Goal: Task Accomplishment & Management: Complete application form

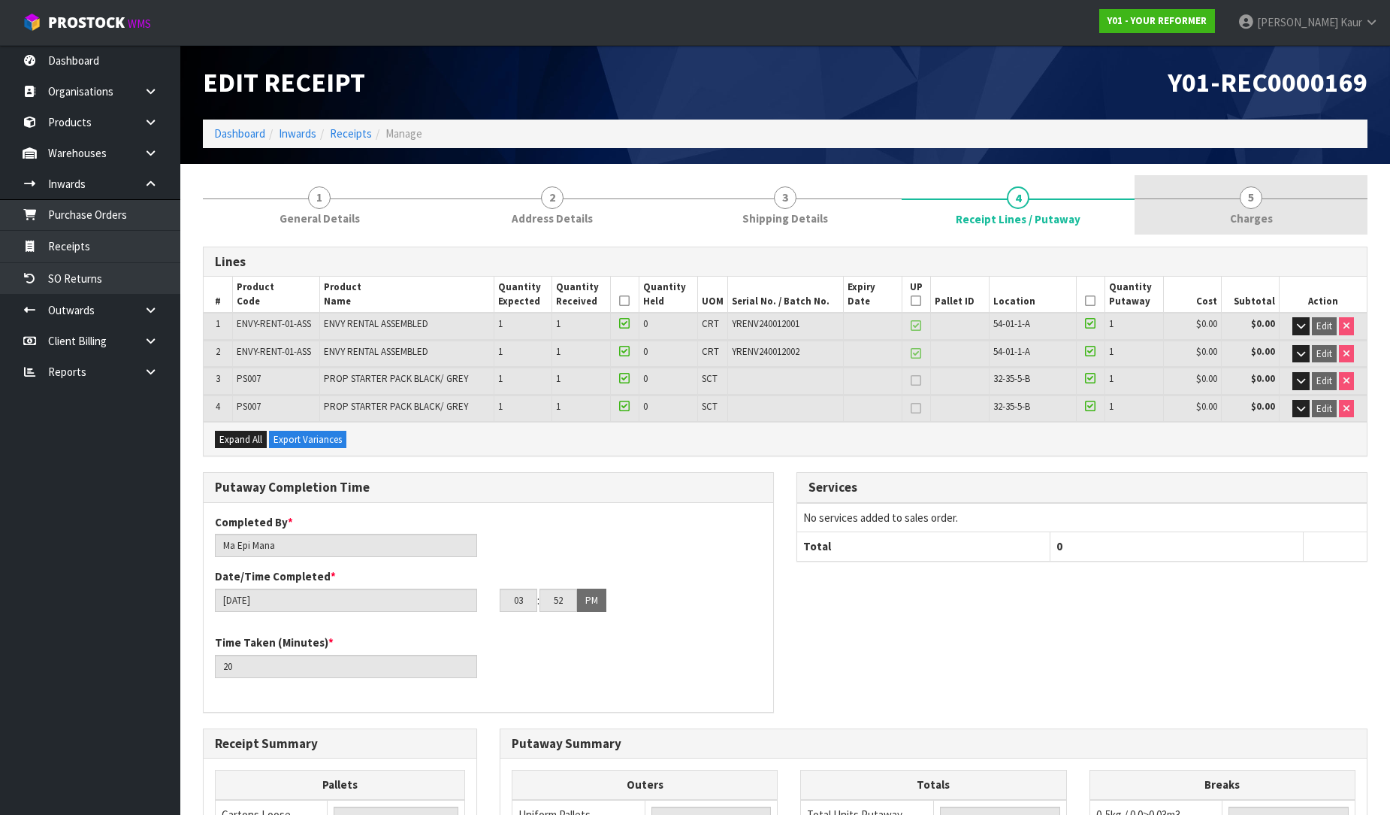
click at [1236, 204] on link "5 [GEOGRAPHIC_DATA]" at bounding box center [1251, 204] width 233 height 59
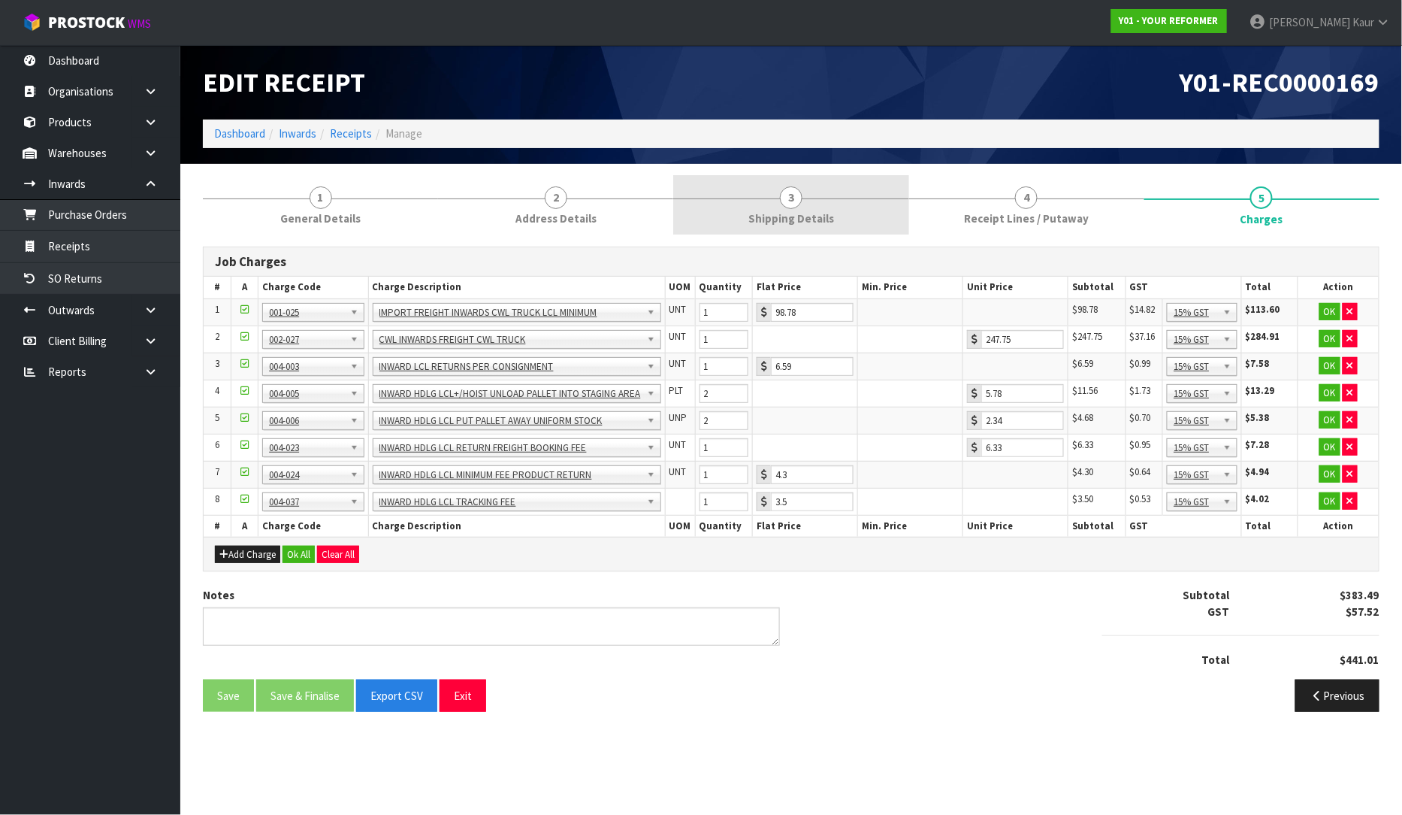
click at [809, 207] on link "3 Shipping Details" at bounding box center [790, 204] width 235 height 59
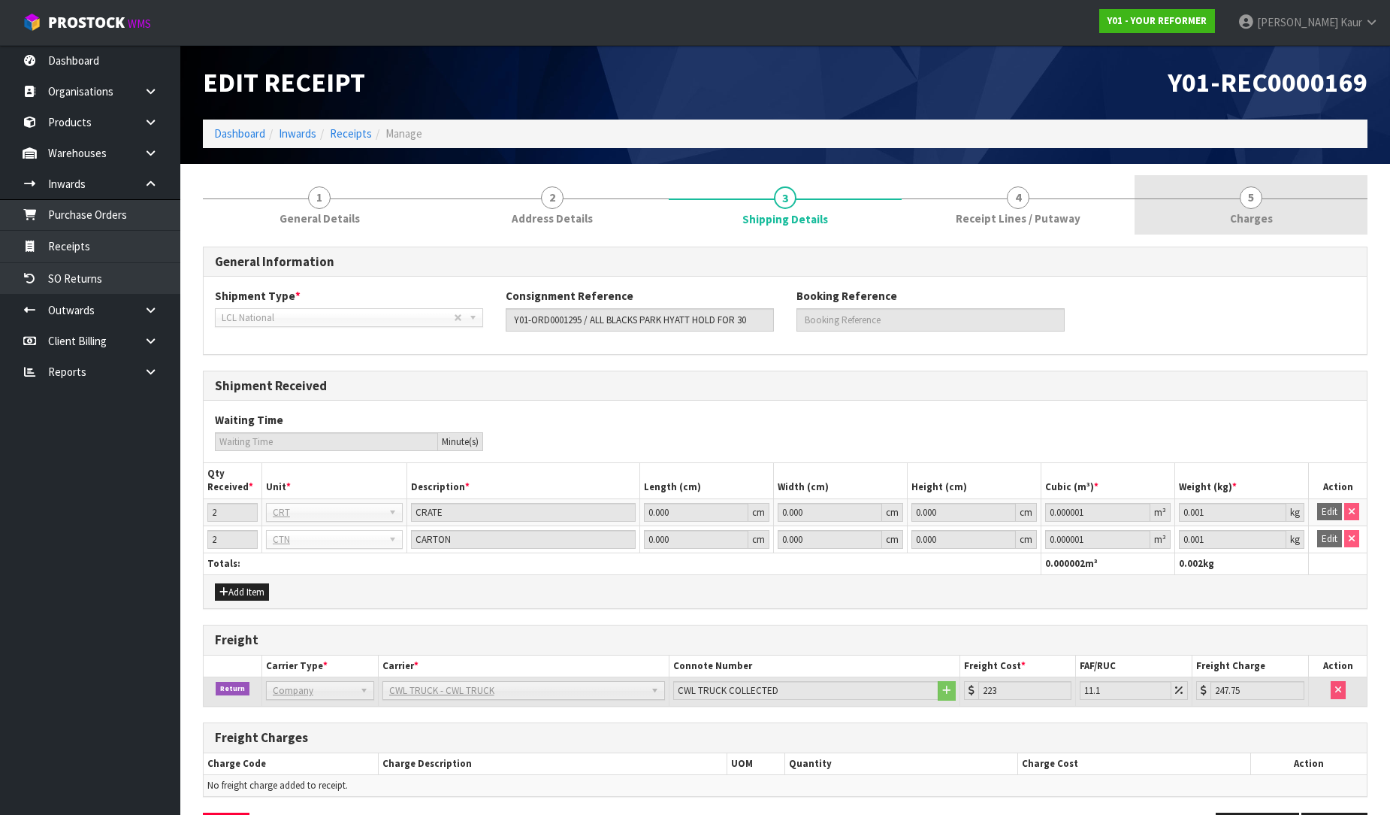
click at [1249, 205] on span "5" at bounding box center [1251, 197] width 23 height 23
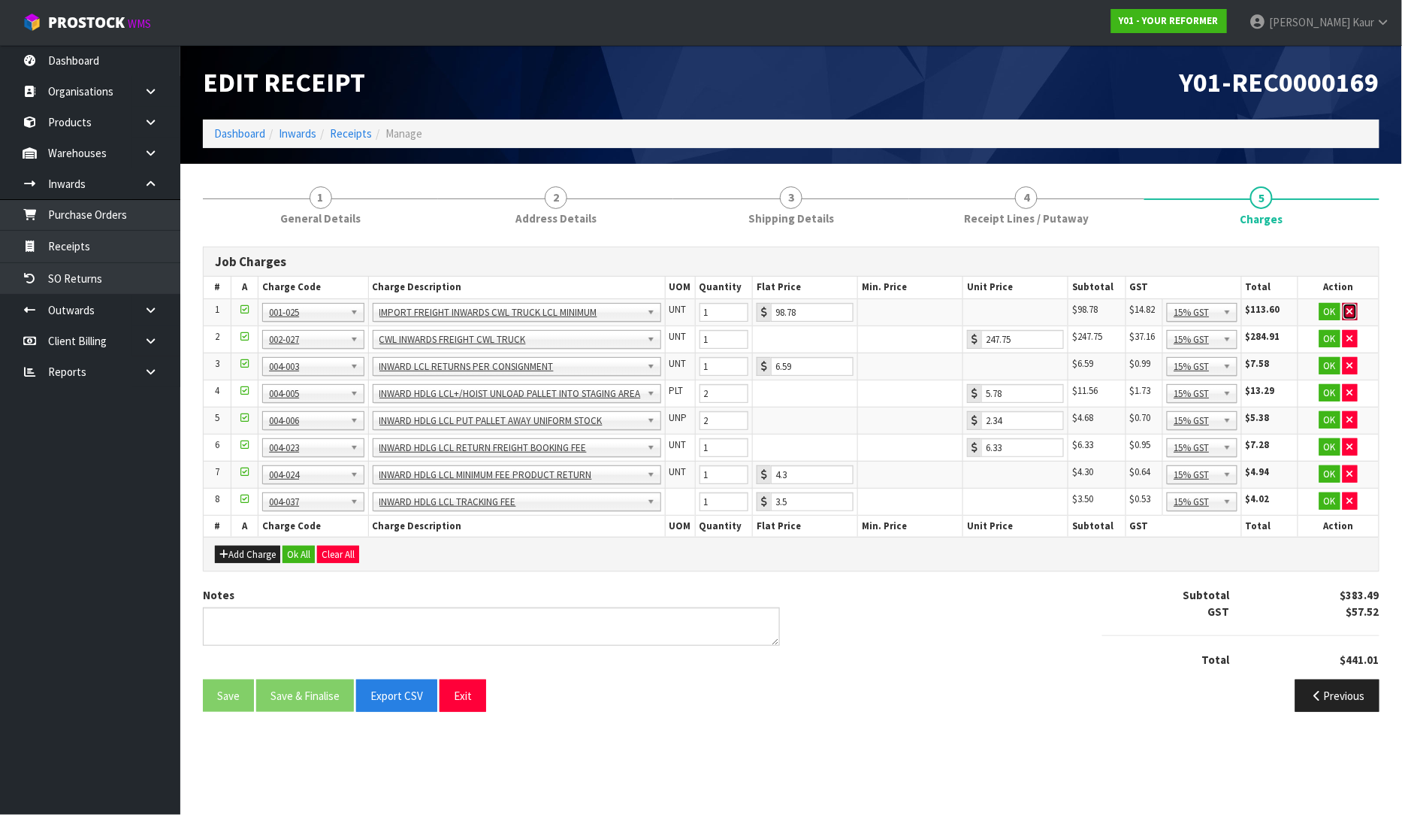
click at [1350, 308] on icon "button" at bounding box center [1350, 312] width 6 height 10
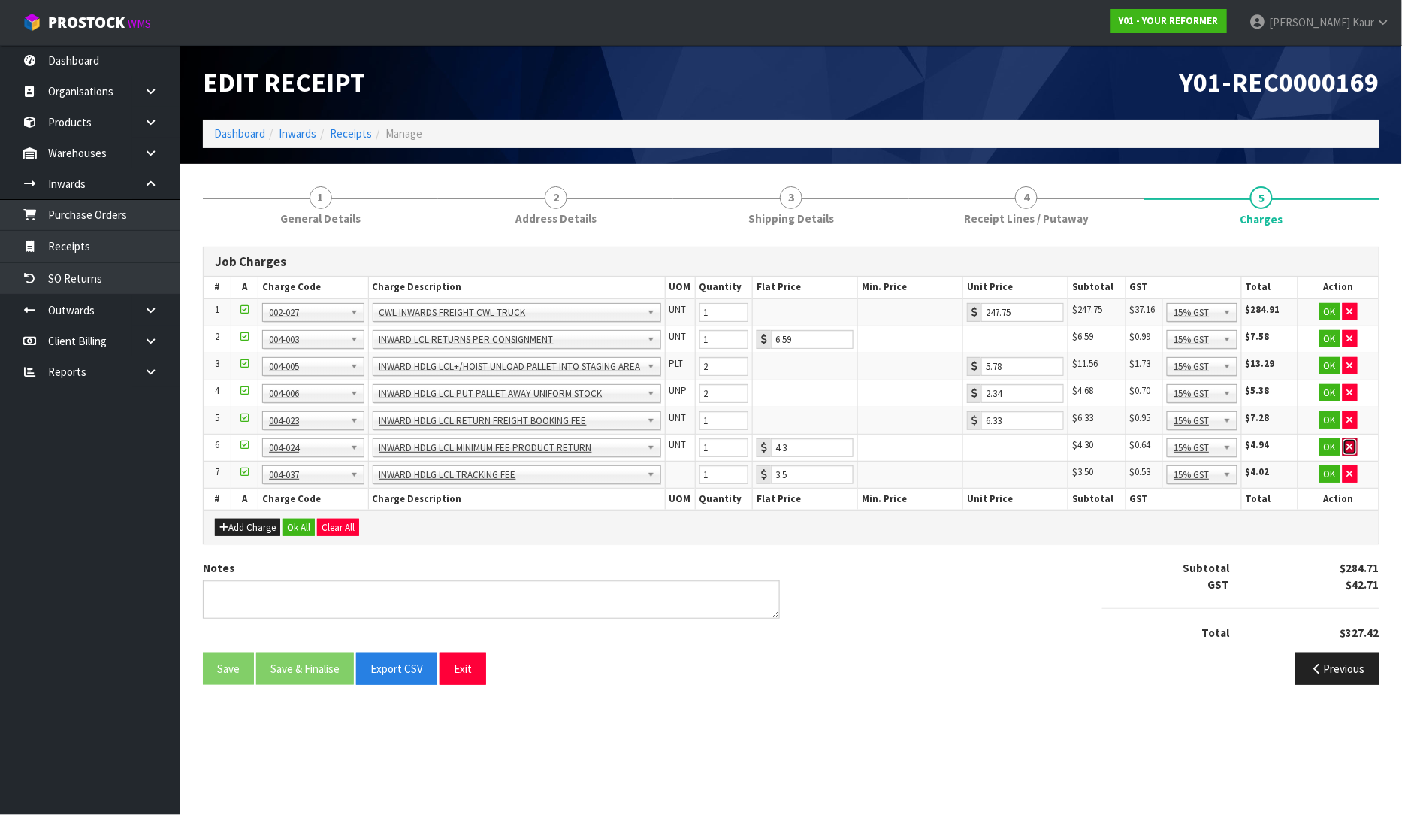
click at [1347, 442] on icon "button" at bounding box center [1350, 447] width 6 height 10
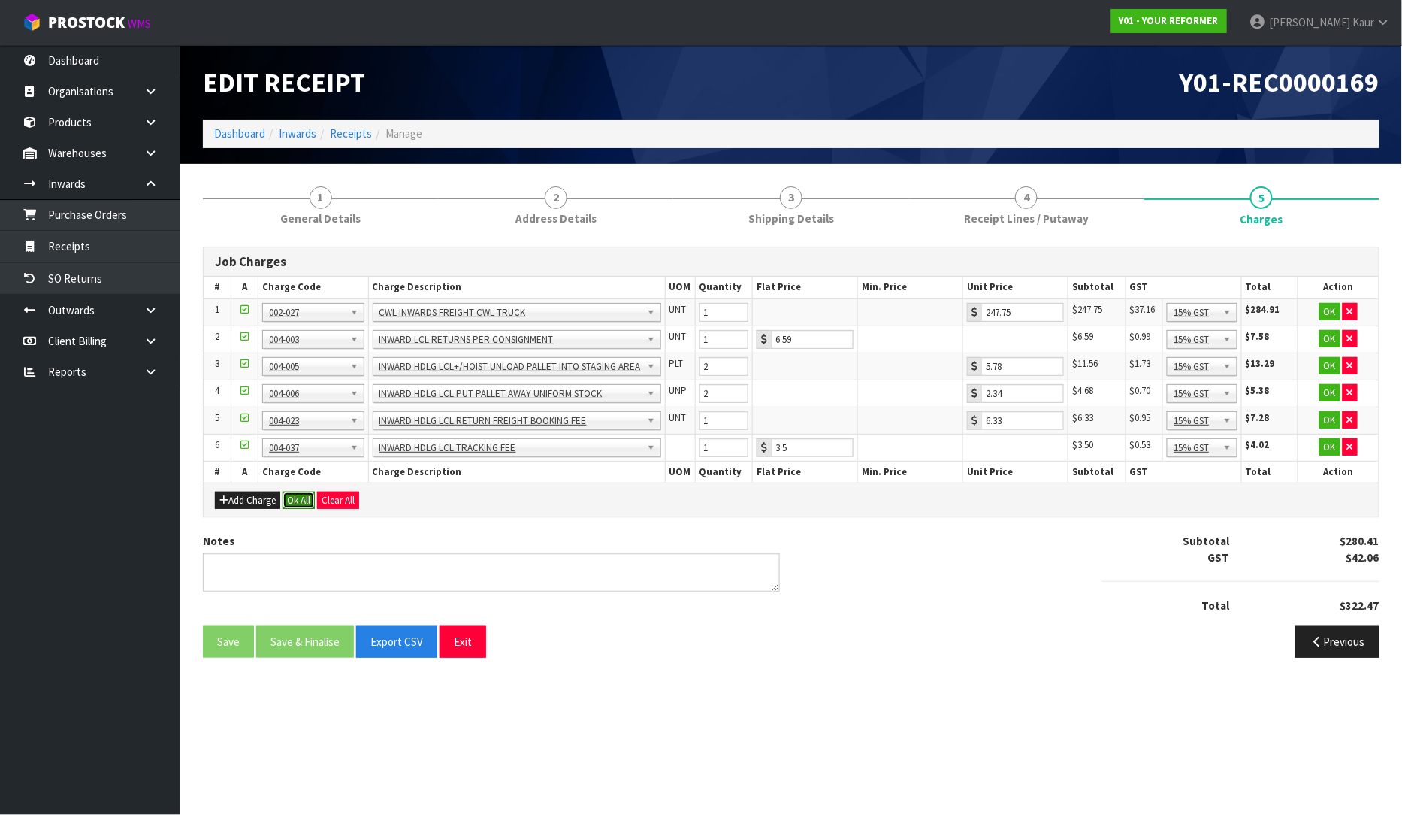
click at [295, 505] on button "Ok All" at bounding box center [299, 500] width 32 height 18
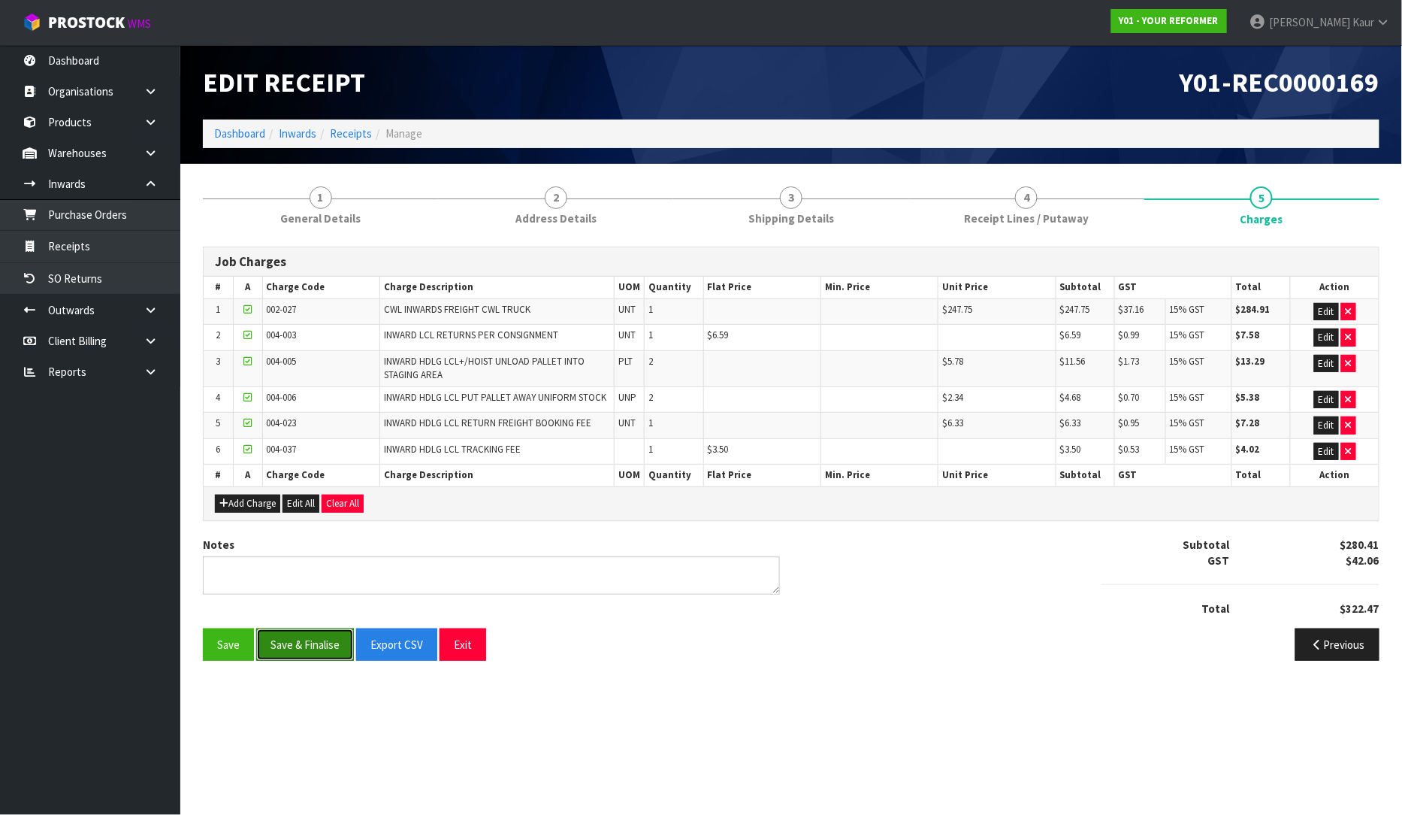
click at [295, 649] on button "Save & Finalise" at bounding box center [305, 644] width 98 height 32
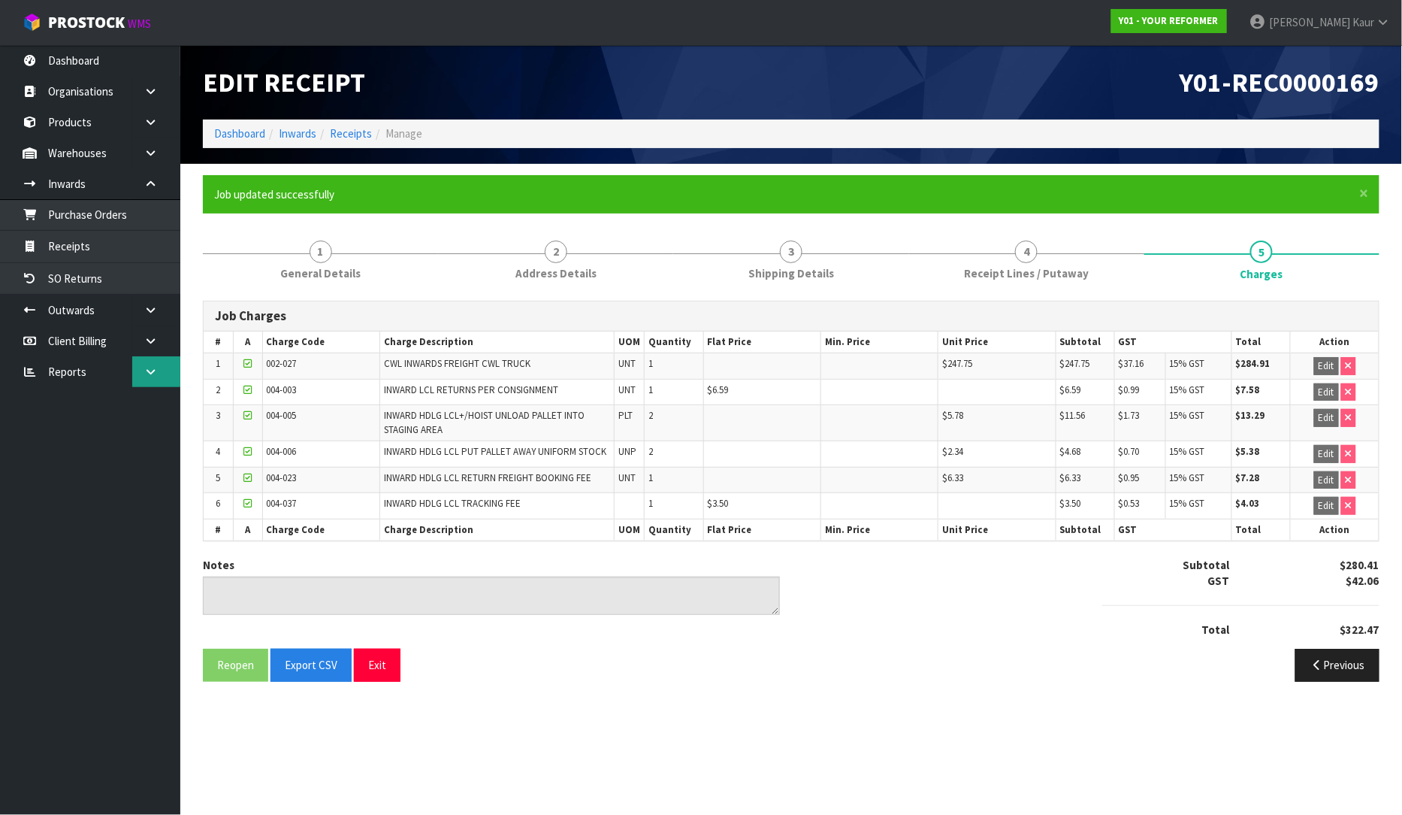
click at [155, 379] on link at bounding box center [156, 371] width 48 height 31
click at [107, 432] on link "CWL" at bounding box center [90, 434] width 180 height 31
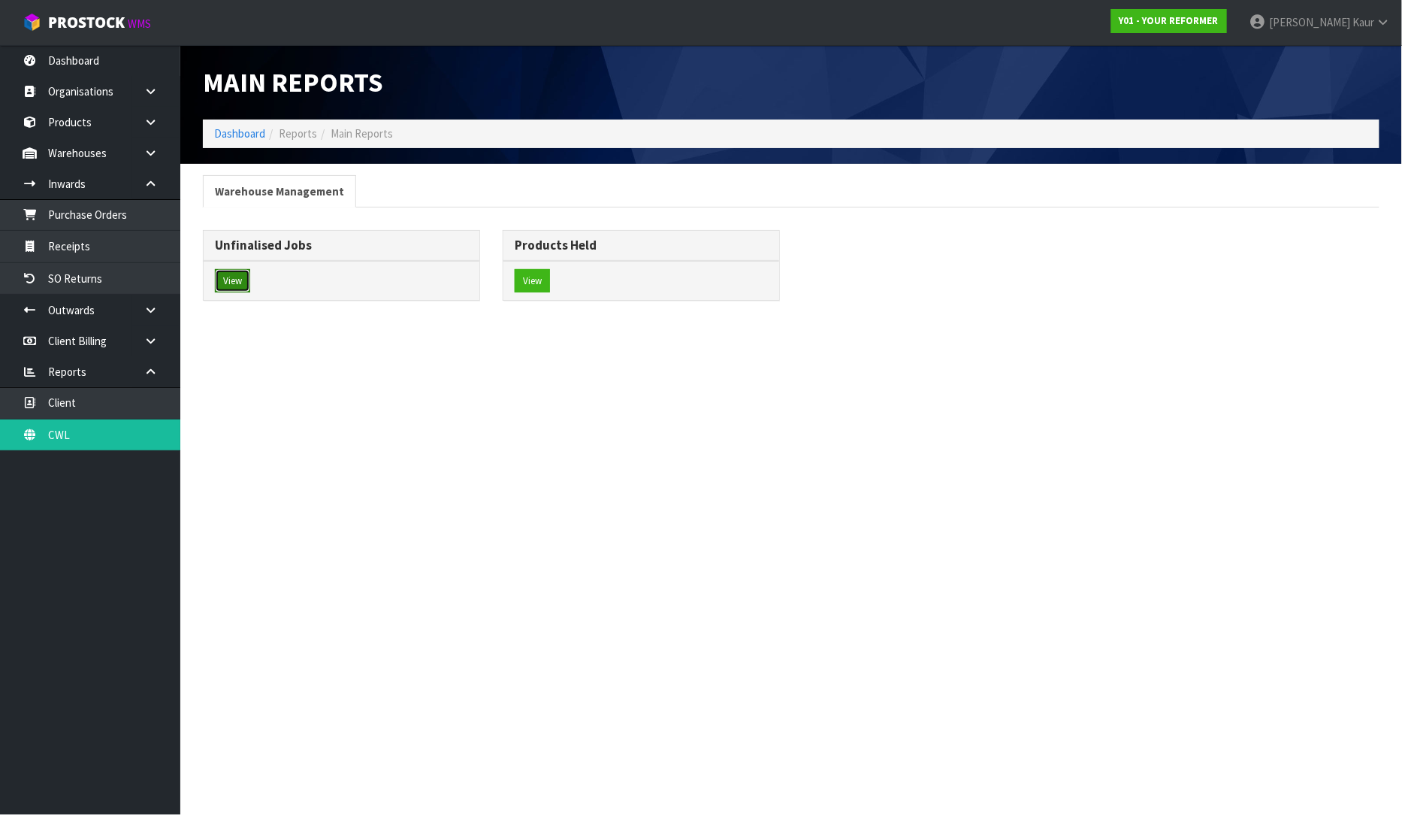
click at [219, 283] on button "View" at bounding box center [232, 281] width 35 height 24
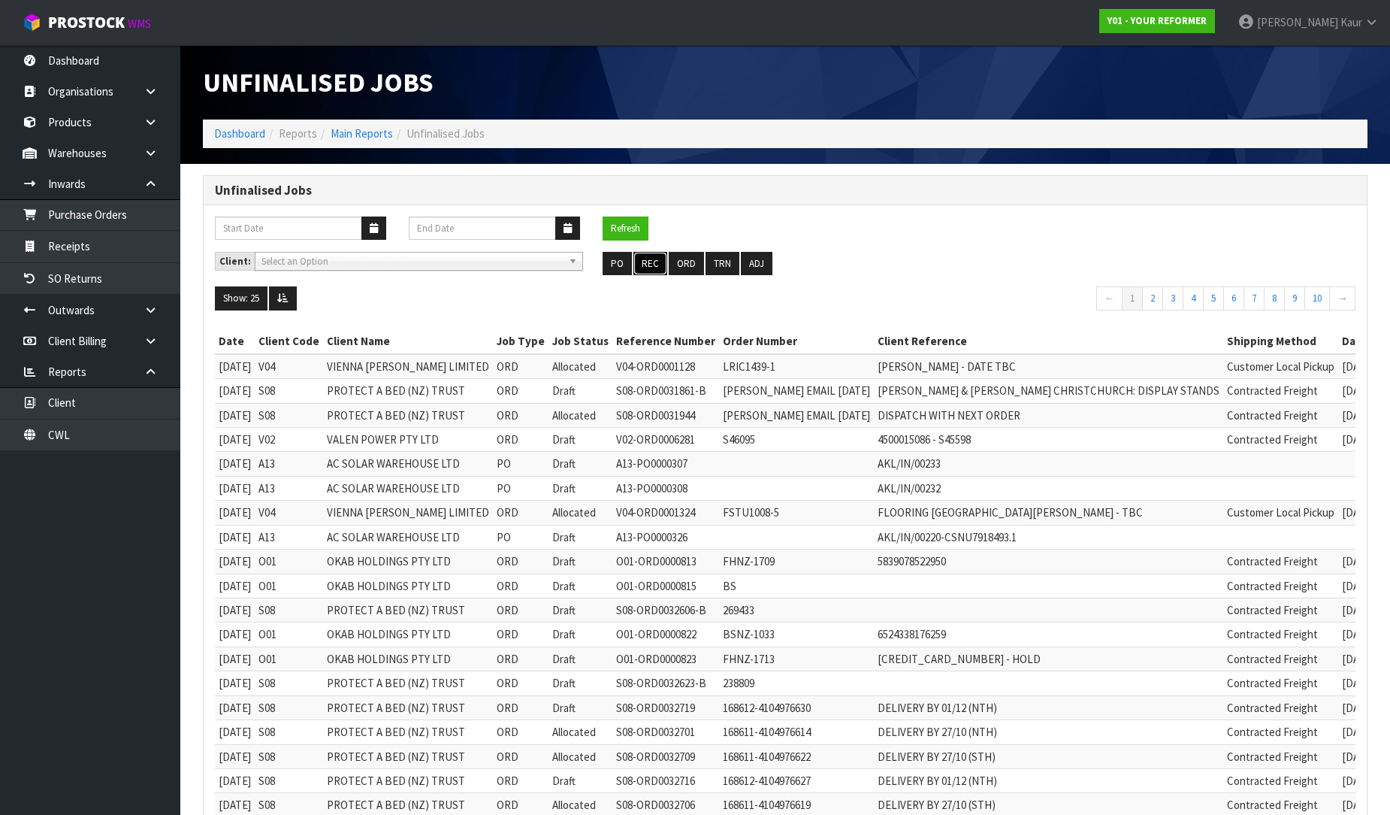
click at [659, 268] on button "REC" at bounding box center [651, 264] width 34 height 24
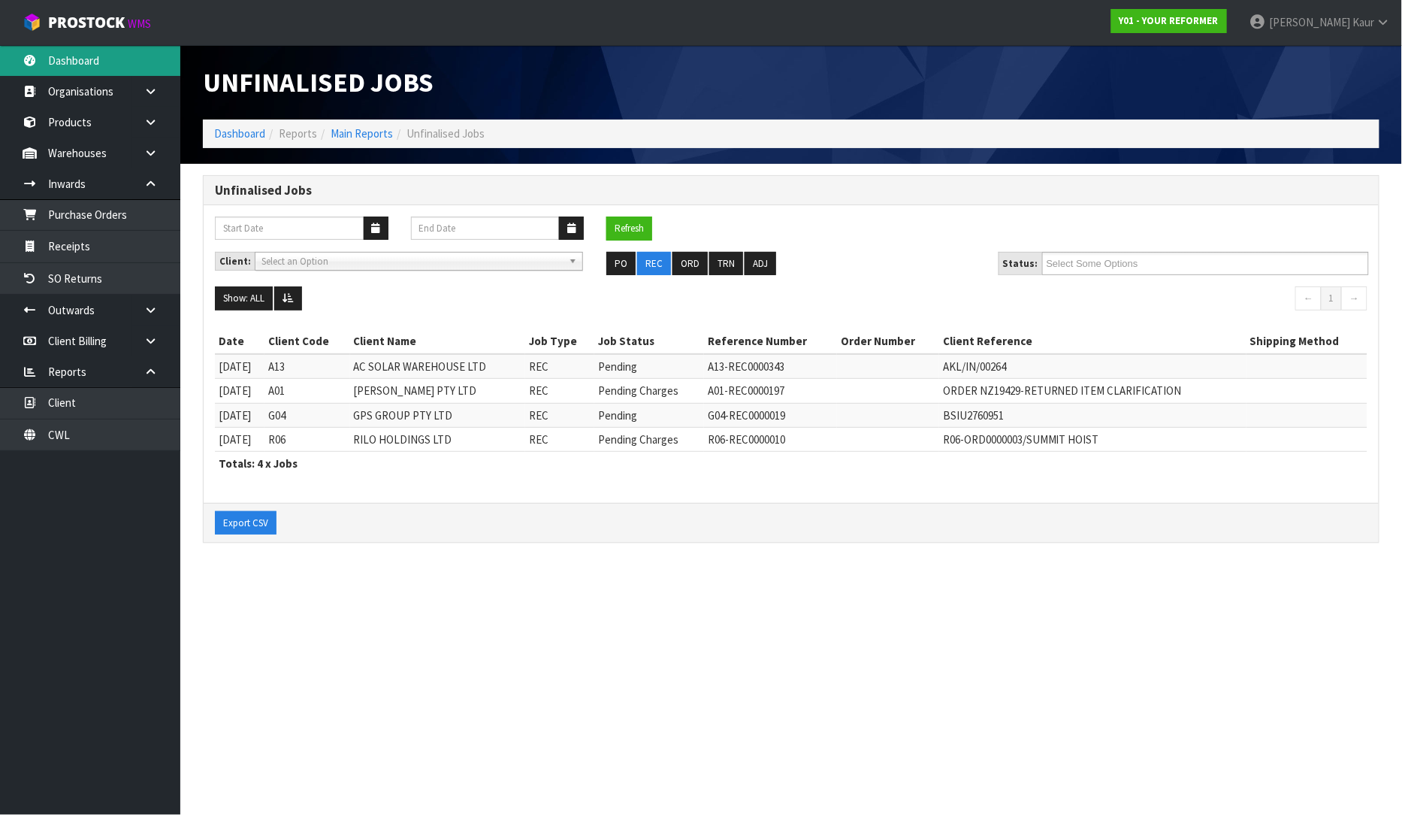
click at [84, 71] on link "Dashboard" at bounding box center [90, 60] width 180 height 31
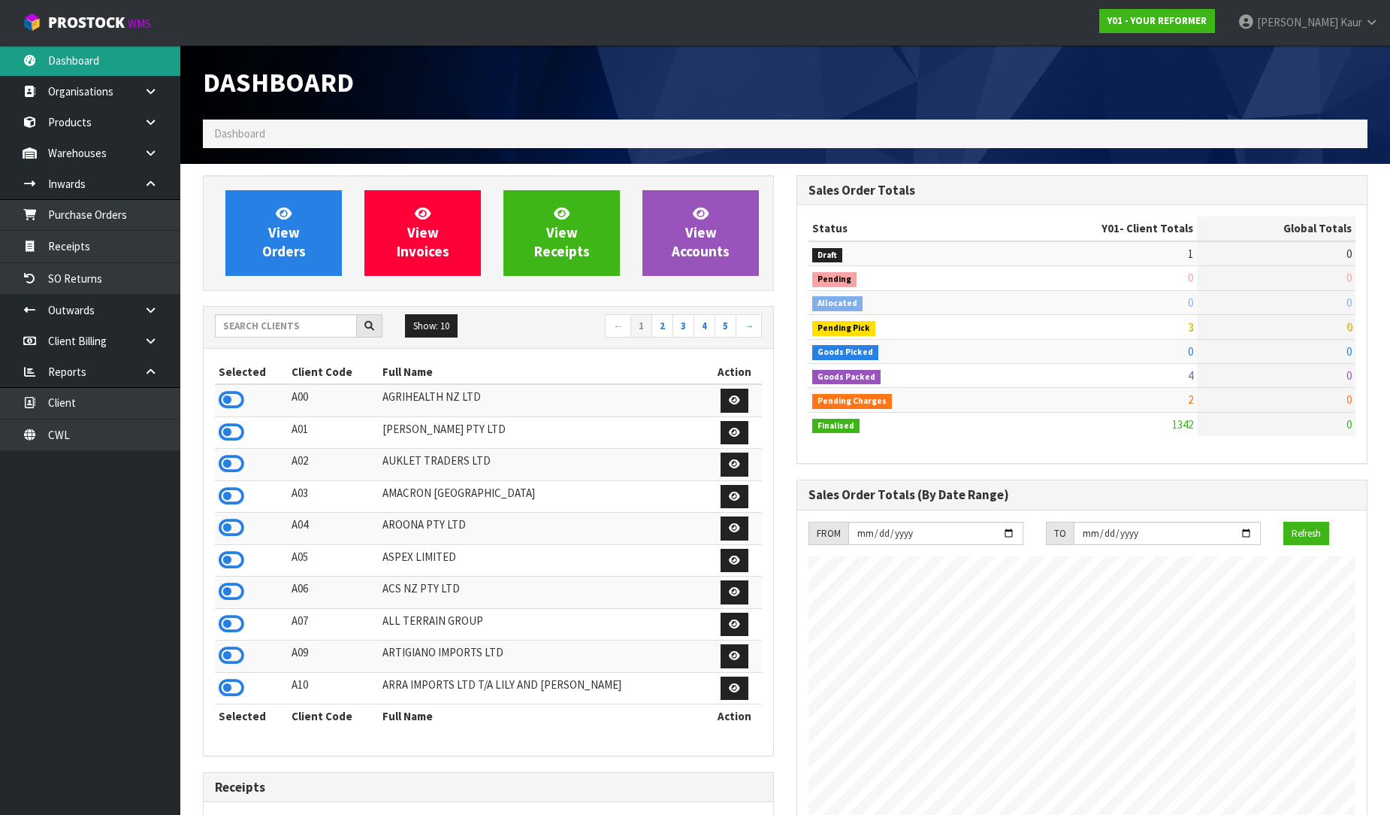
scroll to position [937, 594]
click at [298, 328] on input "text" at bounding box center [286, 325] width 142 height 23
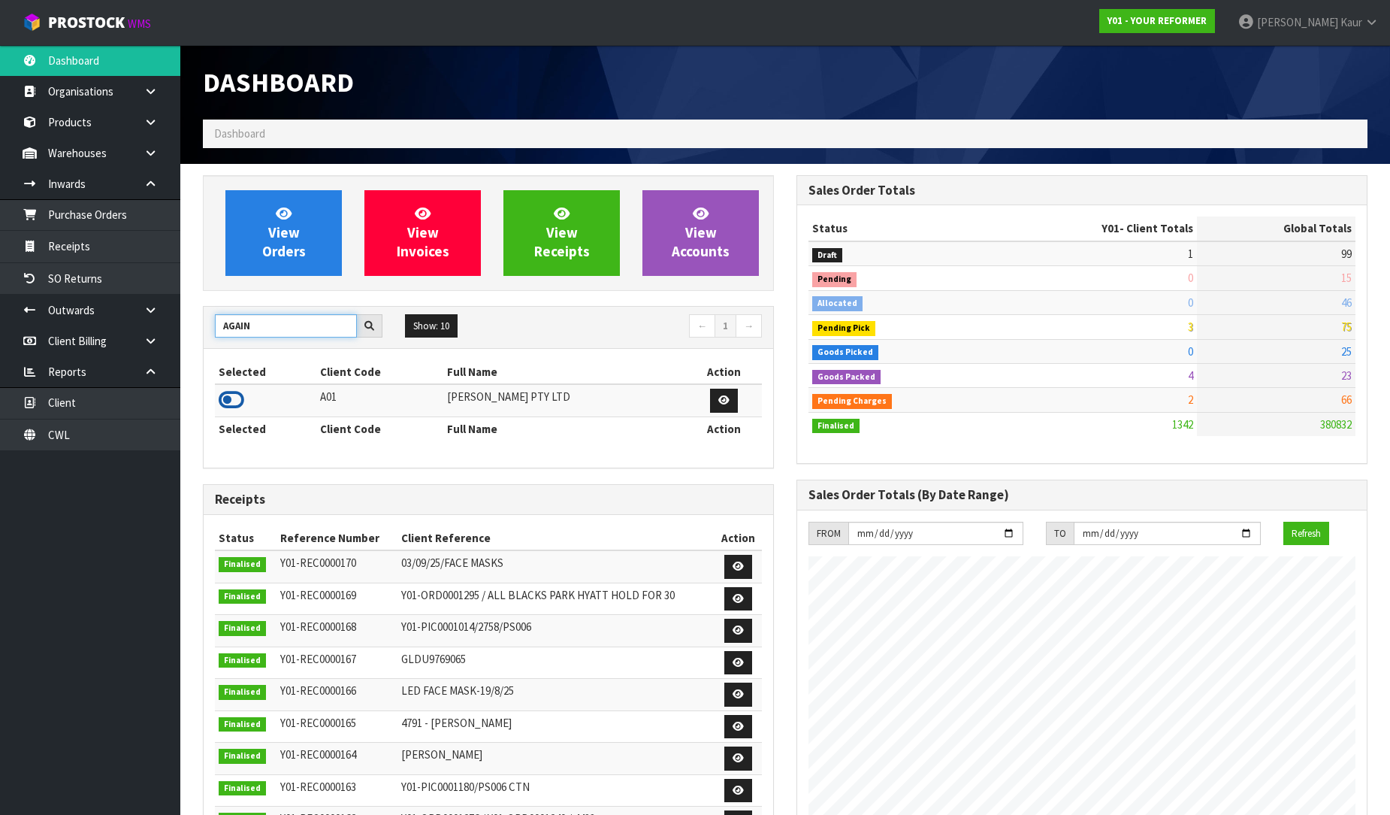
type input "AGAIN"
click at [225, 400] on icon at bounding box center [232, 400] width 26 height 23
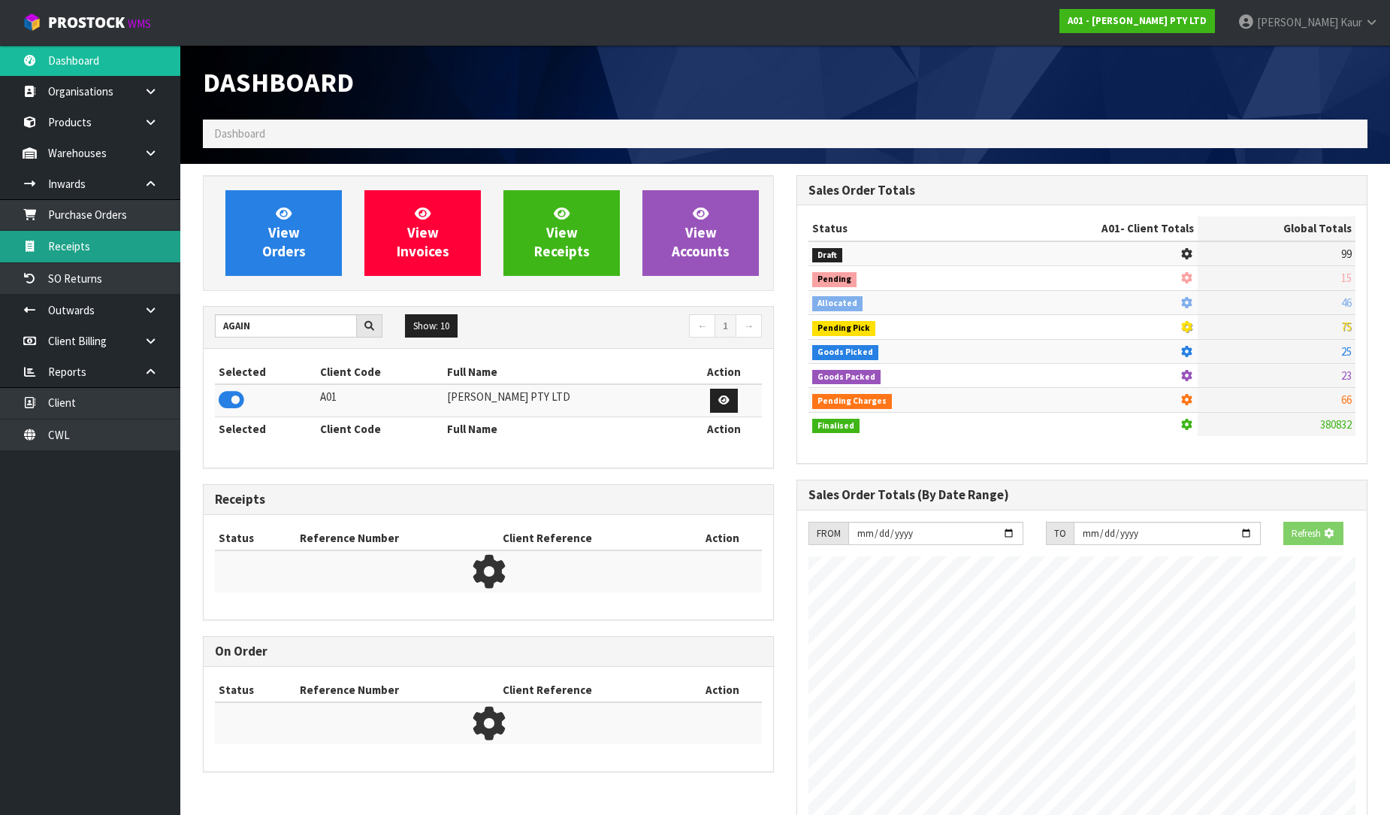
scroll to position [750589, 750915]
click at [126, 253] on link "Receipts" at bounding box center [90, 246] width 180 height 31
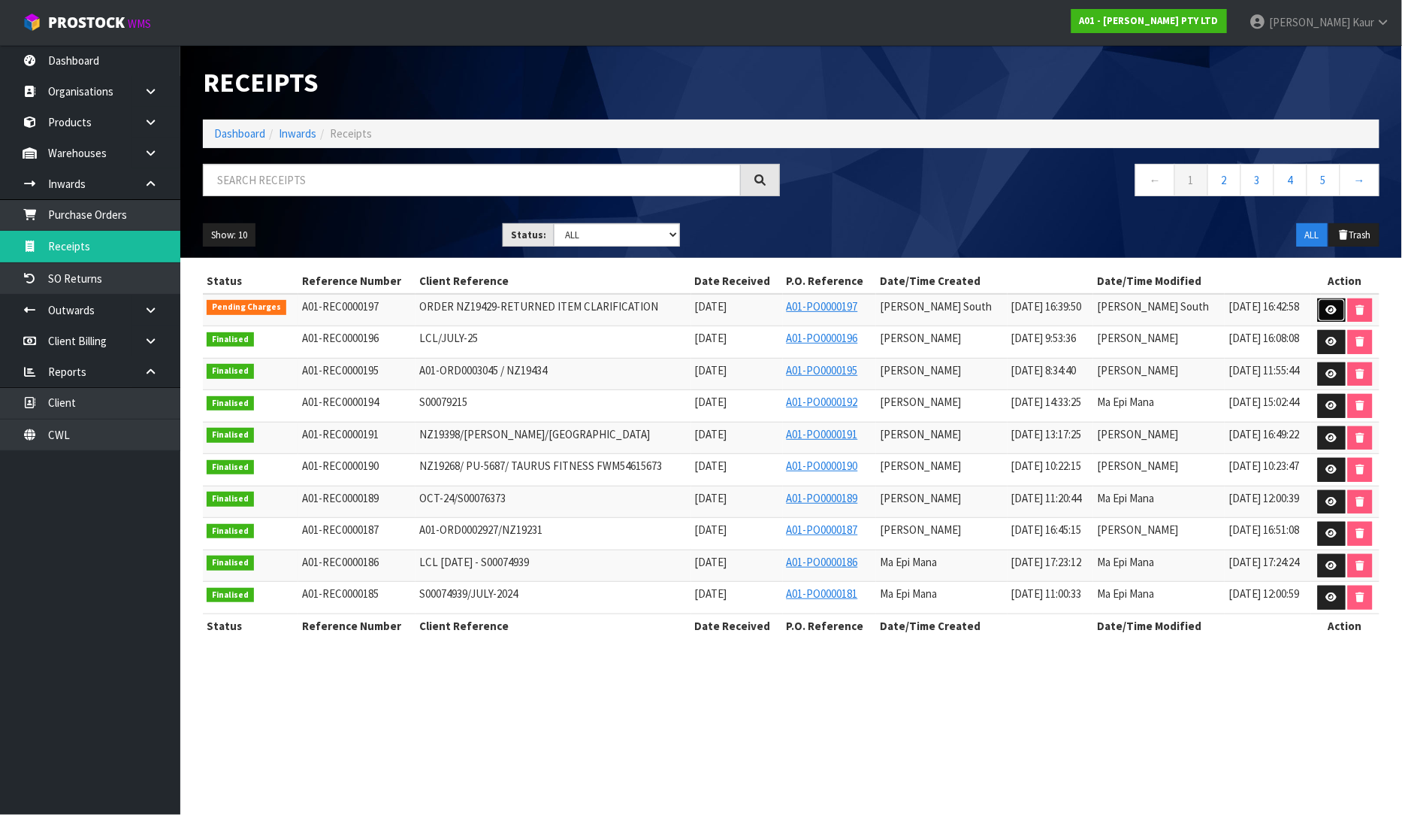
click at [1328, 312] on icon at bounding box center [1331, 310] width 11 height 10
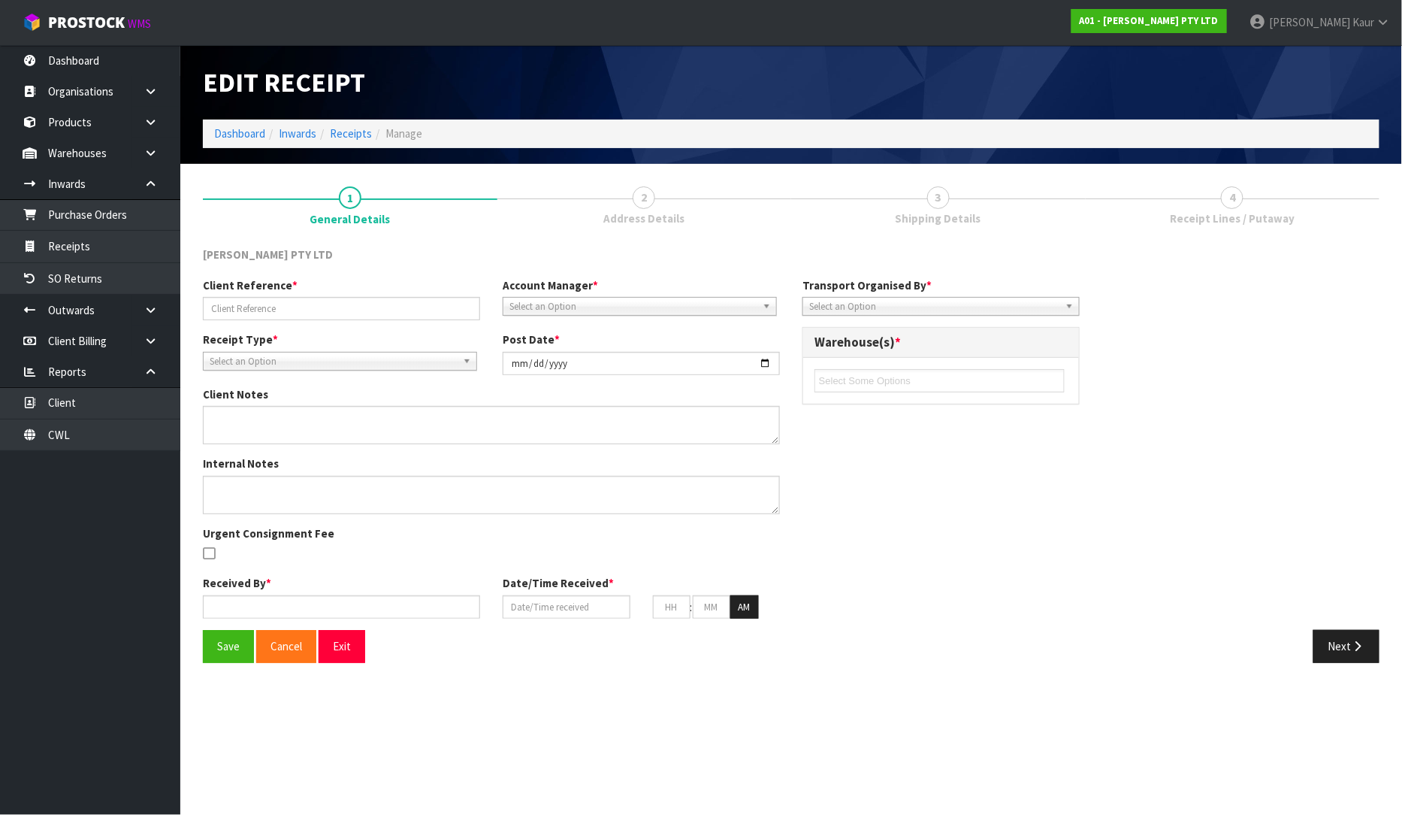
type input "ORDER NZ19429-RETURNED ITEM CLARIFICATION"
type input "[DATE]"
type input "[PERSON_NAME] South"
type input "[DATE]"
type input "08"
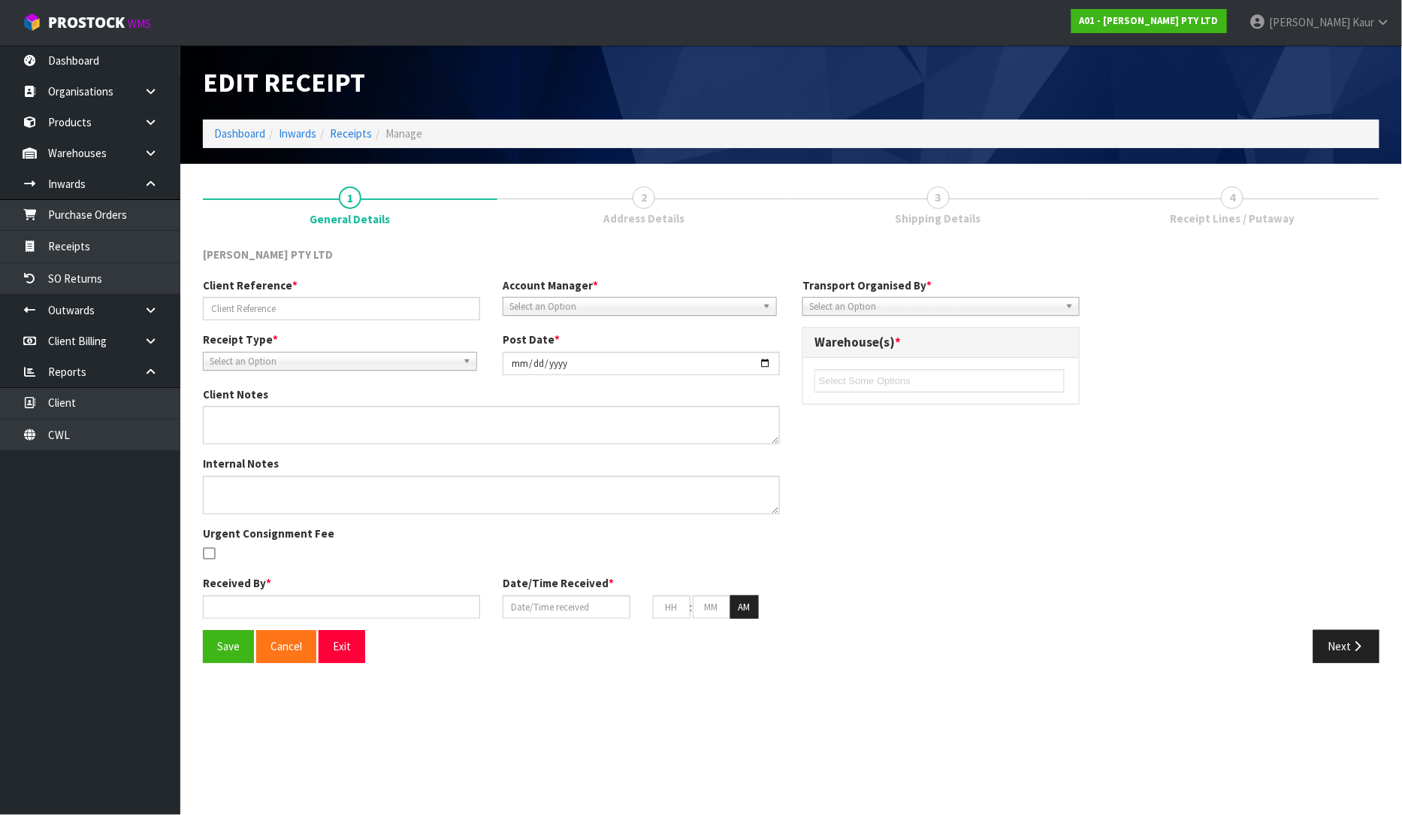
type input "00"
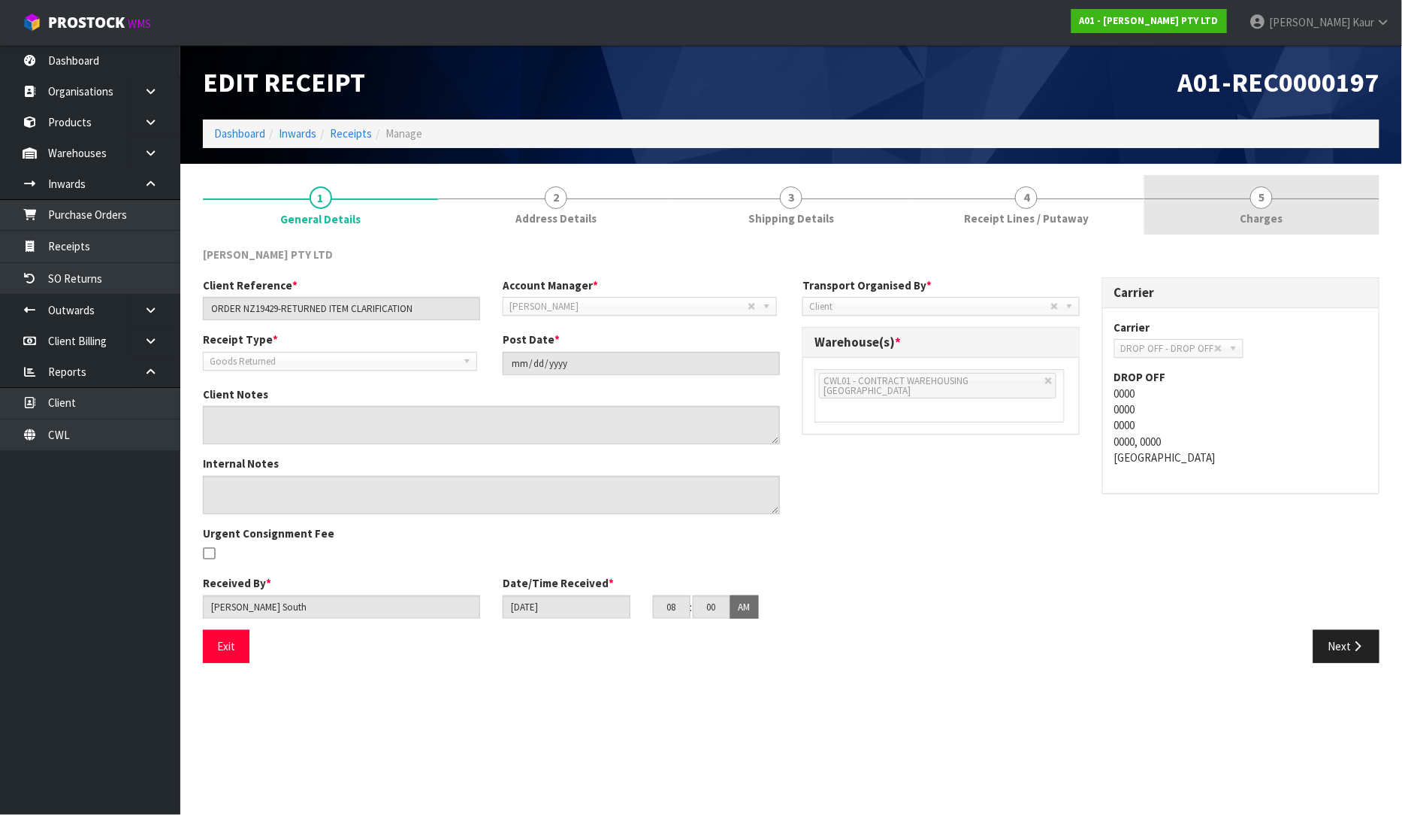
click at [1260, 219] on span "Charges" at bounding box center [1262, 218] width 43 height 16
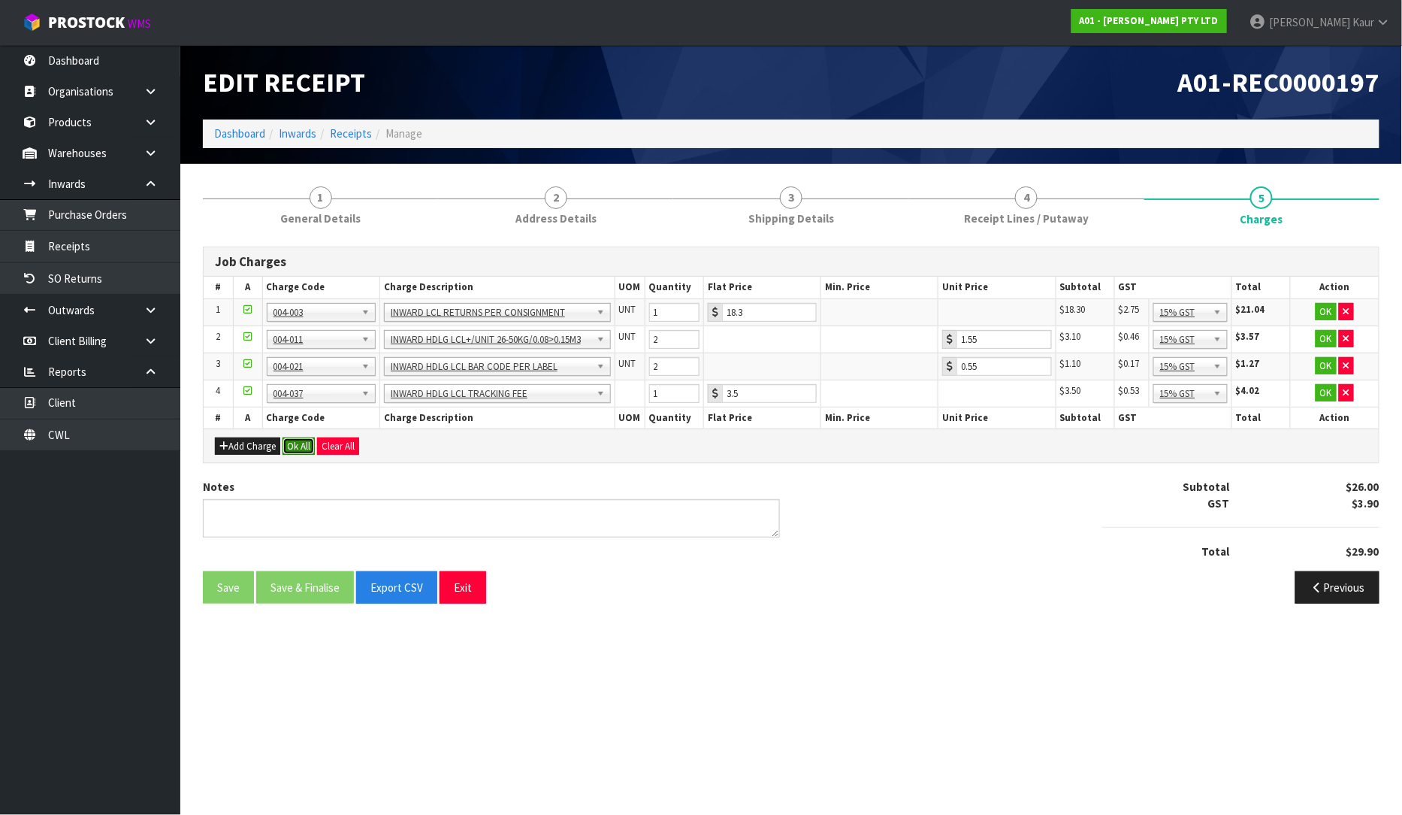
click at [304, 443] on button "Ok All" at bounding box center [299, 446] width 32 height 18
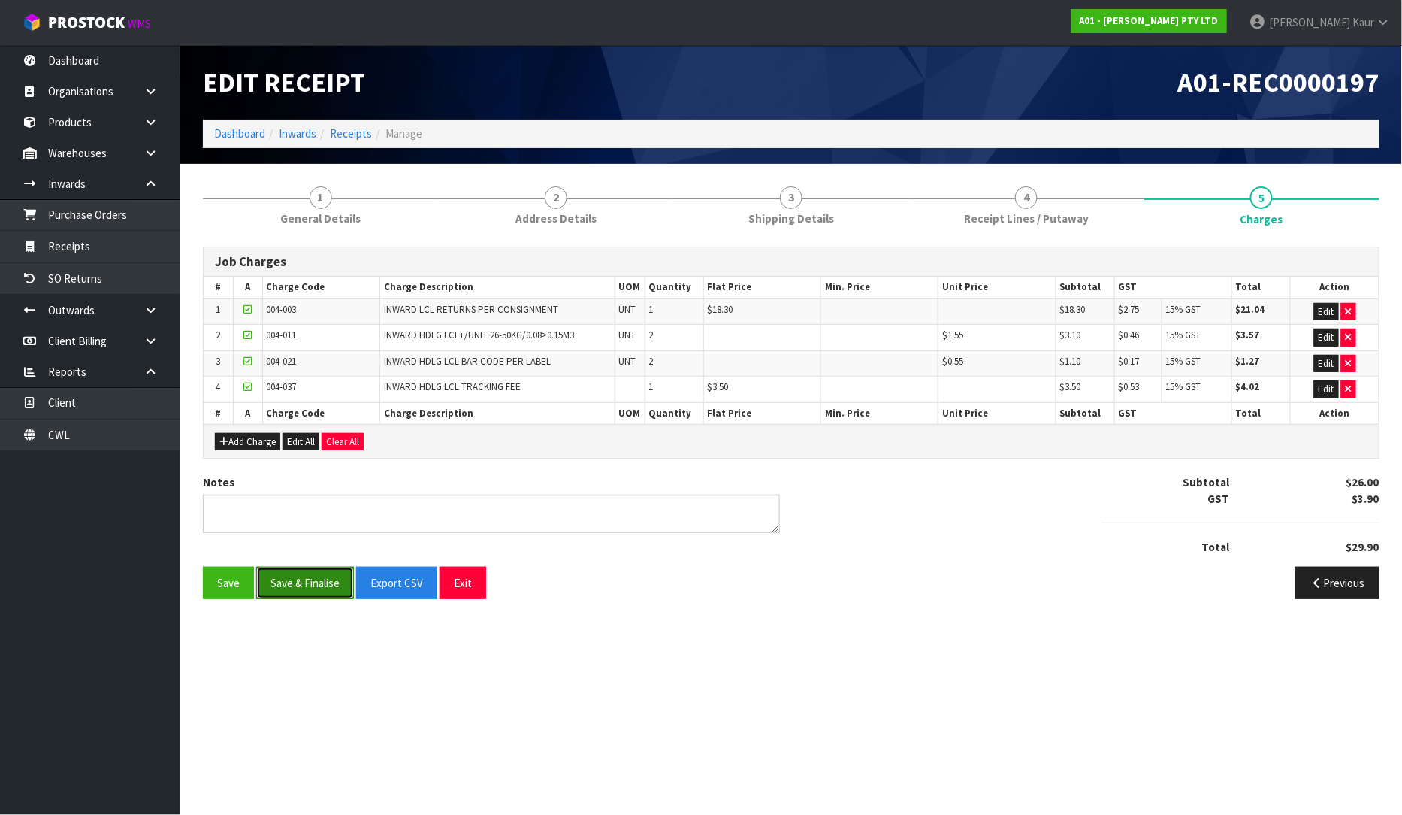
click at [280, 585] on button "Save & Finalise" at bounding box center [305, 583] width 98 height 32
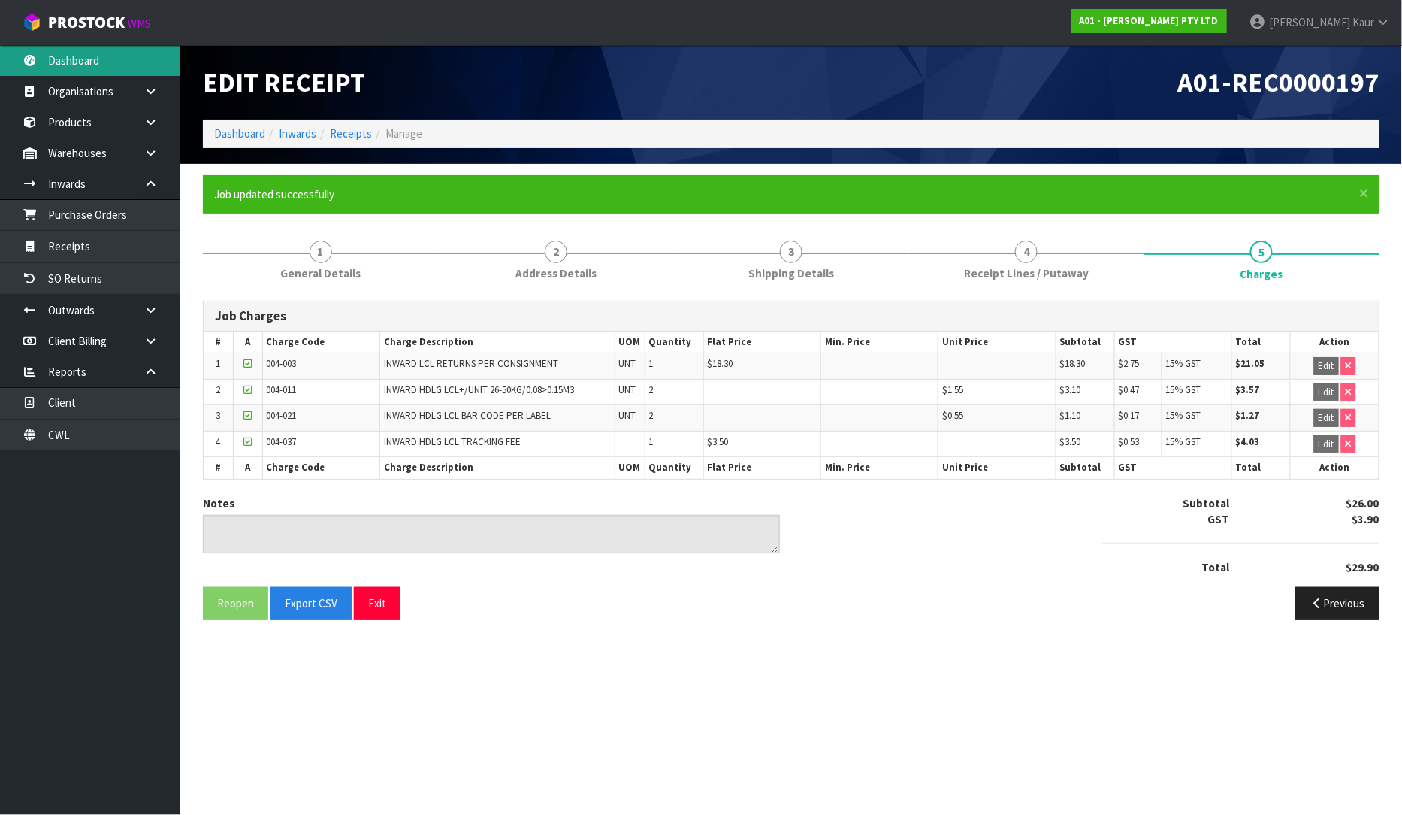
click at [11, 53] on link "Dashboard" at bounding box center [90, 60] width 180 height 31
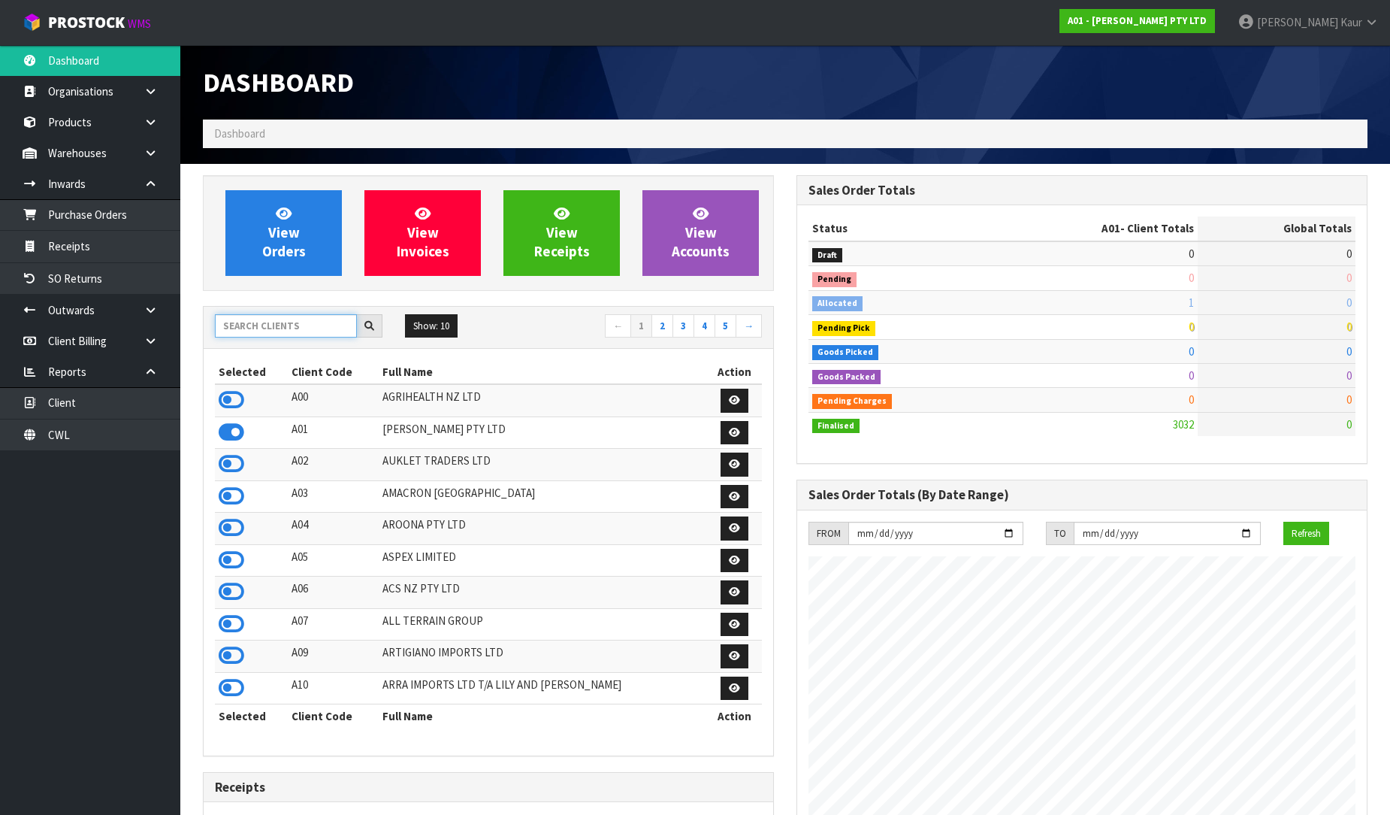
click at [297, 334] on input "text" at bounding box center [286, 325] width 142 height 23
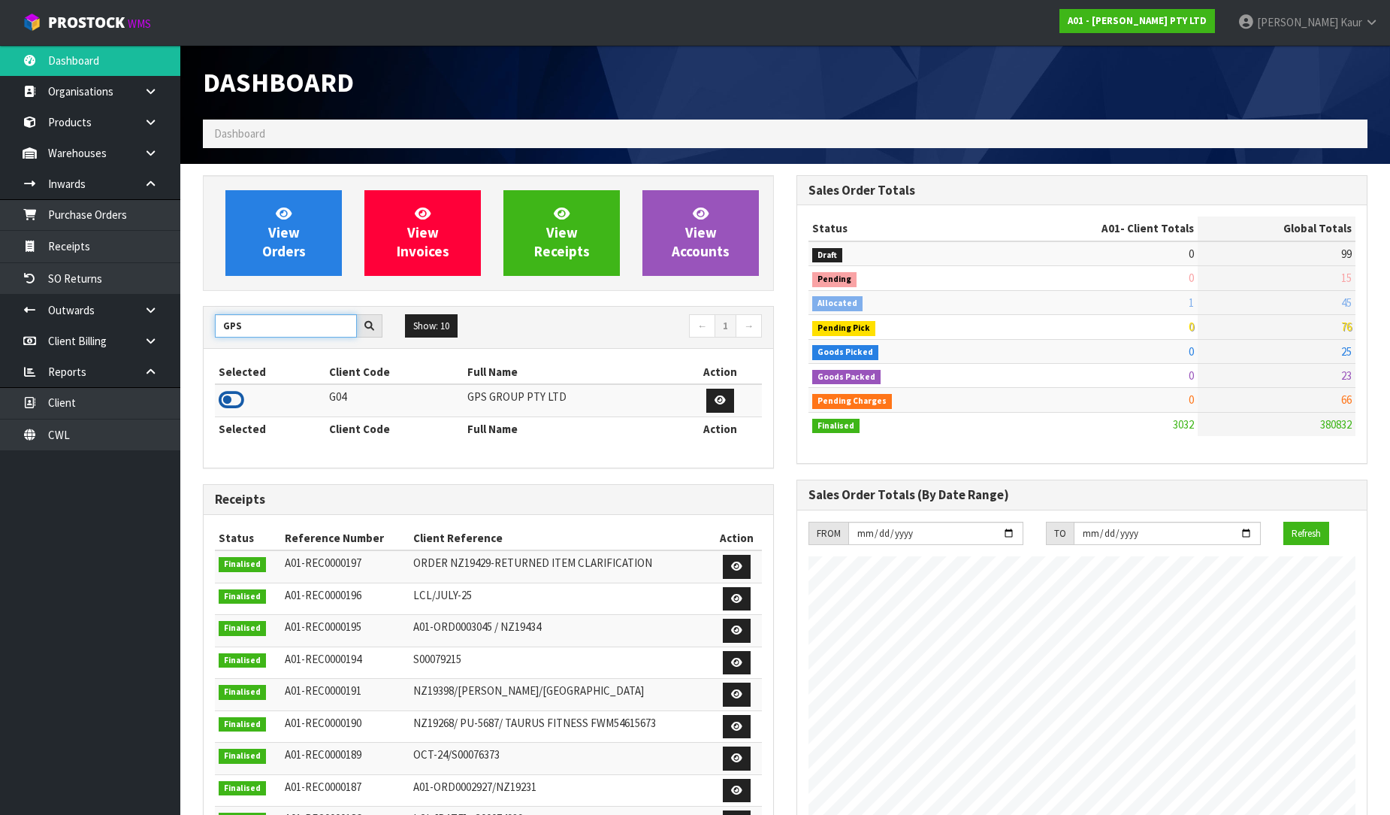
type input "GPS"
click at [235, 397] on icon at bounding box center [232, 400] width 26 height 23
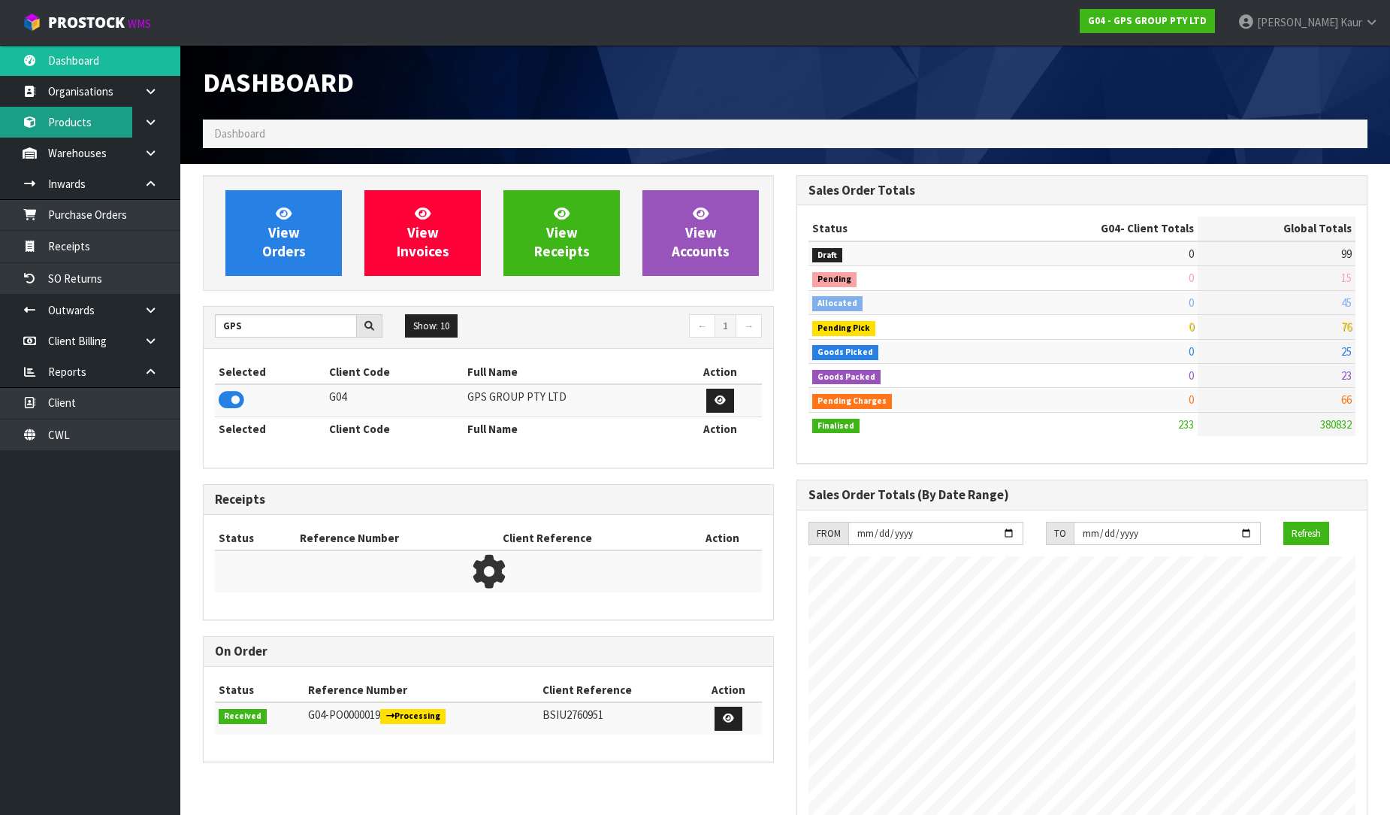
scroll to position [944, 594]
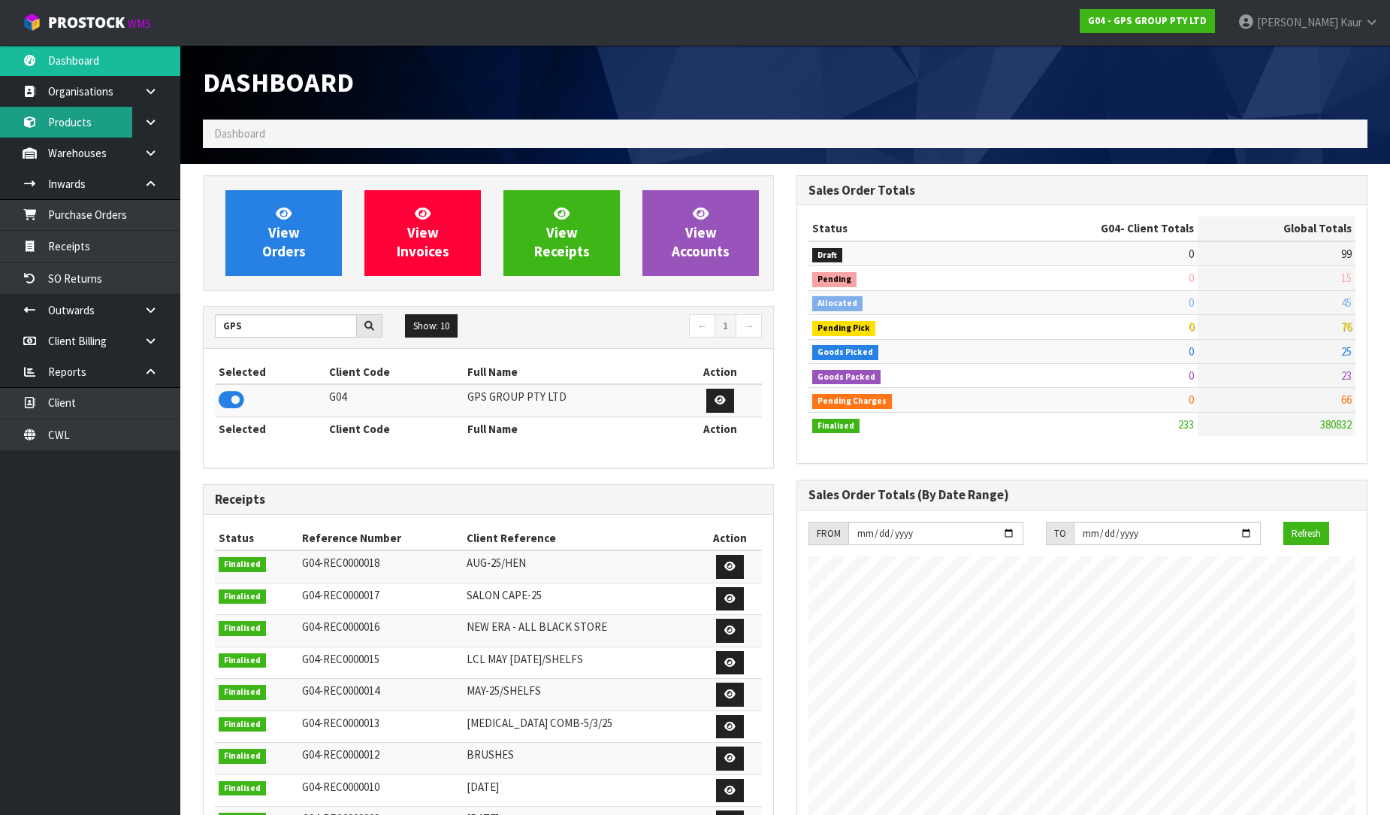
click at [75, 126] on link "Products" at bounding box center [90, 122] width 180 height 31
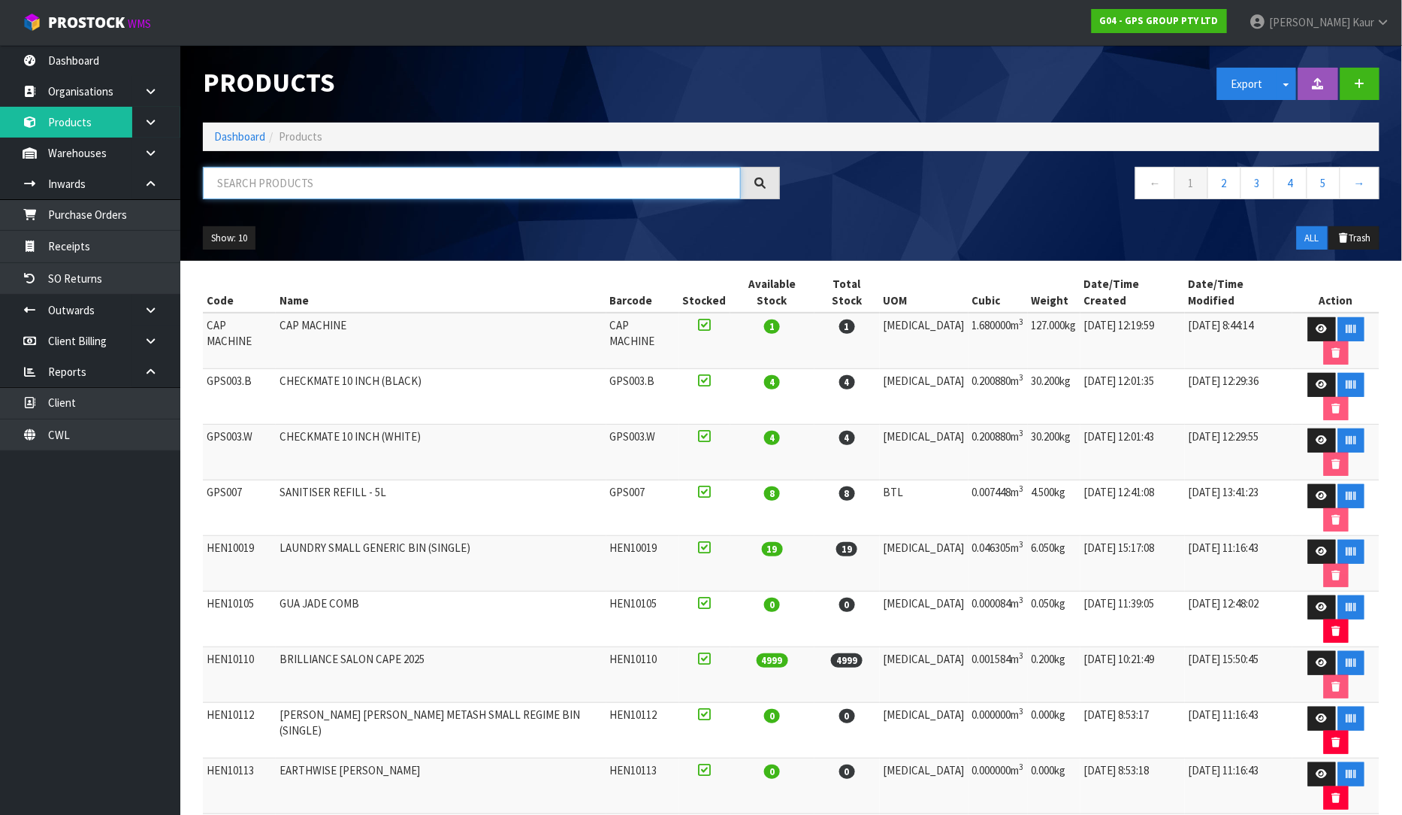
click at [267, 179] on input "text" at bounding box center [472, 183] width 538 height 32
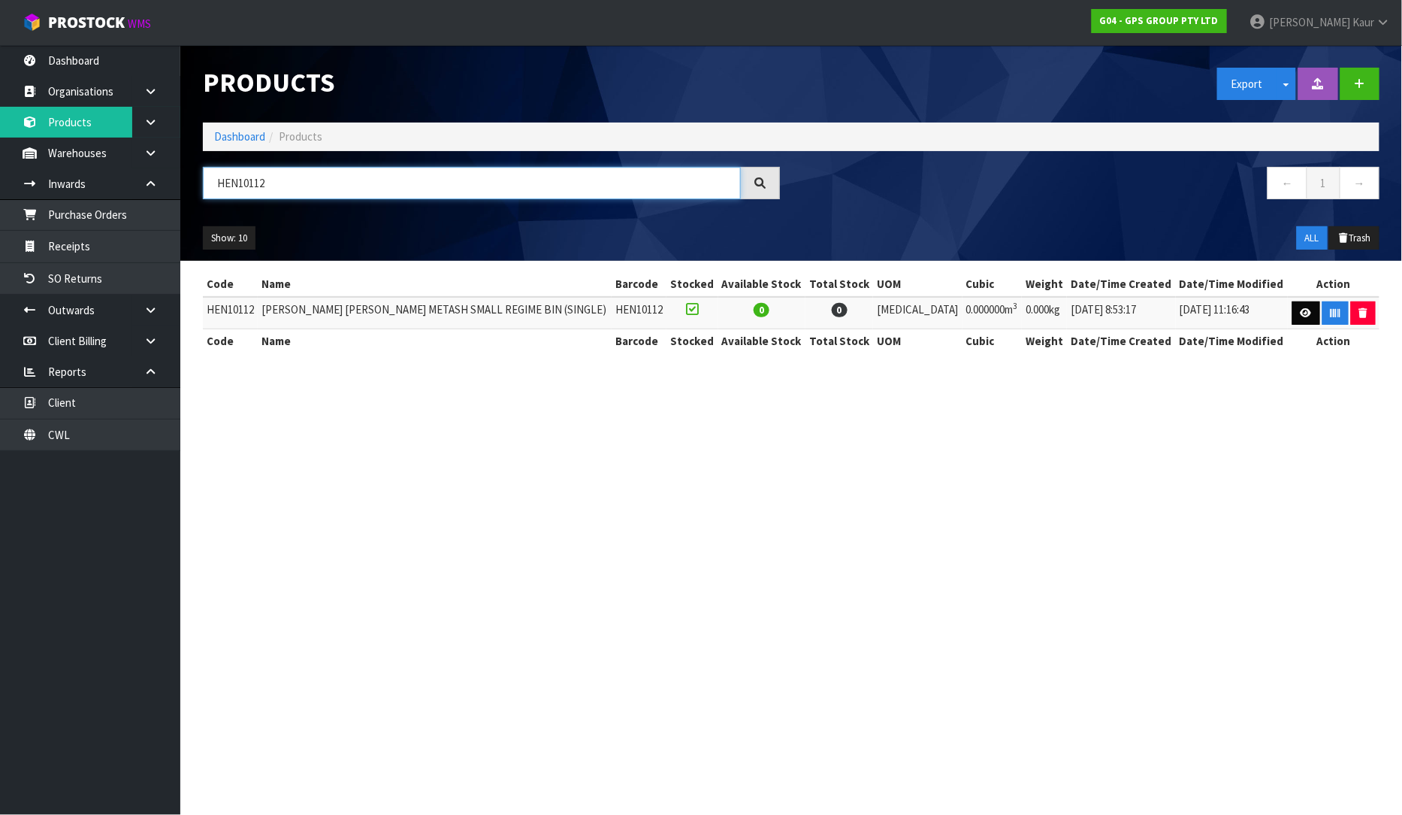
type input "HEN10112"
click at [1301, 313] on icon at bounding box center [1306, 313] width 11 height 10
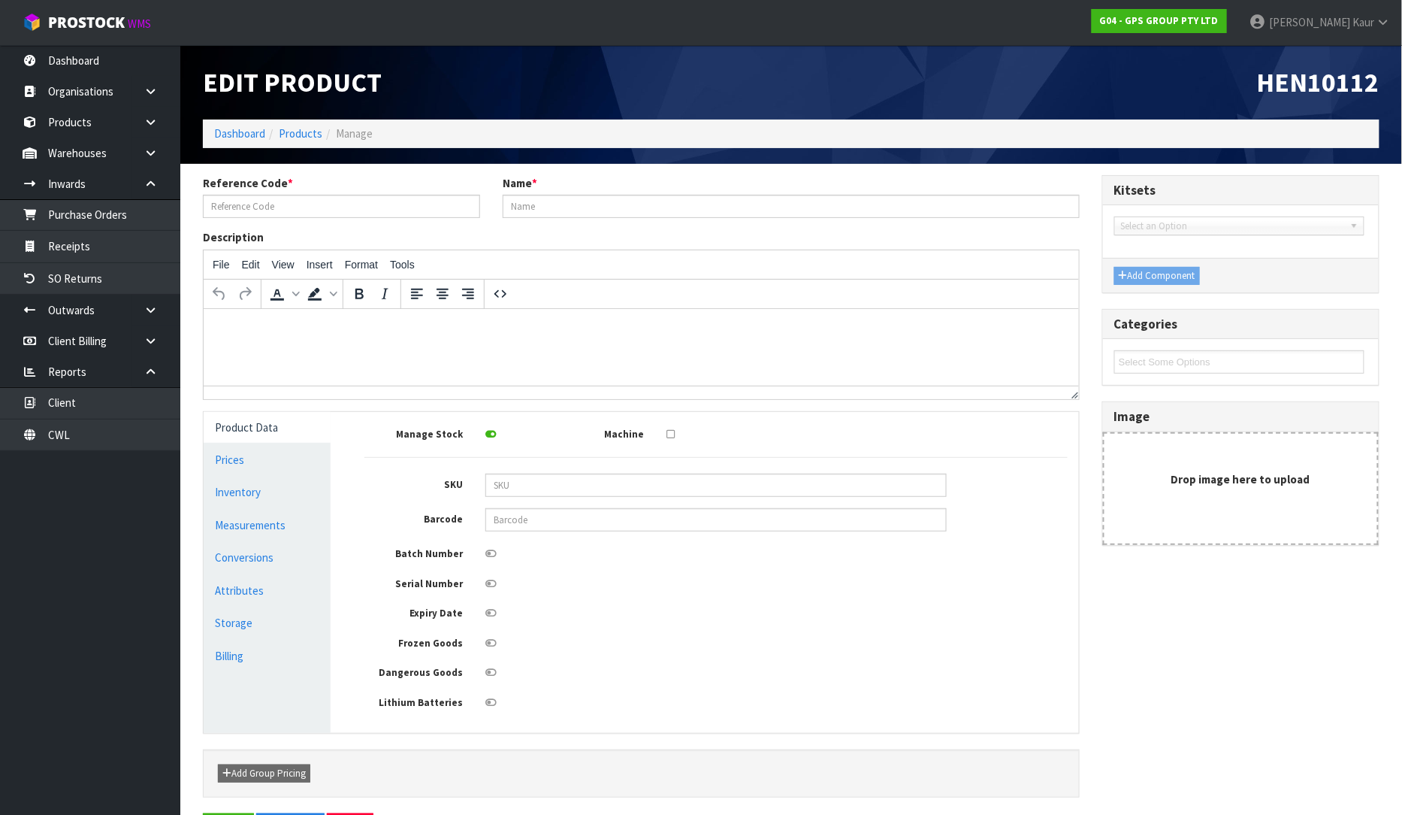
type input "HEN10112"
type input "[PERSON_NAME] [PERSON_NAME] METASH SMALL REGIME BIN (SINGLE)"
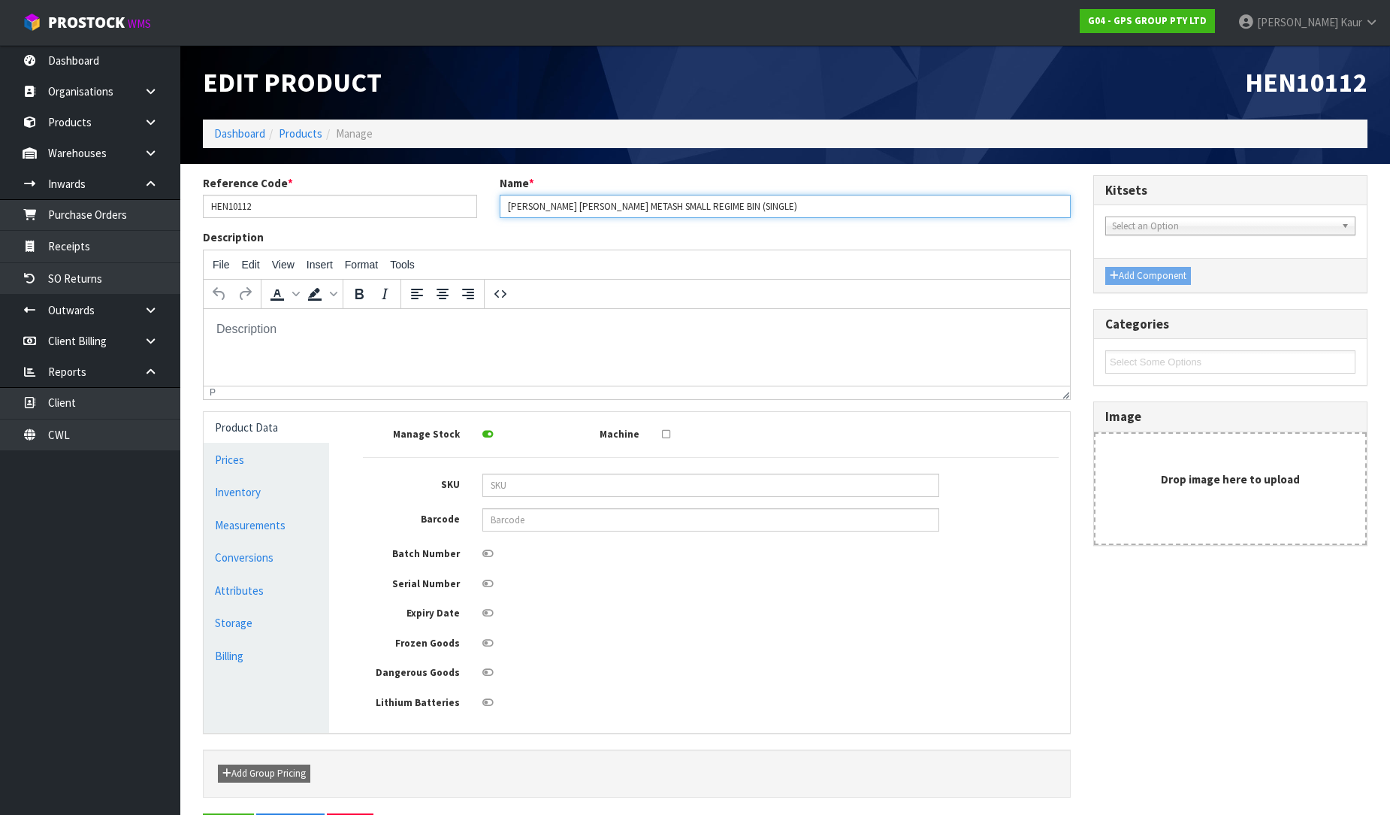
drag, startPoint x: 736, startPoint y: 204, endPoint x: 481, endPoint y: 238, distance: 257.7
click at [481, 237] on div "Reference Code * HEN10112 Name * [PERSON_NAME] [PERSON_NAME] METASH SMALL REGIM…" at bounding box center [637, 493] width 891 height 637
paste input "BREF AND SARD FLATPACK BIN (SINGLE)"
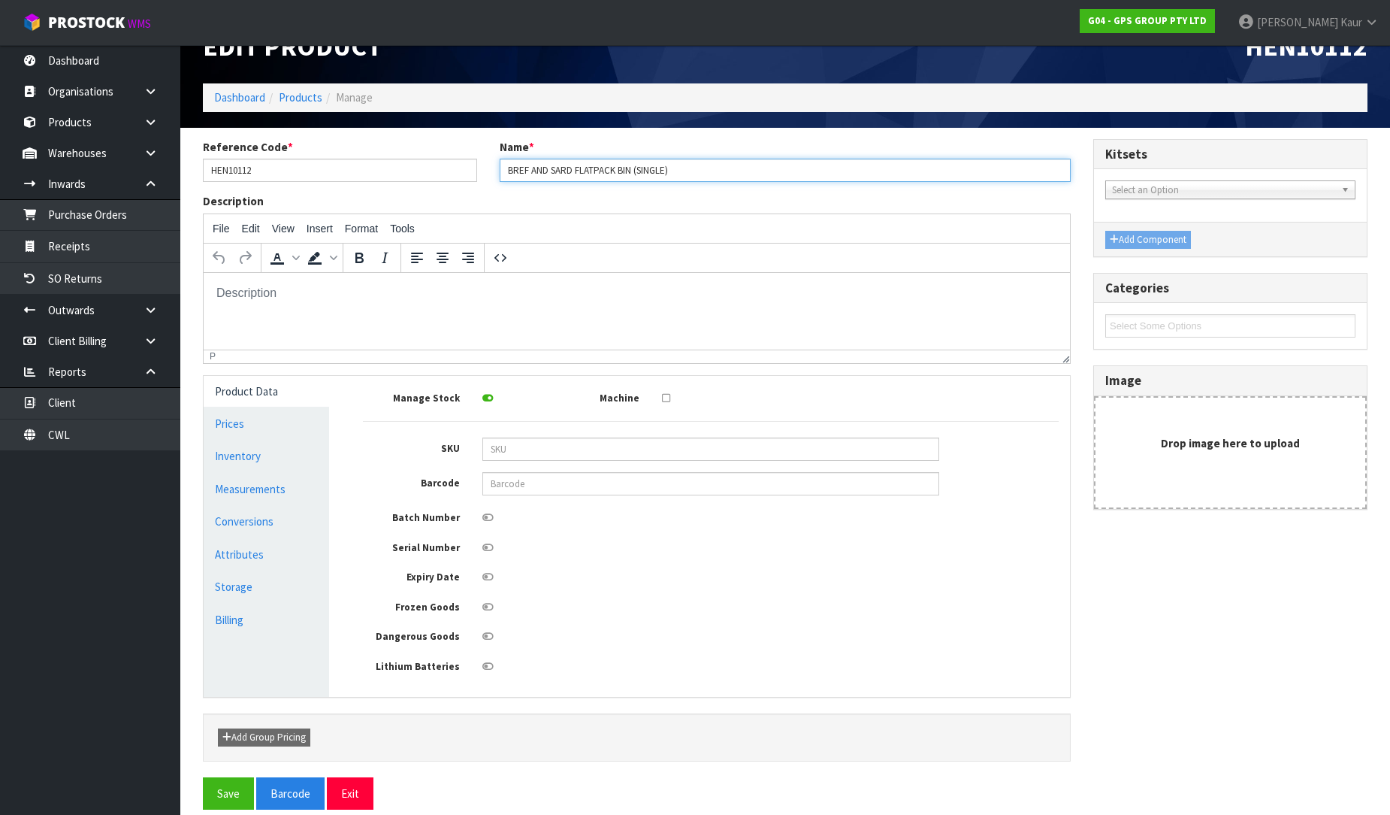
scroll to position [56, 0]
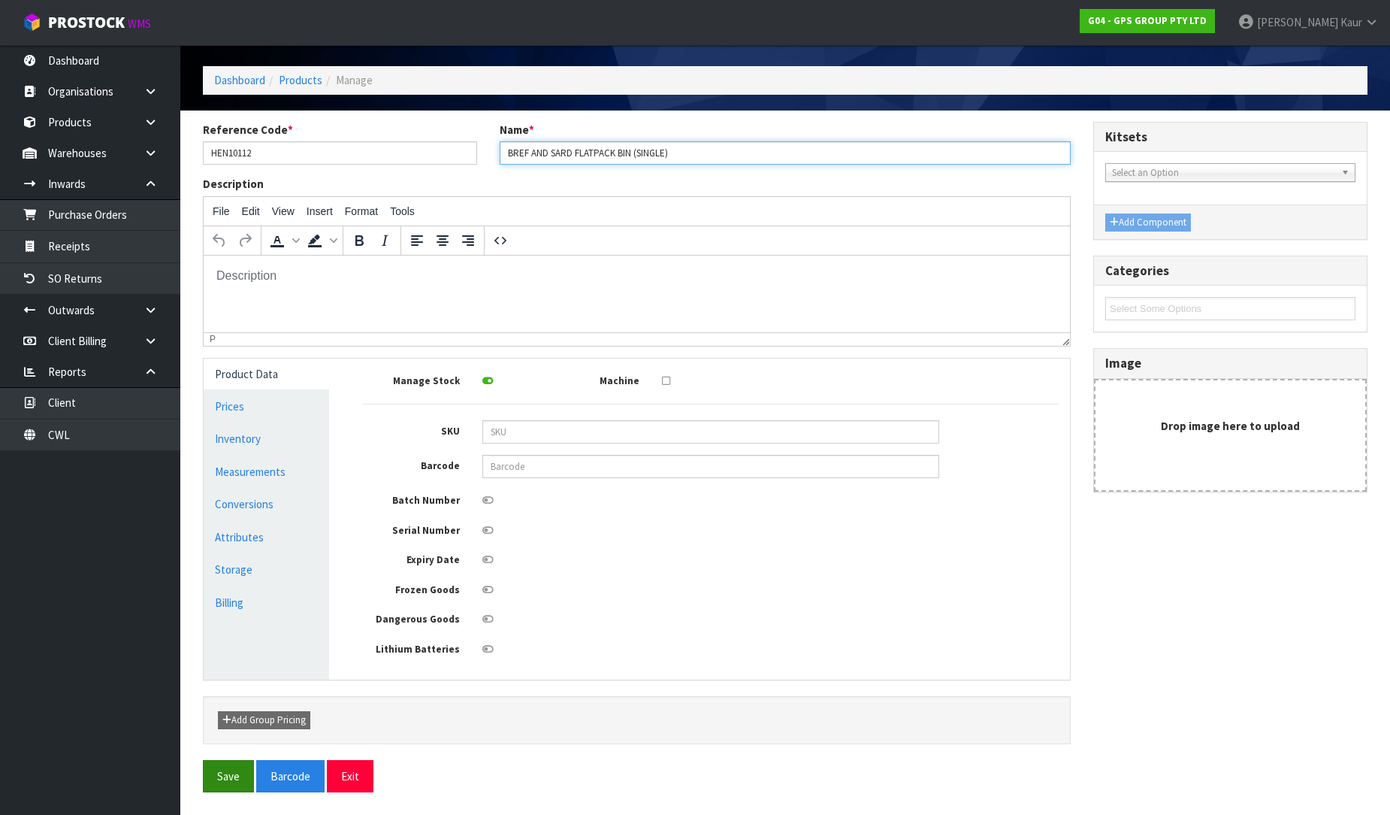
type input "BREF AND SARD FLATPACK BIN (SINGLE)"
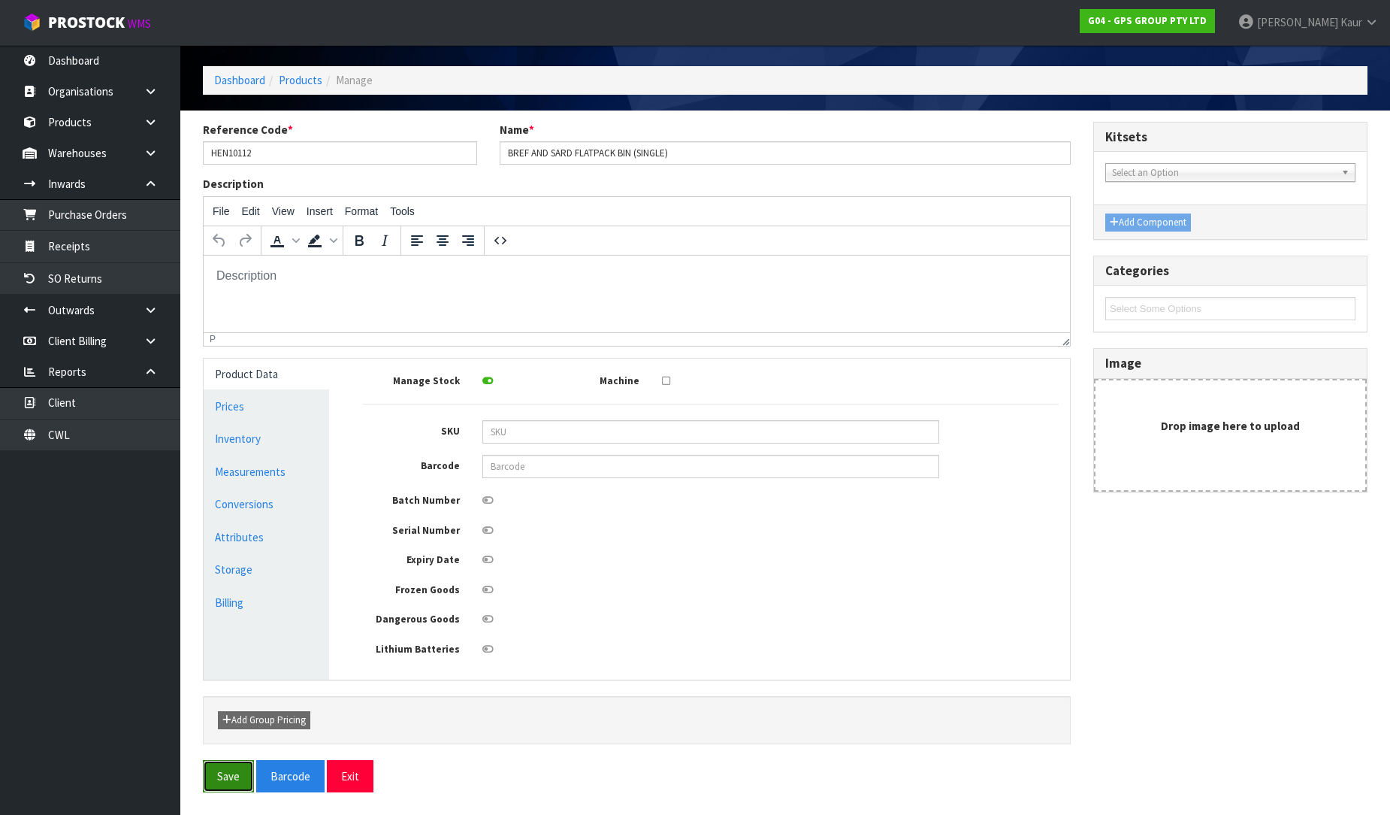
click at [216, 778] on button "Save" at bounding box center [228, 776] width 51 height 32
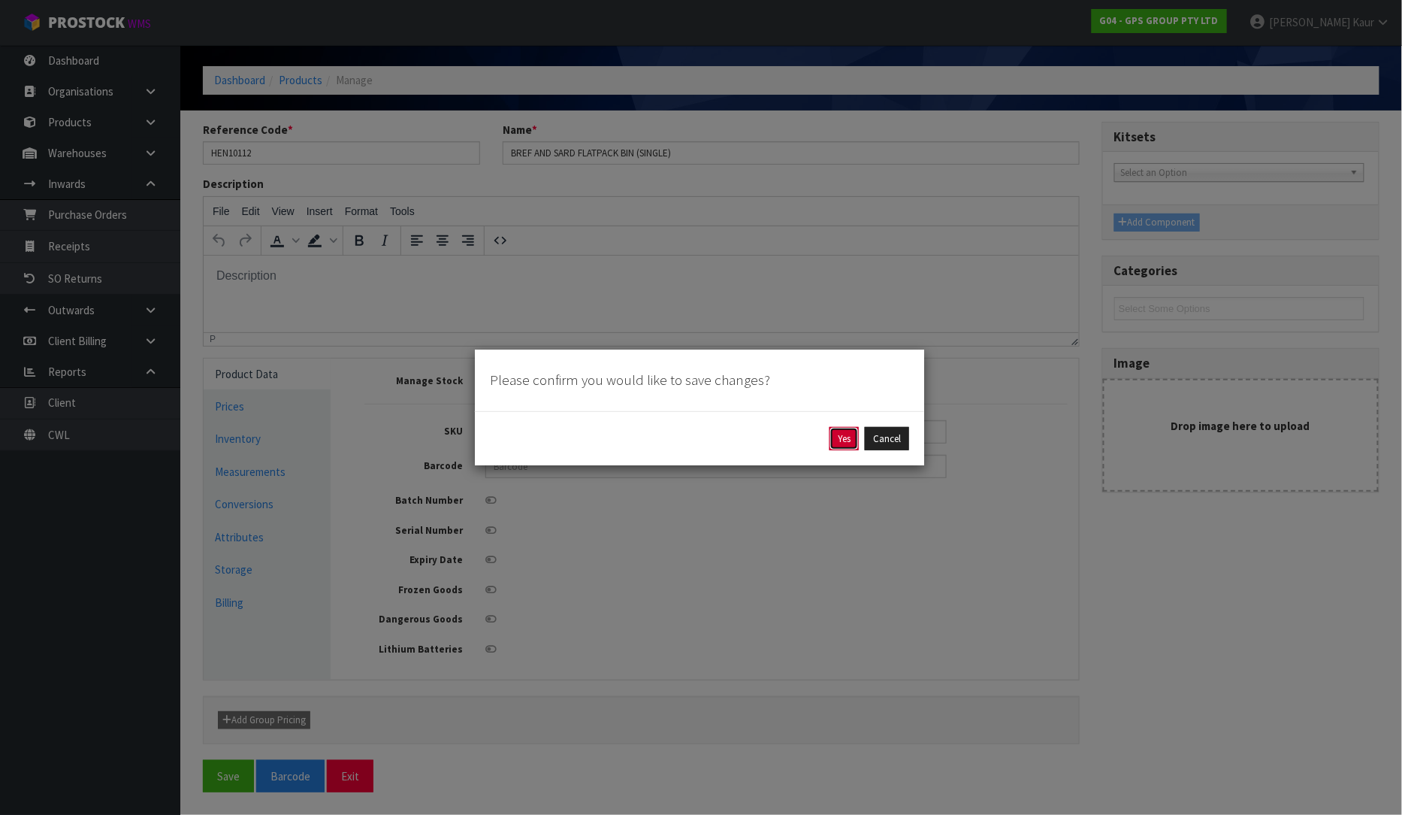
click at [850, 443] on button "Yes" at bounding box center [844, 439] width 29 height 24
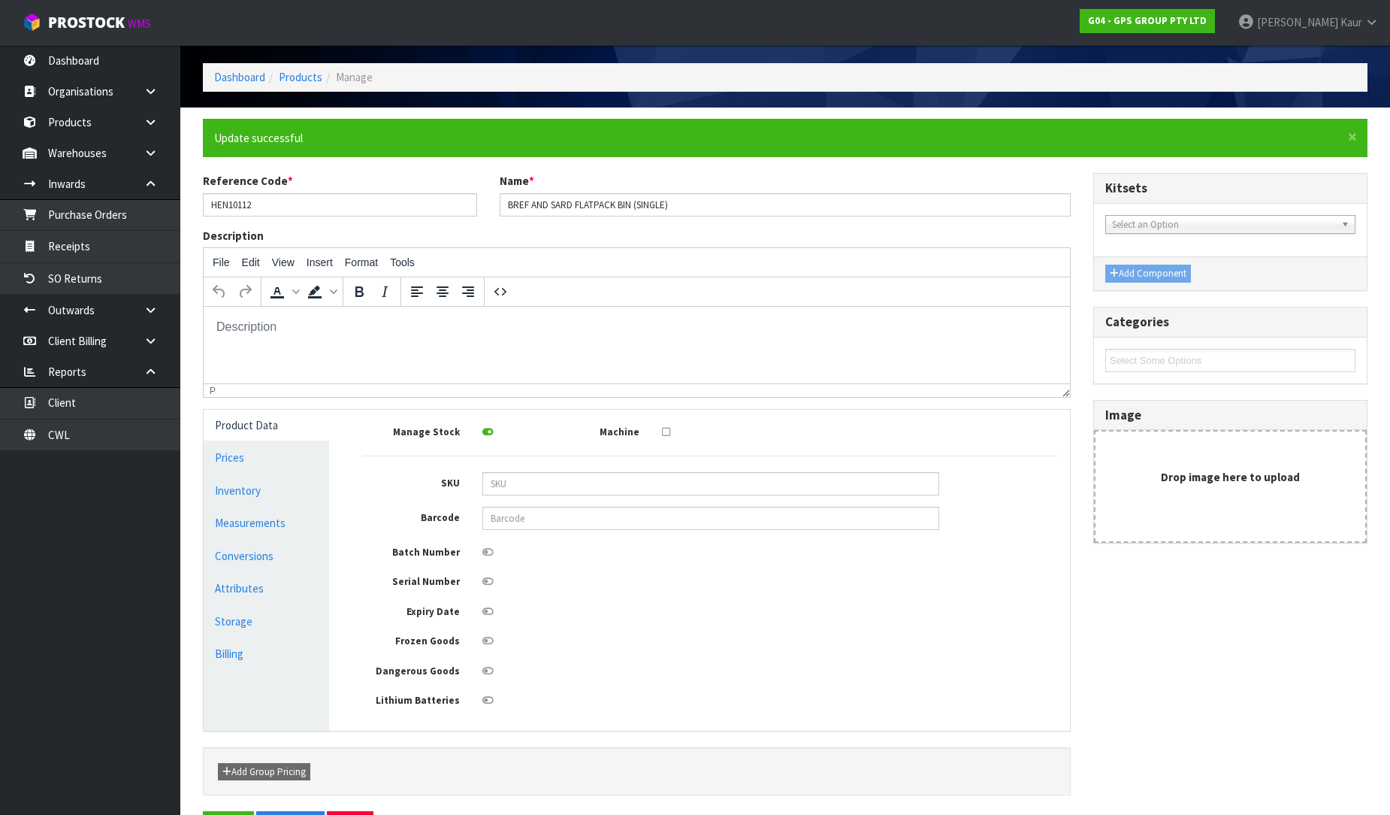
scroll to position [0, 0]
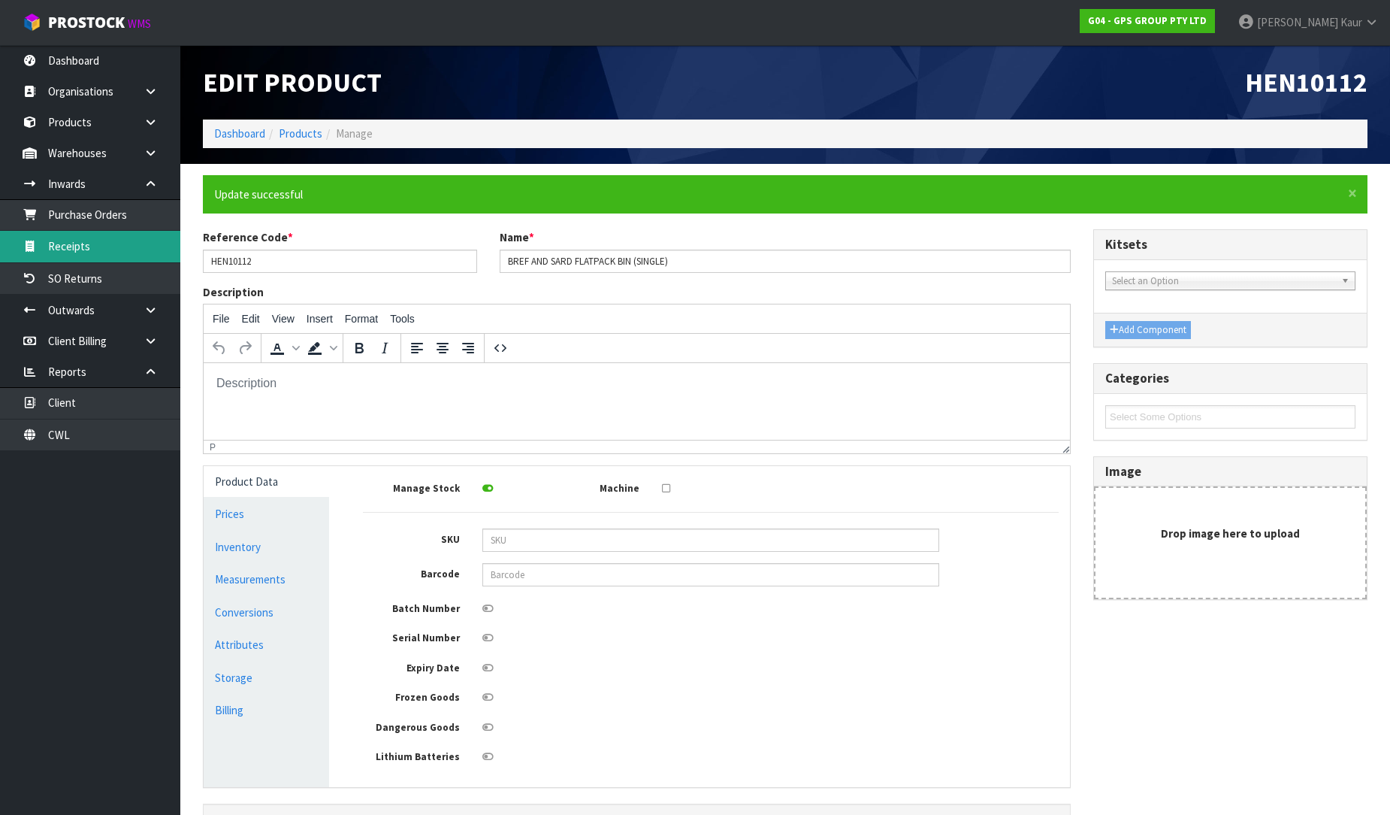
click at [93, 251] on link "Receipts" at bounding box center [90, 246] width 180 height 31
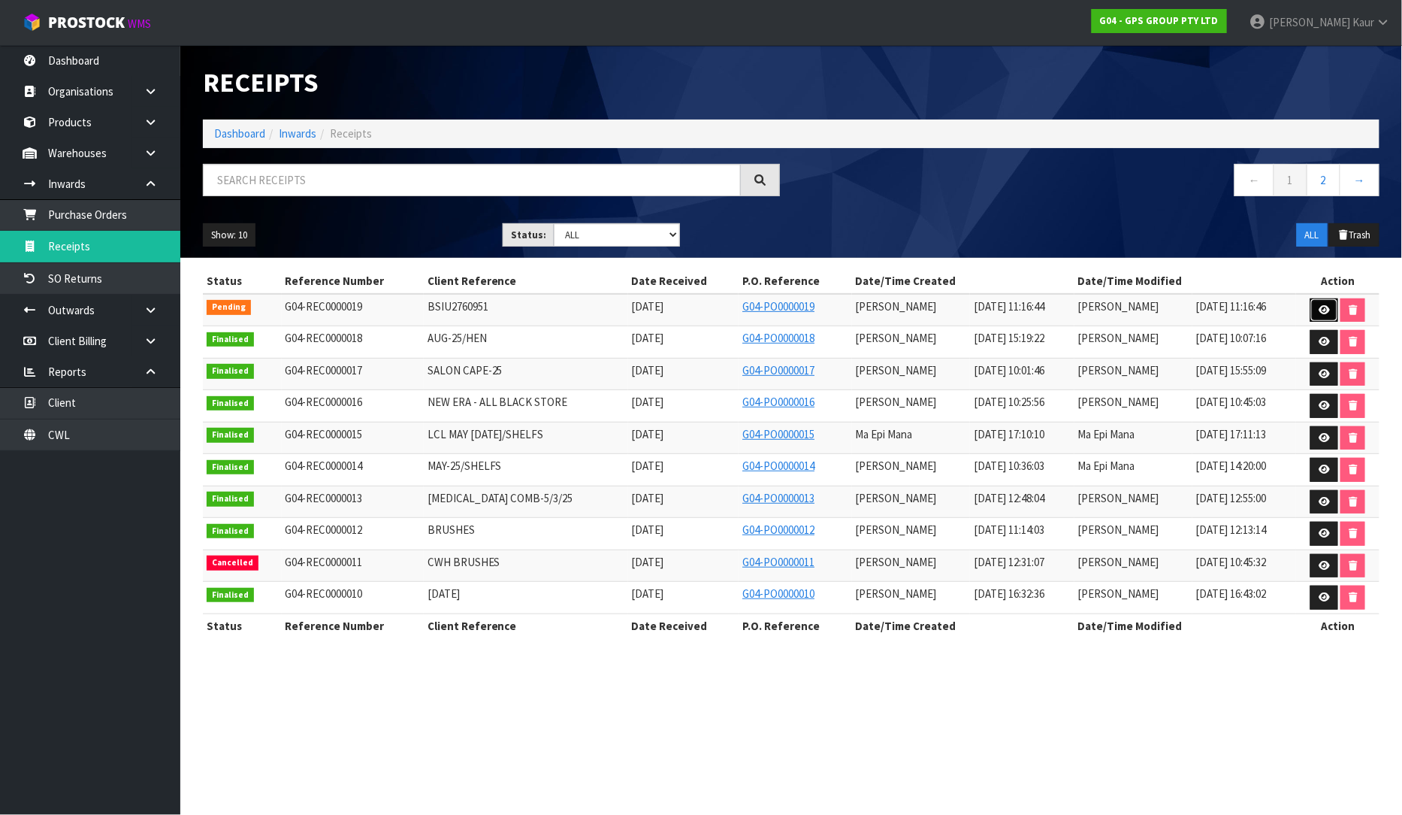
click at [1323, 308] on icon at bounding box center [1324, 310] width 11 height 10
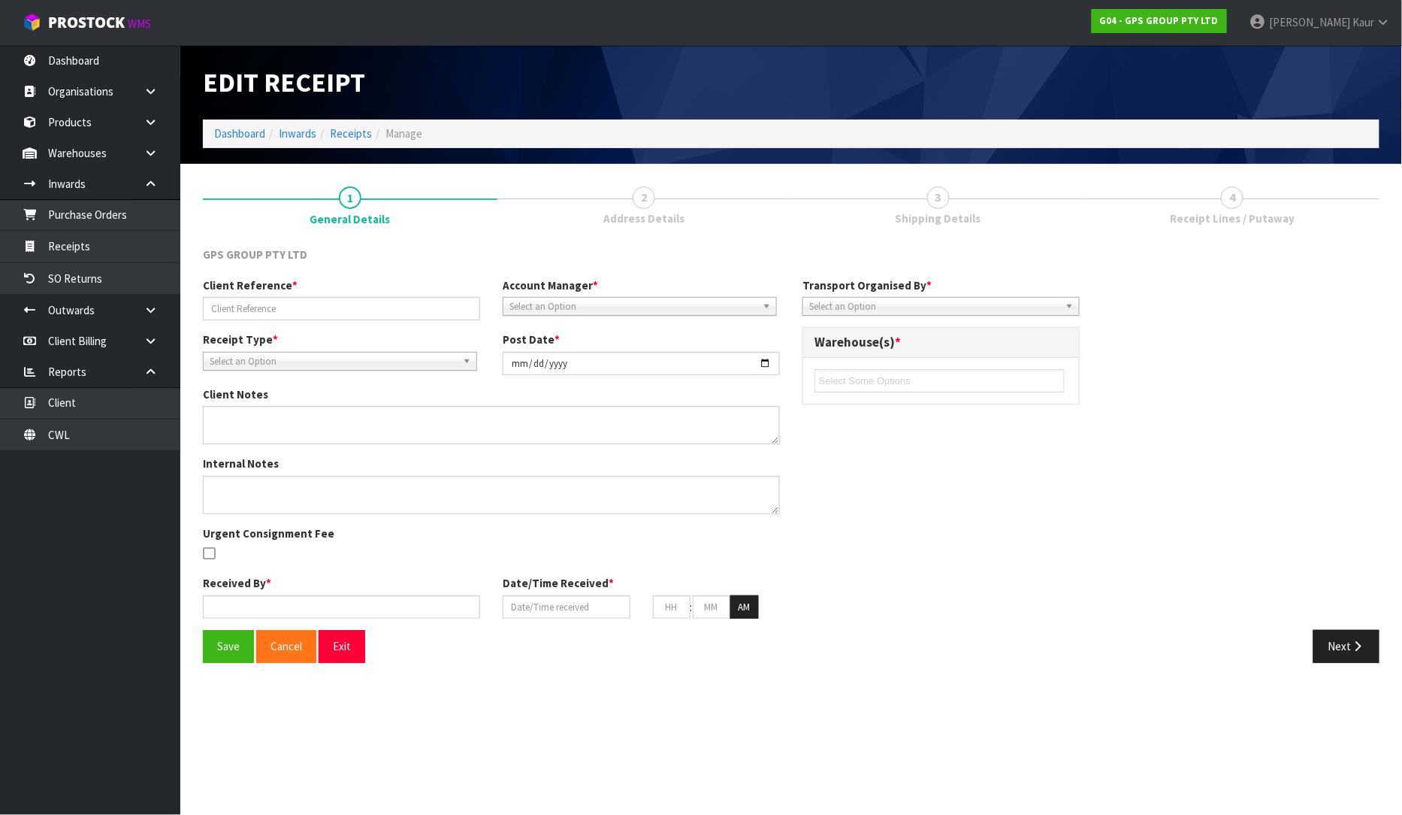
type input "BSIU2760951"
type input "[DATE]"
type input "[PERSON_NAME]"
type input "[DATE]"
type input "11"
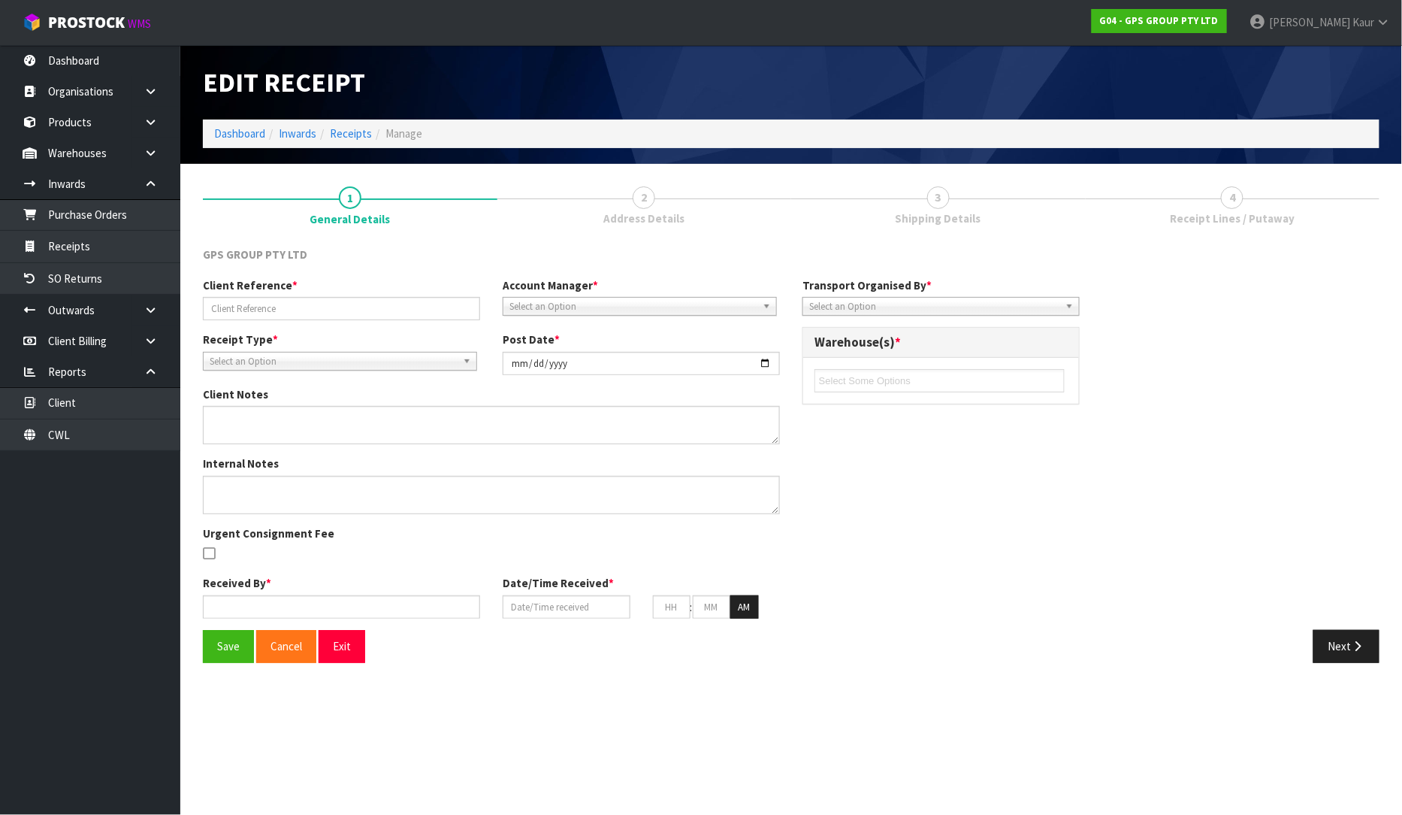
type input "16"
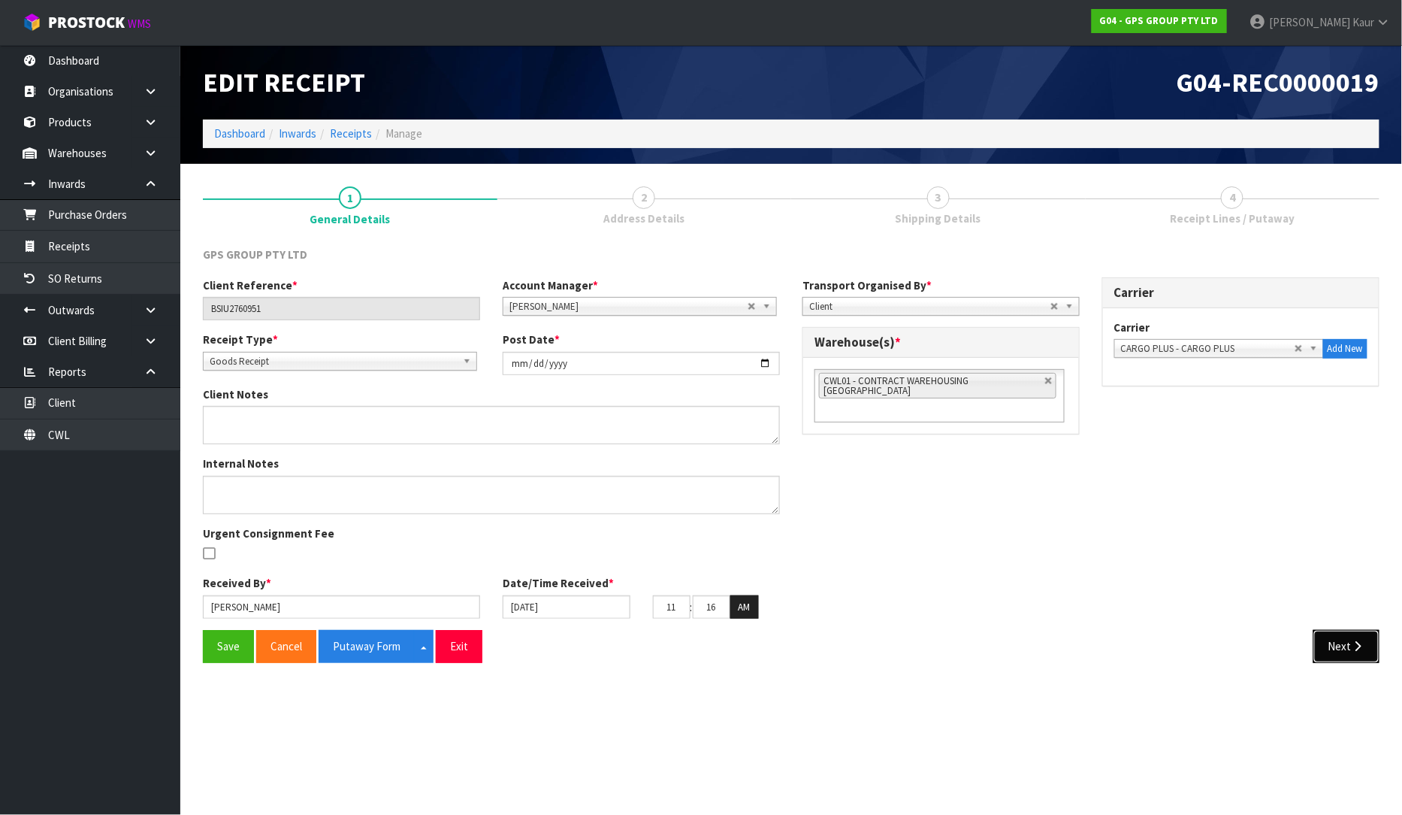
click at [1351, 642] on icon "button" at bounding box center [1358, 645] width 14 height 11
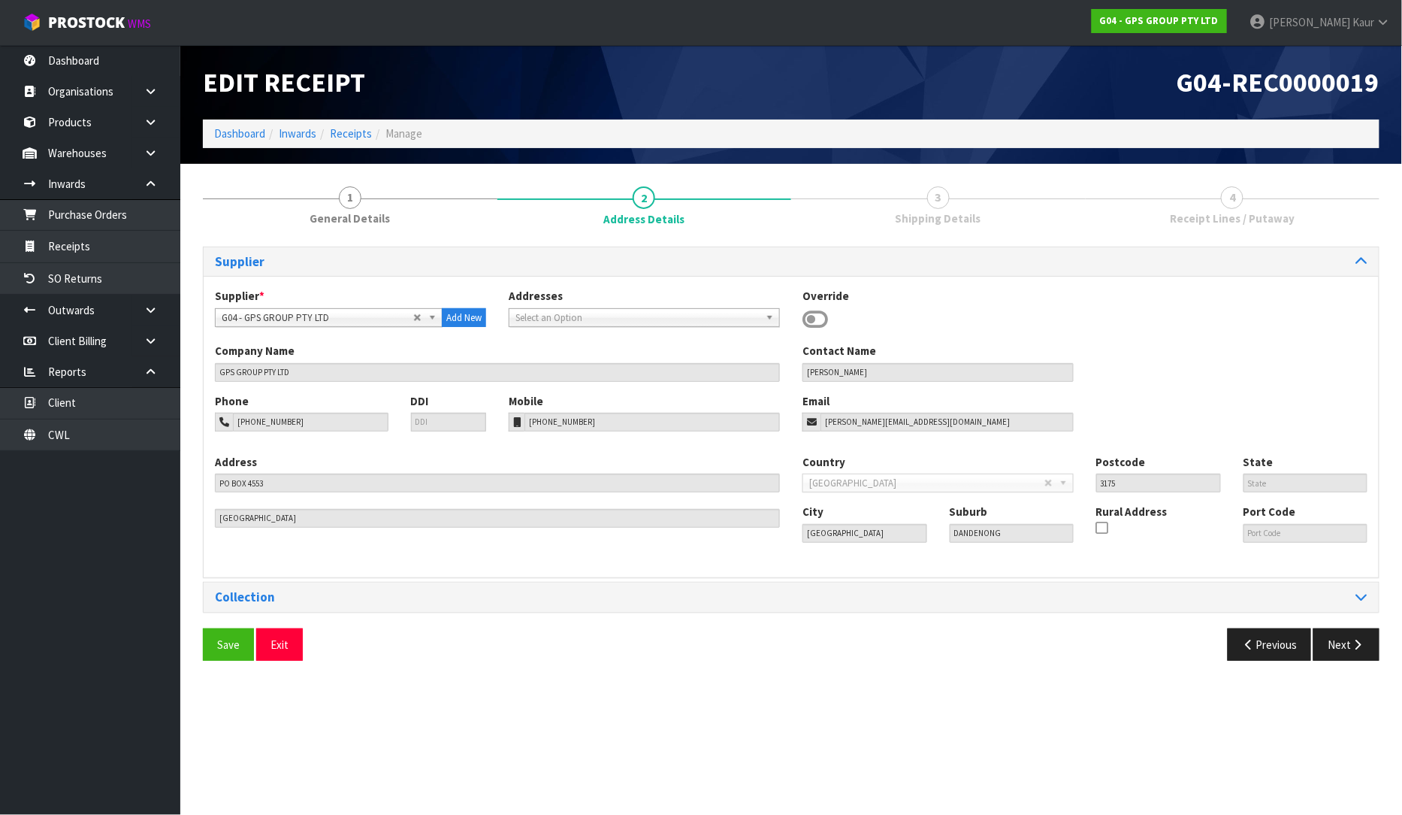
click at [1354, 662] on div "Save Exit Previous Next" at bounding box center [791, 650] width 1199 height 44
click at [1351, 647] on icon "button" at bounding box center [1358, 644] width 14 height 11
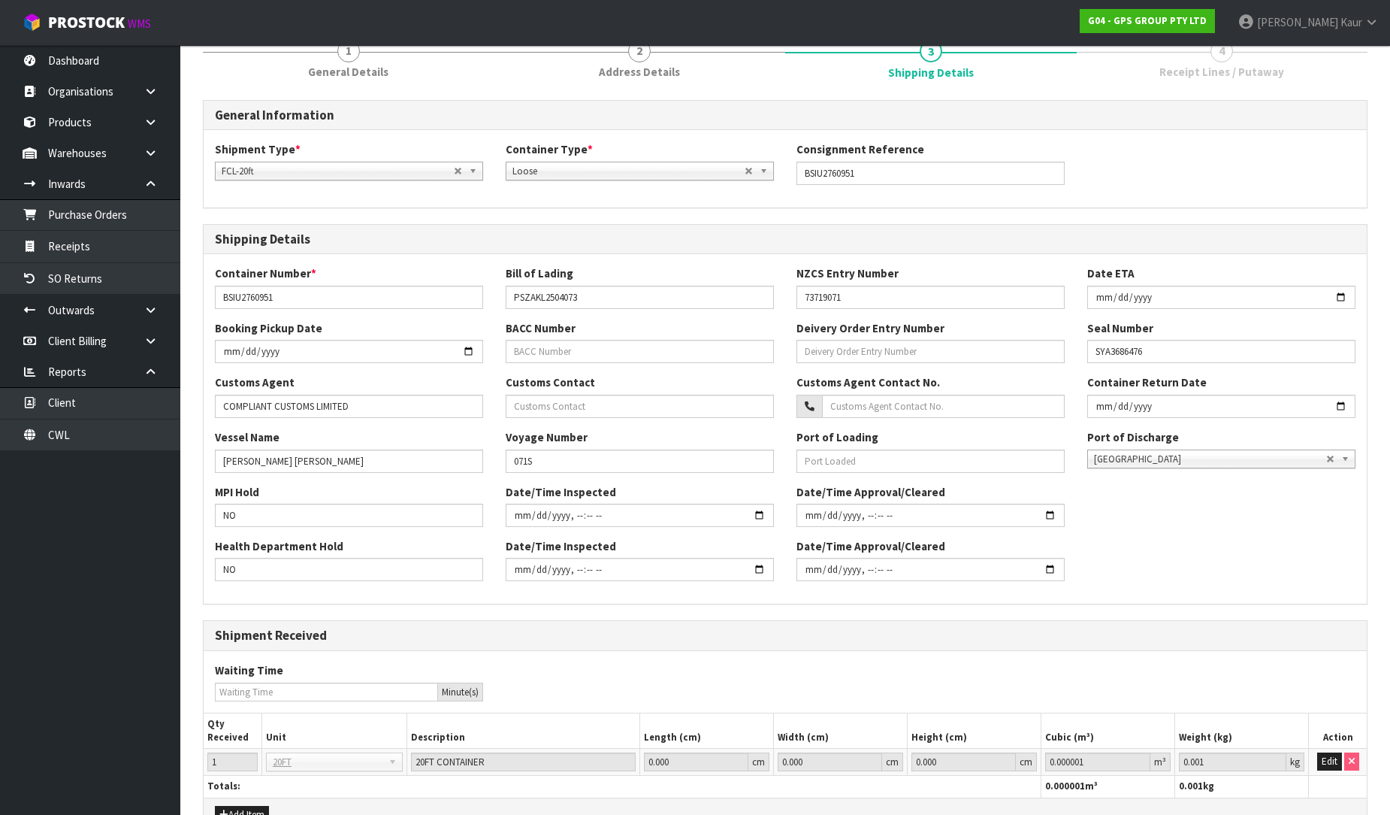
scroll to position [234, 0]
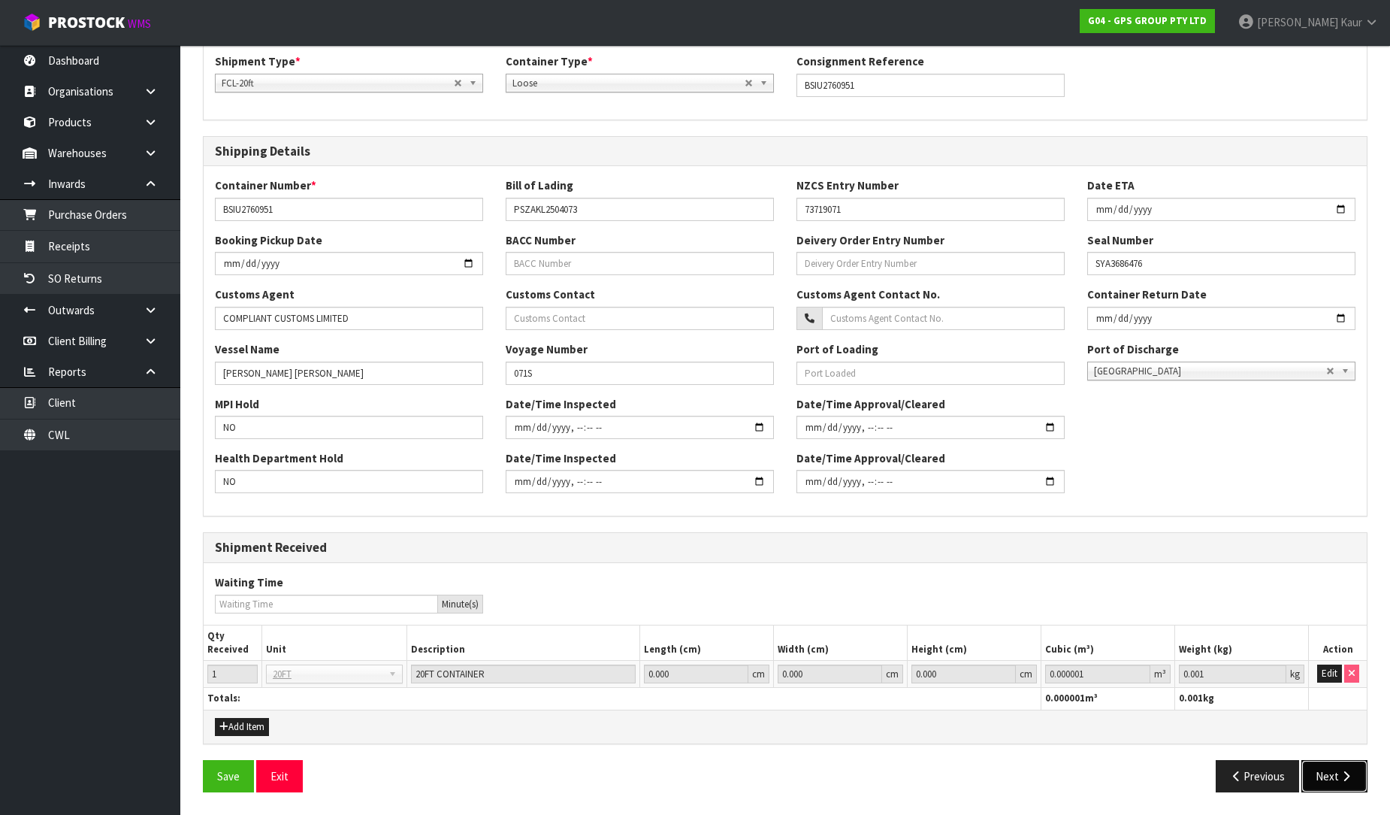
click at [1329, 769] on button "Next" at bounding box center [1335, 776] width 66 height 32
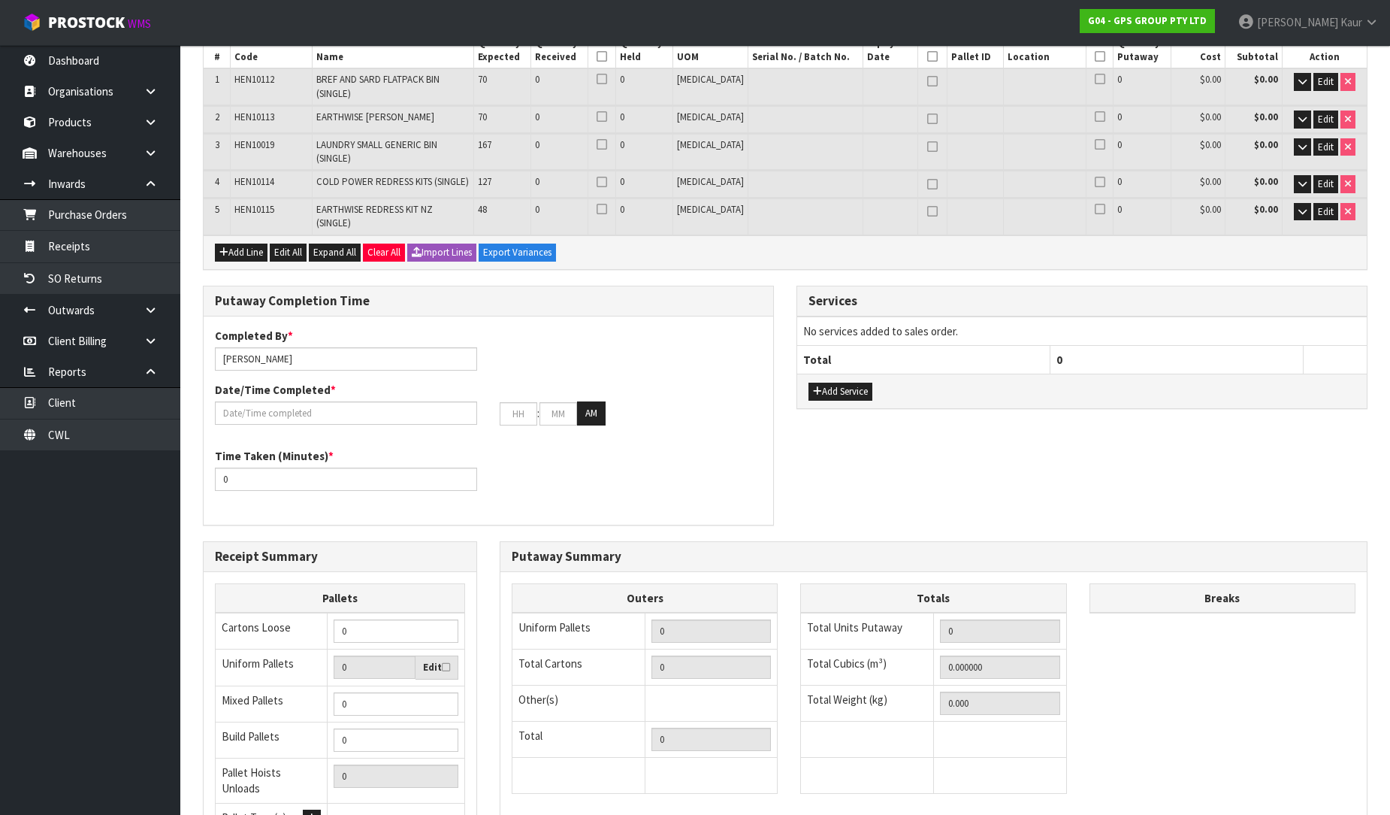
scroll to position [361, 0]
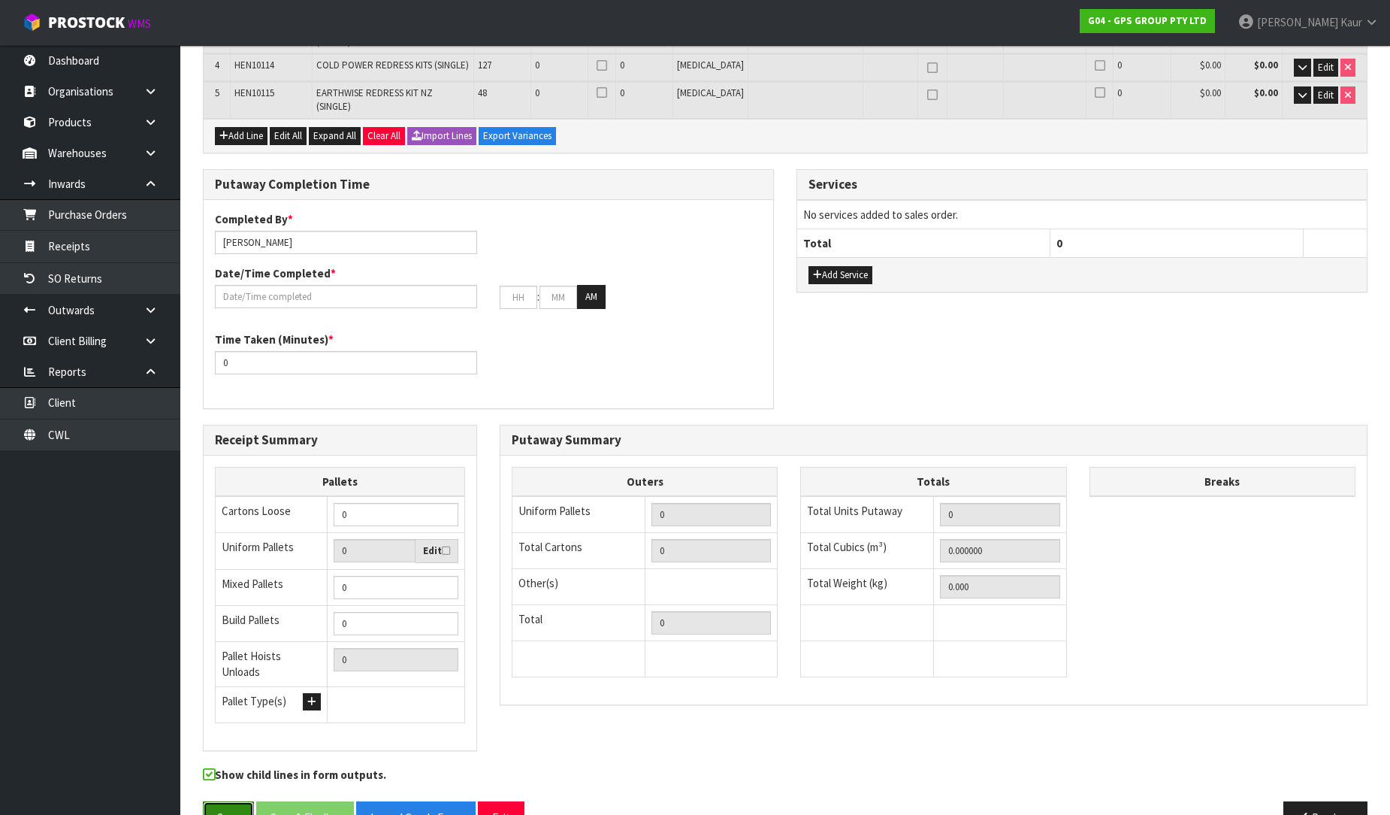
click at [227, 801] on button "Save" at bounding box center [228, 817] width 51 height 32
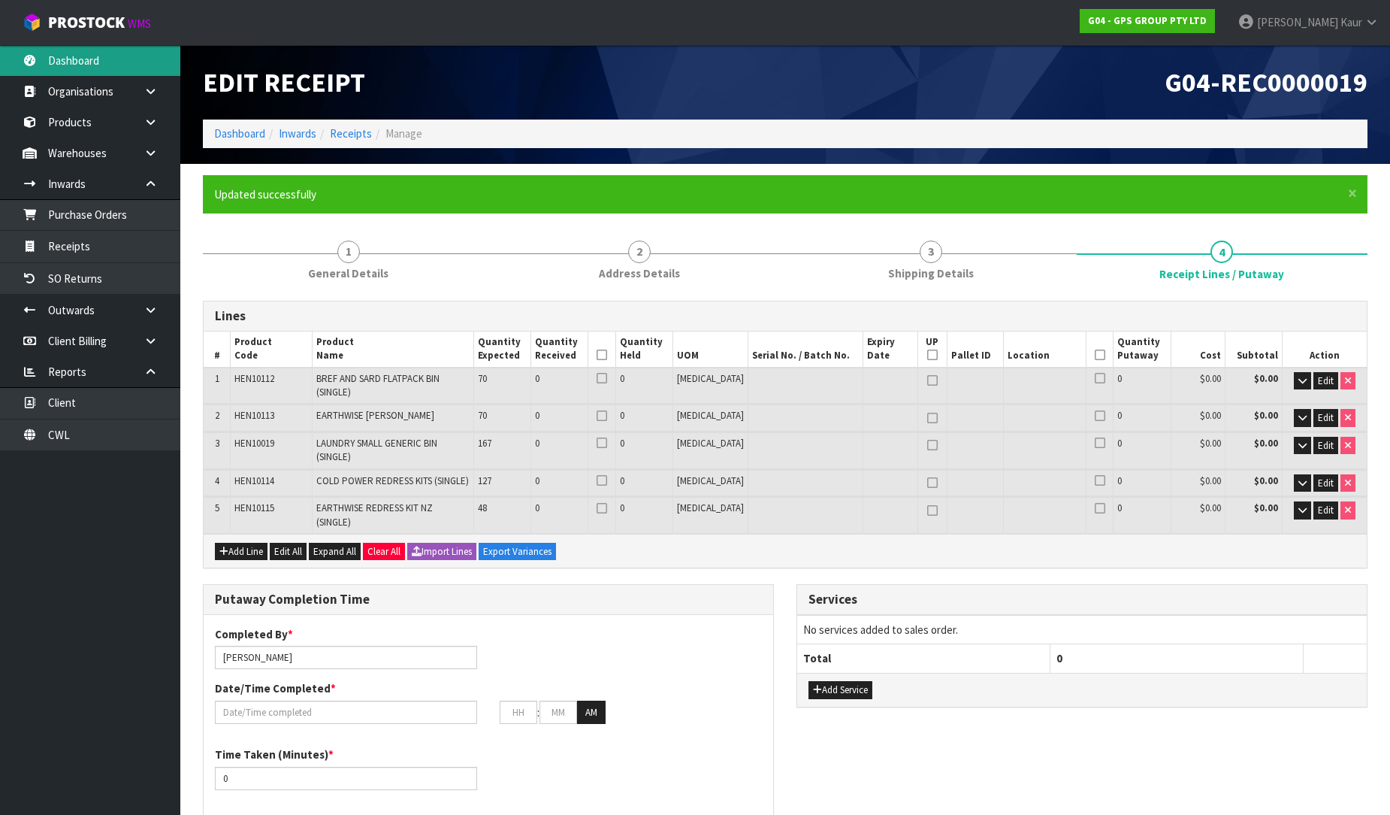
click at [105, 57] on link "Dashboard" at bounding box center [90, 60] width 180 height 31
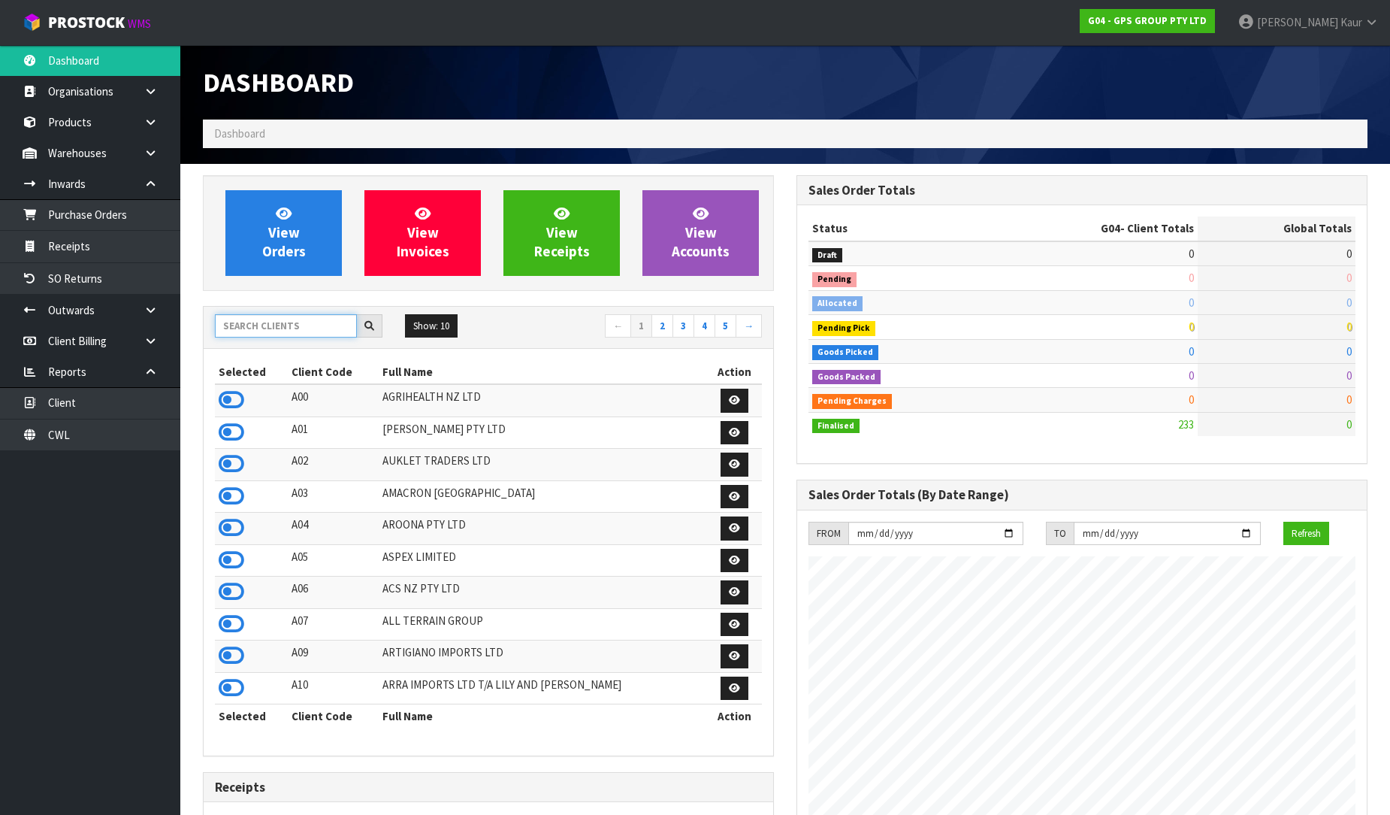
scroll to position [944, 594]
click at [280, 328] on input "text" at bounding box center [286, 325] width 142 height 23
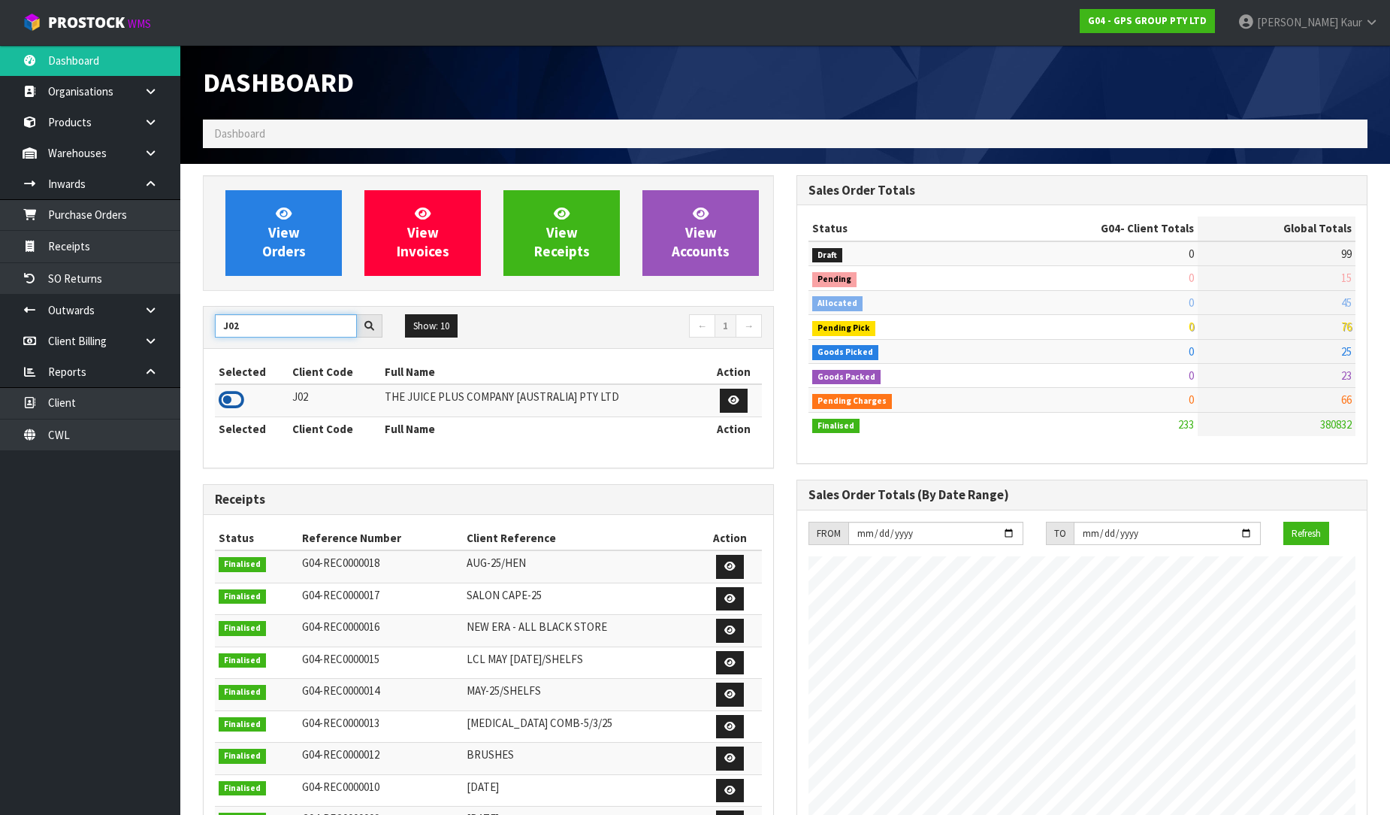
type input "J02"
click at [237, 404] on icon at bounding box center [232, 400] width 26 height 23
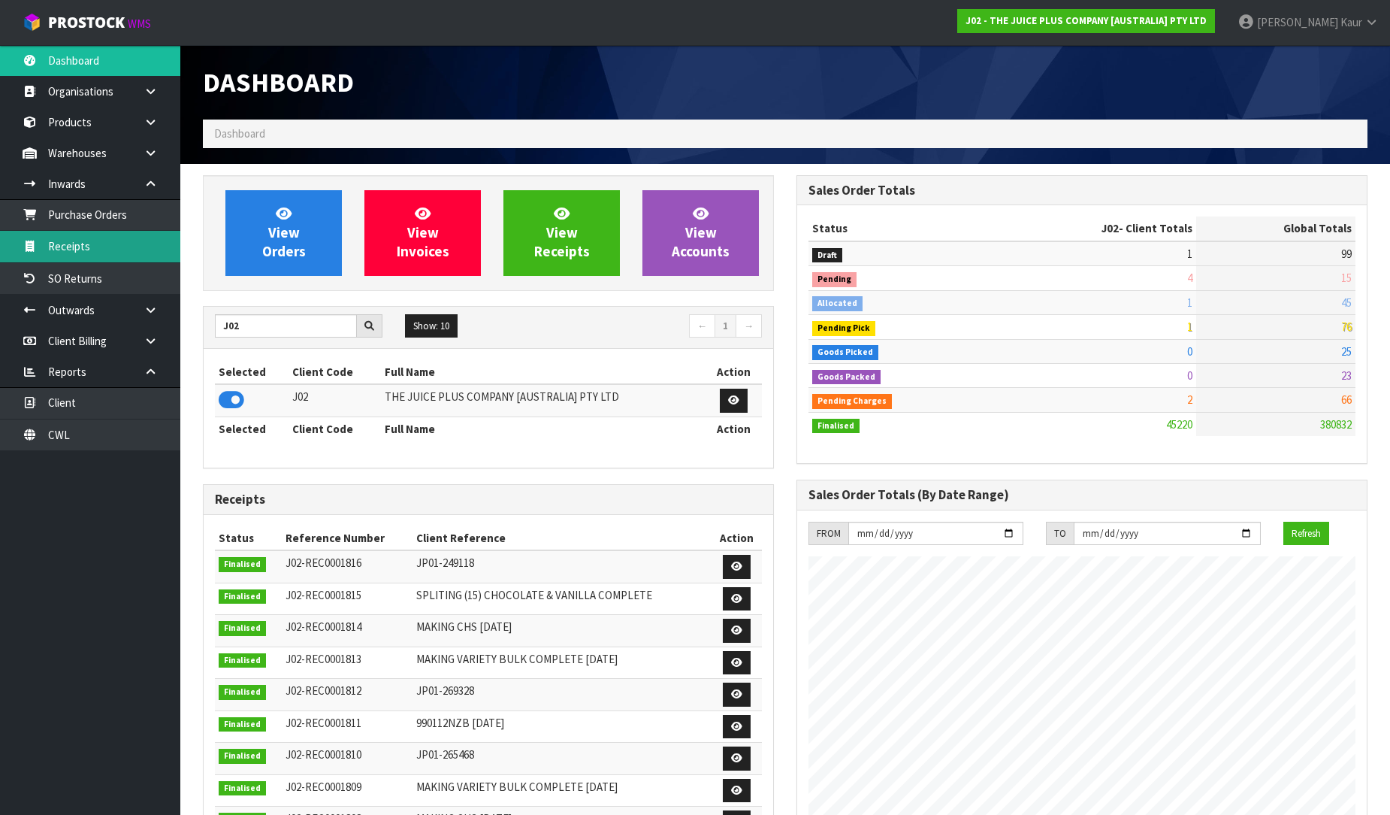
click at [60, 246] on link "Receipts" at bounding box center [90, 246] width 180 height 31
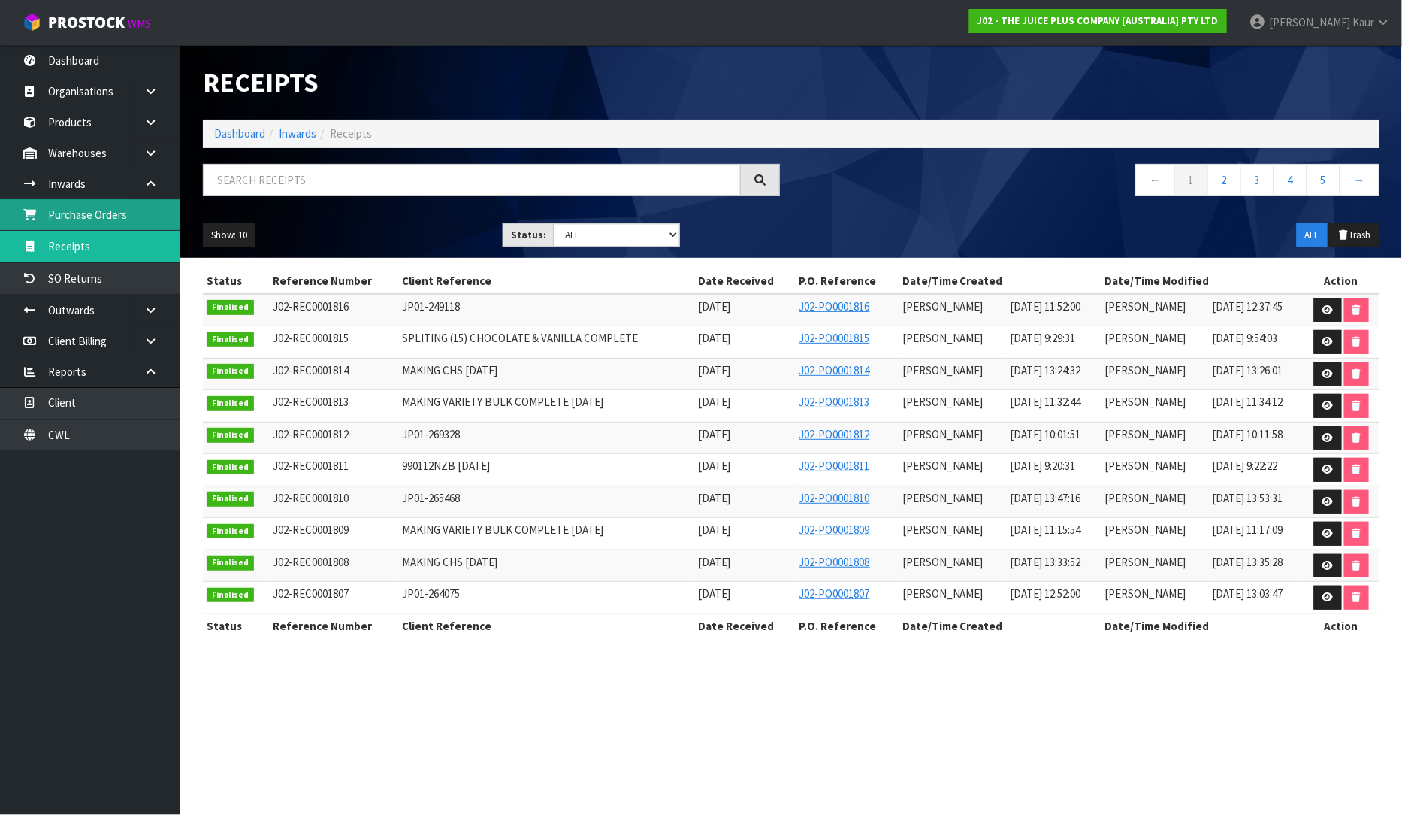
click at [107, 216] on link "Purchase Orders" at bounding box center [90, 214] width 180 height 31
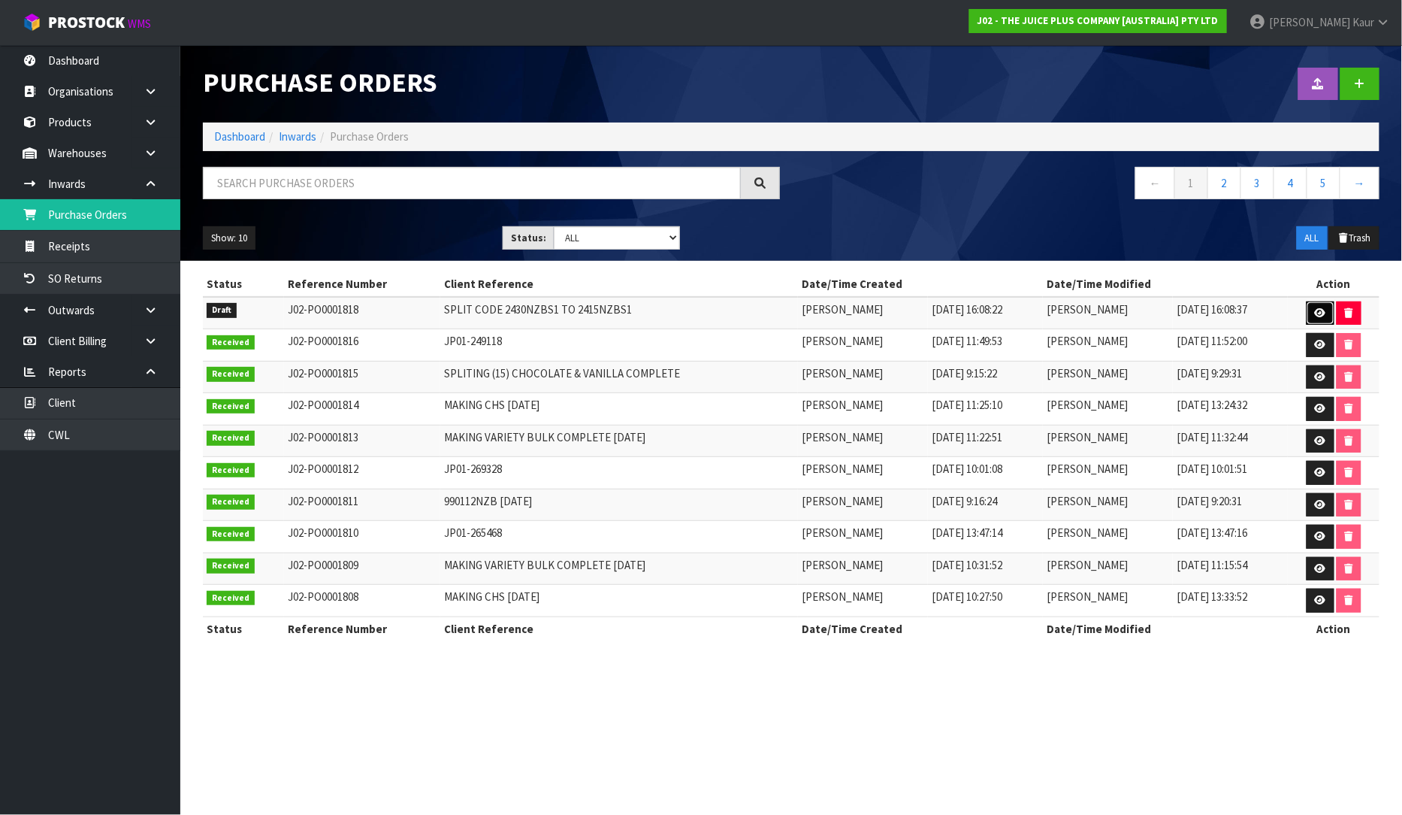
click at [1320, 307] on link at bounding box center [1321, 313] width 28 height 24
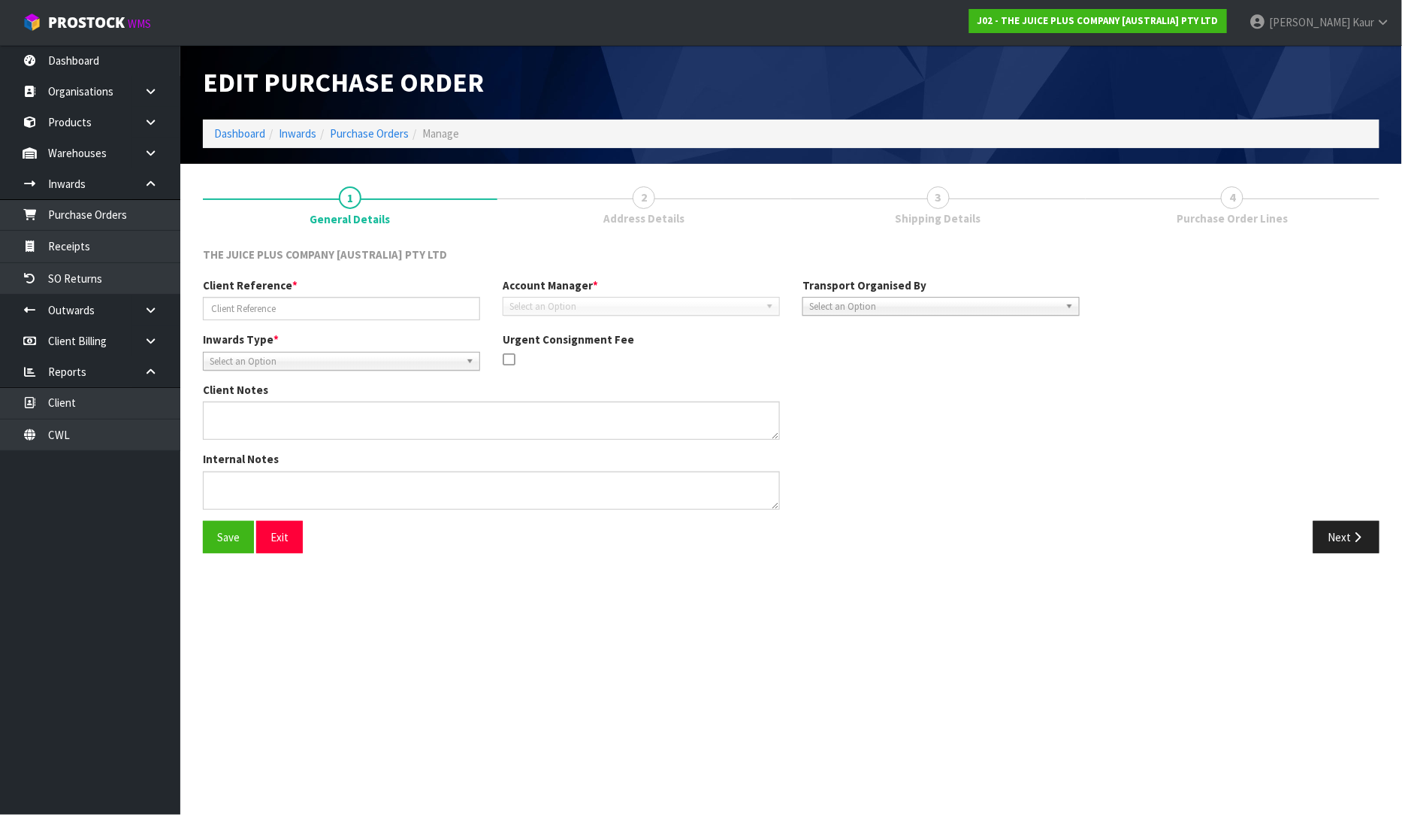
type input "SPLIT CODE 2430NZBS1 TO 2415NZBS1"
type textarea "WE NEED TO SPLIT THE CODE 2430NZBS1 , AS IT IS 2 X 2415NZBS1. CLIENT NEEDS ALL …"
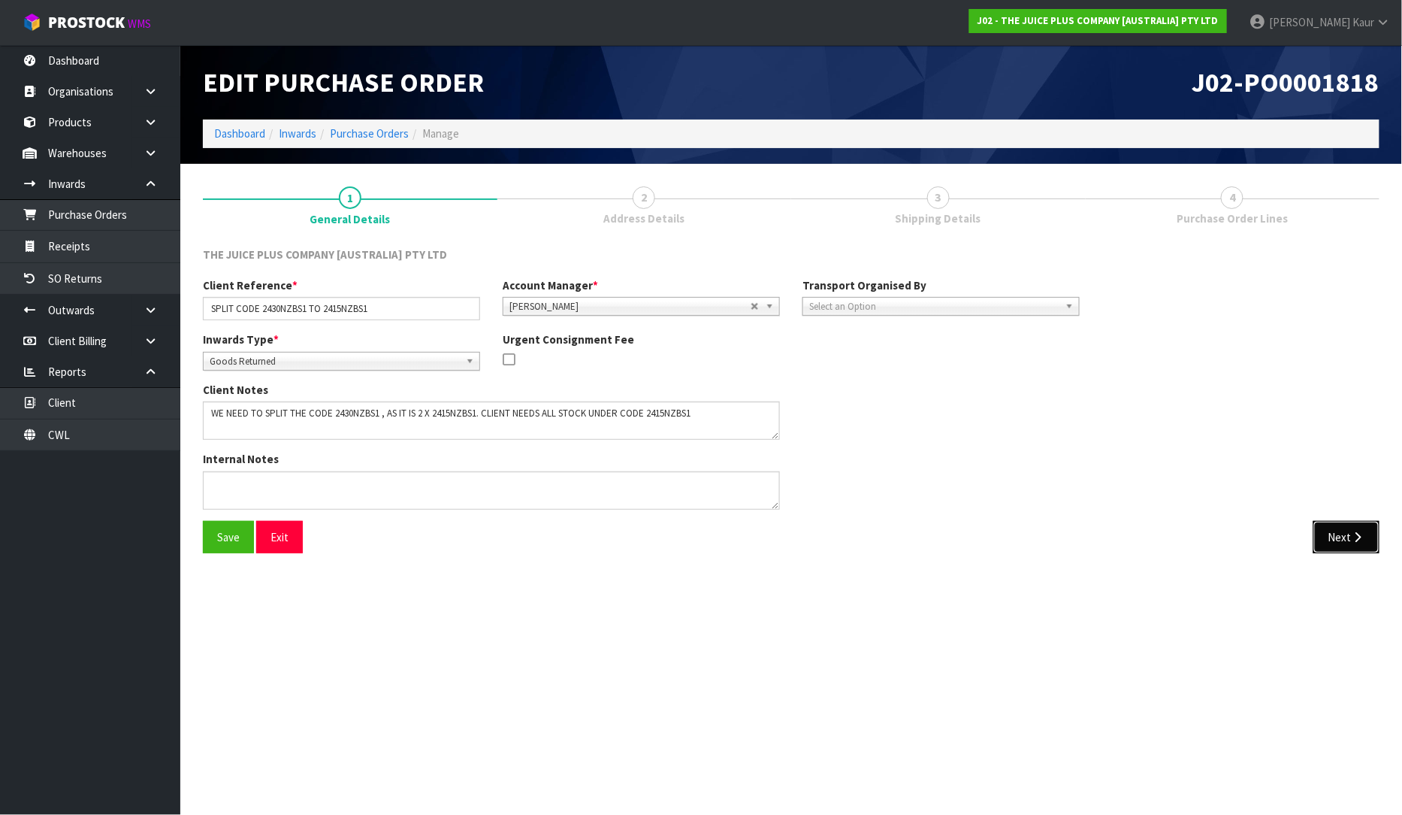
click at [1362, 543] on button "Next" at bounding box center [1347, 537] width 66 height 32
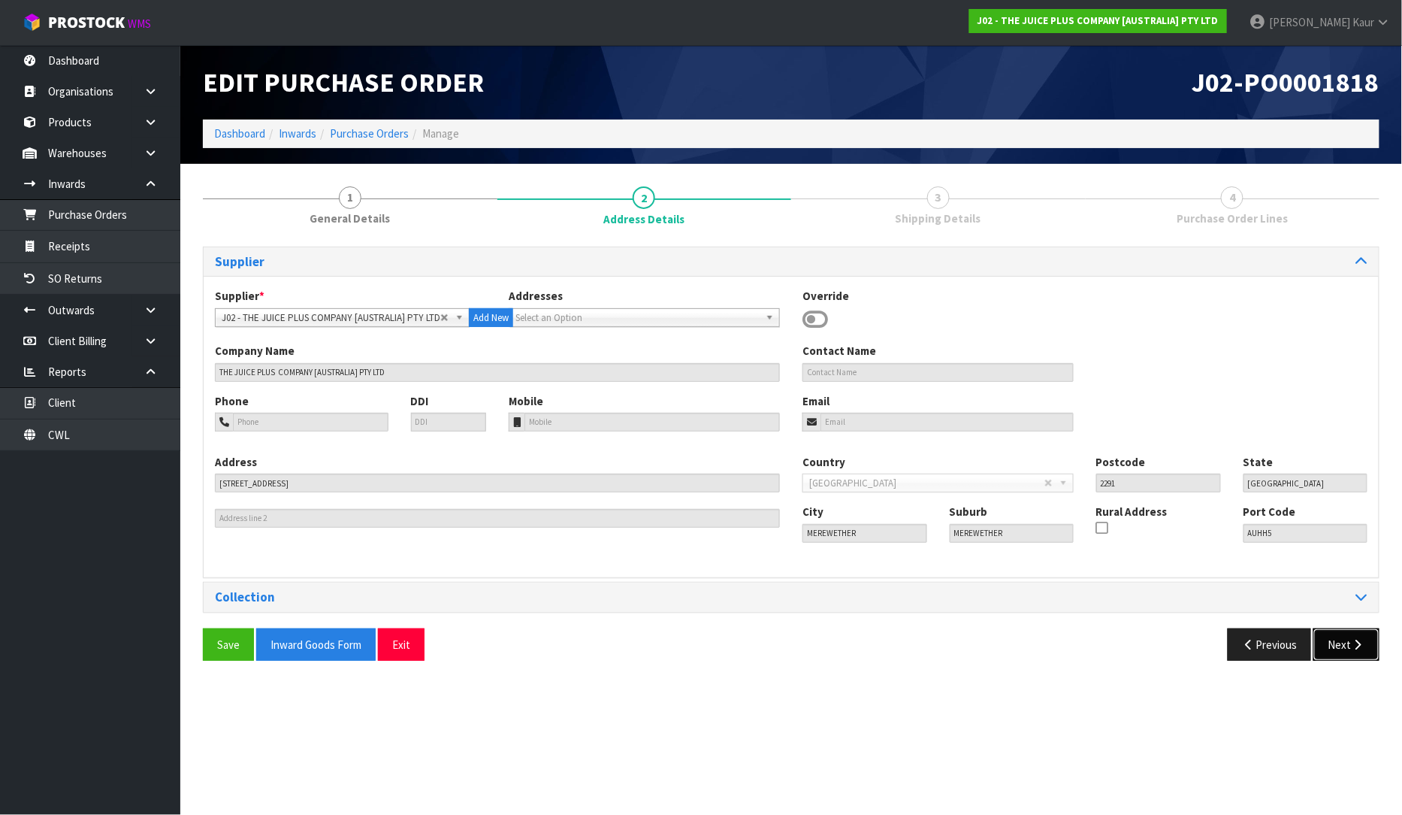
click at [1347, 637] on button "Next" at bounding box center [1347, 644] width 66 height 32
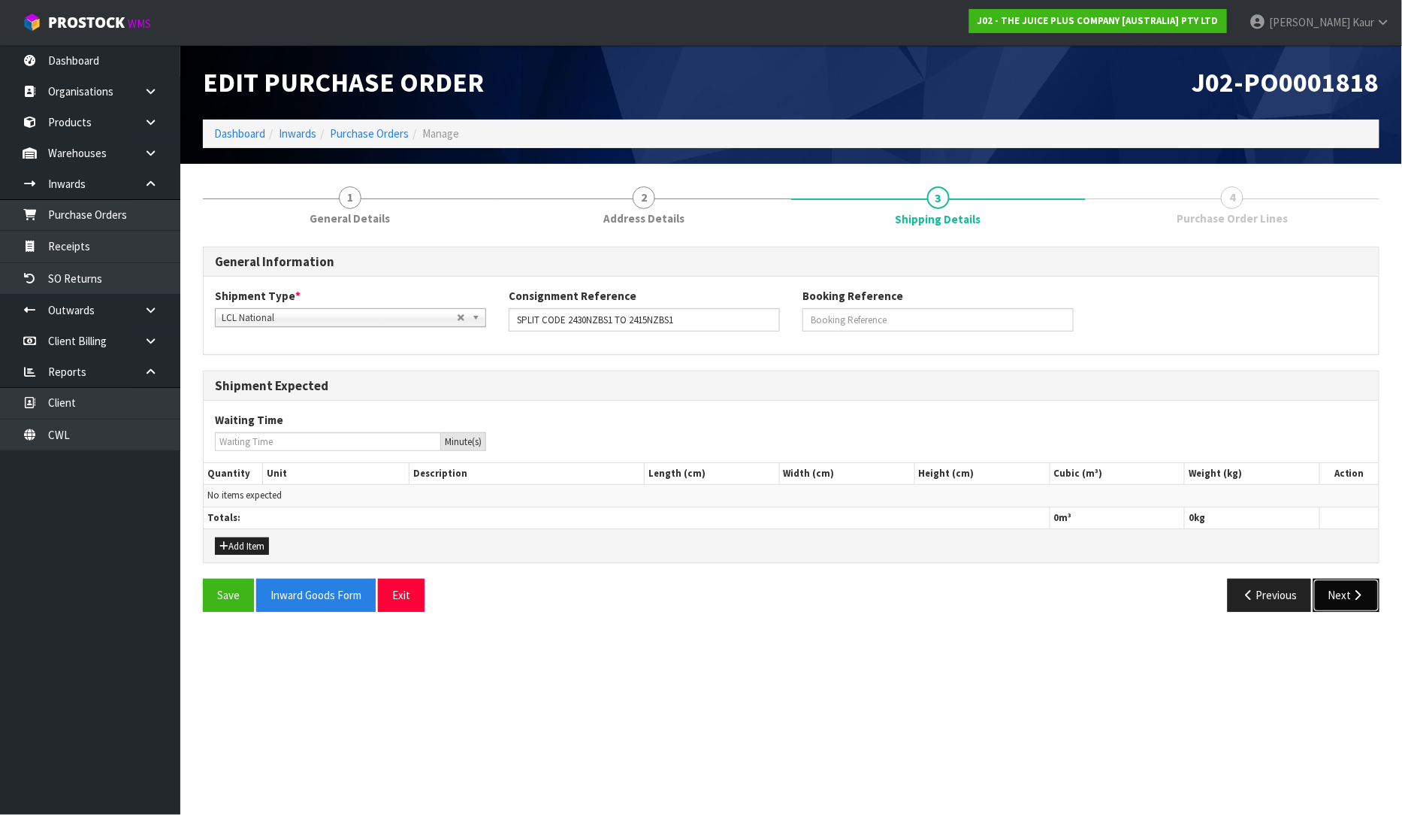
click at [1350, 602] on button "Next" at bounding box center [1347, 595] width 66 height 32
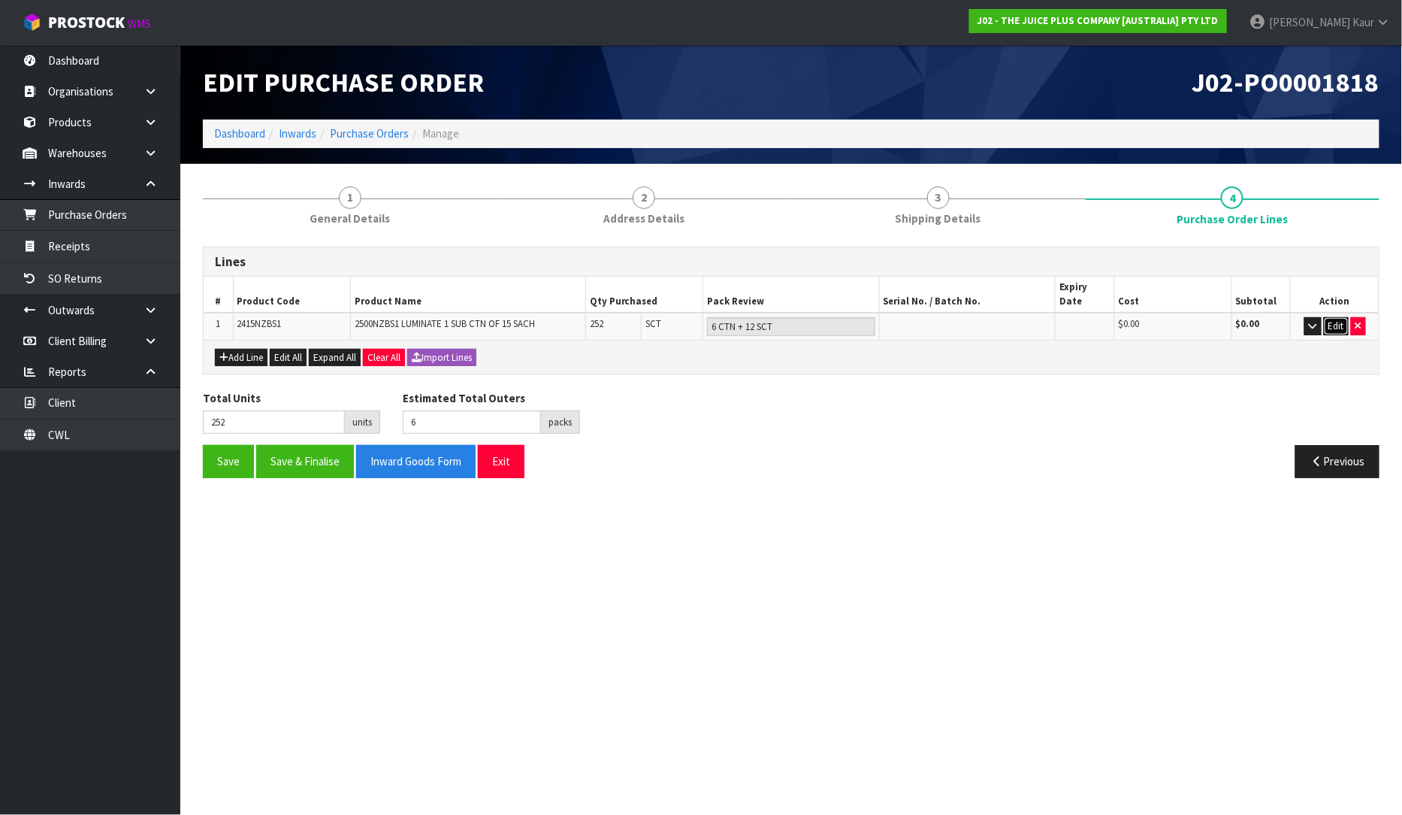
click at [1334, 317] on button "Edit" at bounding box center [1336, 326] width 25 height 18
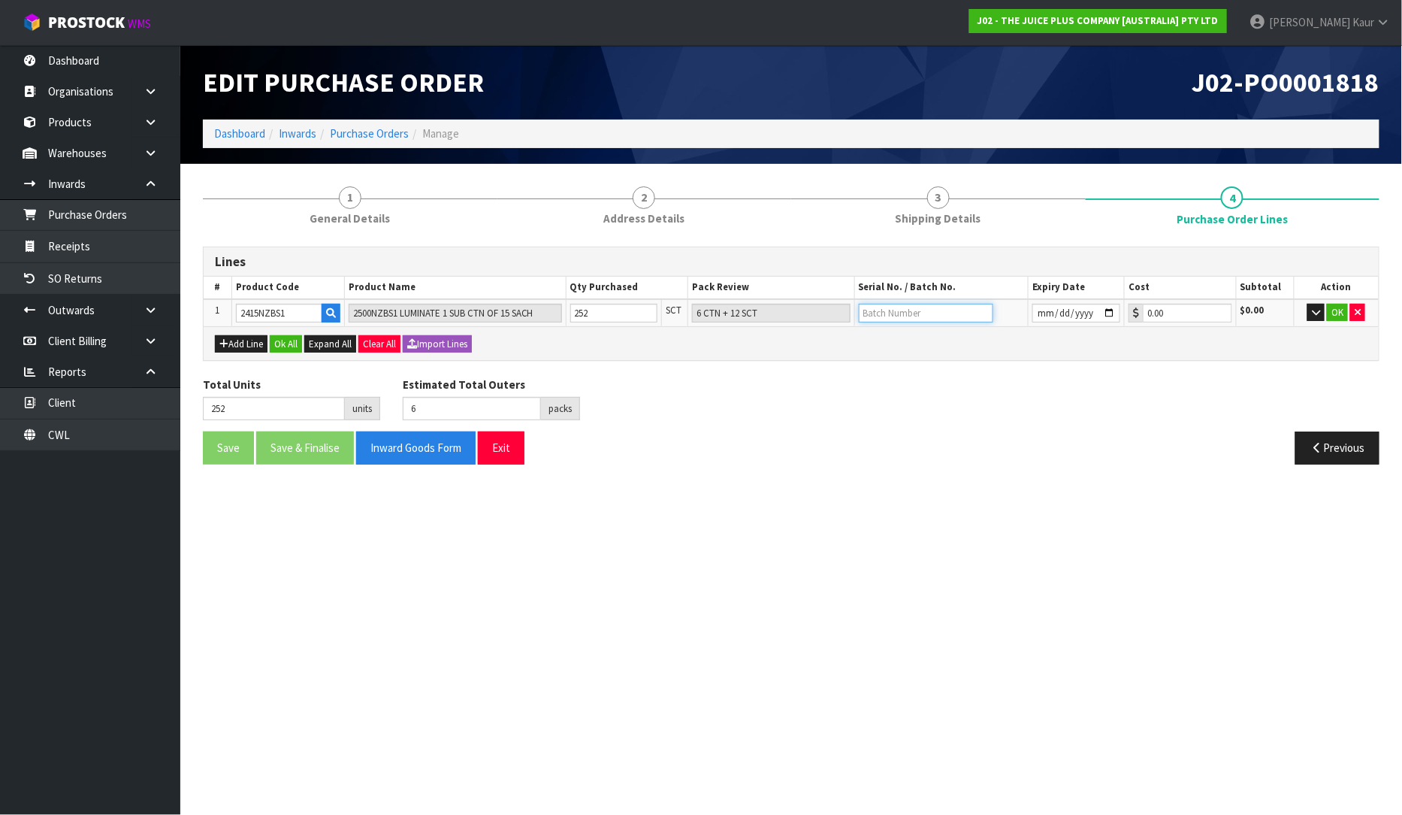
click at [875, 310] on input "text" at bounding box center [926, 313] width 135 height 19
type input "E25030339"
click at [1040, 316] on input "date" at bounding box center [1077, 313] width 88 height 19
type input "[DATE]"
click at [1346, 312] on button "OK" at bounding box center [1337, 313] width 21 height 18
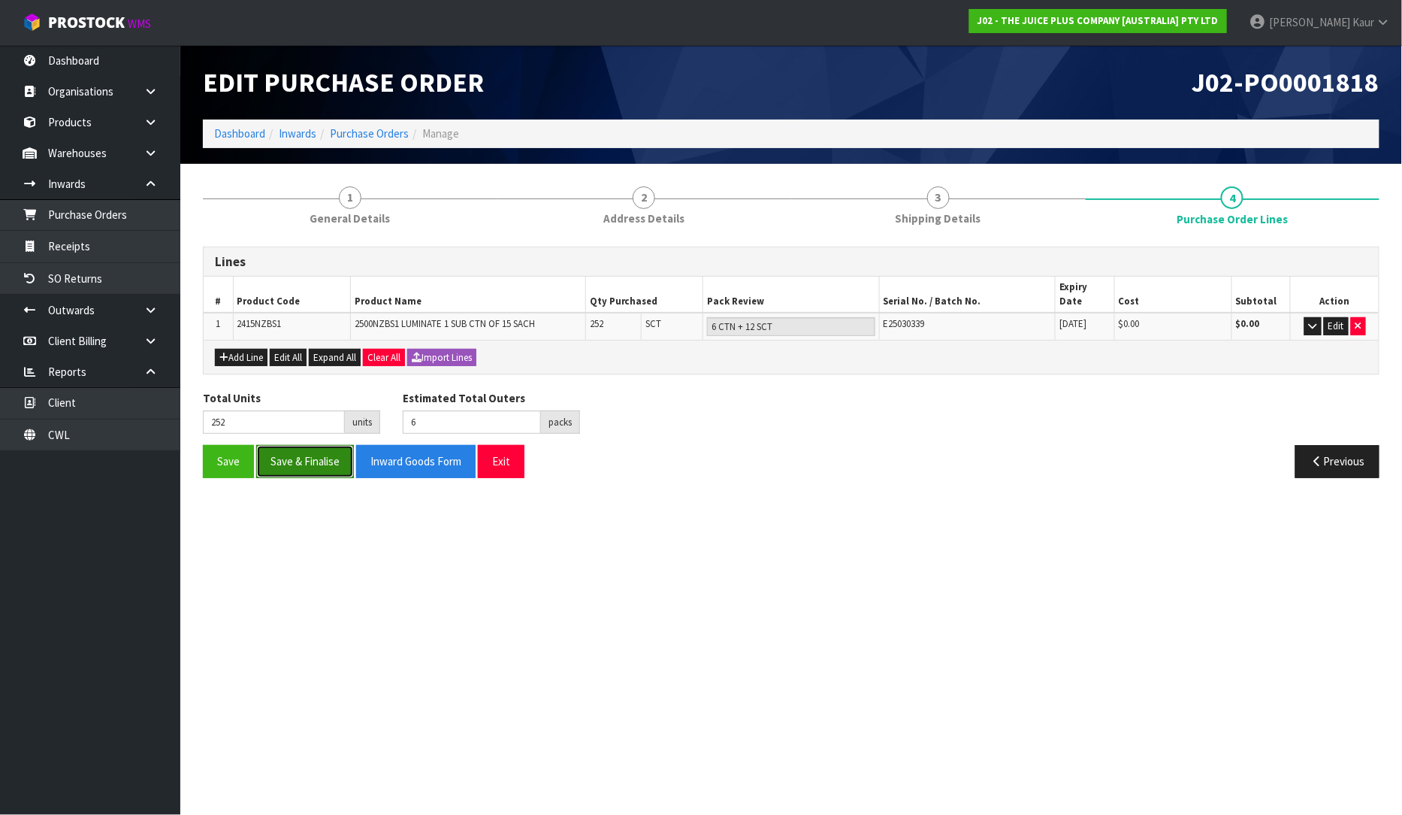
click at [327, 445] on button "Save & Finalise" at bounding box center [305, 461] width 98 height 32
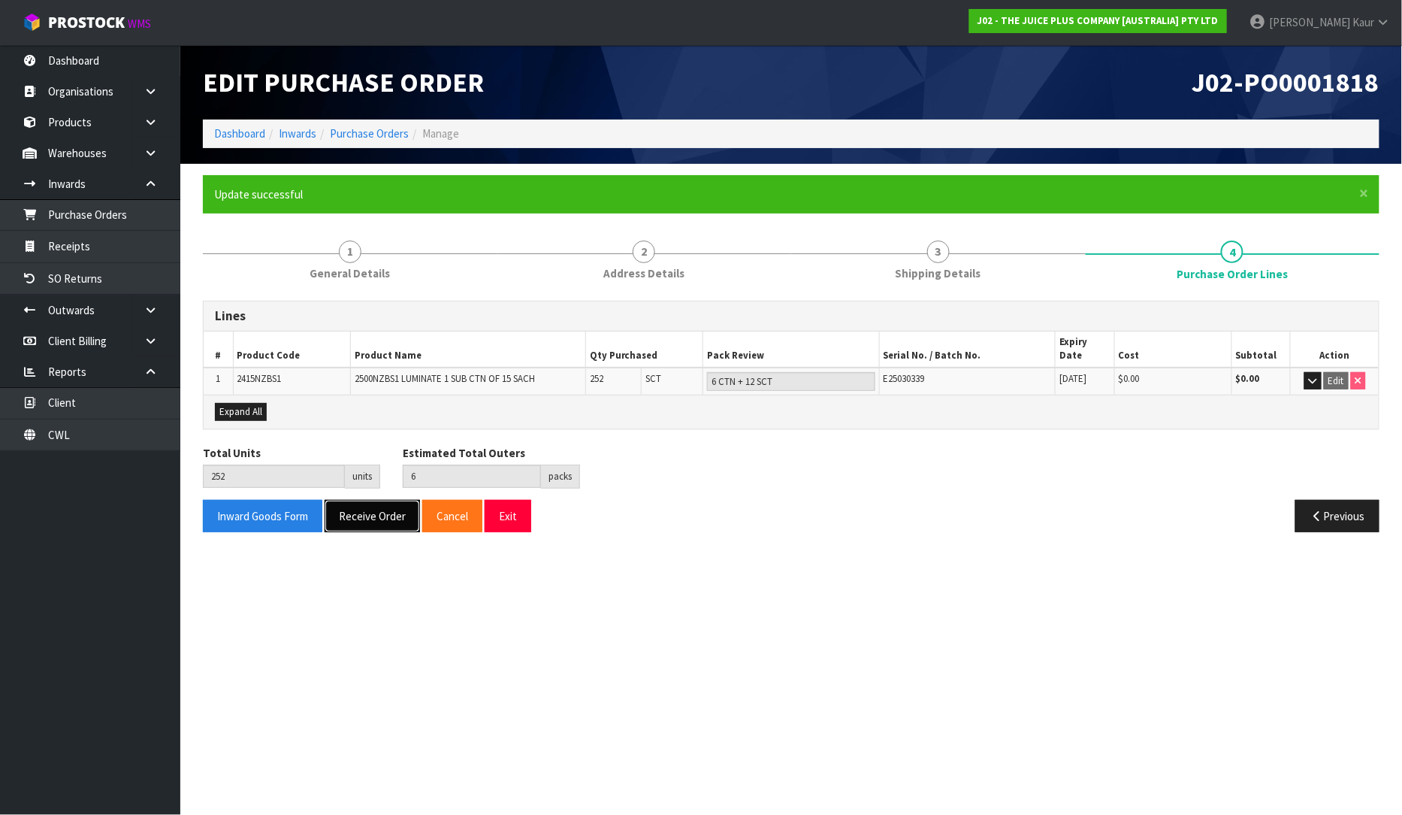
click at [352, 500] on button "Receive Order" at bounding box center [372, 516] width 95 height 32
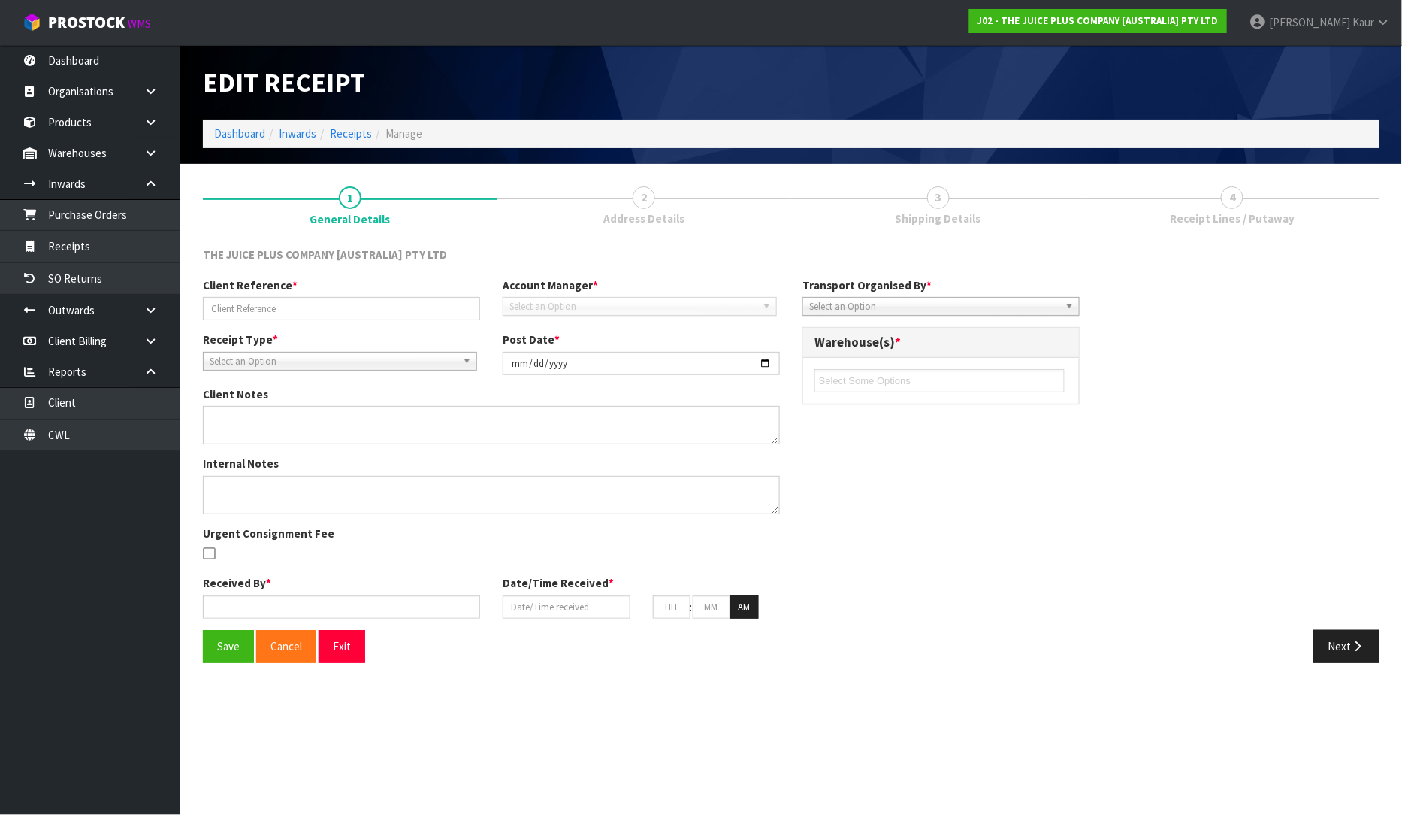
type input "SPLIT CODE 2430NZBS1 TO 2415NZBS1"
type input "[DATE]"
type textarea "WE NEED TO SPLIT THE CODE 2430NZBS1 , AS IT IS 2 X 2415NZBS1. CLIENT NEEDS ALL …"
type input "[PERSON_NAME]"
type input "[DATE]"
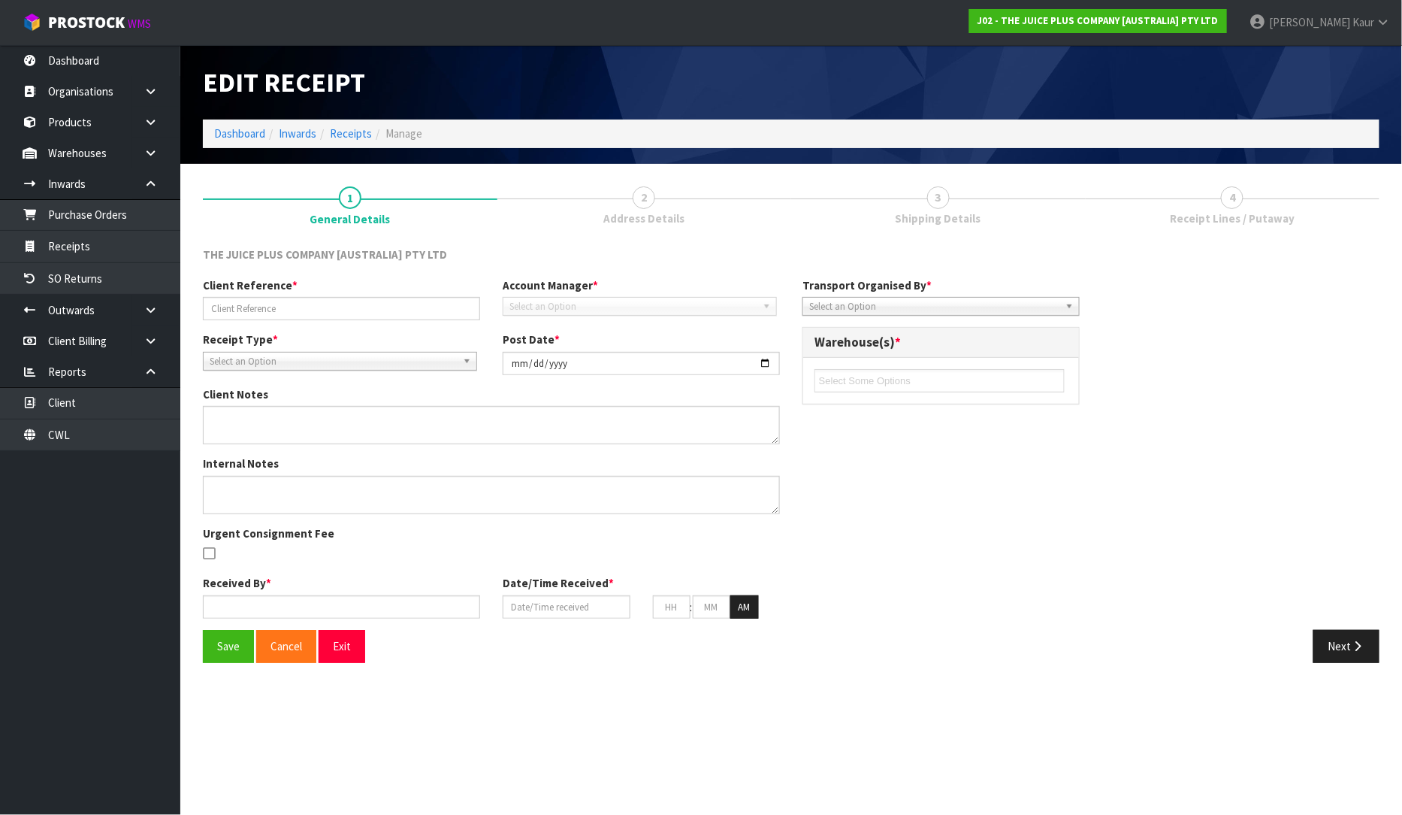
type input "04"
type input "52"
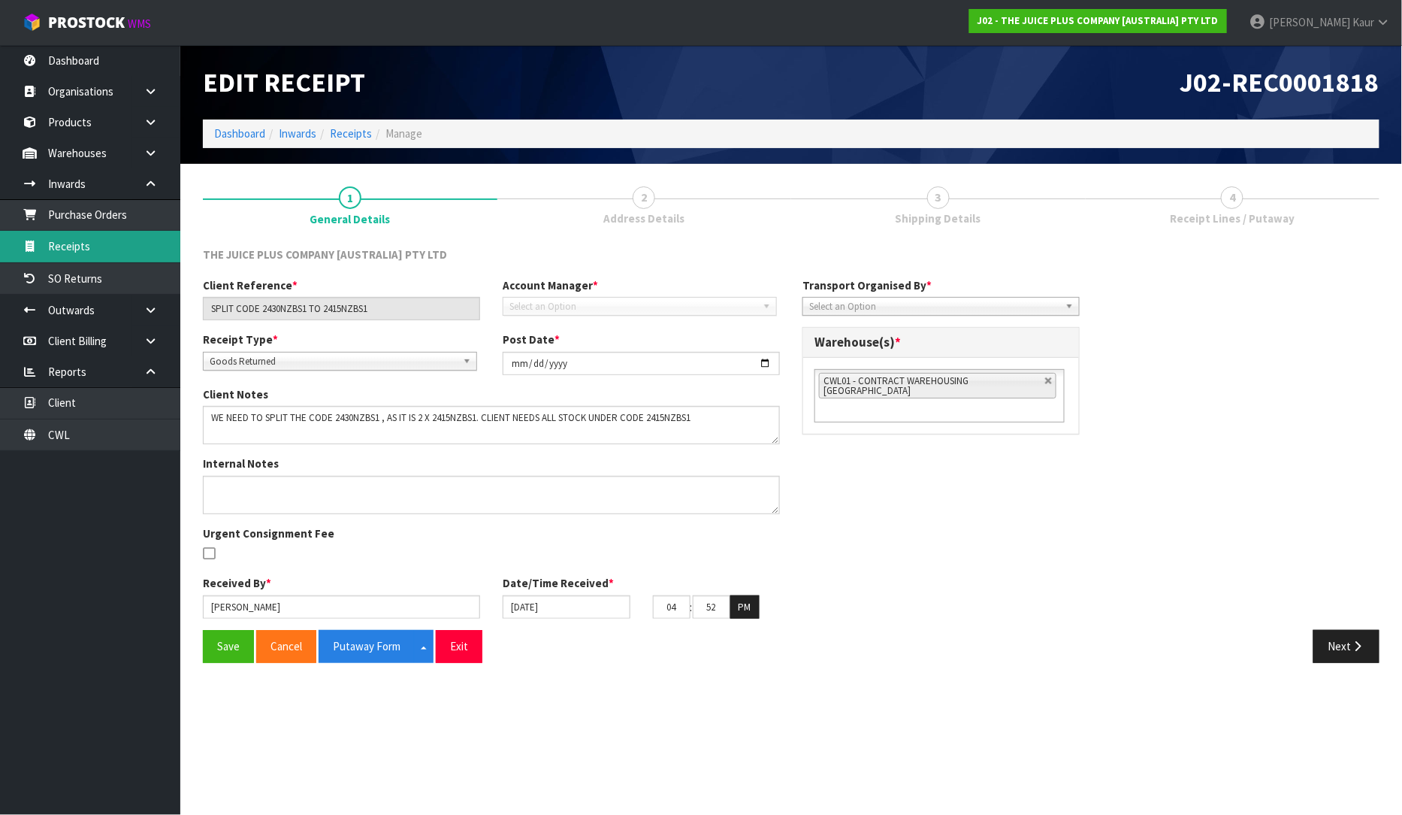
click at [78, 250] on link "Receipts" at bounding box center [90, 246] width 180 height 31
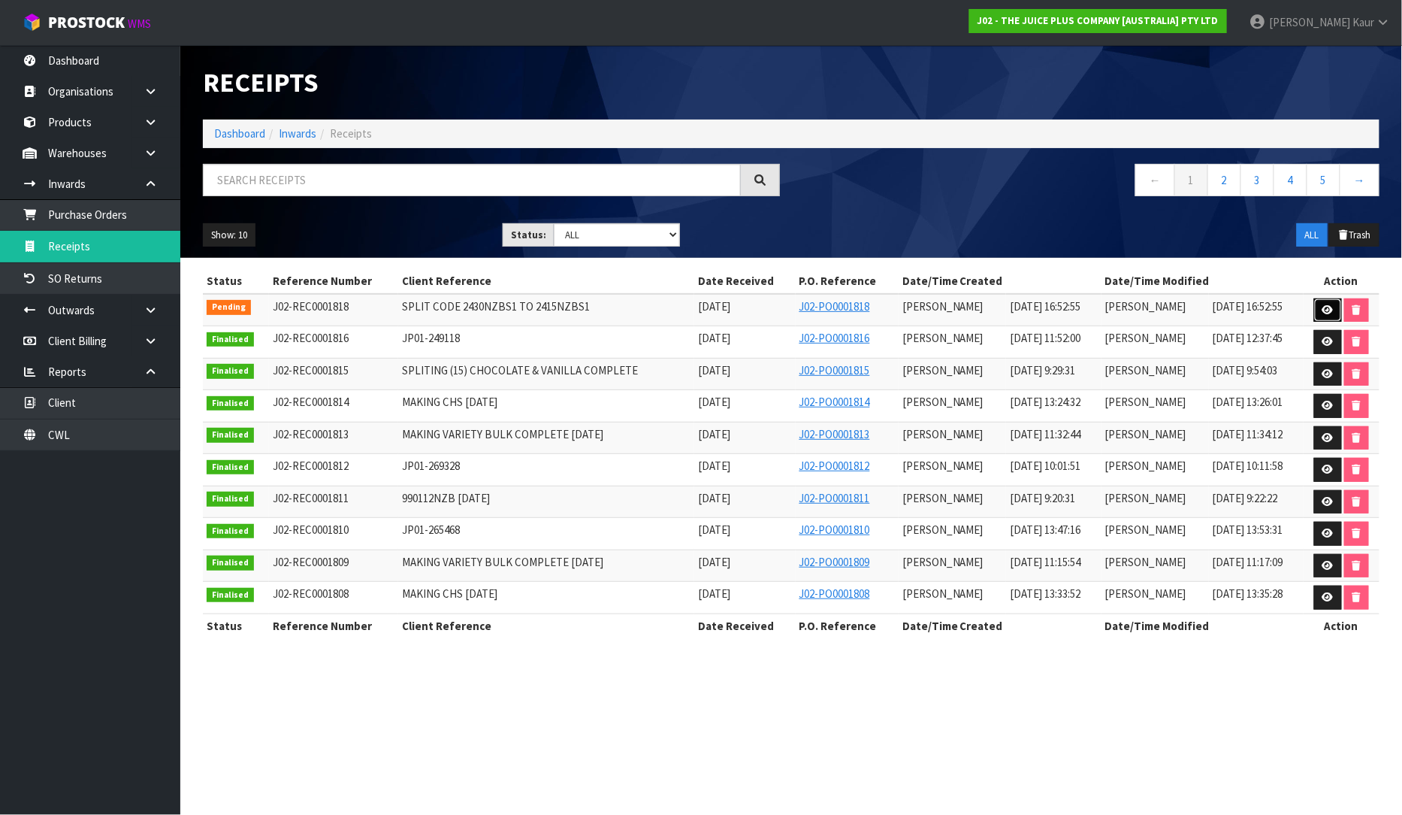
click at [1321, 314] on link at bounding box center [1328, 310] width 28 height 24
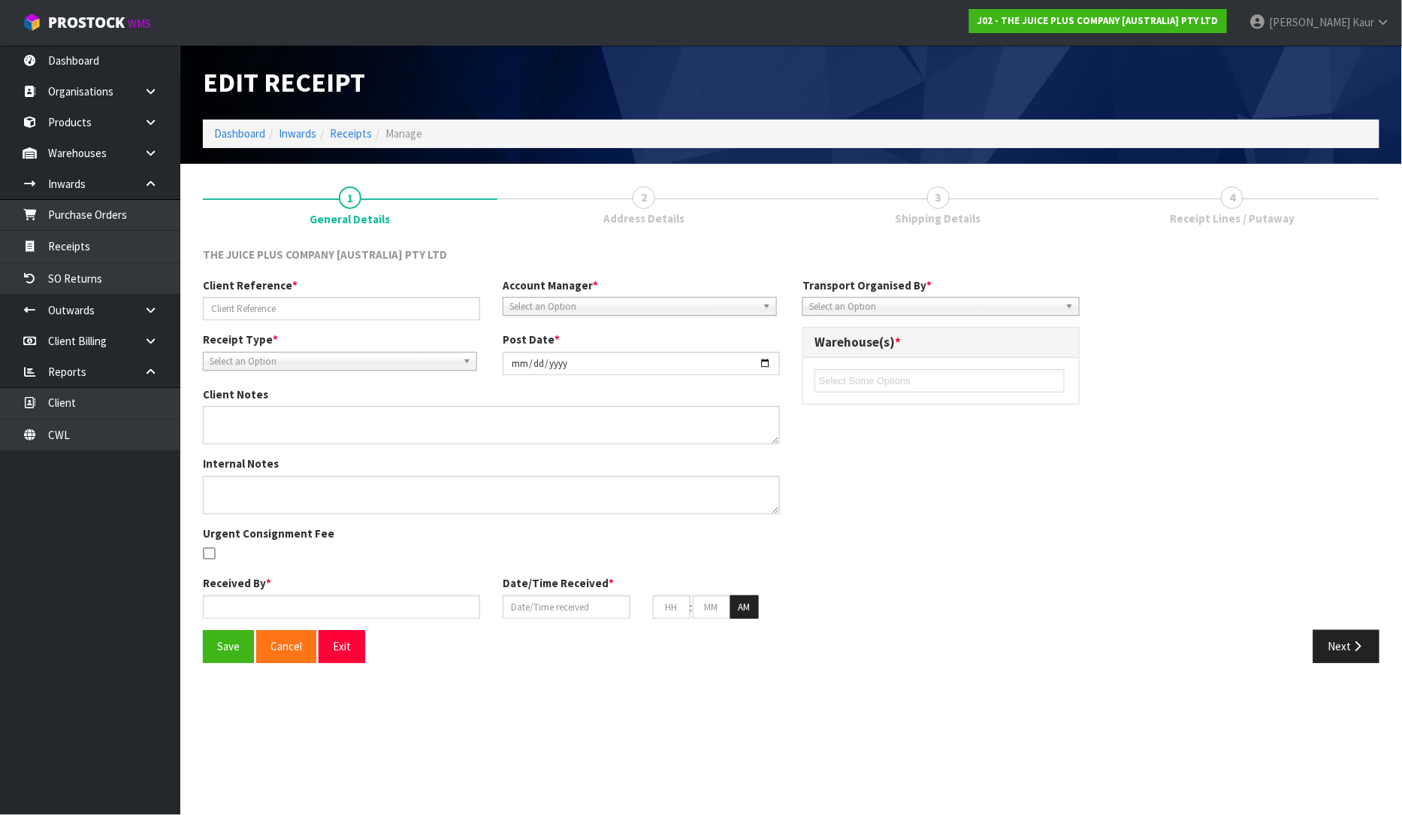
type input "SPLIT CODE 2430NZBS1 TO 2415NZBS1"
type input "[DATE]"
type textarea "WE NEED TO SPLIT THE CODE 2430NZBS1 , AS IT IS 2 X 2415NZBS1. CLIENT NEEDS ALL …"
type input "[PERSON_NAME]"
type input "[DATE]"
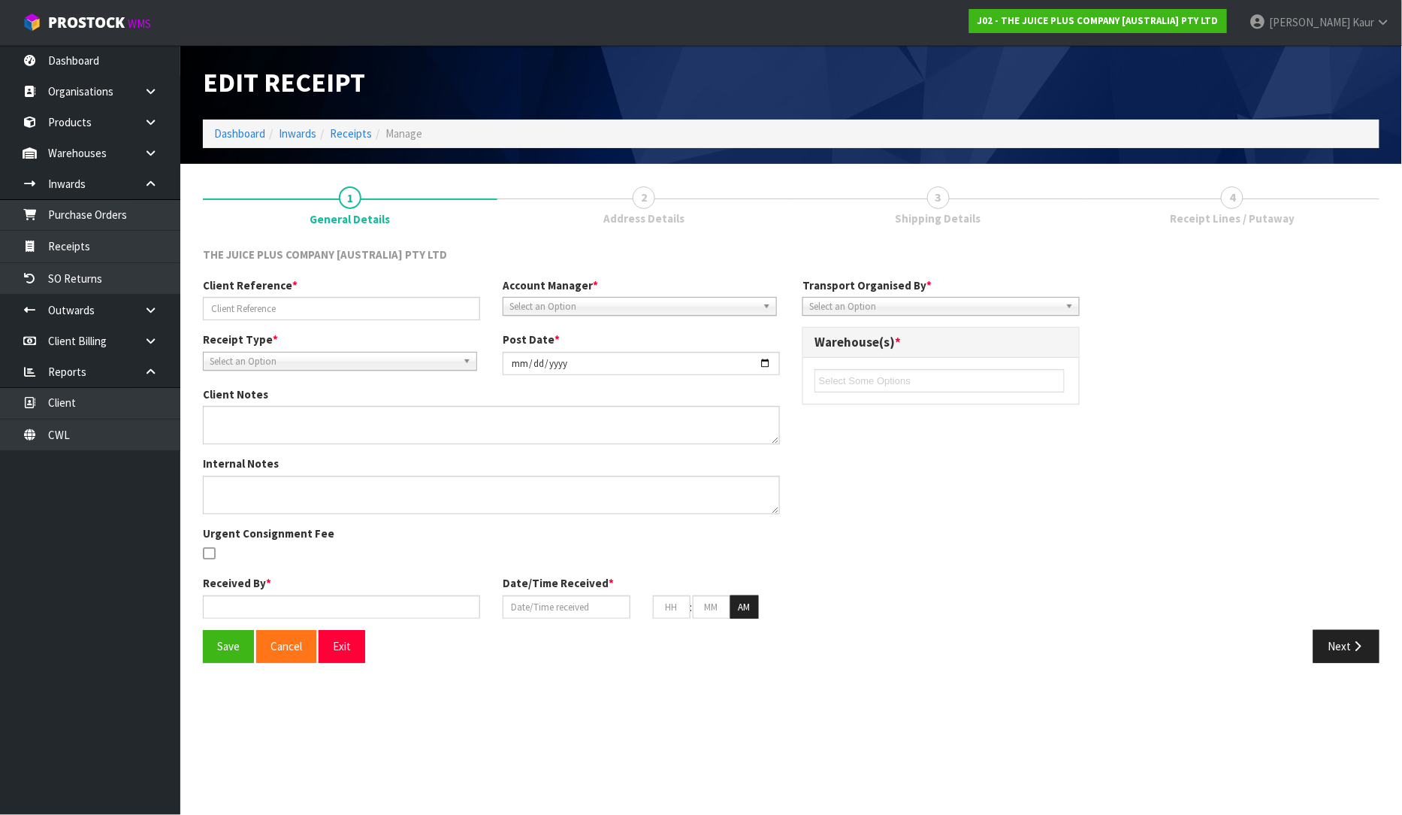
type input "04"
type input "52"
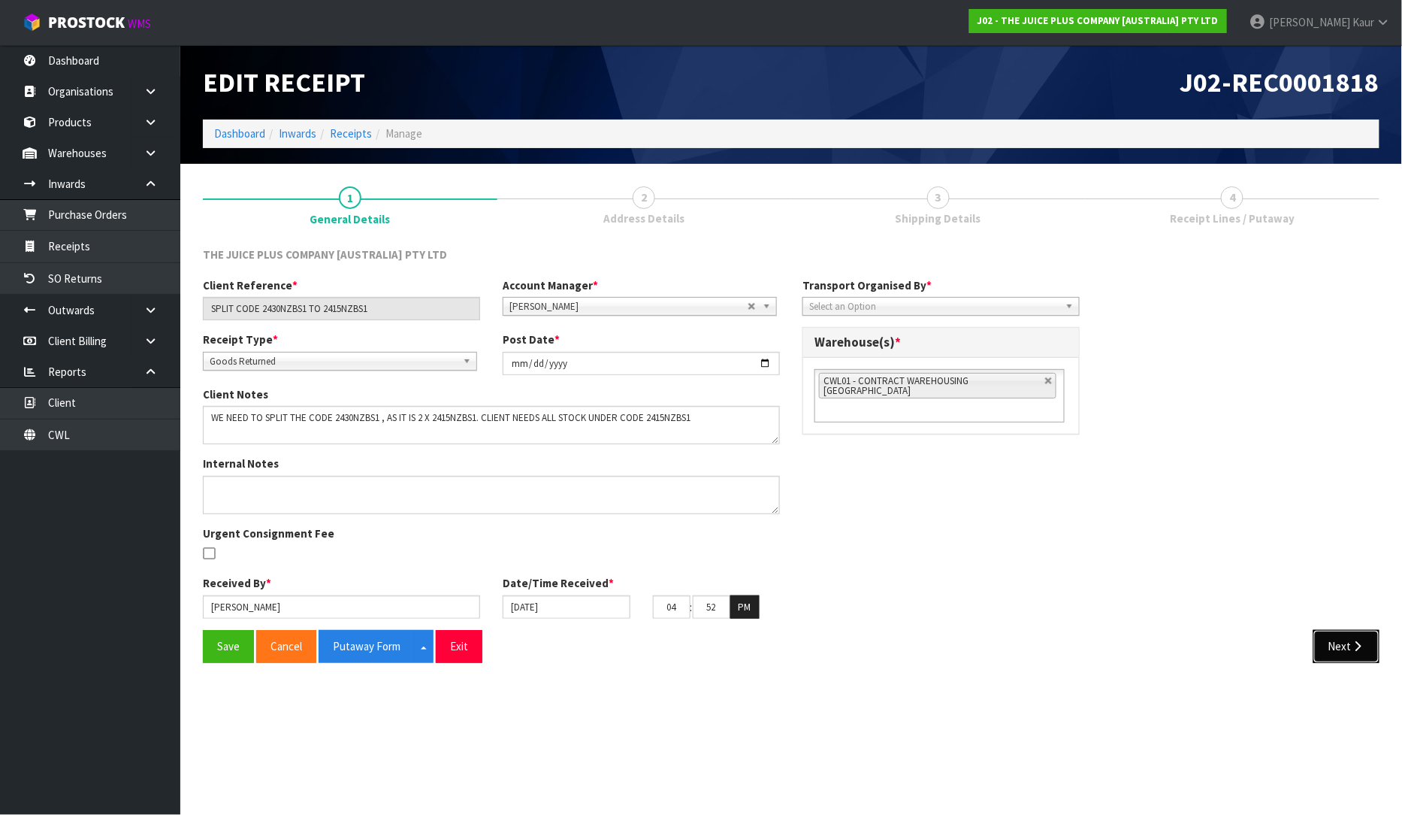
click at [1361, 649] on icon "button" at bounding box center [1358, 645] width 14 height 11
click at [1361, 639] on button "Next" at bounding box center [1347, 646] width 66 height 32
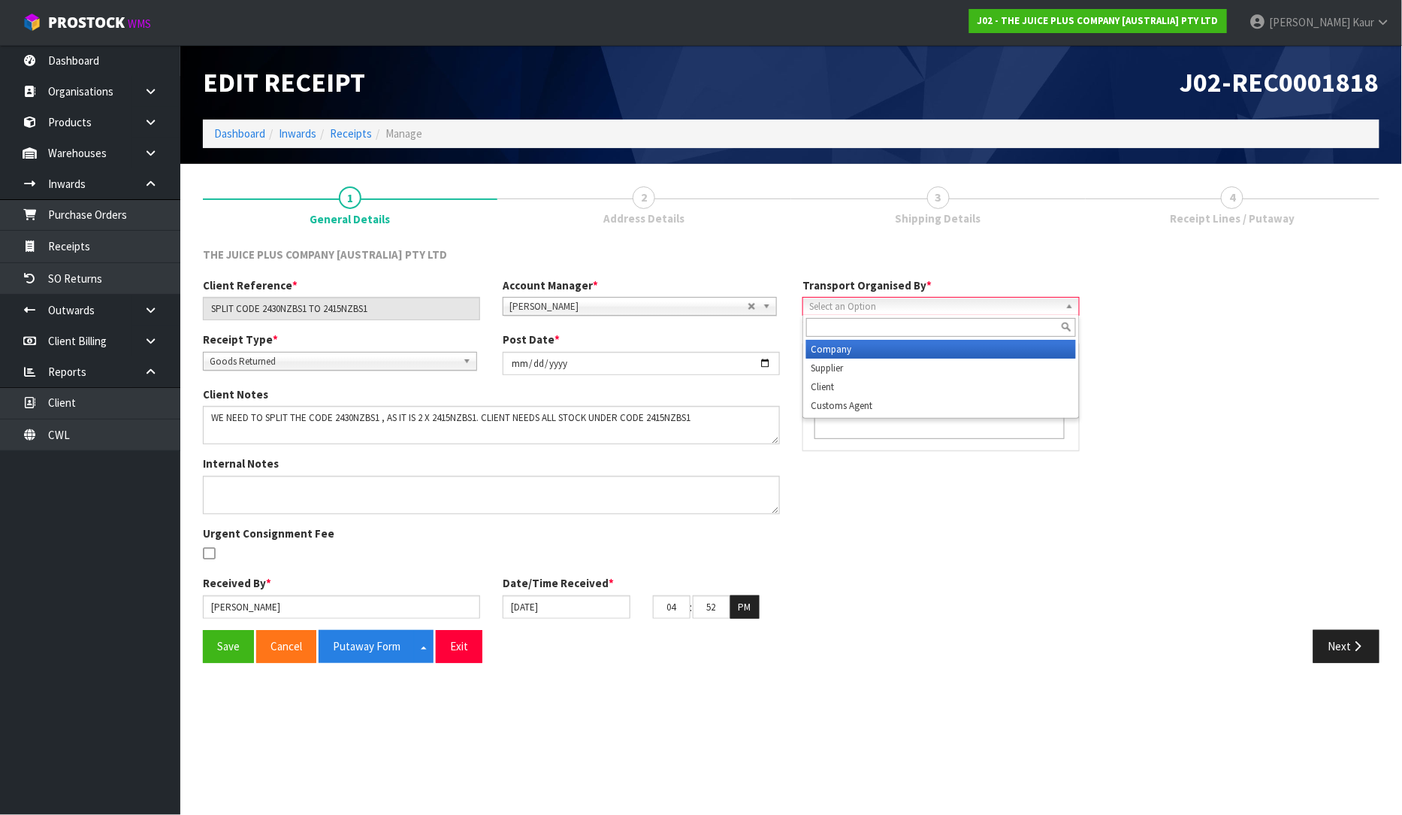
click at [836, 301] on span "Select an Option" at bounding box center [934, 307] width 250 height 18
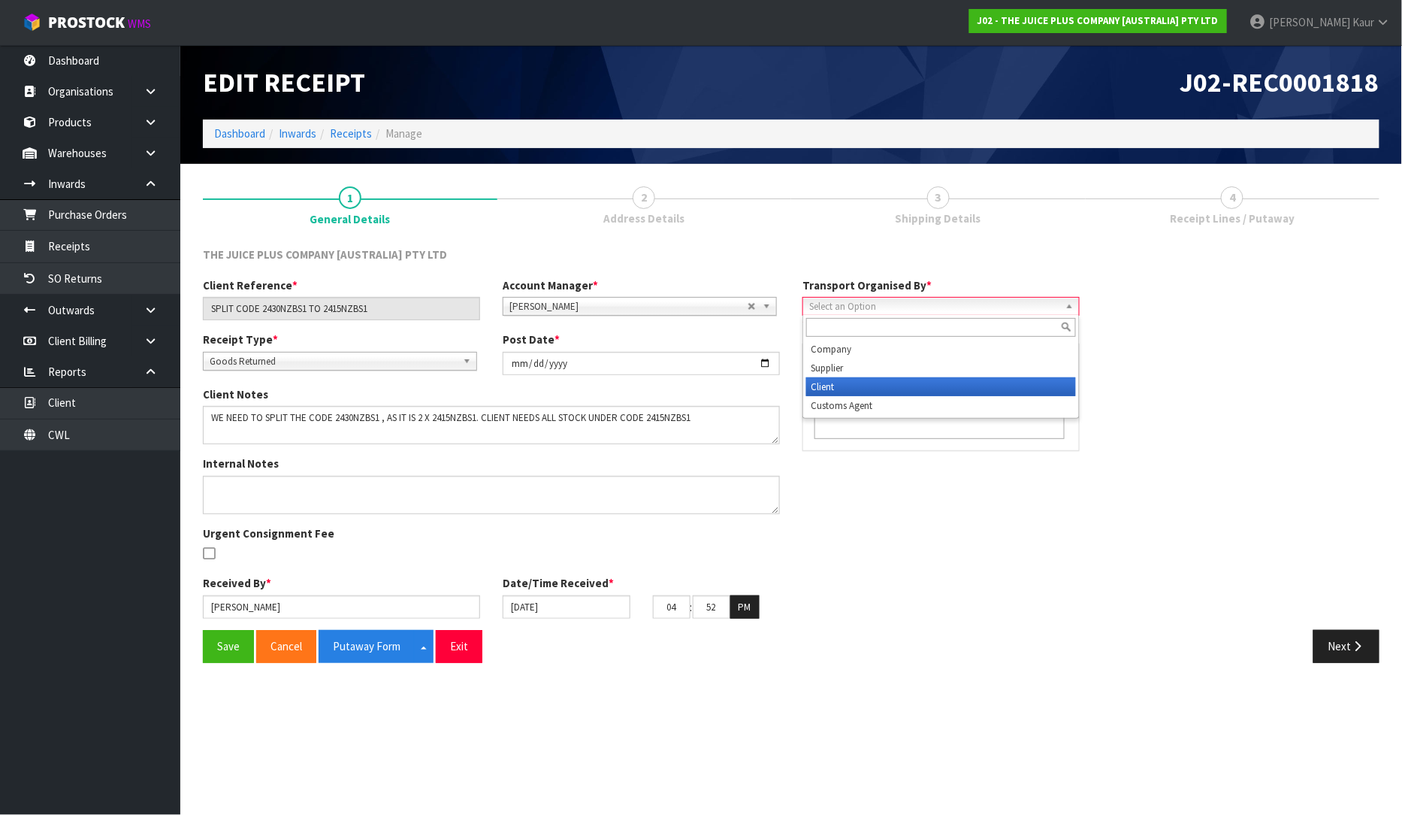
click at [839, 380] on li "Client" at bounding box center [941, 386] width 270 height 19
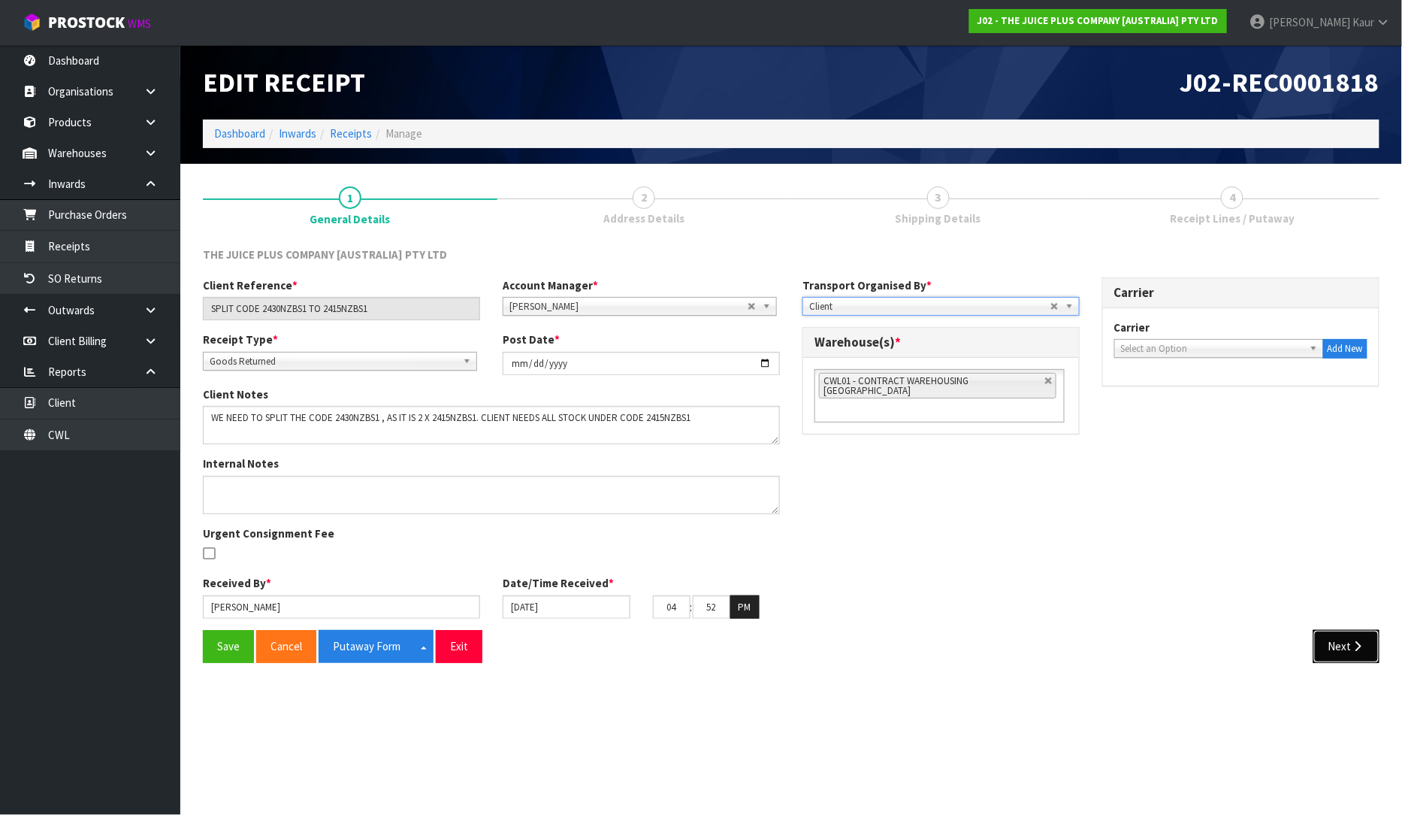
click at [1348, 640] on button "Next" at bounding box center [1347, 646] width 66 height 32
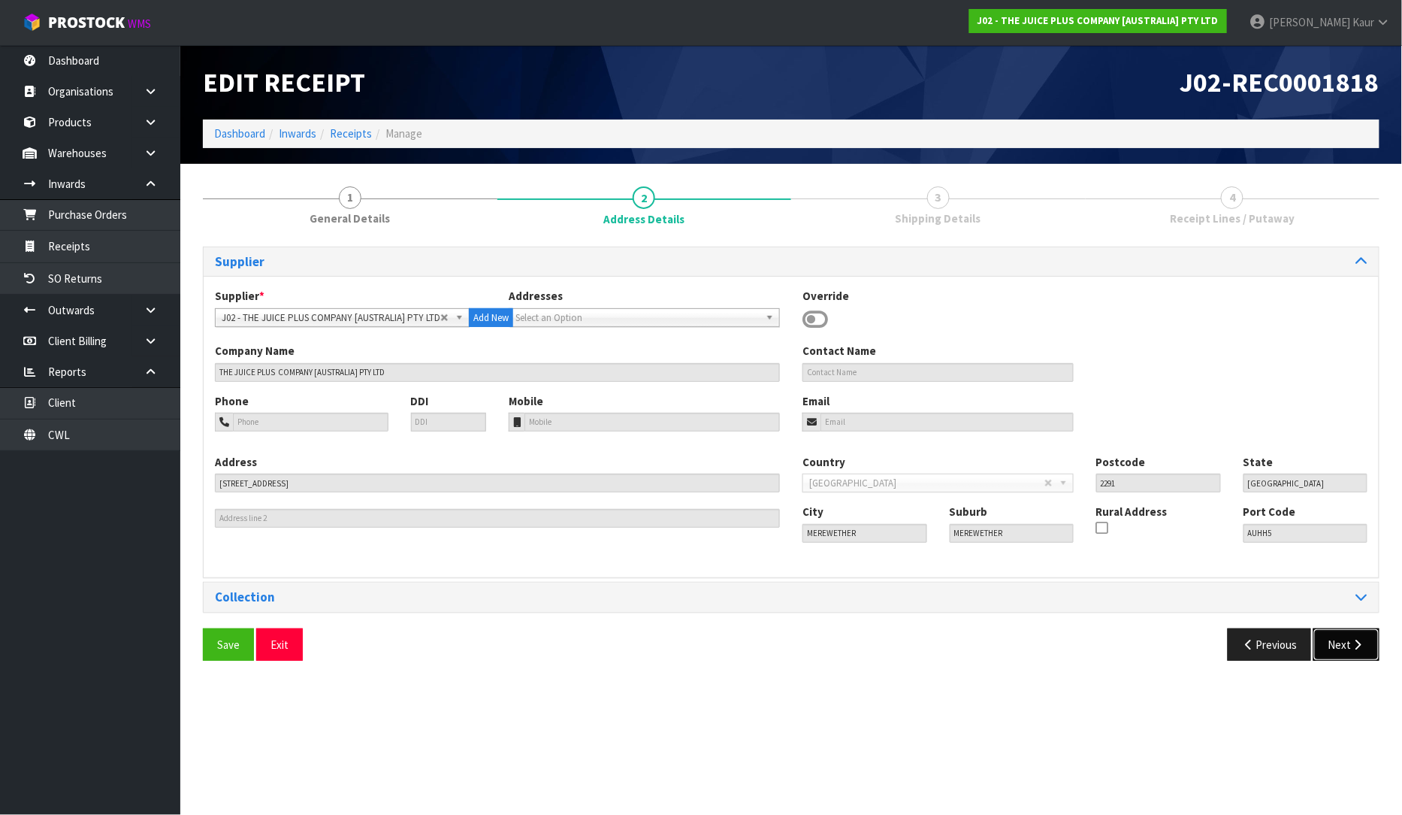
click at [1362, 649] on icon "button" at bounding box center [1358, 644] width 14 height 11
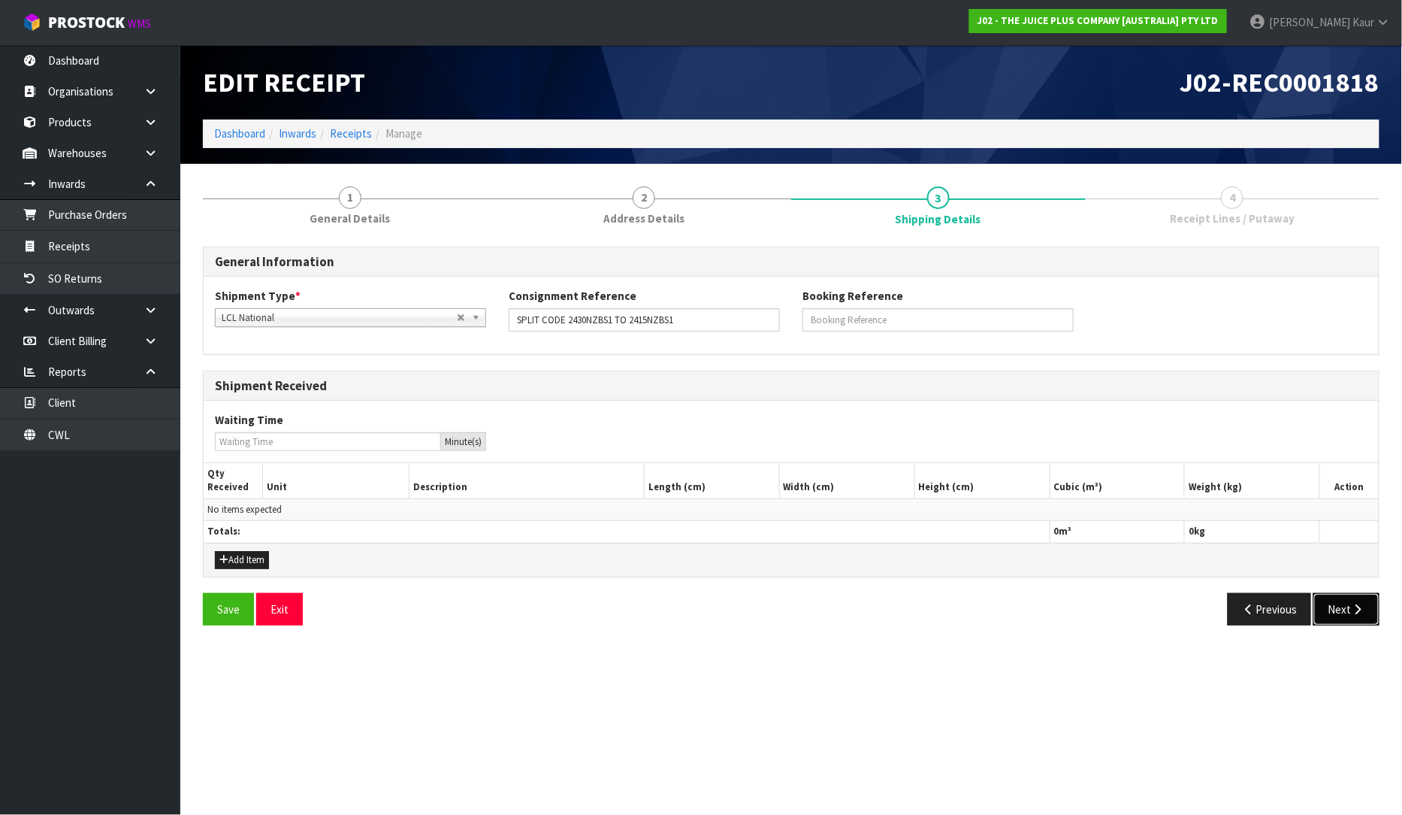
click at [1362, 614] on icon "button" at bounding box center [1358, 608] width 14 height 11
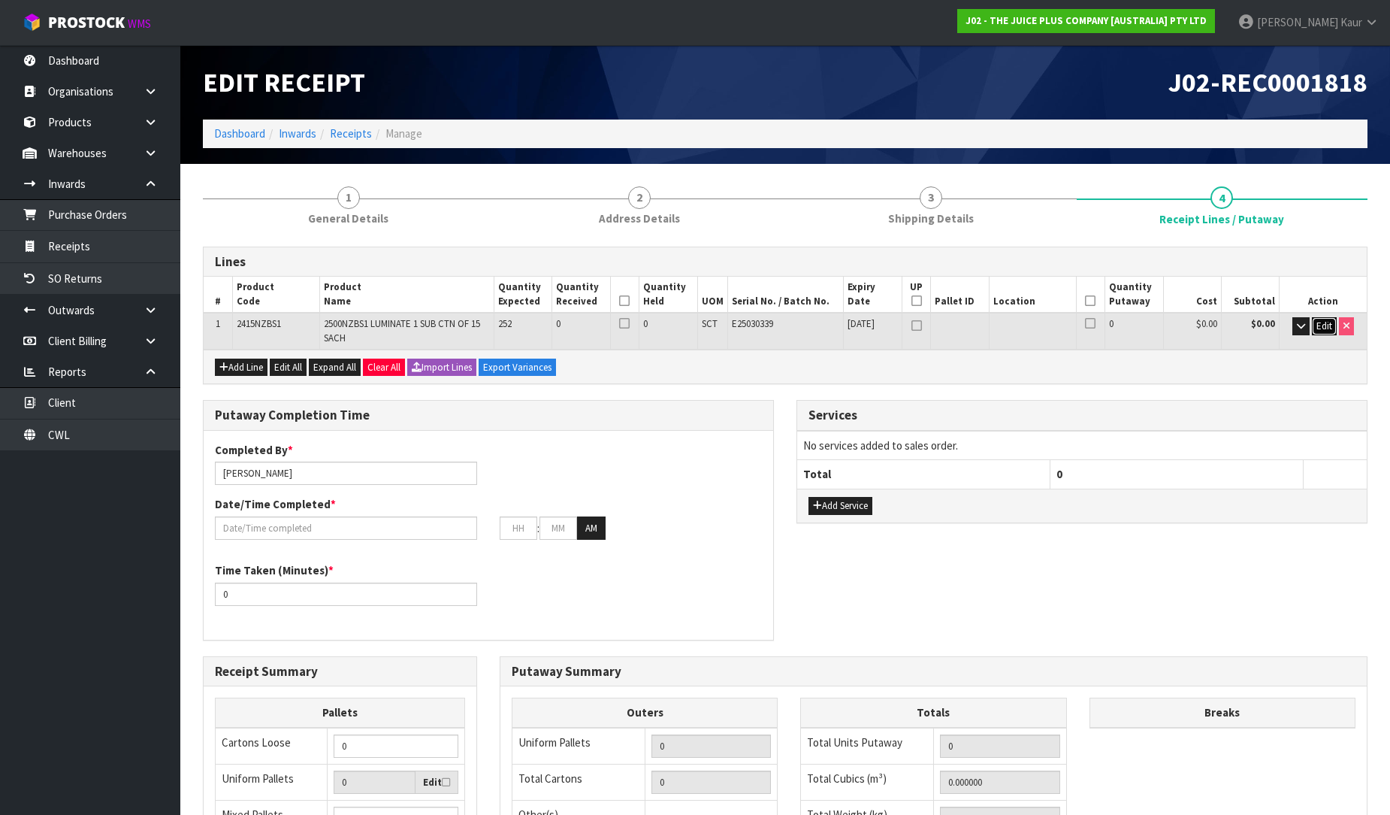
click at [1317, 319] on span "Edit" at bounding box center [1325, 325] width 16 height 13
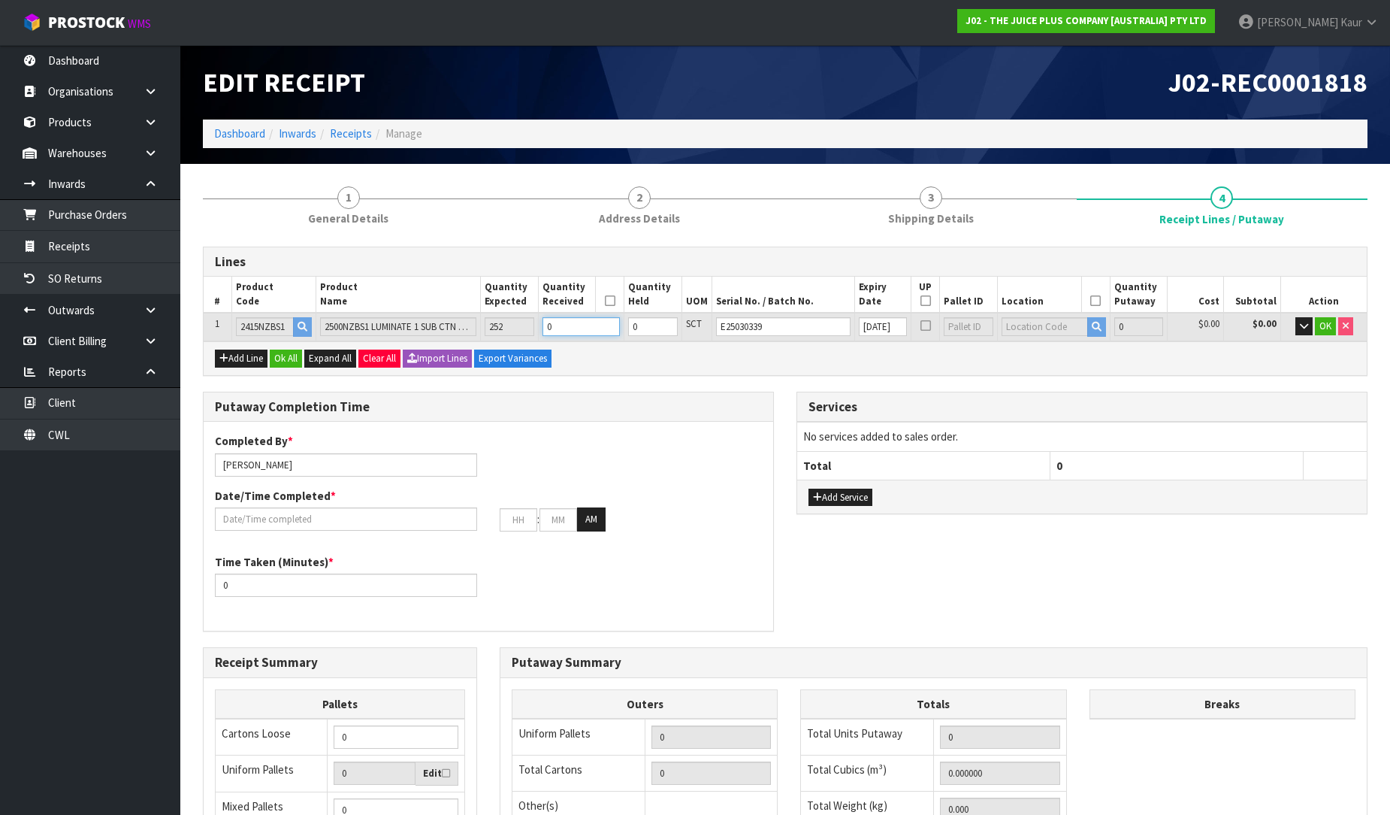
click at [532, 326] on tr "1 2415NZBS1 2500NZBS1 LUMINATE 1 SUB CTN OF 15 SACH 252 0 0 SCT E25030339 [DATE…" at bounding box center [785, 327] width 1163 height 28
type input "0.001274"
type input "0.19"
type input "2"
type input "0.015925"
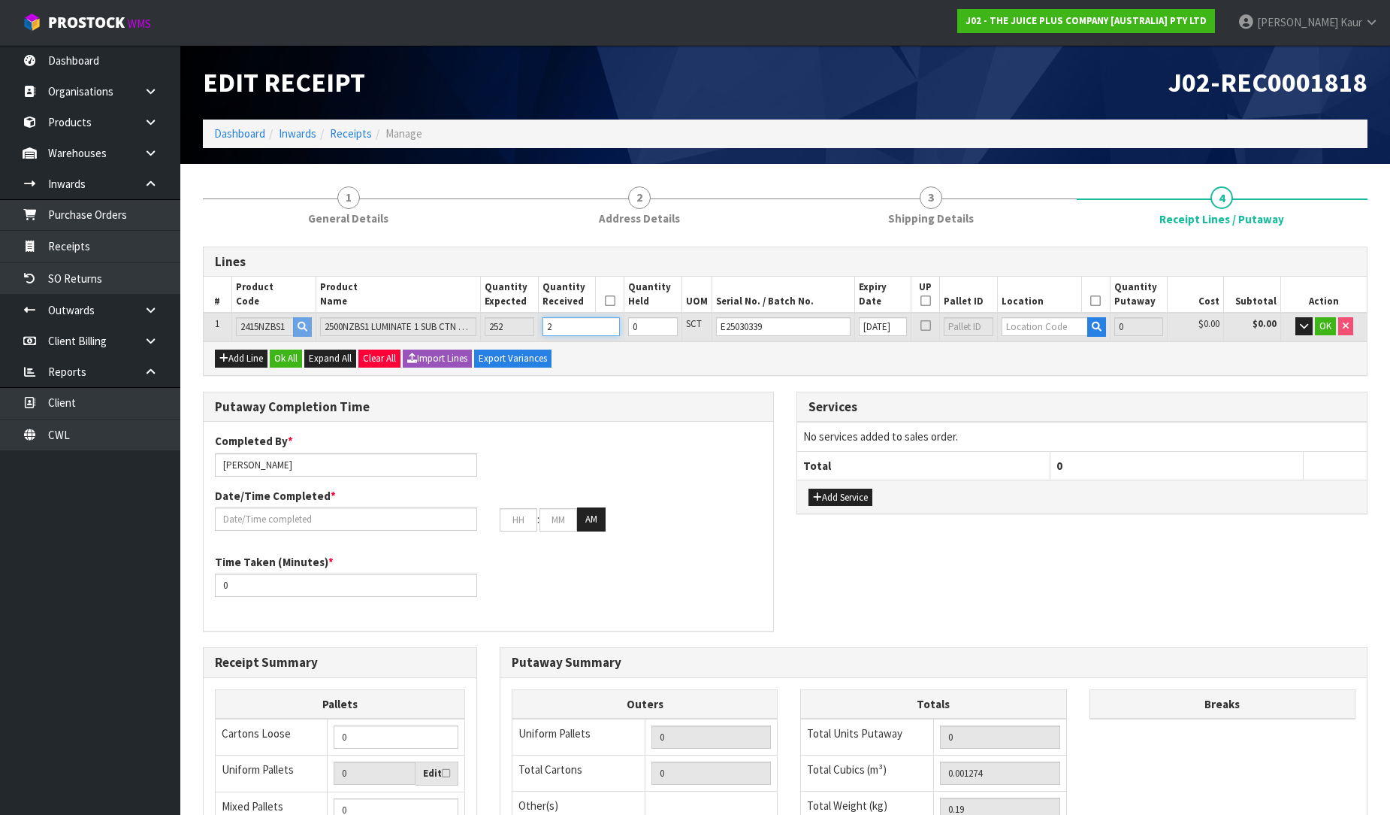
type input "2.375"
type input "25"
type input "6"
type input "0.194346"
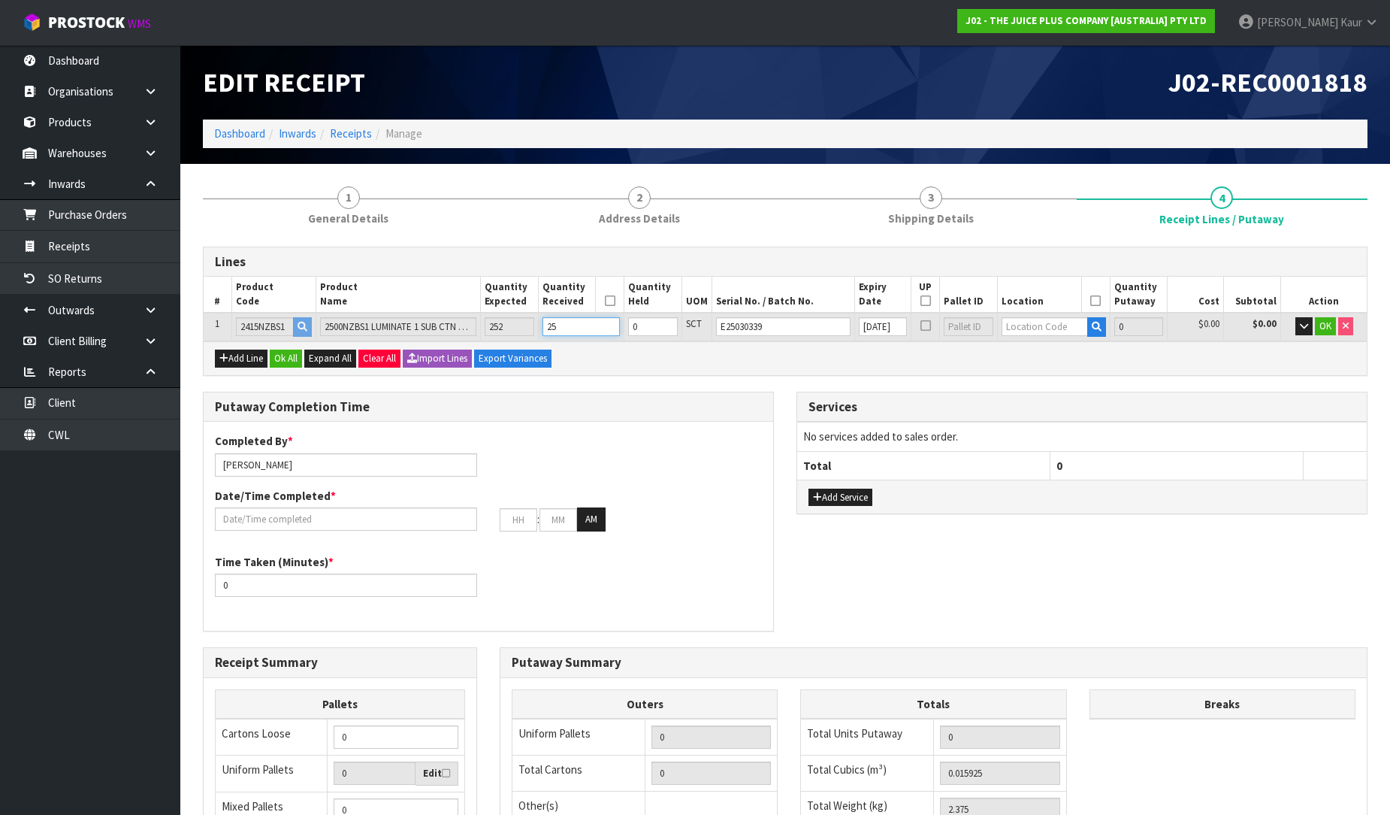
type input "25.14"
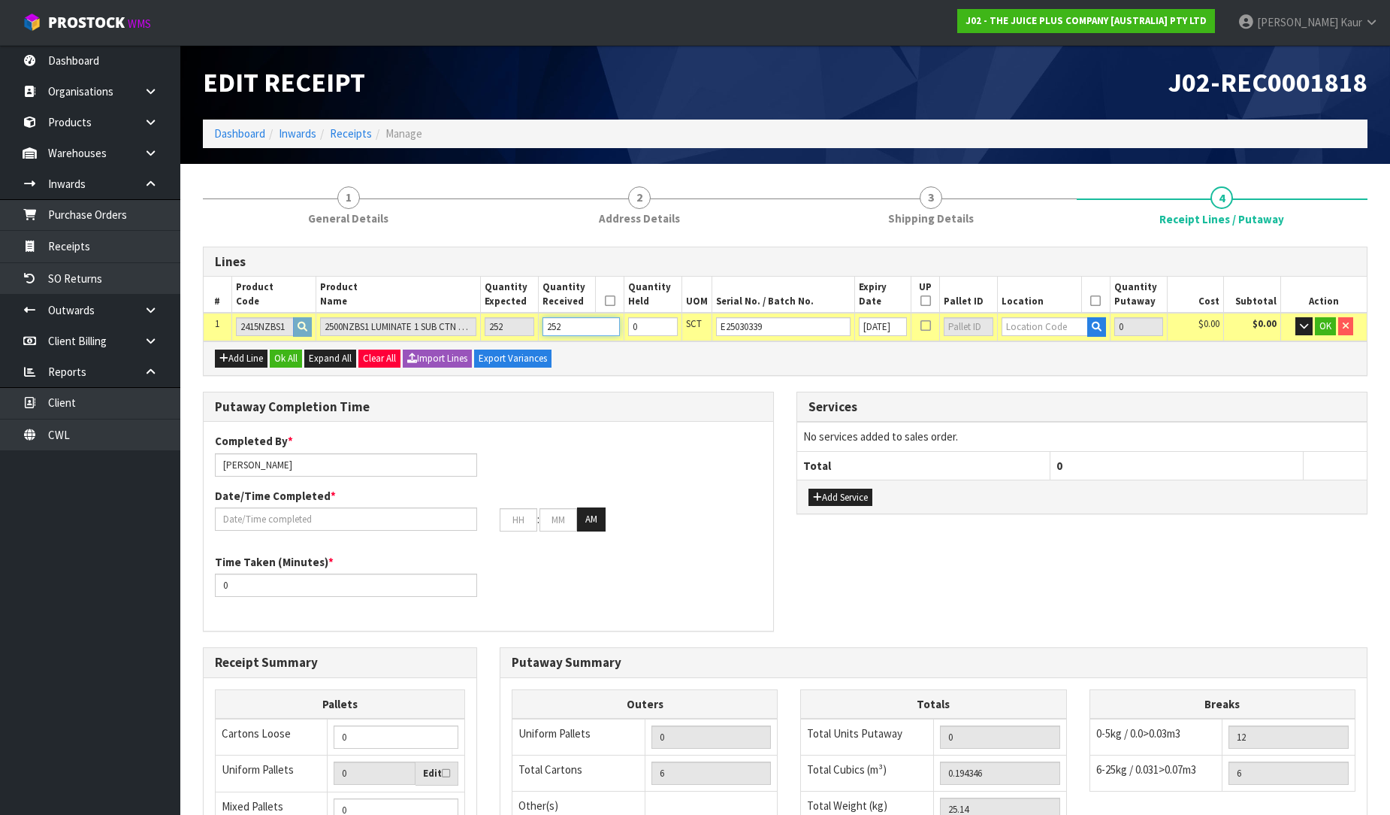
type input "252"
click at [1072, 328] on input "text" at bounding box center [1045, 326] width 86 height 19
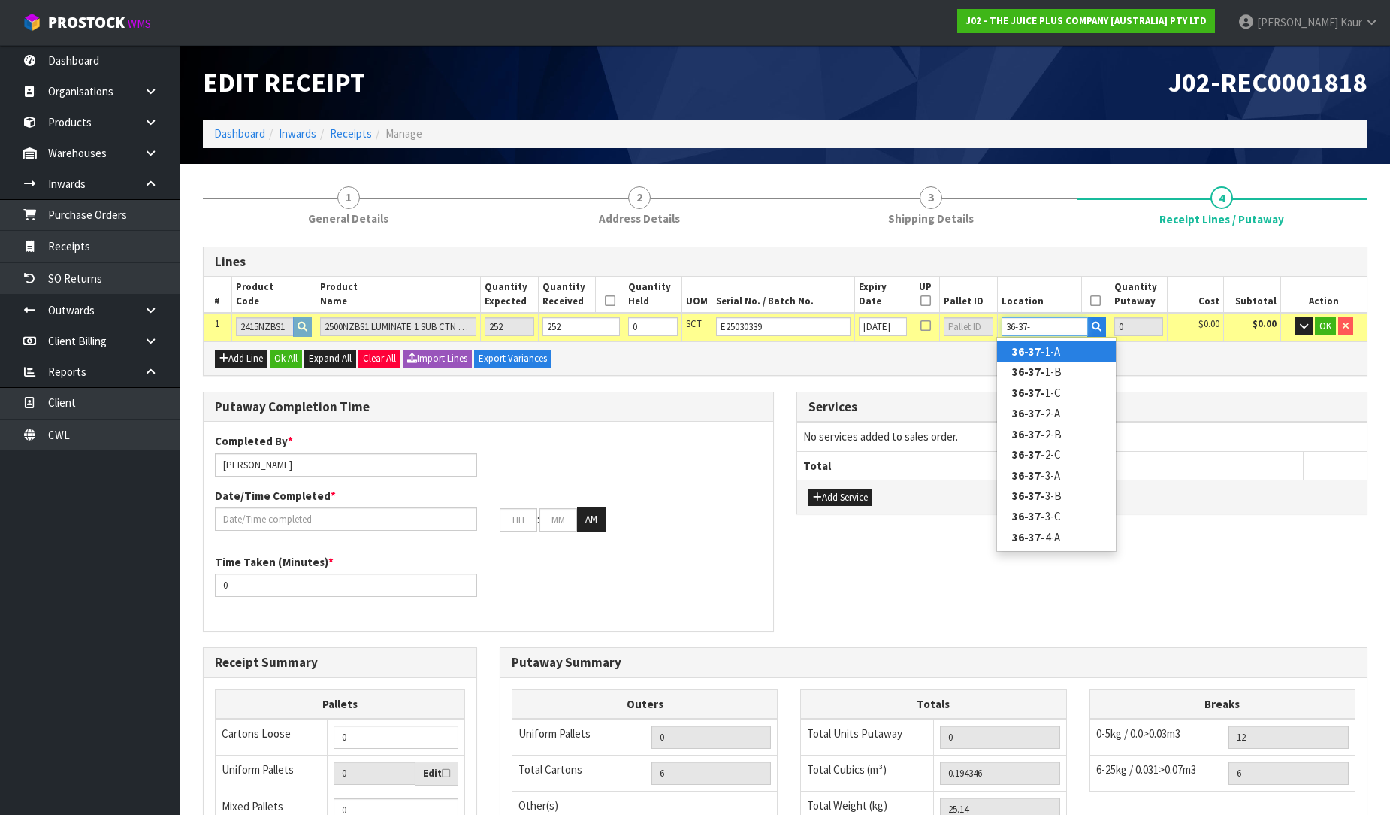
type input "36-37-"
click at [1087, 353] on link "36-37- 1-A" at bounding box center [1056, 351] width 119 height 20
type input "252"
type input "36-37-1-A"
type input "252"
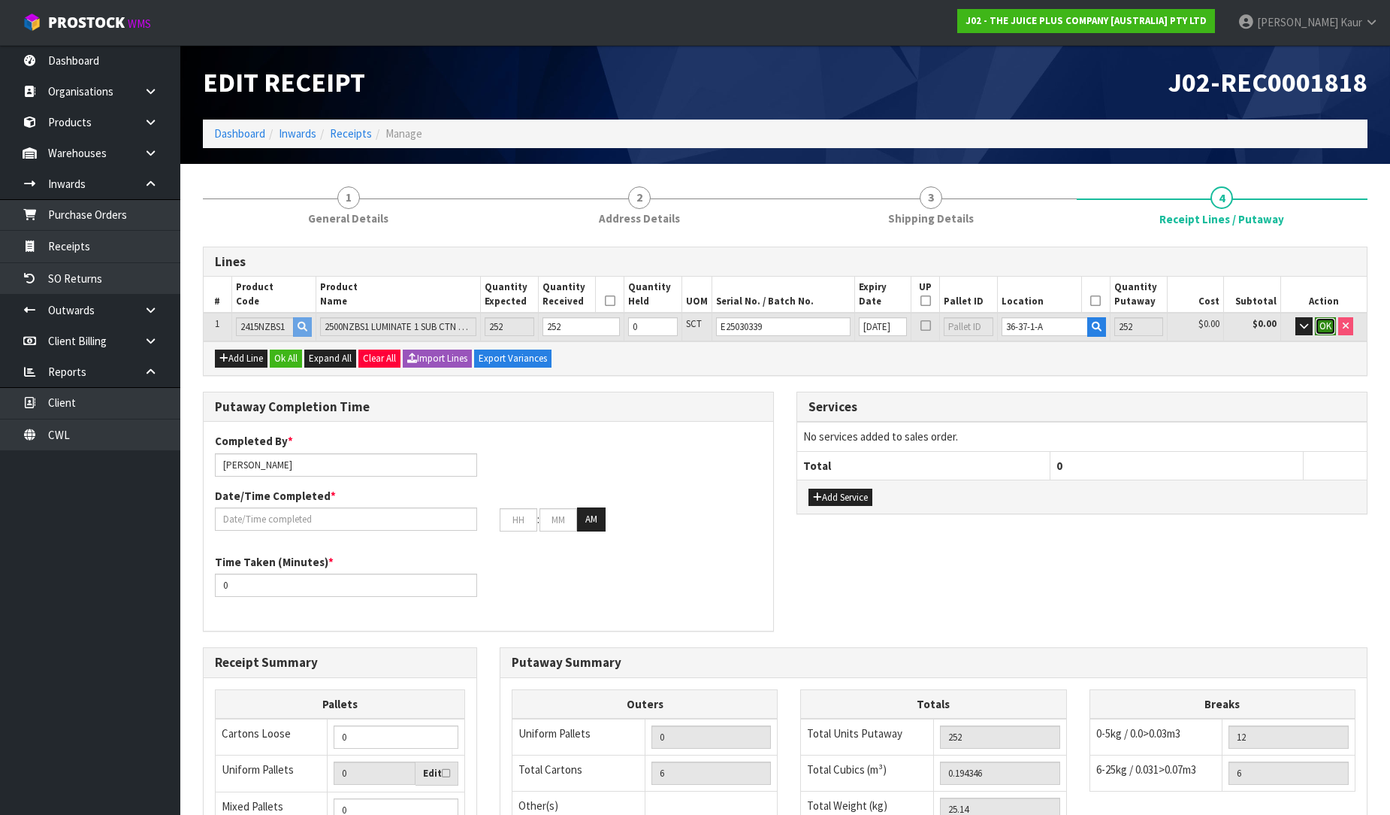
click at [1321, 326] on span "OK" at bounding box center [1326, 325] width 12 height 13
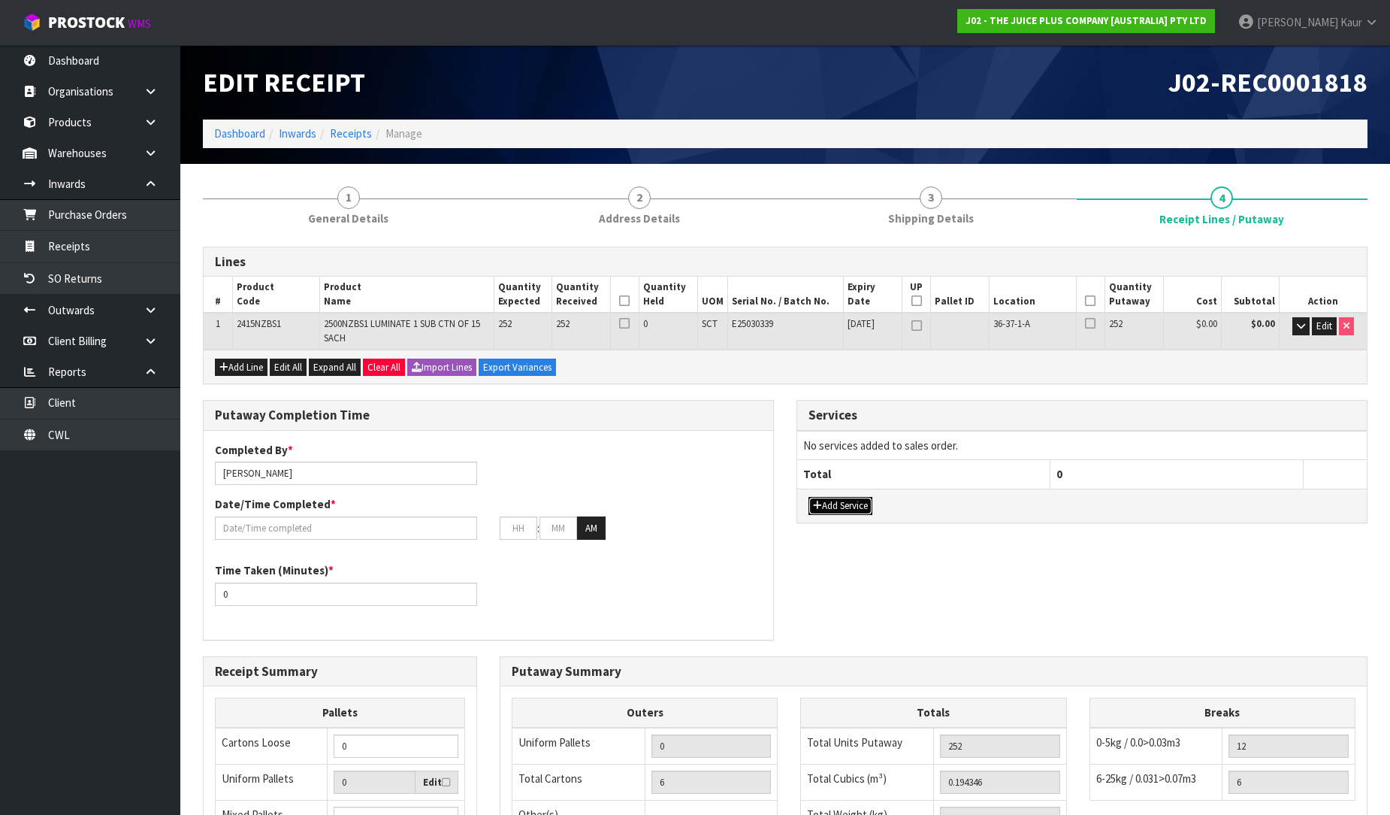
click at [832, 510] on button "Add Service" at bounding box center [841, 506] width 64 height 18
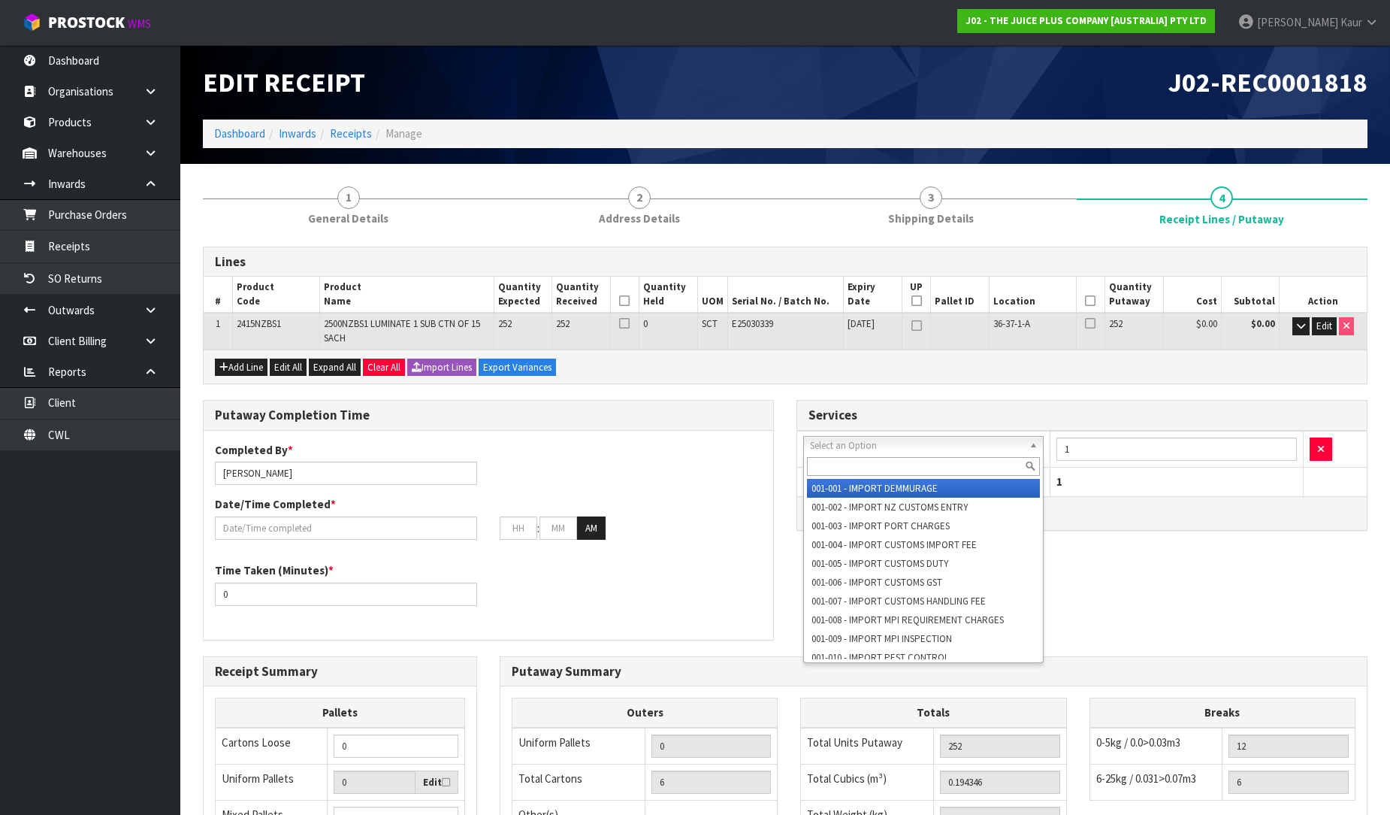
click at [824, 476] on div at bounding box center [923, 466] width 239 height 25
click at [827, 469] on input "text" at bounding box center [923, 466] width 233 height 19
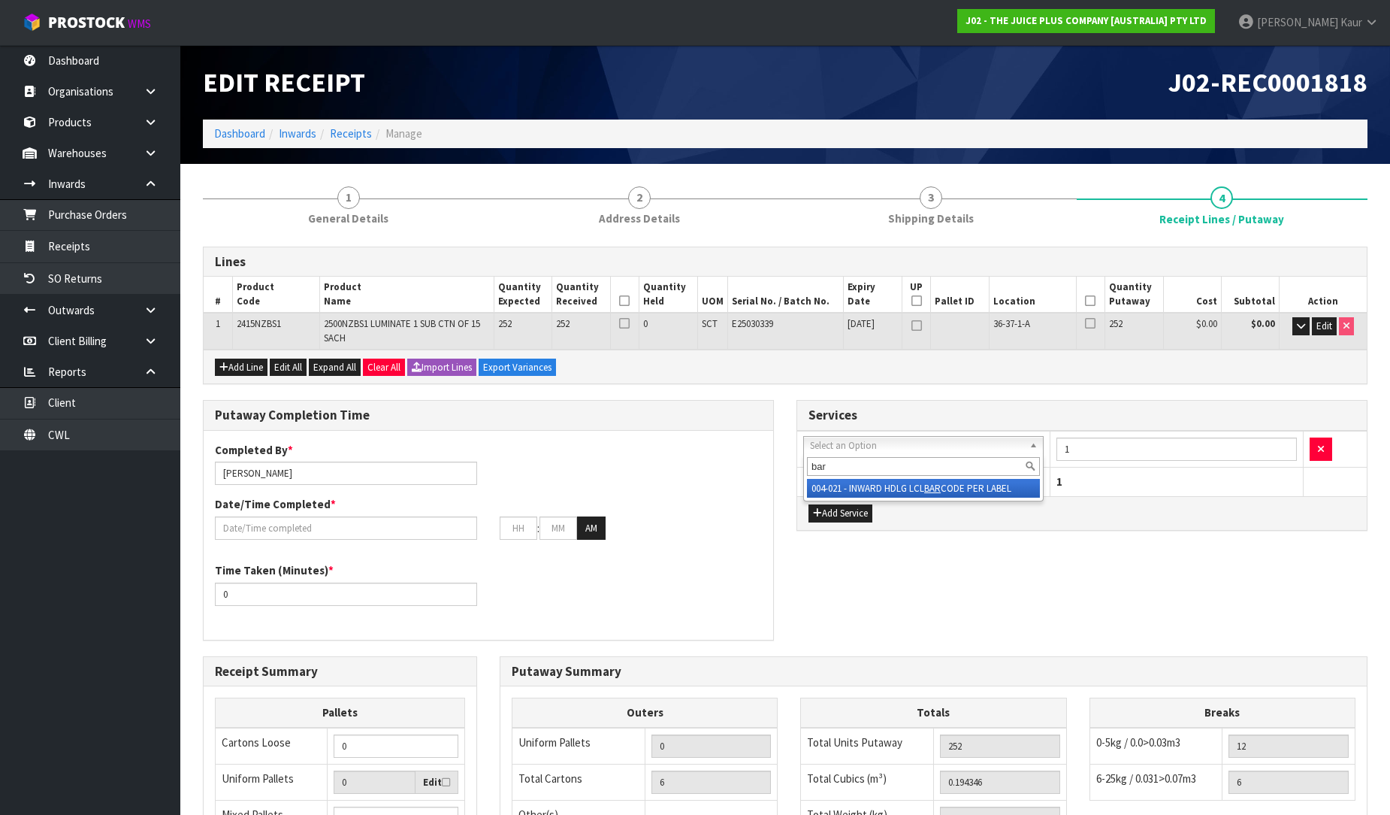
type input "bar"
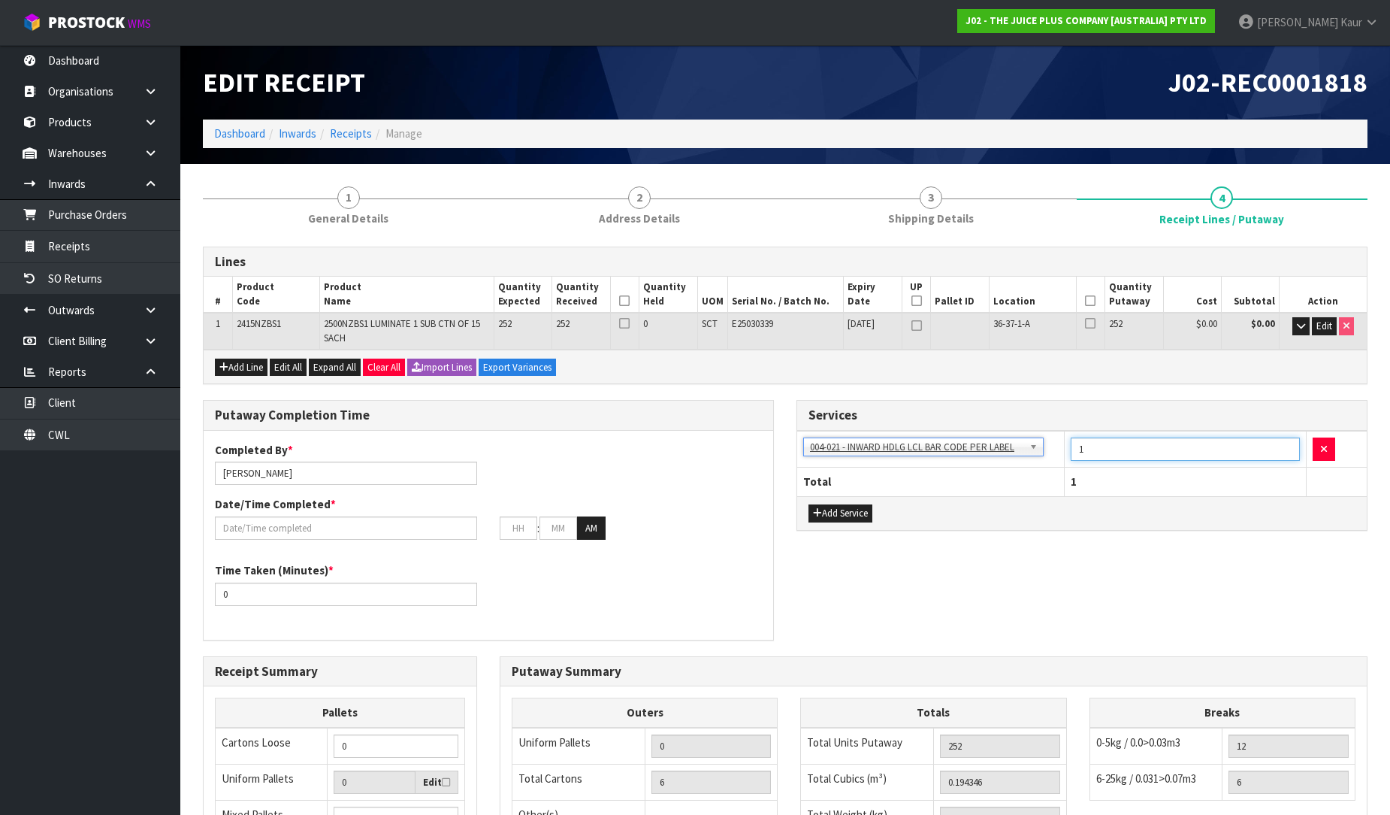
drag, startPoint x: 1085, startPoint y: 446, endPoint x: 1068, endPoint y: 449, distance: 17.4
click at [1068, 449] on td "1" at bounding box center [1186, 449] width 242 height 37
type input "7"
click at [1099, 534] on div "Services 001-001 - IMPORT DEMMURAGE 001-002 - IMPORT NZ CUSTOMS ENTRY 001-003 -…" at bounding box center [1082, 473] width 594 height 147
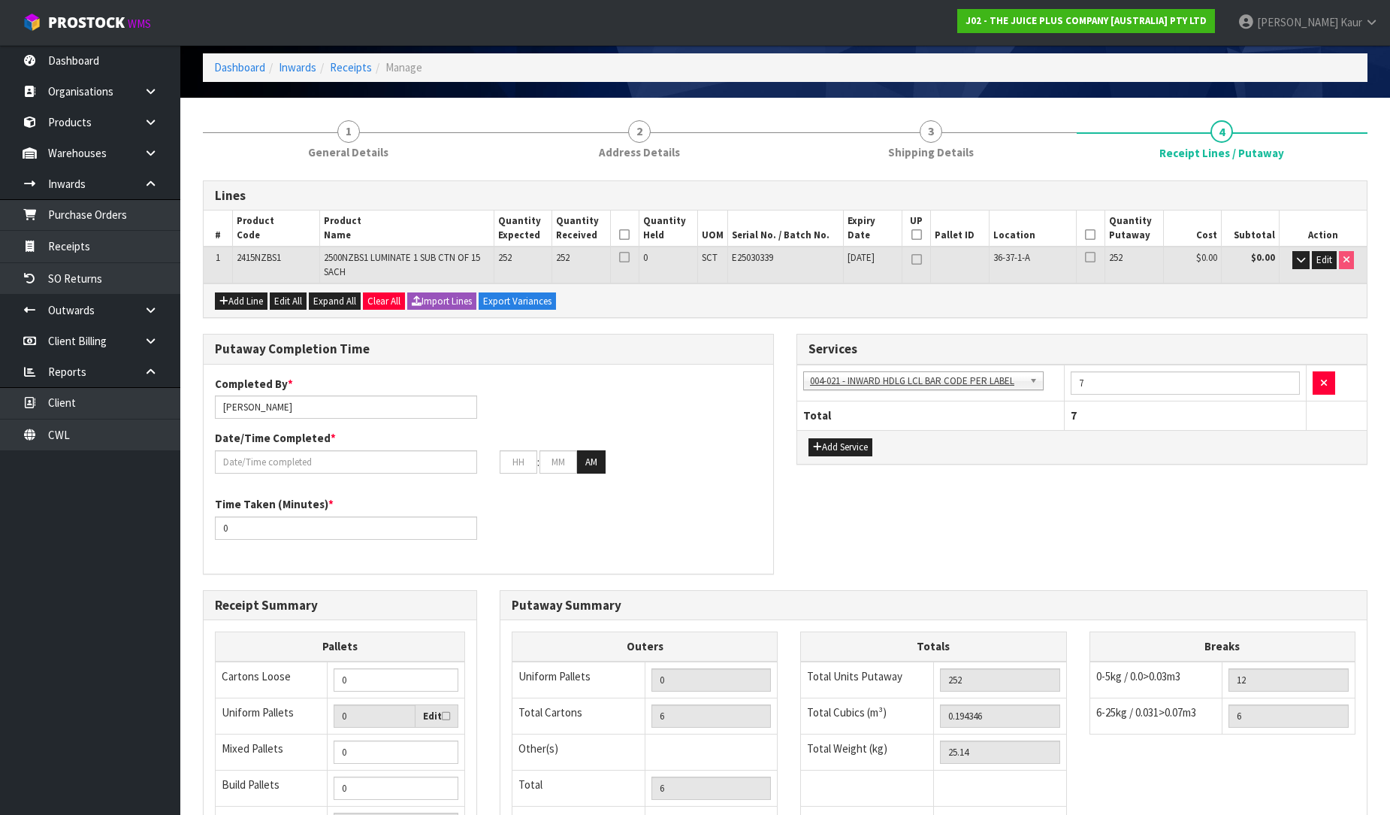
scroll to position [167, 0]
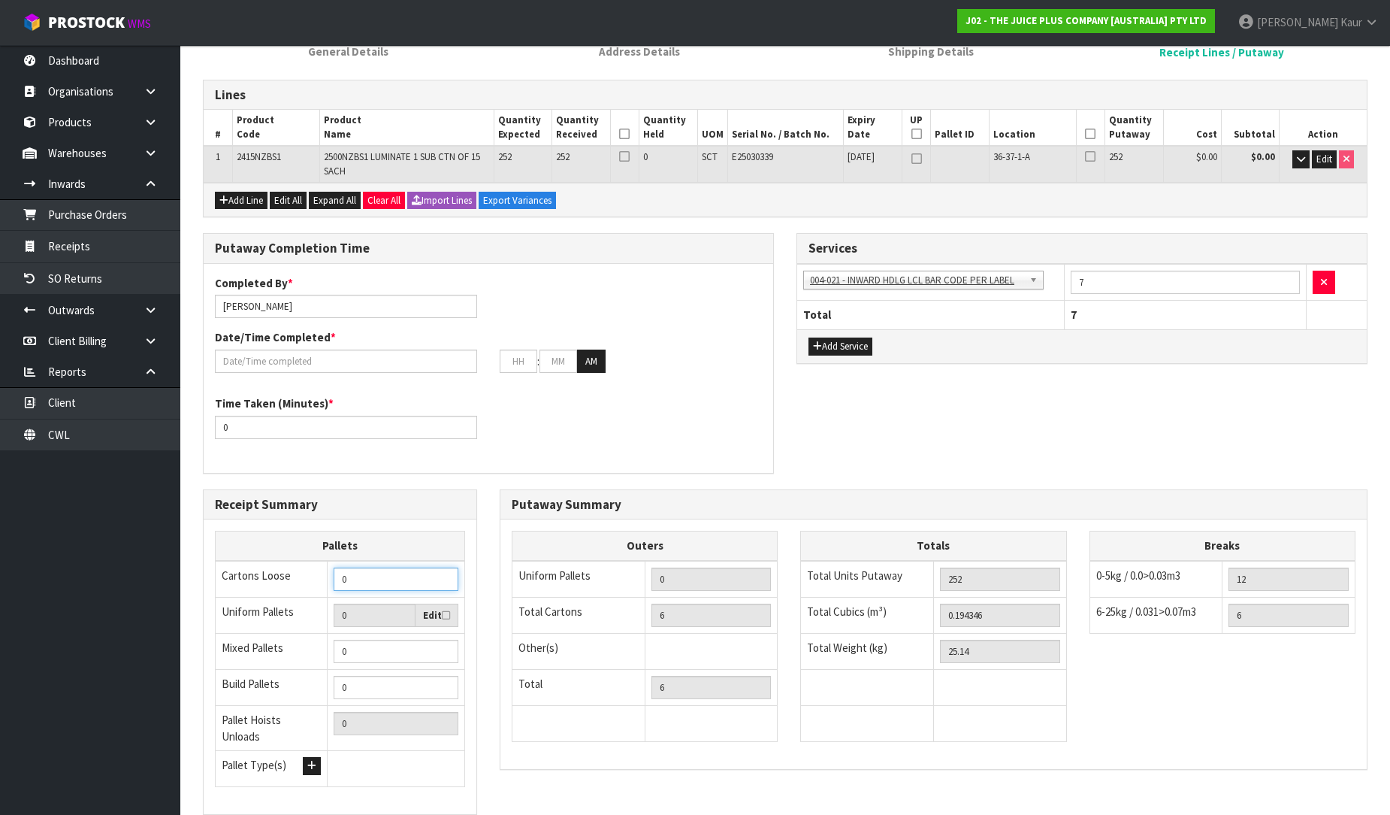
drag, startPoint x: 331, startPoint y: 573, endPoint x: 307, endPoint y: 573, distance: 24.8
click at [307, 573] on tr "Cartons Loose 0" at bounding box center [341, 579] width 250 height 37
type input "7"
click at [626, 134] on icon at bounding box center [624, 134] width 11 height 1
click at [1090, 134] on icon at bounding box center [1090, 134] width 11 height 1
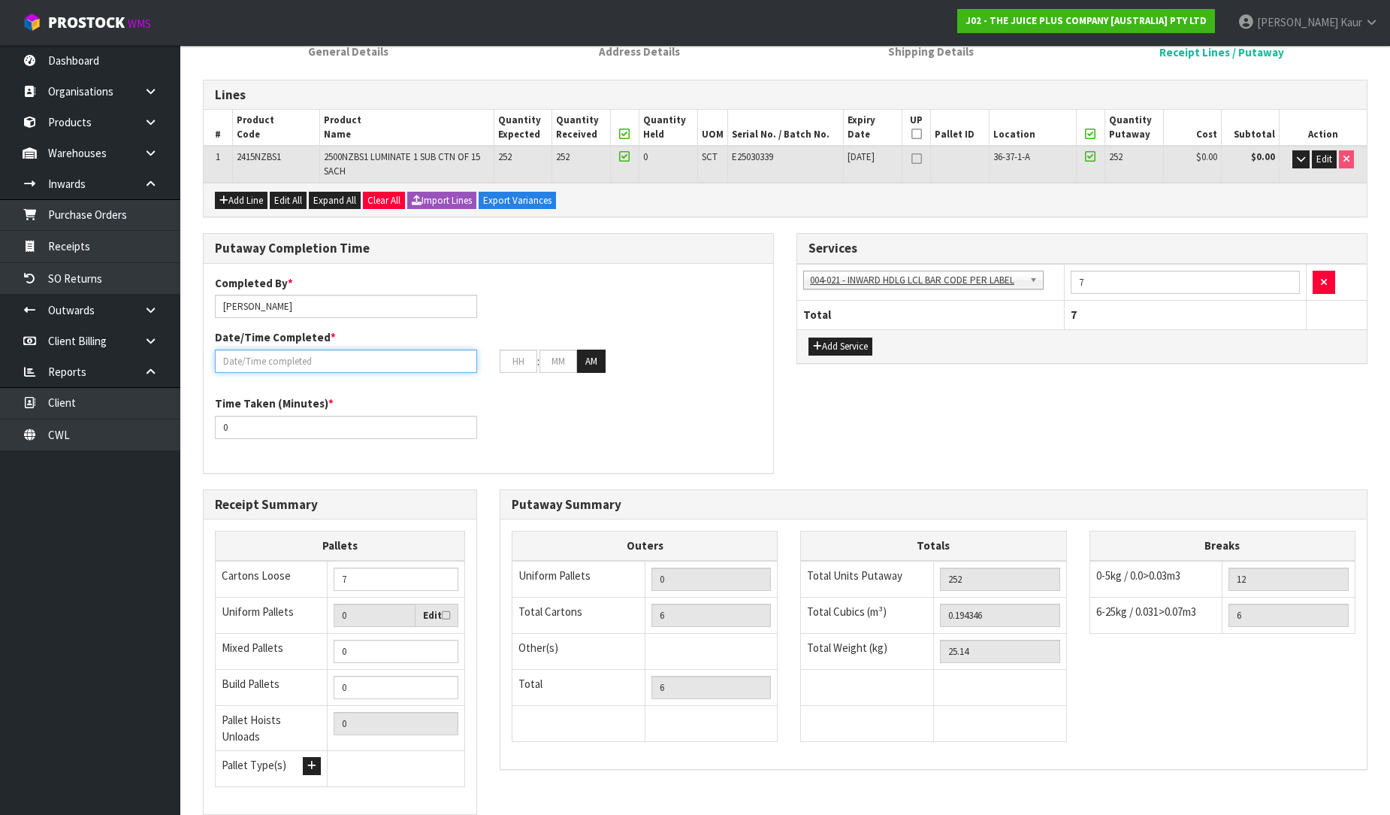
click at [306, 358] on input "text" at bounding box center [346, 360] width 262 height 23
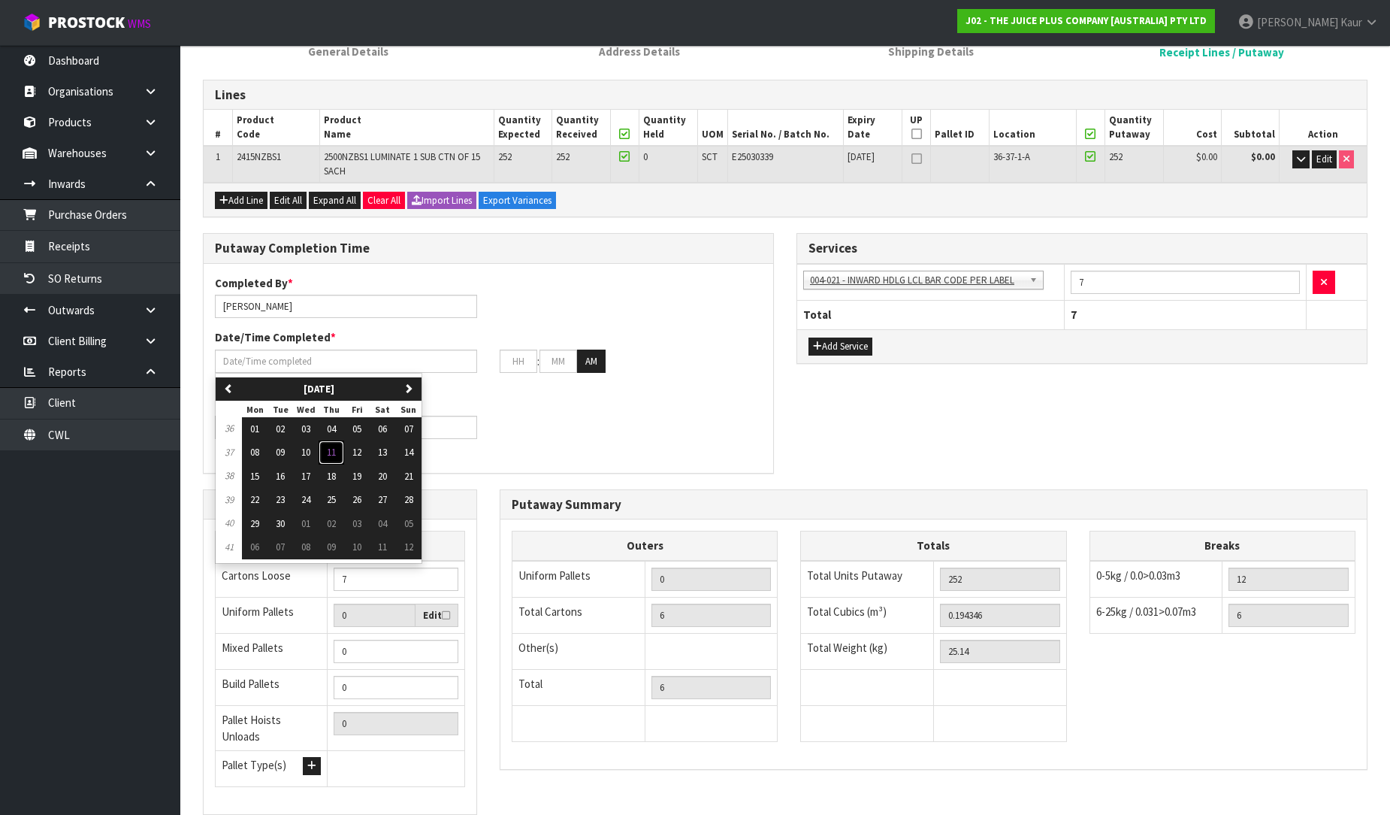
click at [327, 453] on button "11" at bounding box center [332, 452] width 26 height 24
type input "[DATE]"
type input "12"
type input "00"
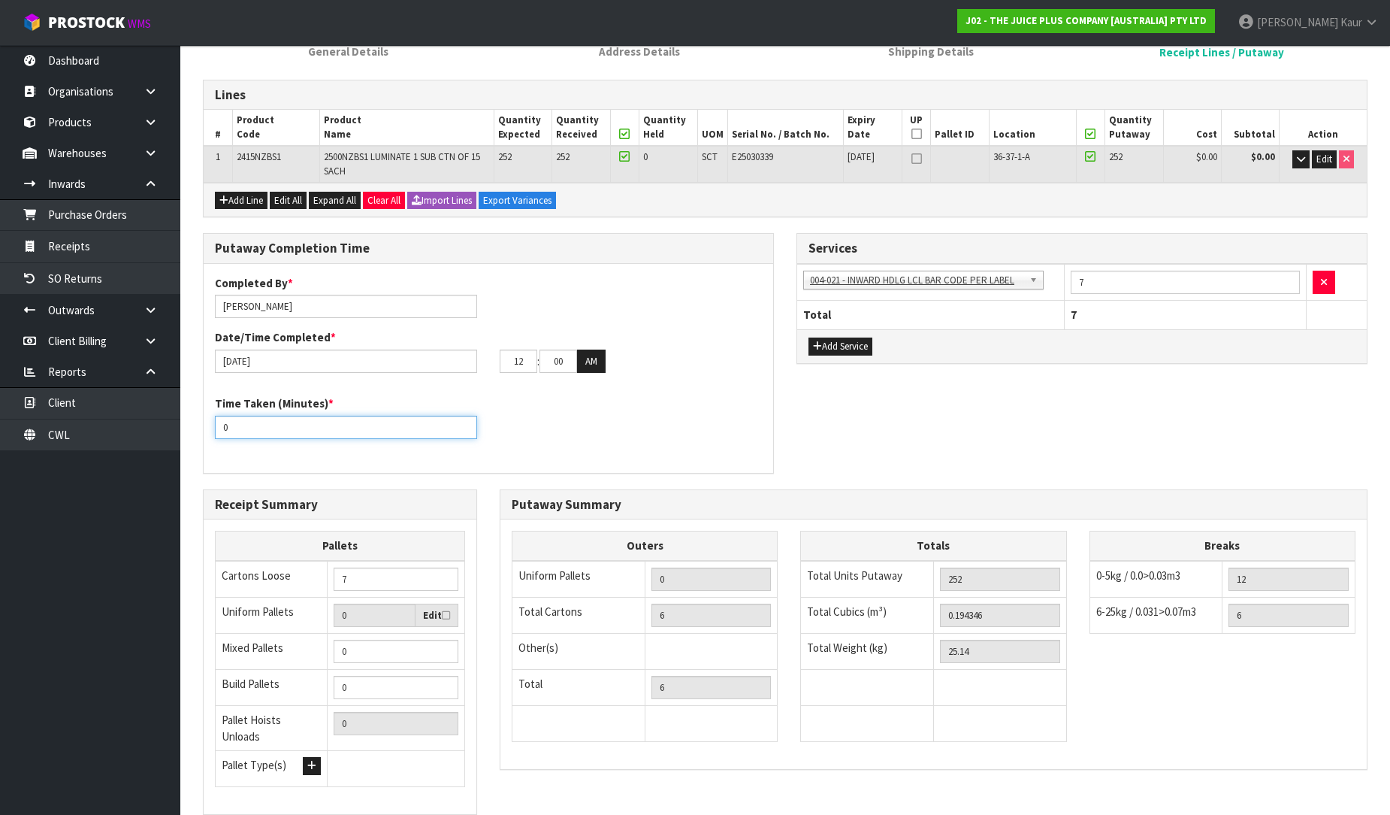
drag, startPoint x: 260, startPoint y: 425, endPoint x: 208, endPoint y: 433, distance: 52.4
click at [208, 433] on div "Time Taken (Minutes) * 0" at bounding box center [346, 416] width 285 height 43
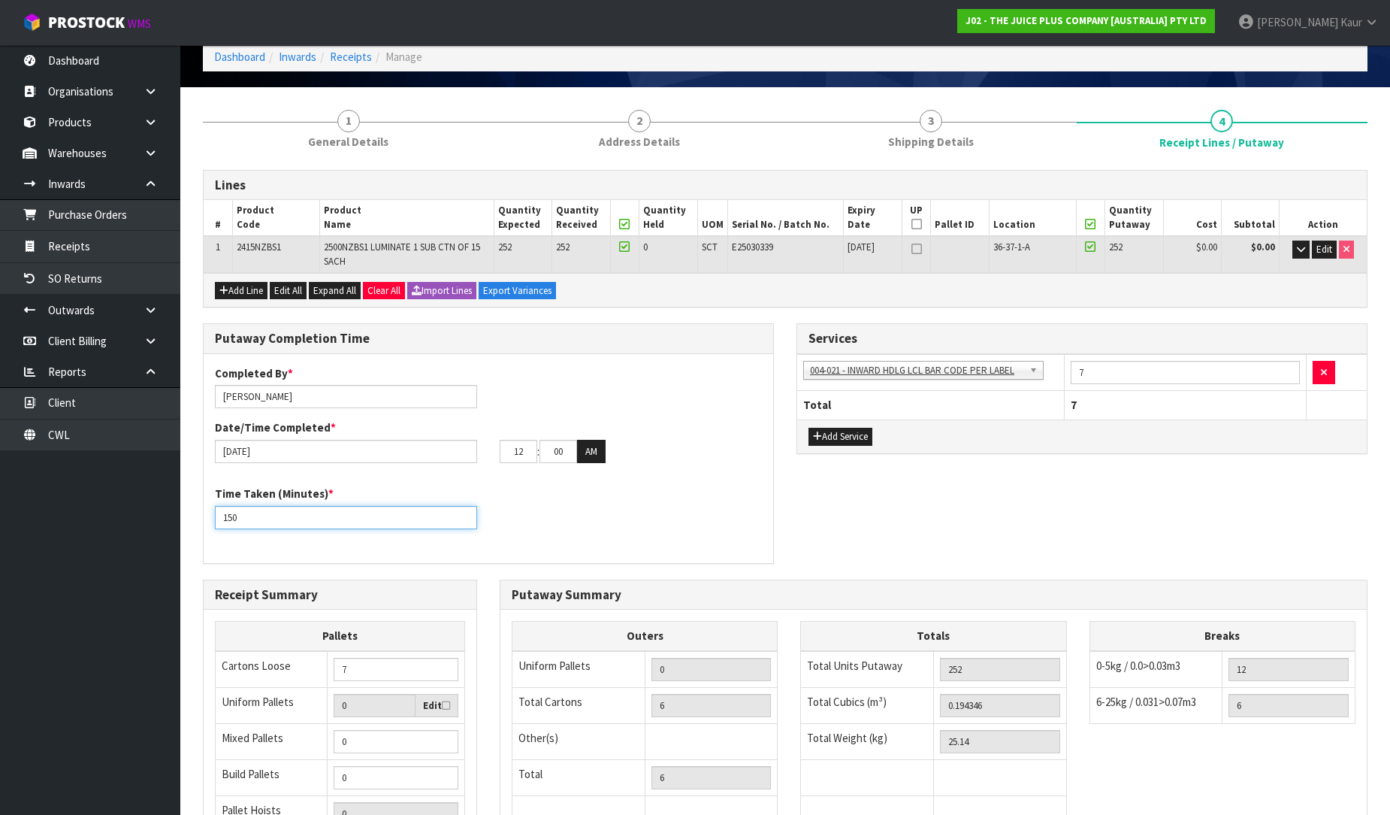
scroll to position [0, 0]
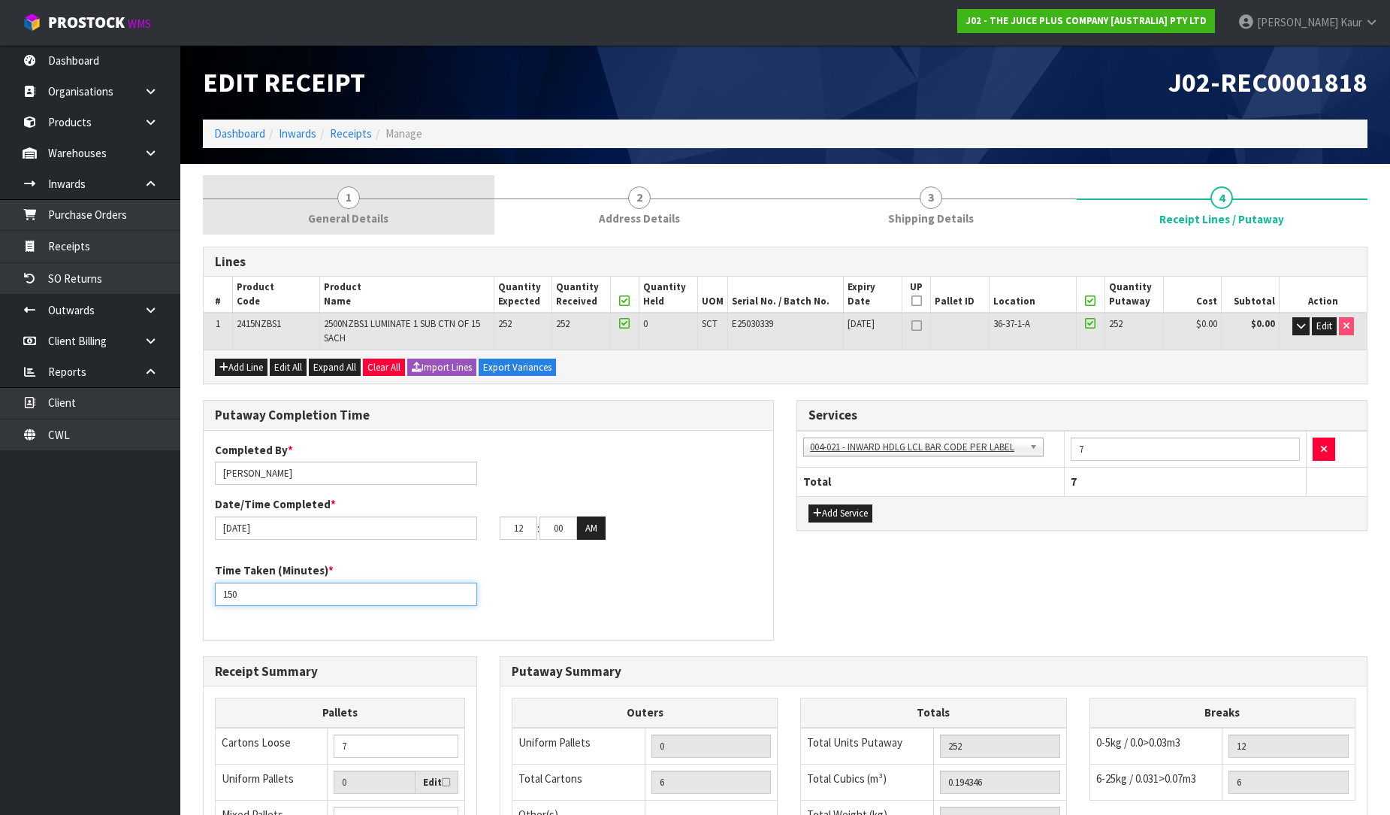
type input "150"
click at [322, 198] on link "1 General Details" at bounding box center [349, 204] width 292 height 59
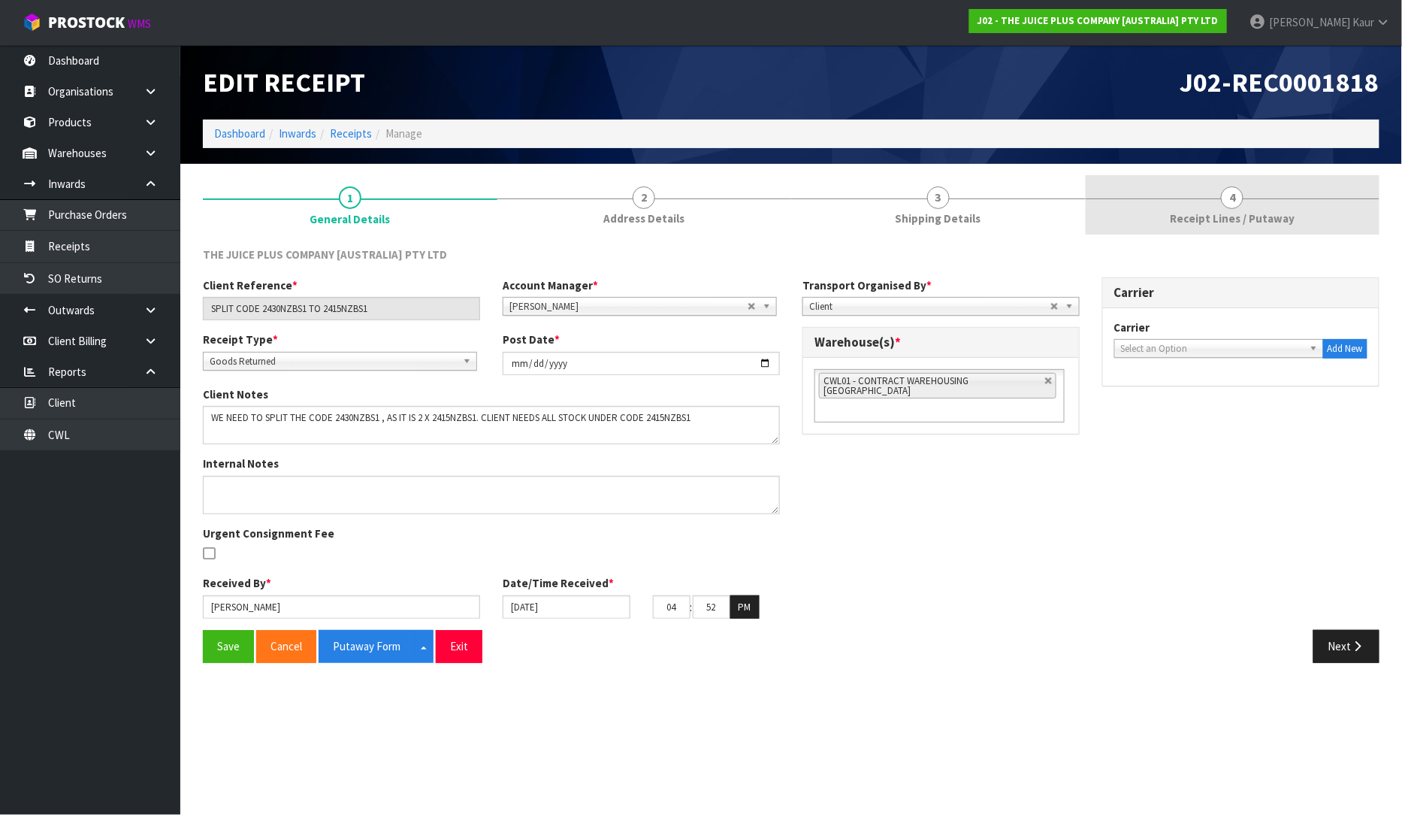
click at [1230, 196] on span "4" at bounding box center [1232, 197] width 23 height 23
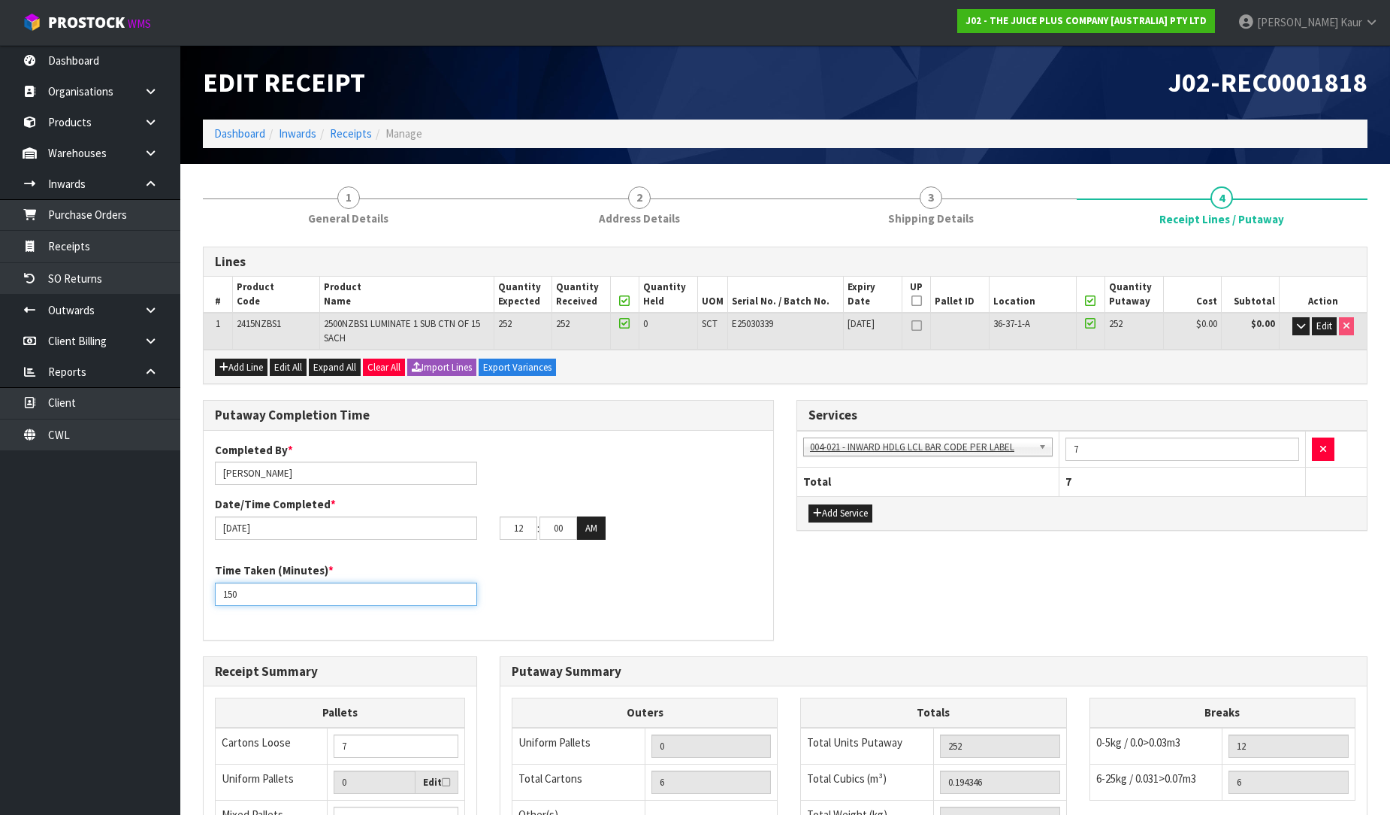
drag, startPoint x: 246, startPoint y: 591, endPoint x: 160, endPoint y: 591, distance: 85.7
click at [160, 591] on body "Toggle navigation ProStock WMS J02 - THE JUICE PLUS COMPANY [AUSTRALIA] PTY LTD…" at bounding box center [695, 407] width 1390 height 815
type input "120"
click at [877, 601] on div "Putaway Completion Time Completed By * [PERSON_NAME] Date/Time Completed * [DAT…" at bounding box center [785, 528] width 1187 height 256
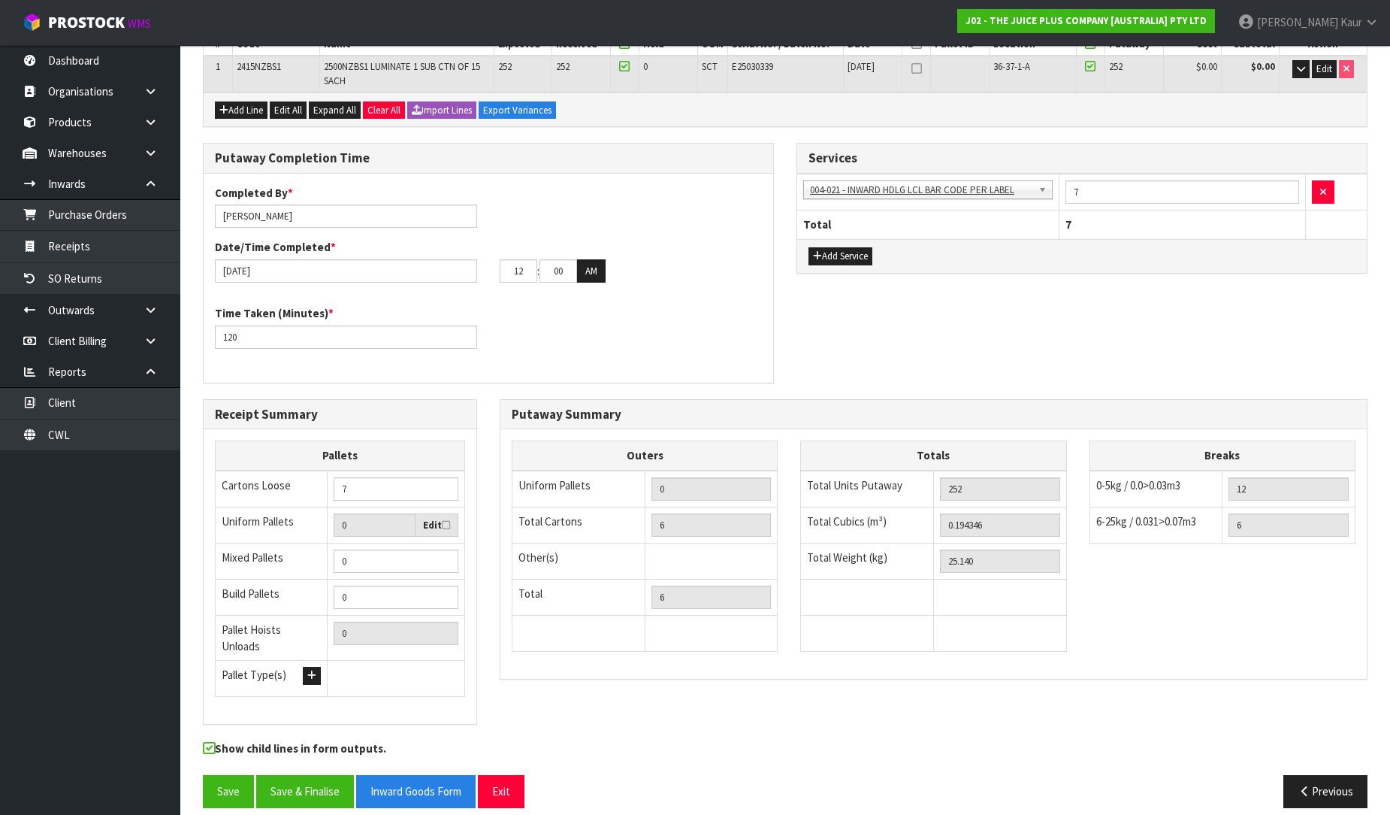
scroll to position [263, 0]
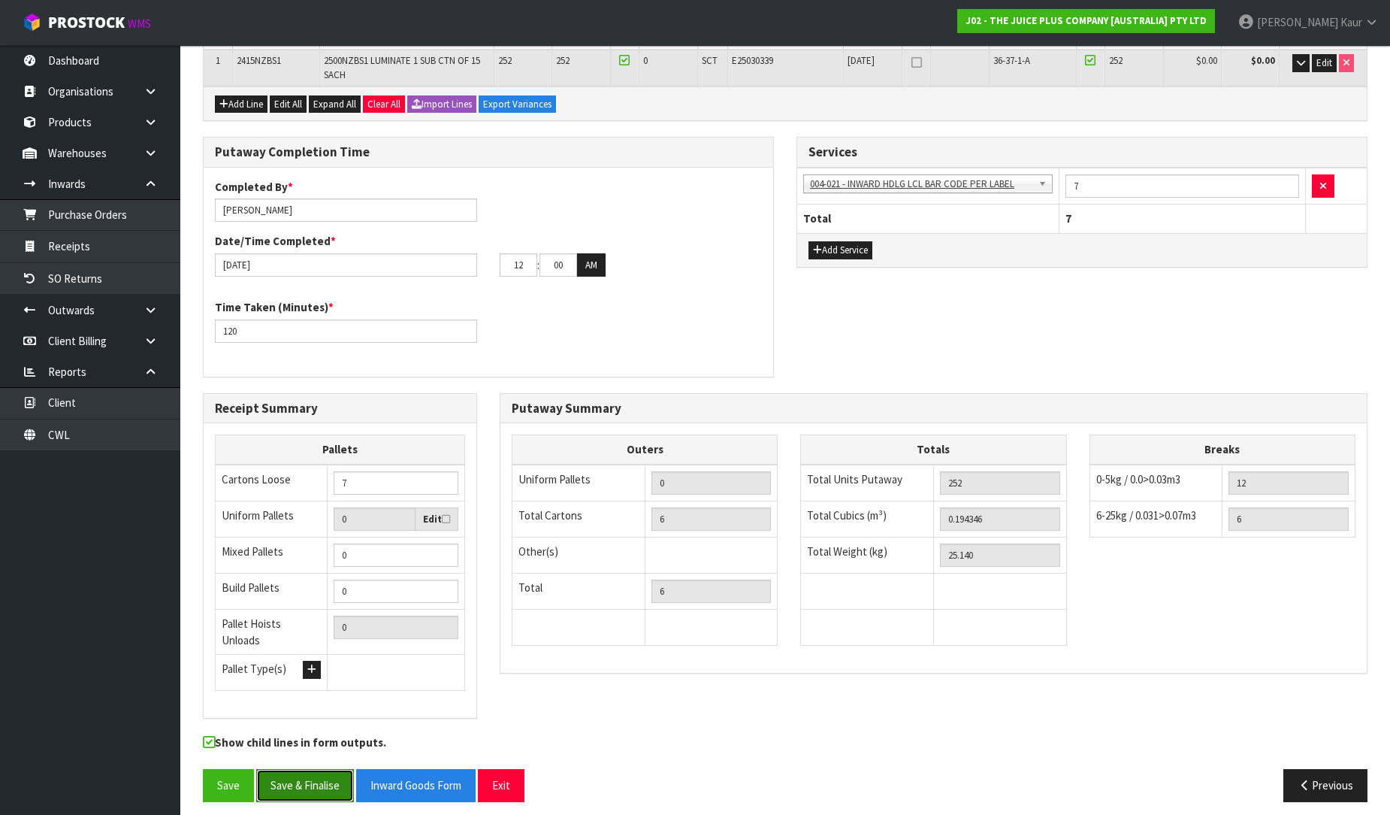
click at [331, 782] on button "Save & Finalise" at bounding box center [305, 785] width 98 height 32
click at [500, 267] on input "12" at bounding box center [519, 264] width 38 height 23
type input "04"
drag, startPoint x: 571, startPoint y: 260, endPoint x: 546, endPoint y: 267, distance: 26.4
click at [546, 267] on input "00" at bounding box center [559, 264] width 38 height 23
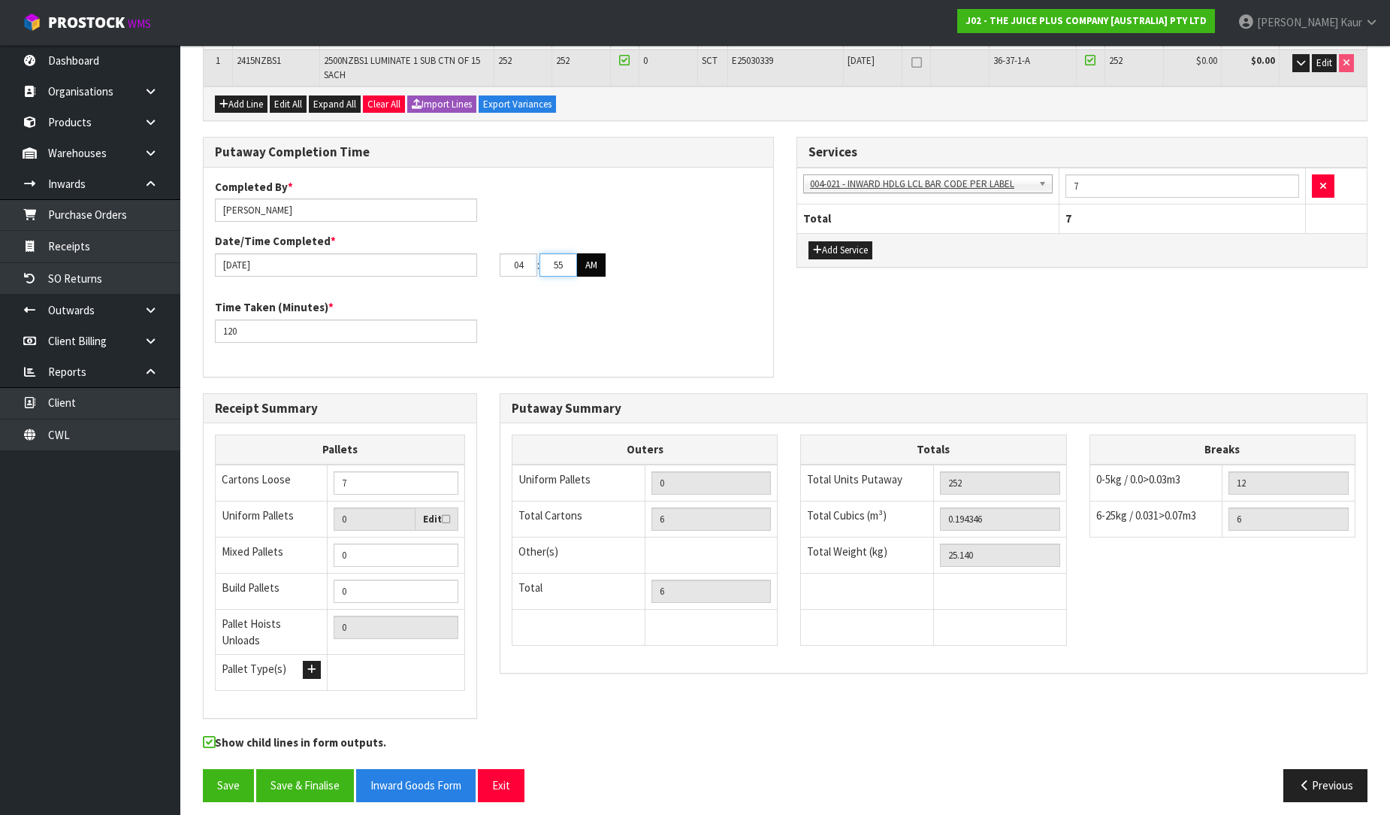
type input "55"
drag, startPoint x: 603, startPoint y: 254, endPoint x: 597, endPoint y: 263, distance: 11.3
click at [603, 254] on button "AM" at bounding box center [591, 265] width 29 height 24
click at [325, 785] on button "Save & Finalise" at bounding box center [305, 785] width 98 height 32
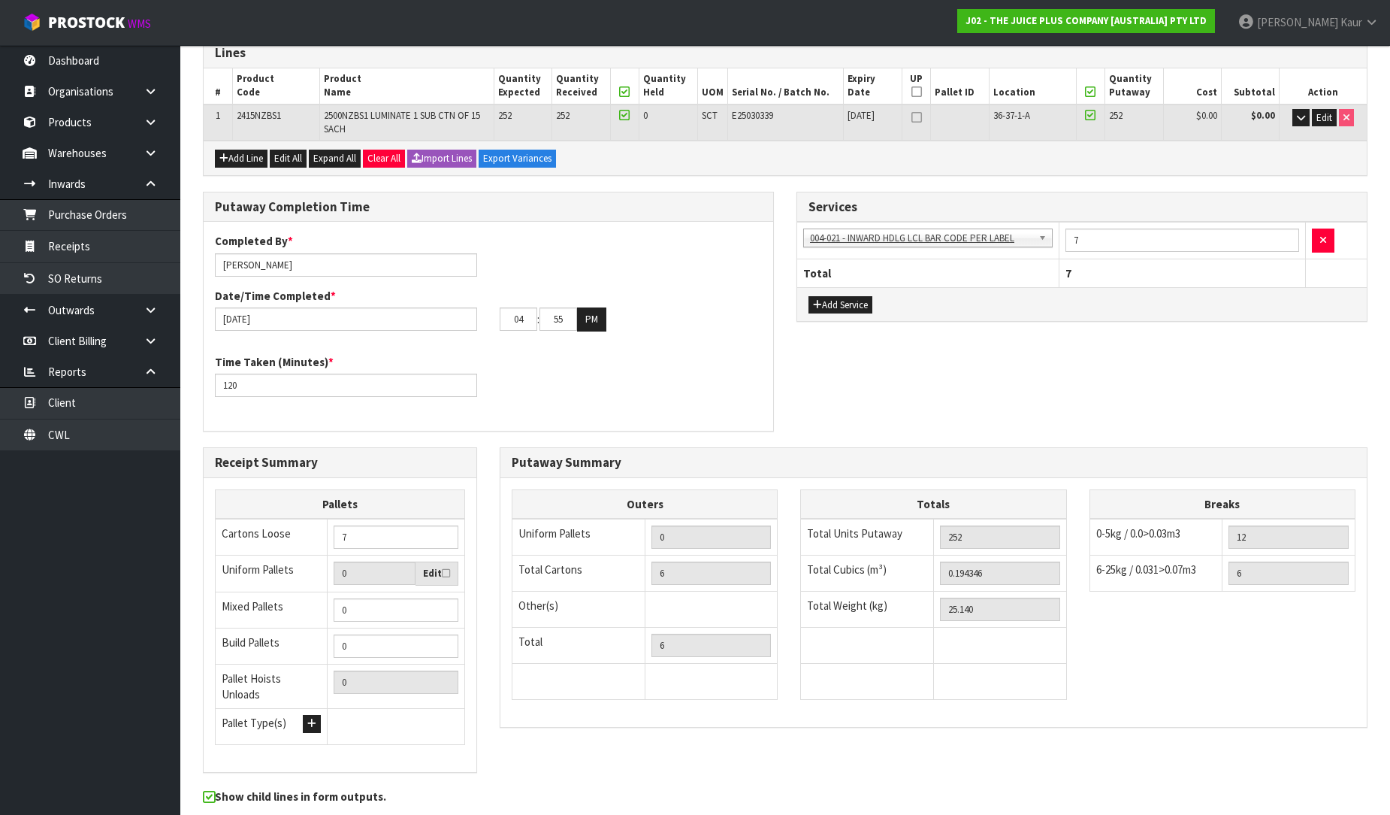
scroll to position [0, 0]
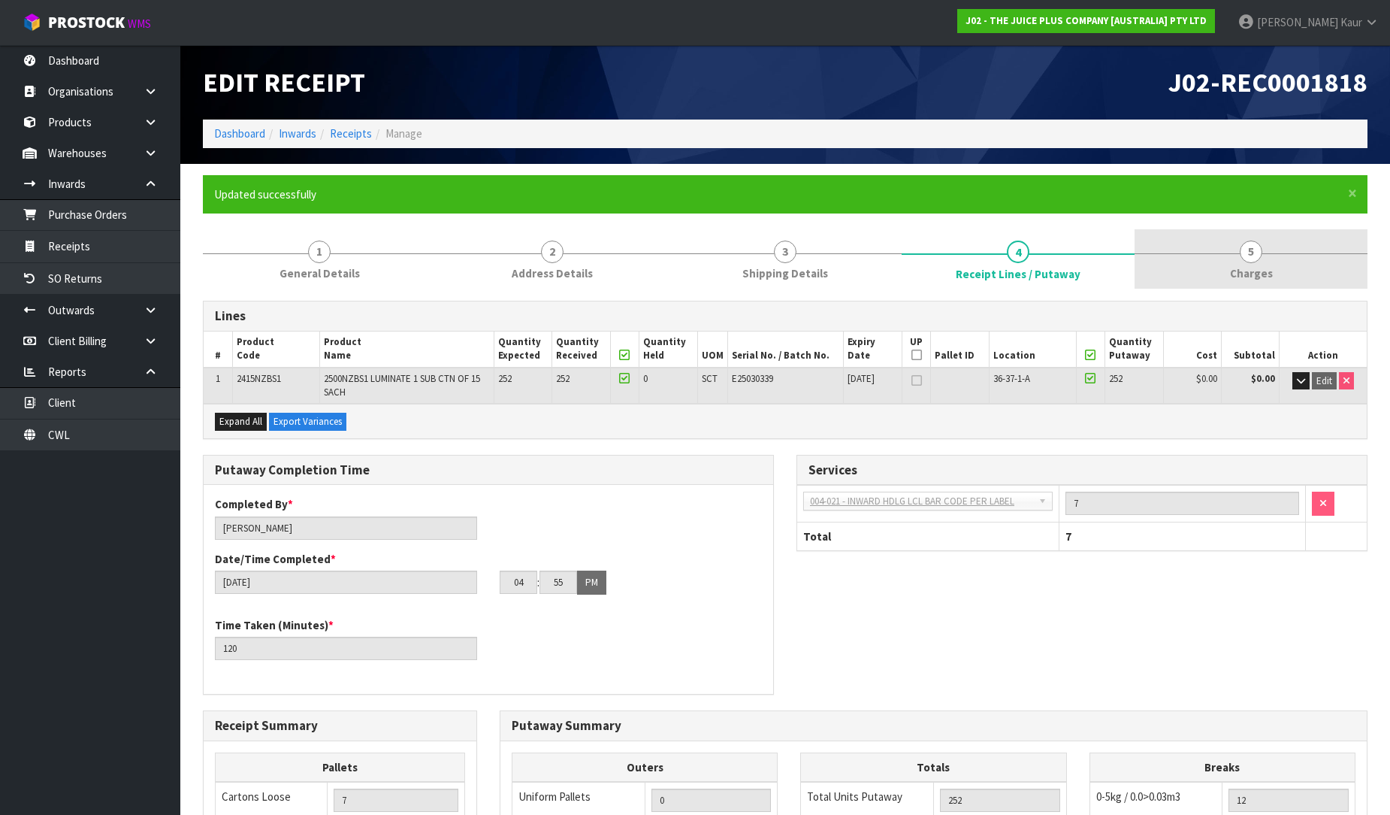
click at [1243, 261] on link "5 [GEOGRAPHIC_DATA]" at bounding box center [1251, 258] width 233 height 59
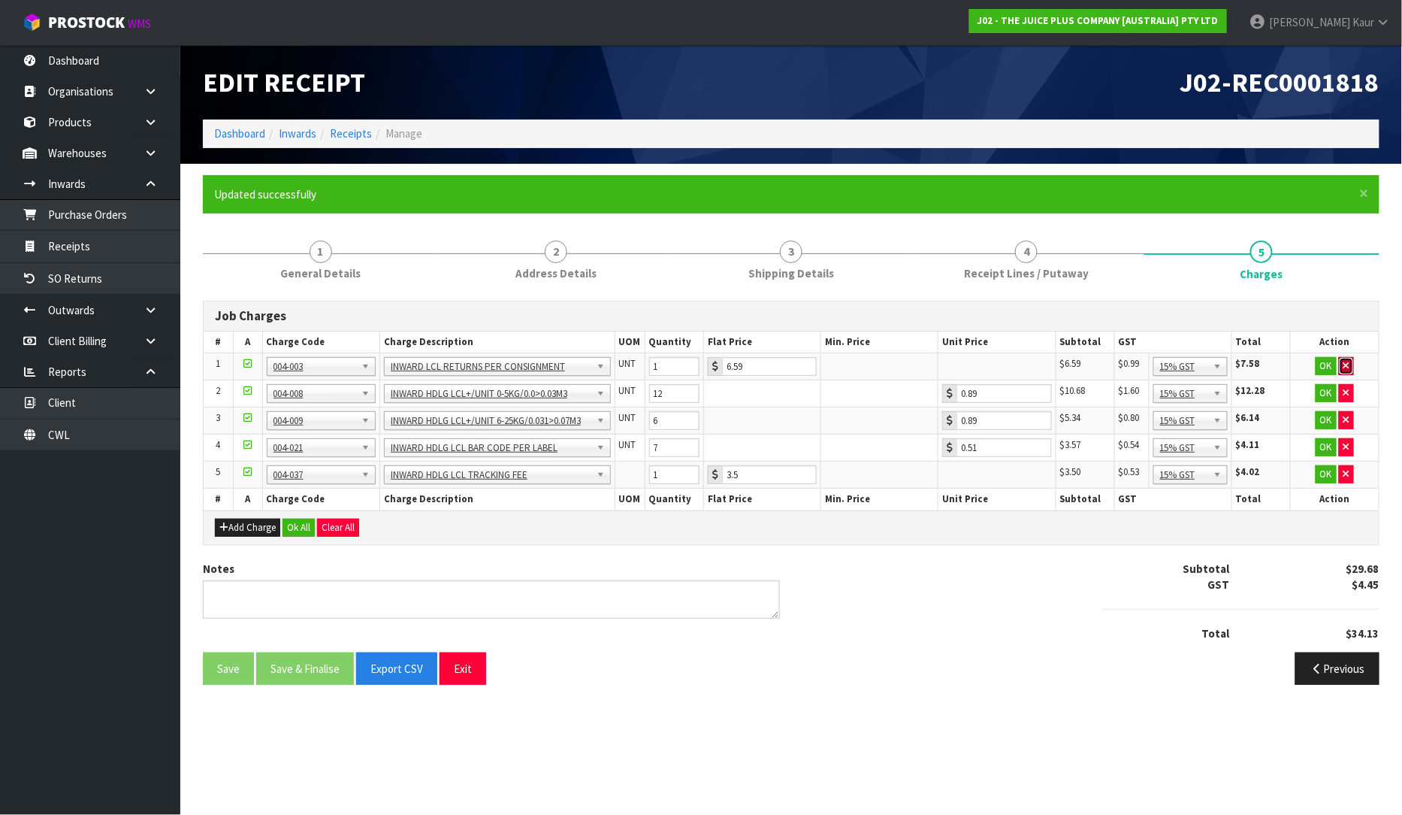
click at [1349, 362] on icon "button" at bounding box center [1347, 366] width 6 height 10
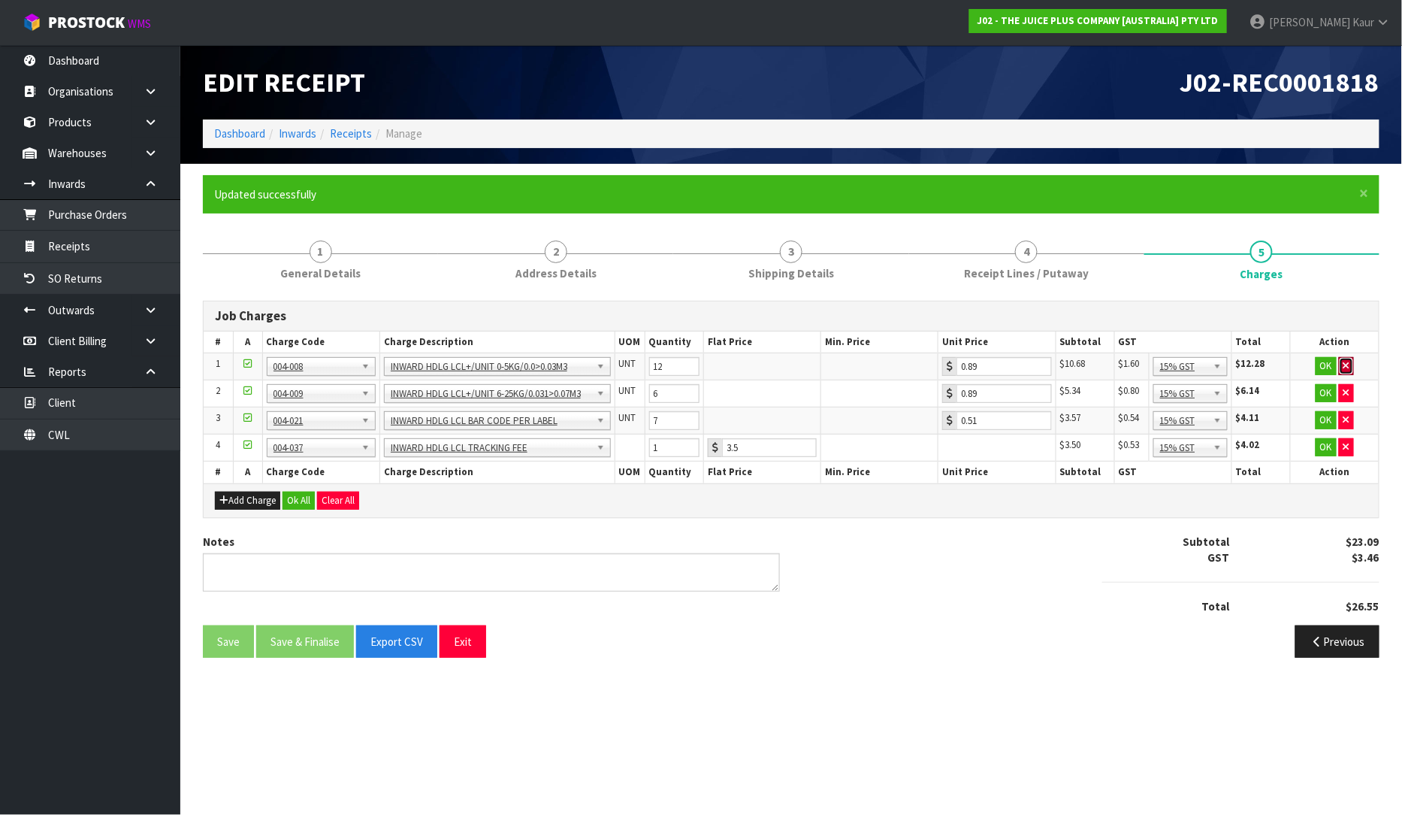
click at [1349, 362] on icon "button" at bounding box center [1347, 366] width 6 height 10
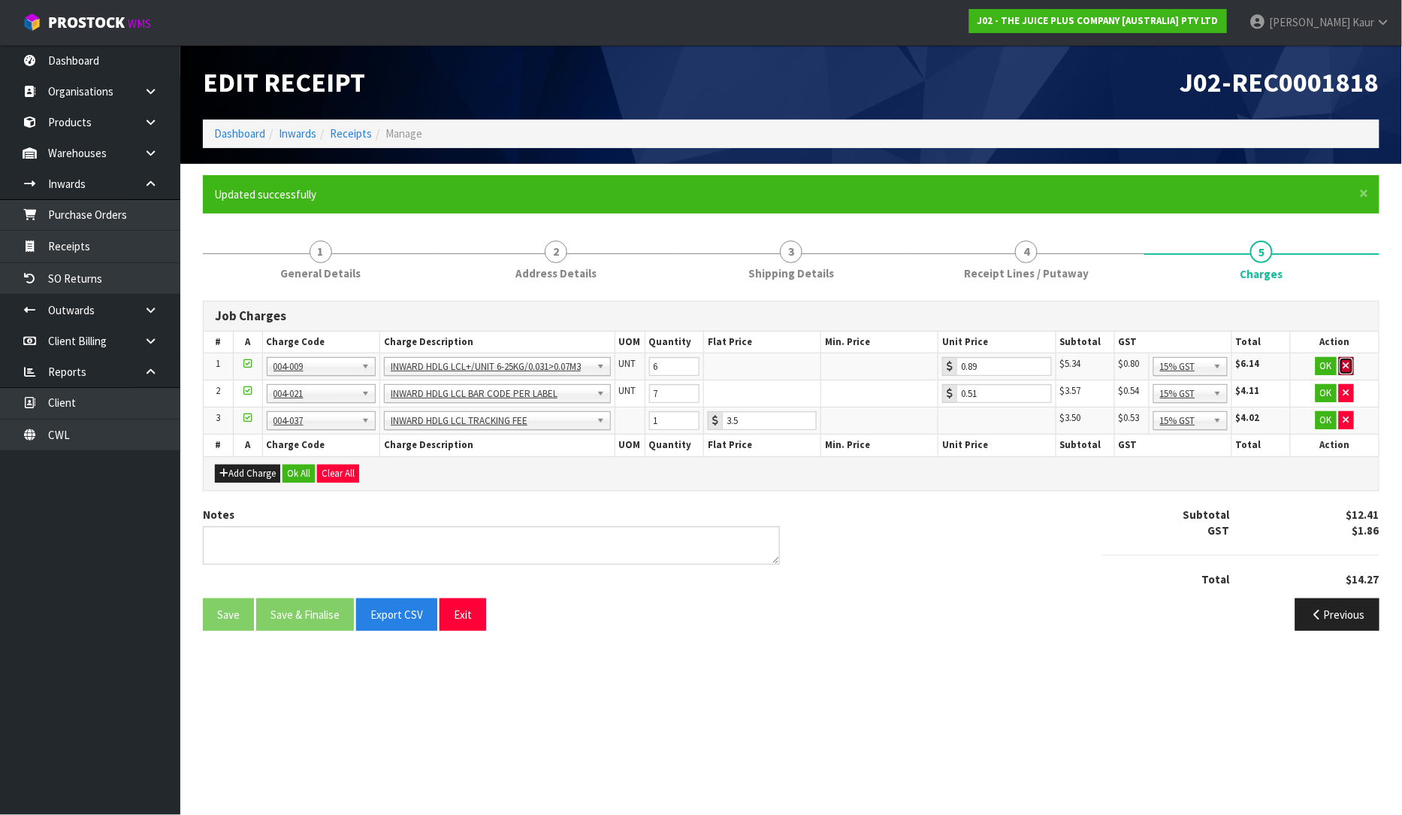
click at [1349, 362] on icon "button" at bounding box center [1347, 366] width 6 height 10
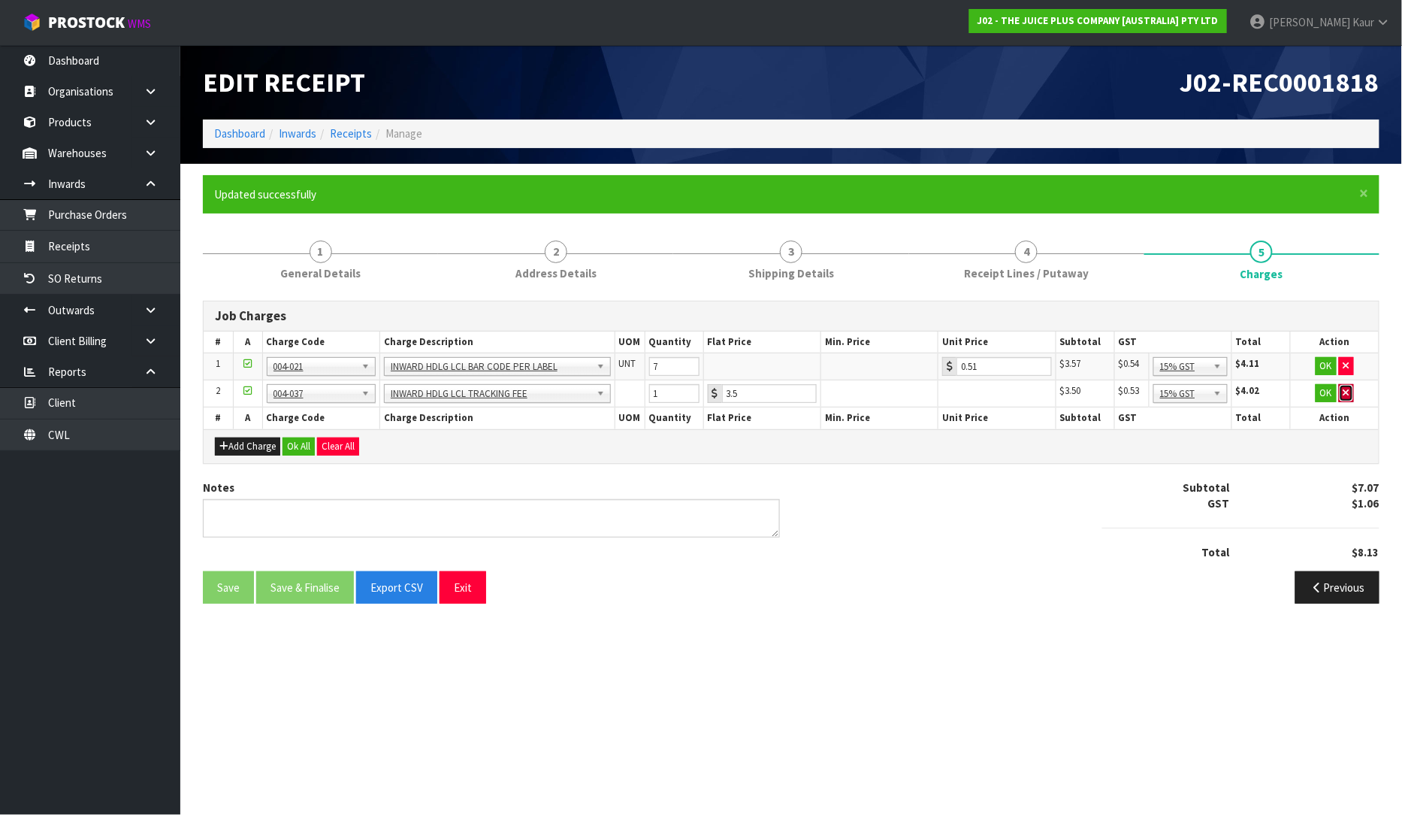
click at [1344, 391] on icon "button" at bounding box center [1347, 393] width 6 height 10
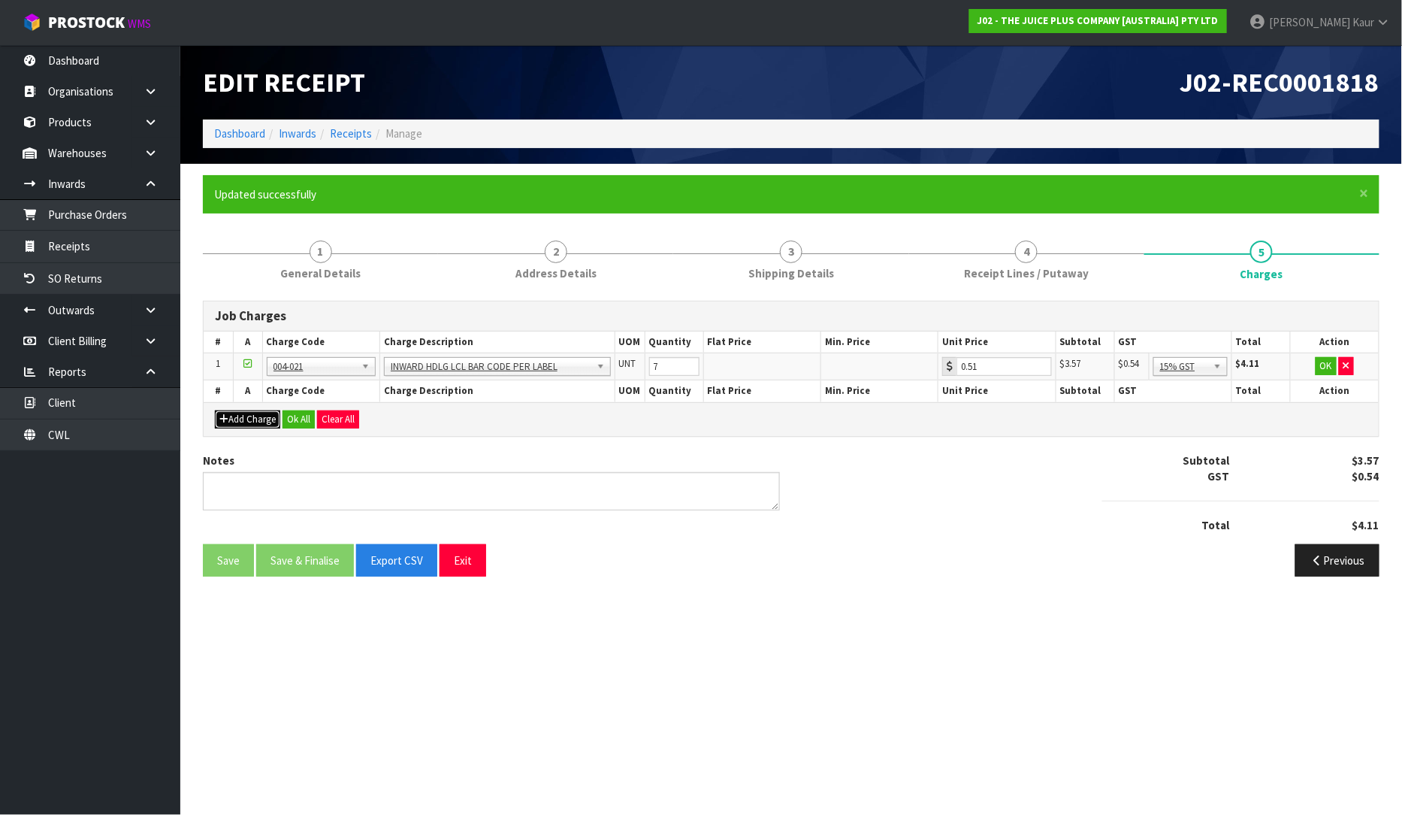
click at [257, 415] on button "Add Charge" at bounding box center [247, 419] width 65 height 18
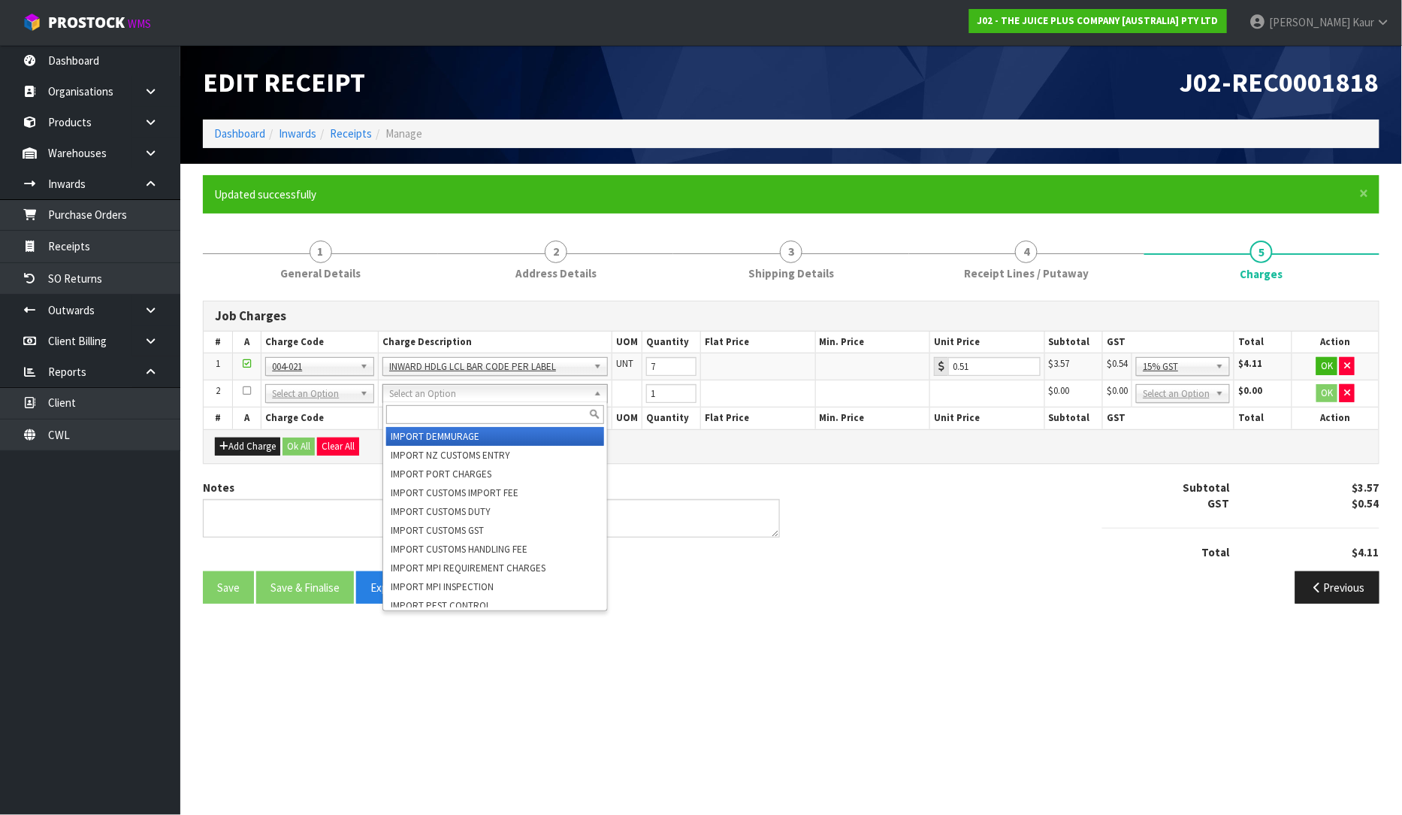
click at [424, 411] on input "text" at bounding box center [495, 414] width 218 height 19
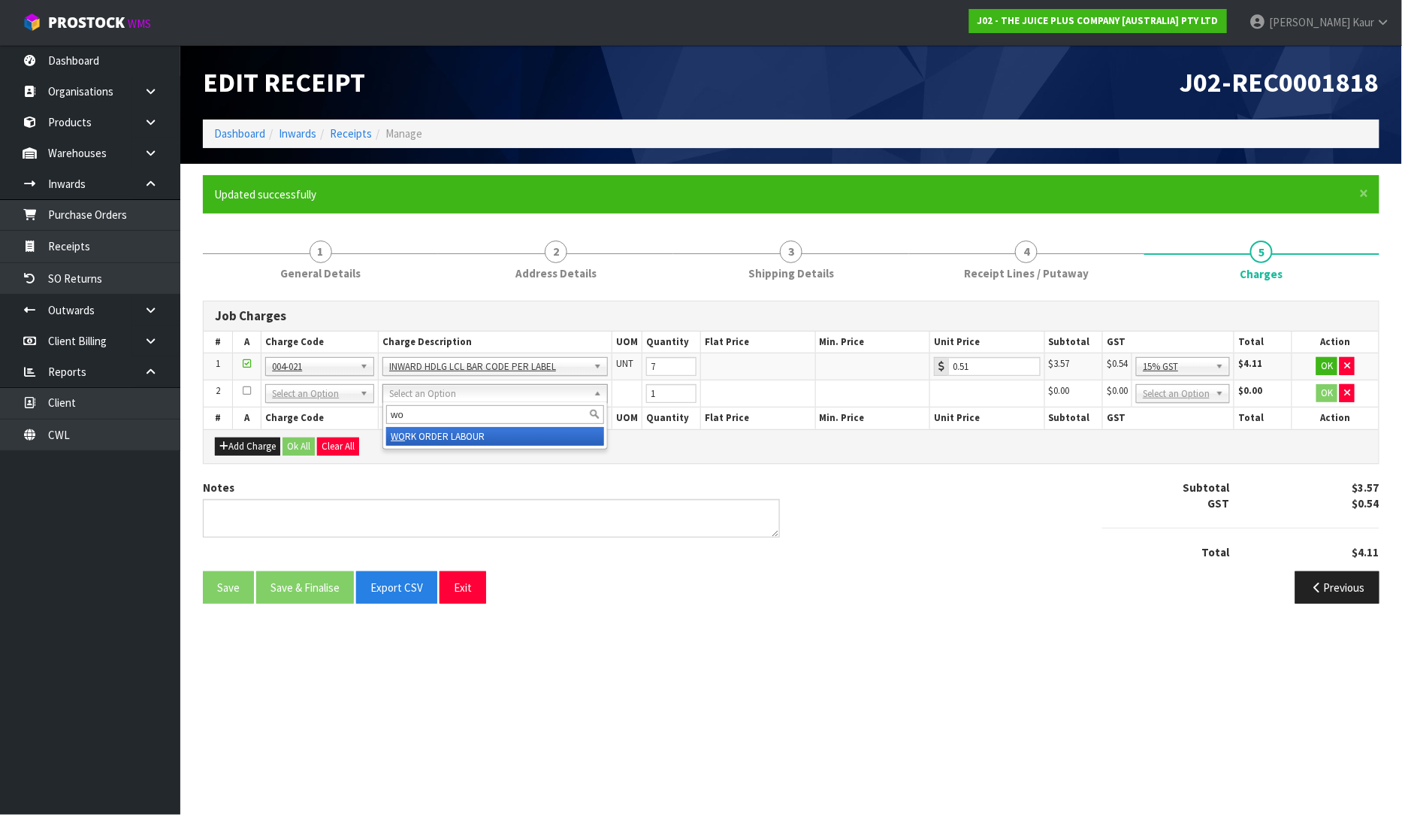
type input "wo"
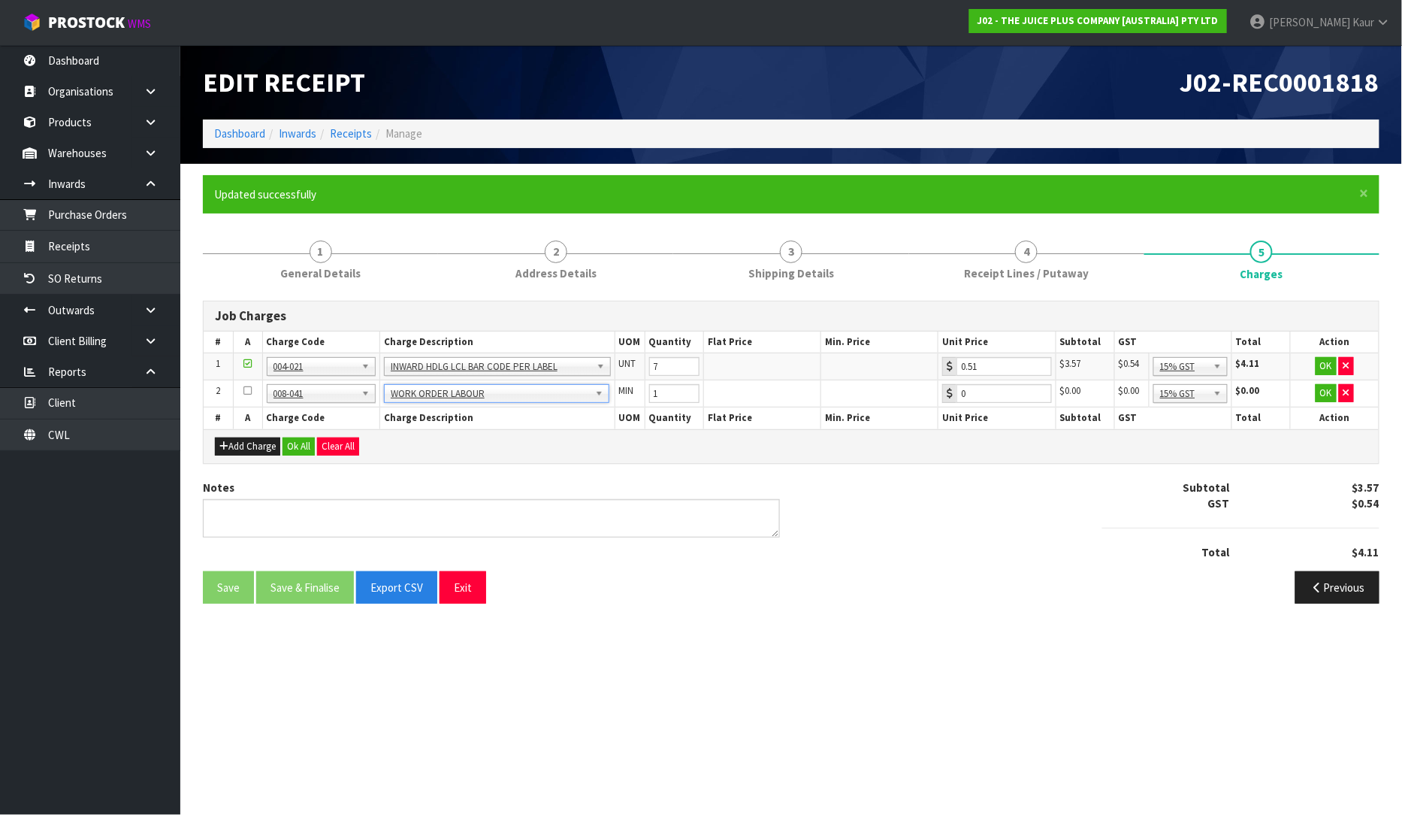
type input "0.89"
click at [675, 395] on input "1" at bounding box center [674, 393] width 50 height 19
type input "120"
click at [892, 614] on div "Save Save & Finalise Export CSV Exit Previous" at bounding box center [791, 593] width 1199 height 44
click at [291, 442] on button "Ok All" at bounding box center [299, 446] width 32 height 18
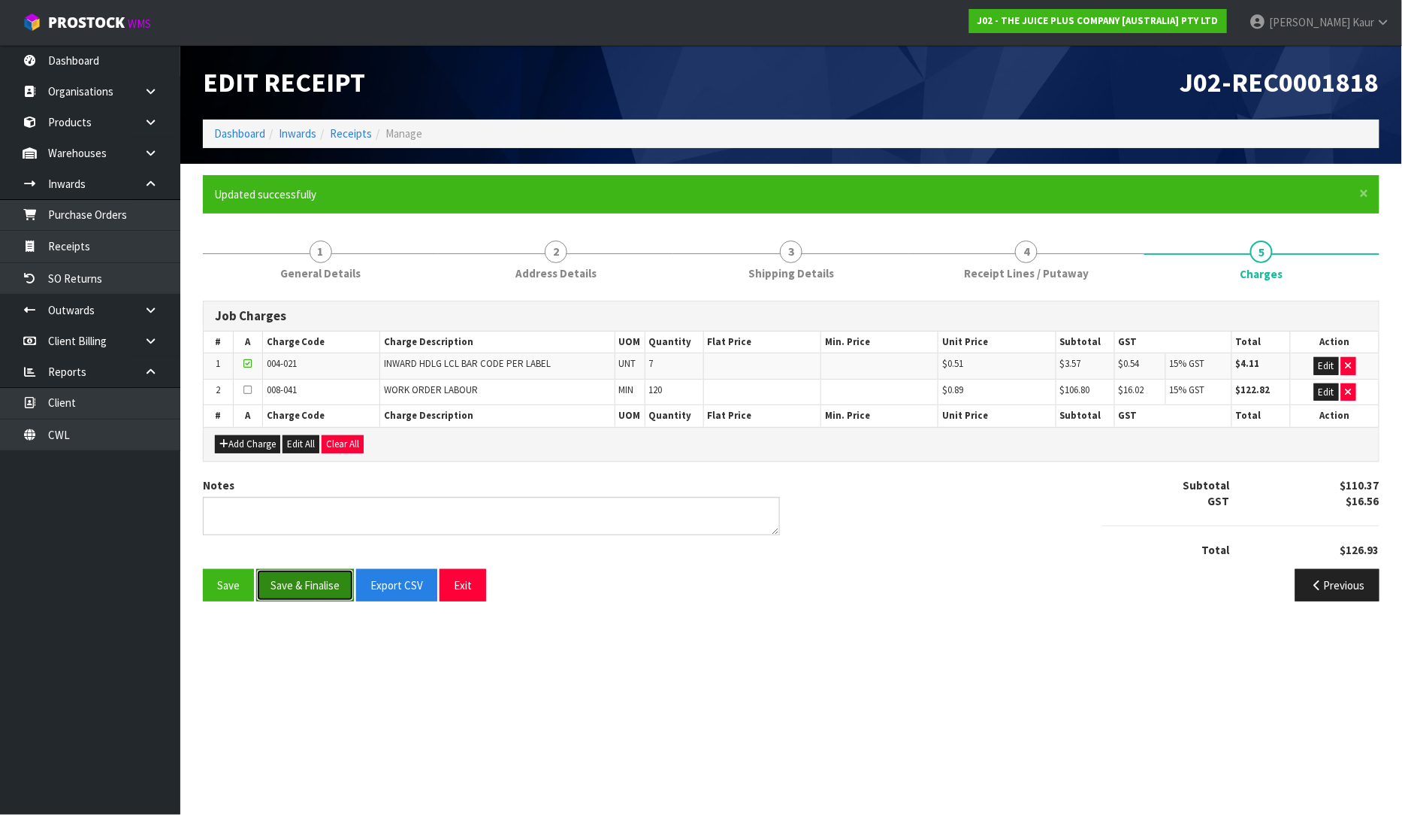
click at [310, 582] on button "Save & Finalise" at bounding box center [305, 585] width 98 height 32
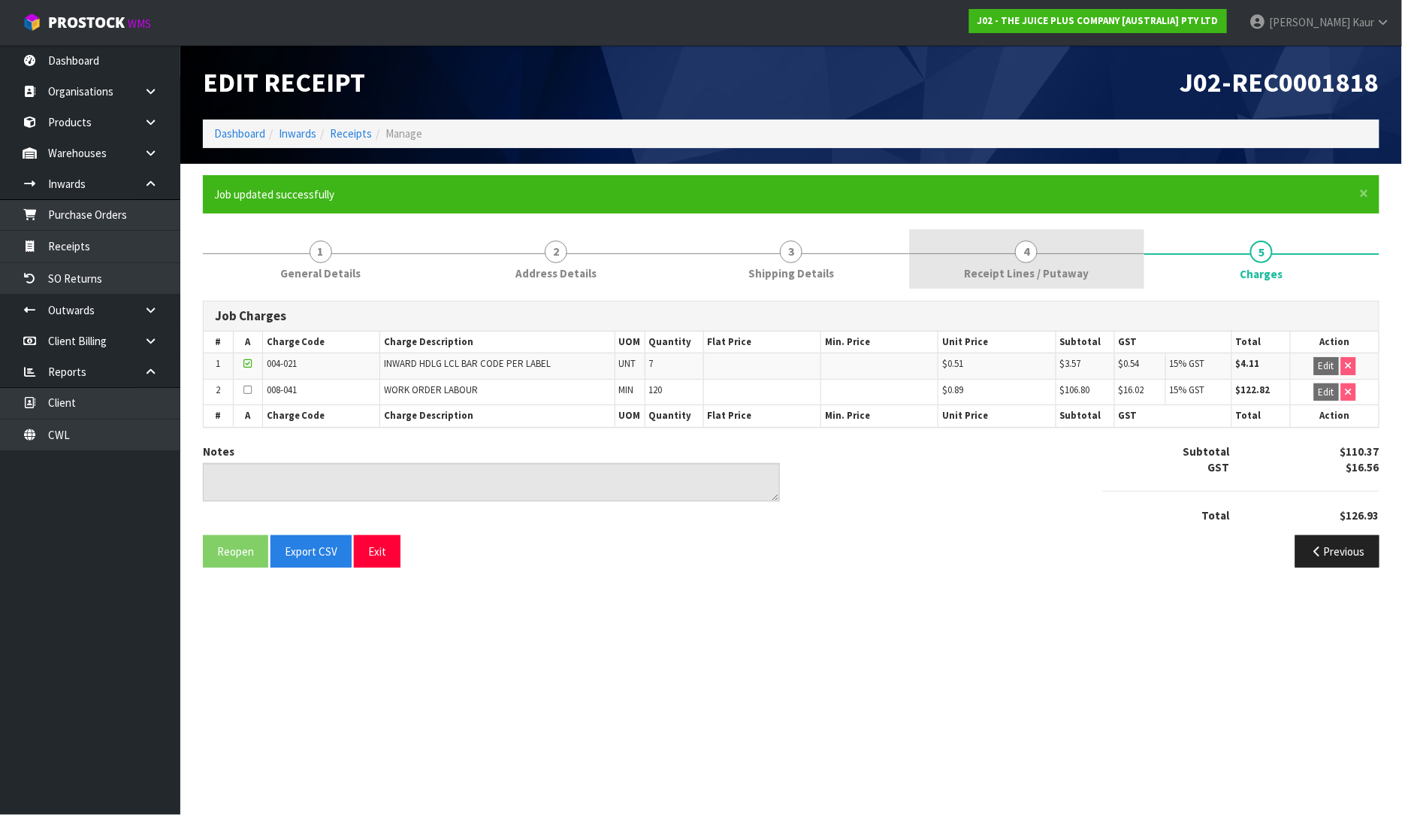
click at [954, 260] on link "4 Receipt Lines / Putaway" at bounding box center [1026, 258] width 235 height 59
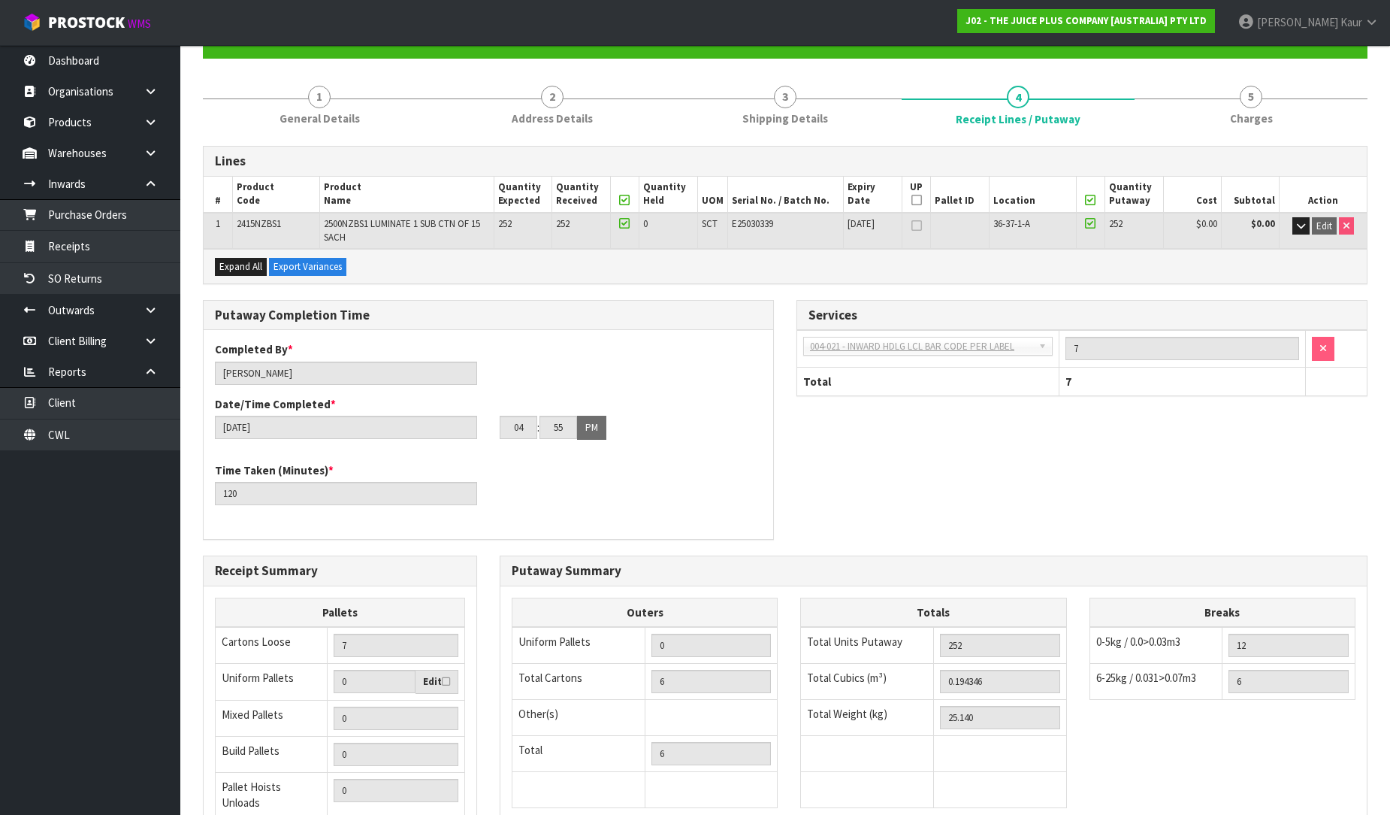
scroll to position [317, 0]
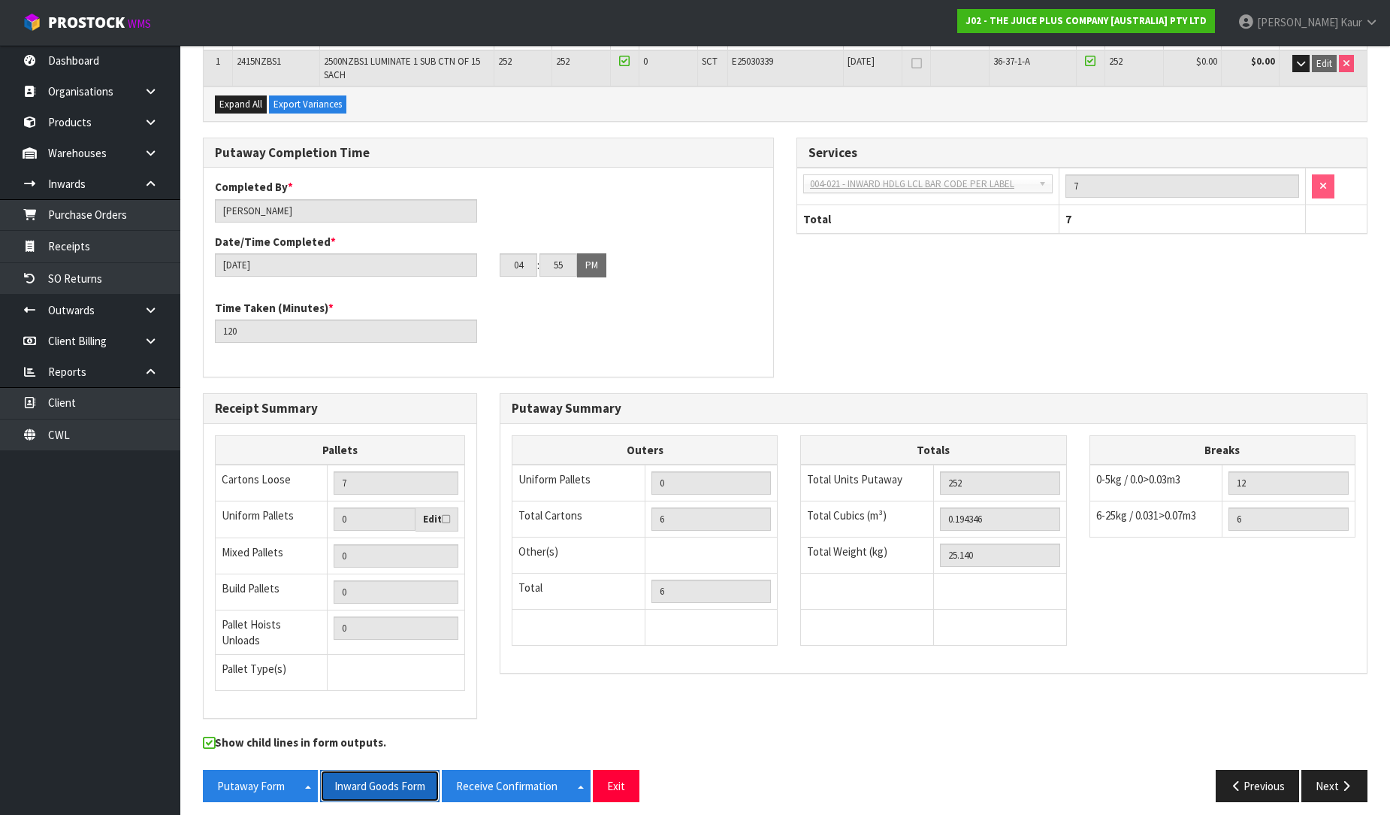
drag, startPoint x: 387, startPoint y: 776, endPoint x: 1263, endPoint y: 1, distance: 1169.1
click at [386, 776] on button "Inward Goods Form" at bounding box center [379, 786] width 119 height 32
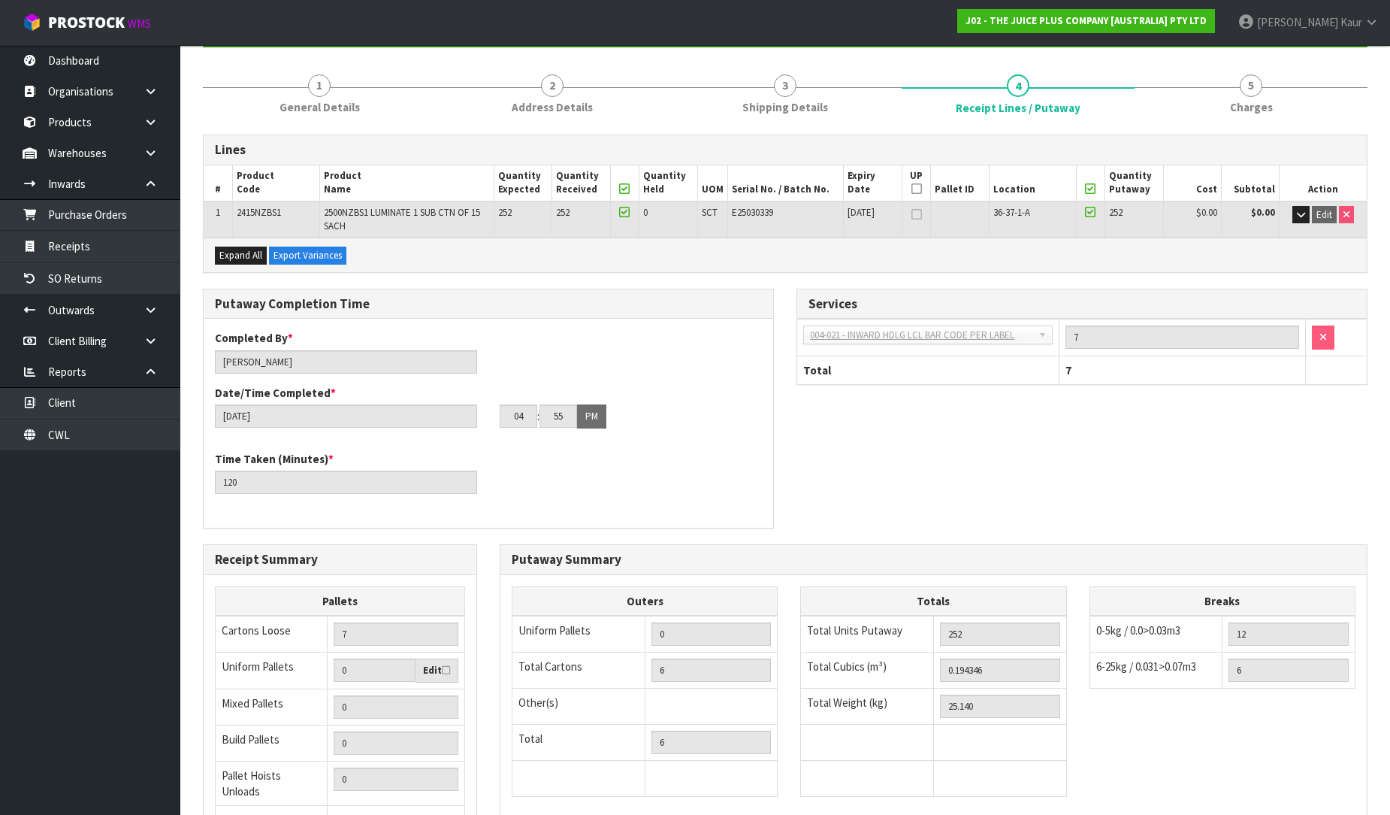
scroll to position [0, 0]
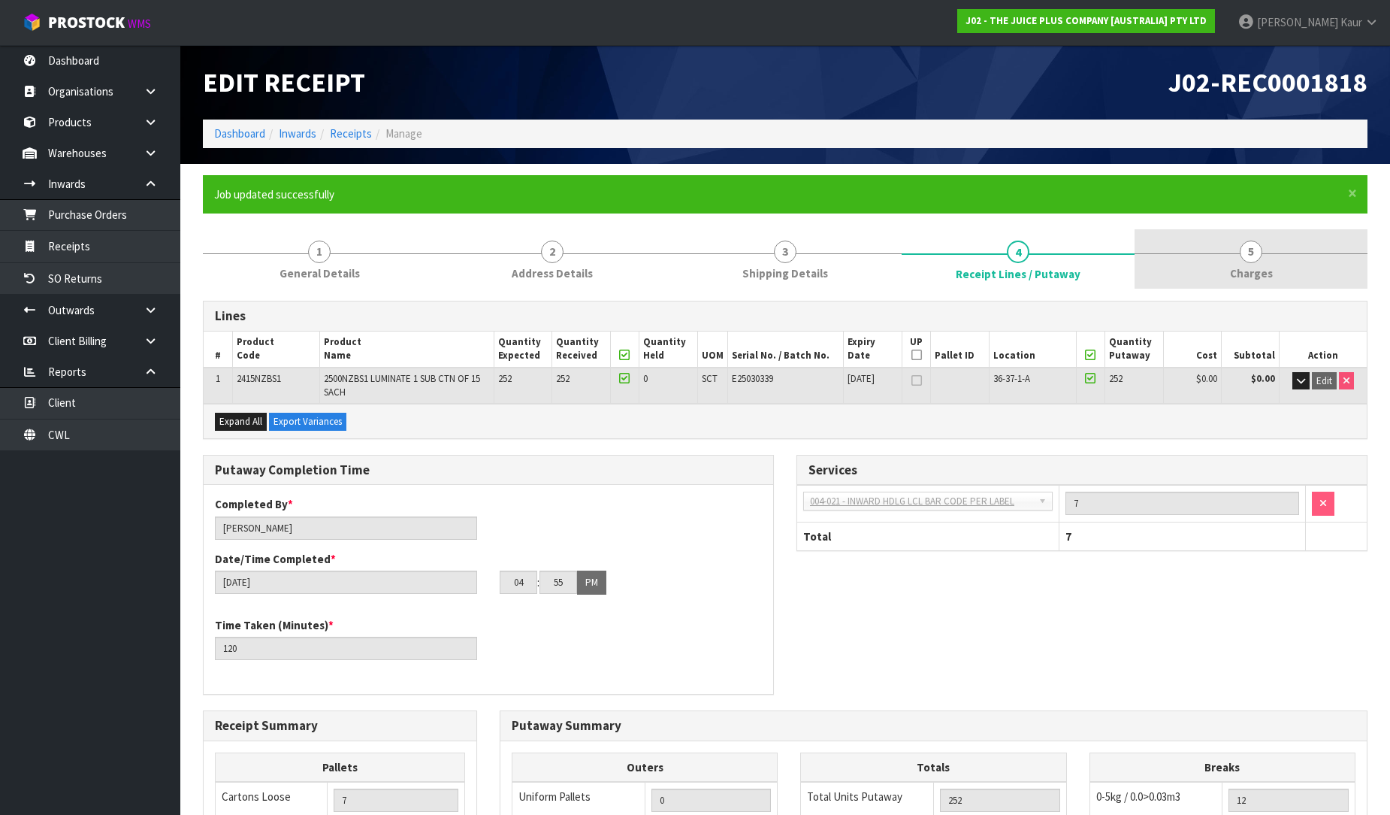
click at [1261, 257] on link "5 [GEOGRAPHIC_DATA]" at bounding box center [1251, 258] width 233 height 59
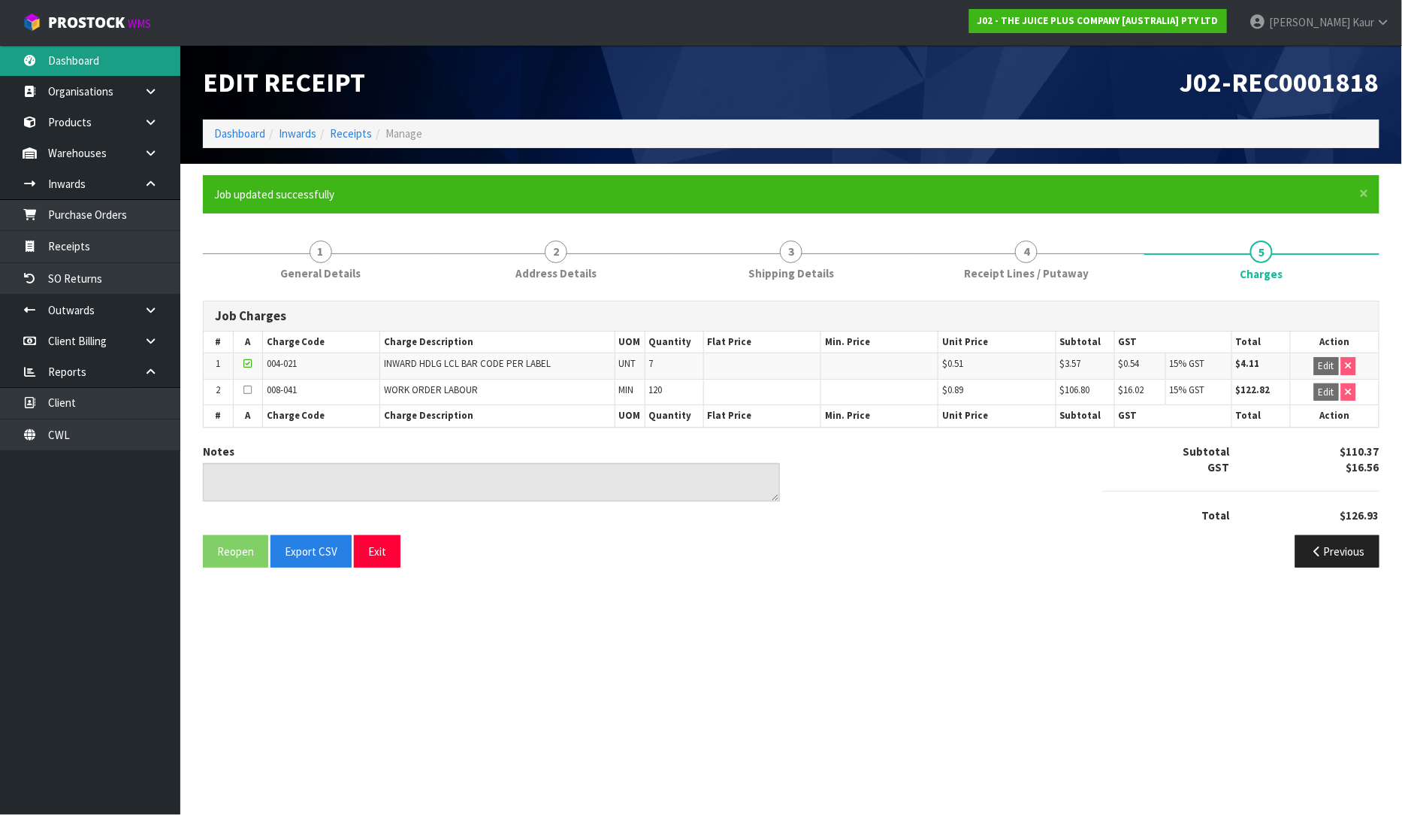
click at [76, 53] on link "Dashboard" at bounding box center [90, 60] width 180 height 31
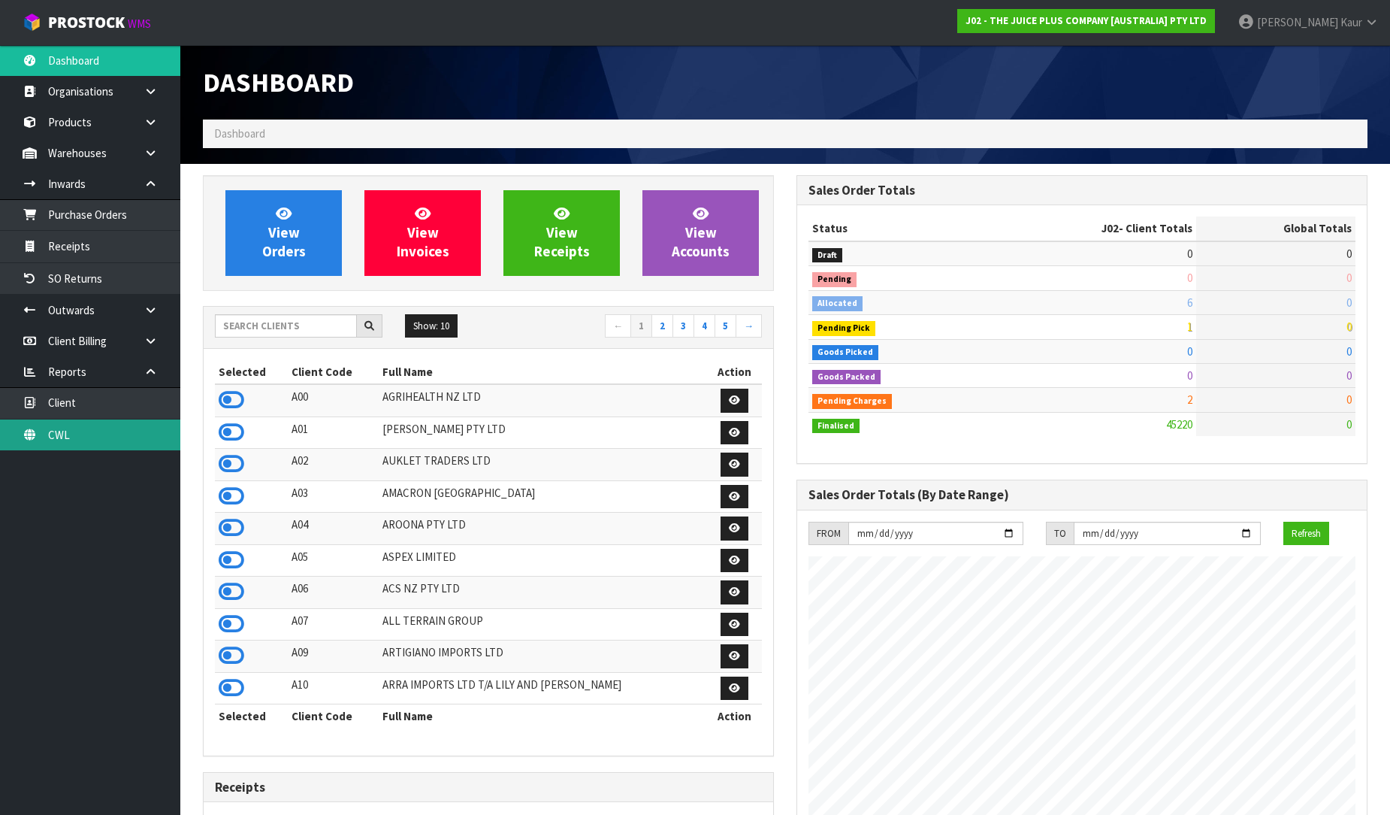
click at [71, 443] on link "CWL" at bounding box center [90, 434] width 180 height 31
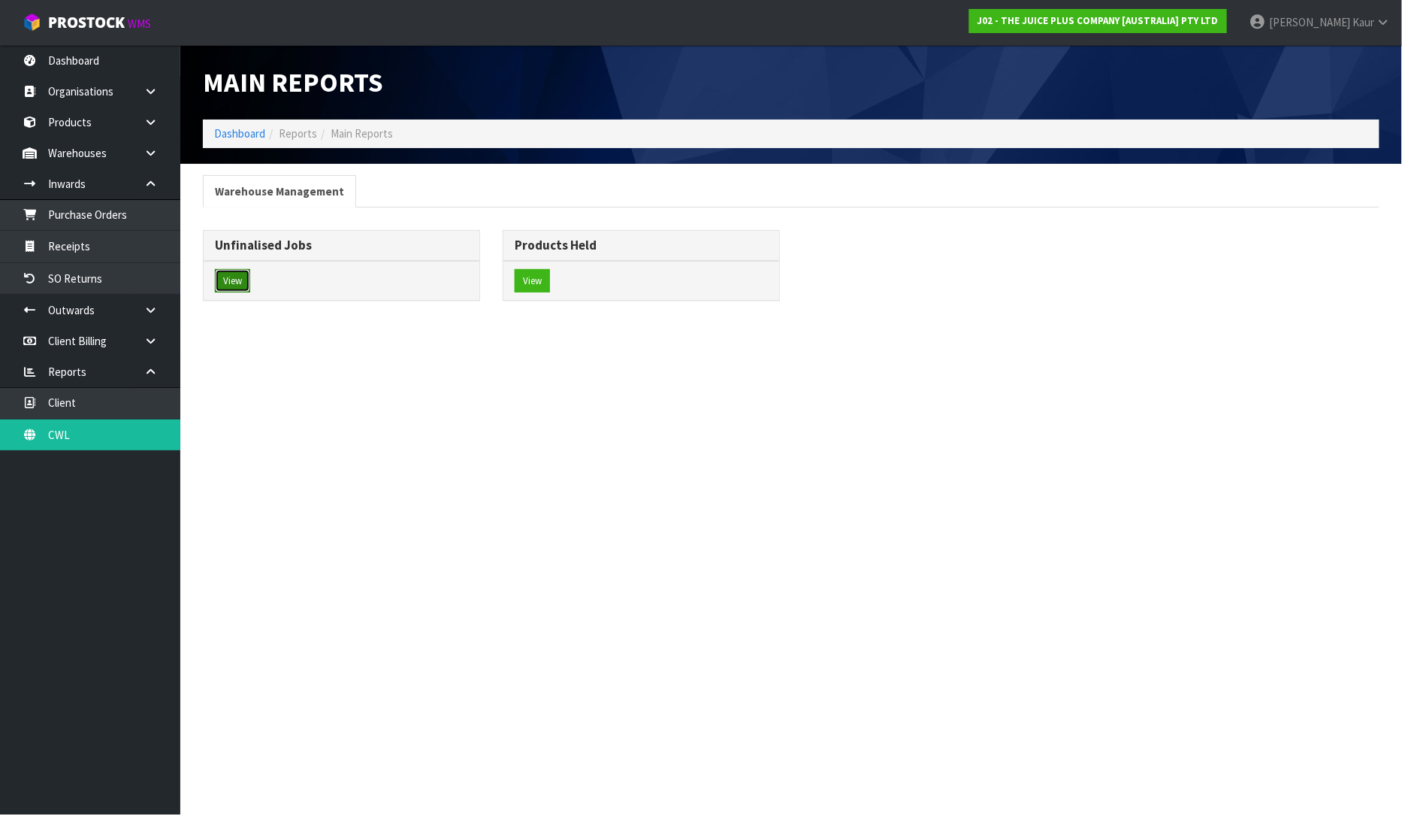
click at [234, 280] on button "View" at bounding box center [232, 281] width 35 height 24
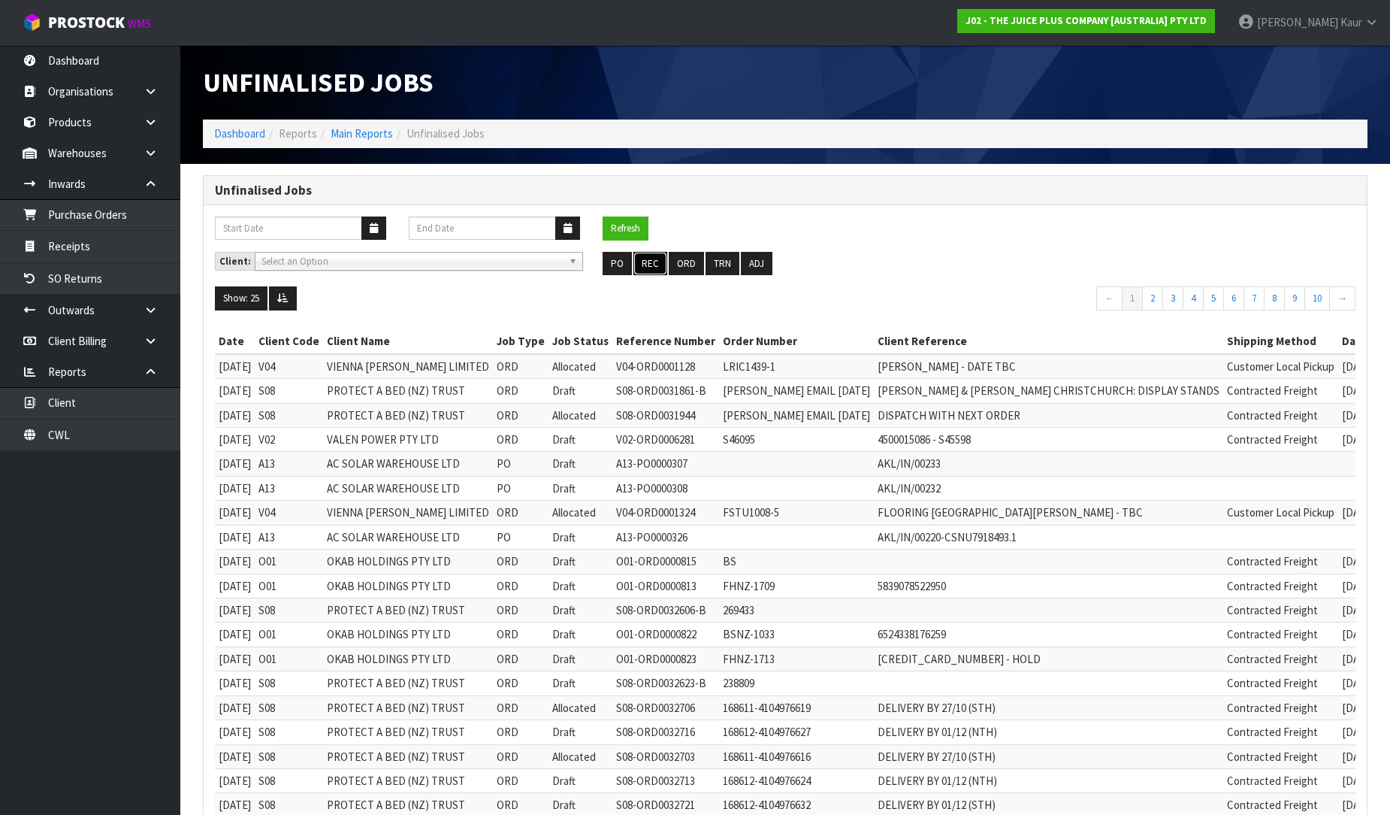
click at [642, 267] on button "REC" at bounding box center [651, 264] width 34 height 24
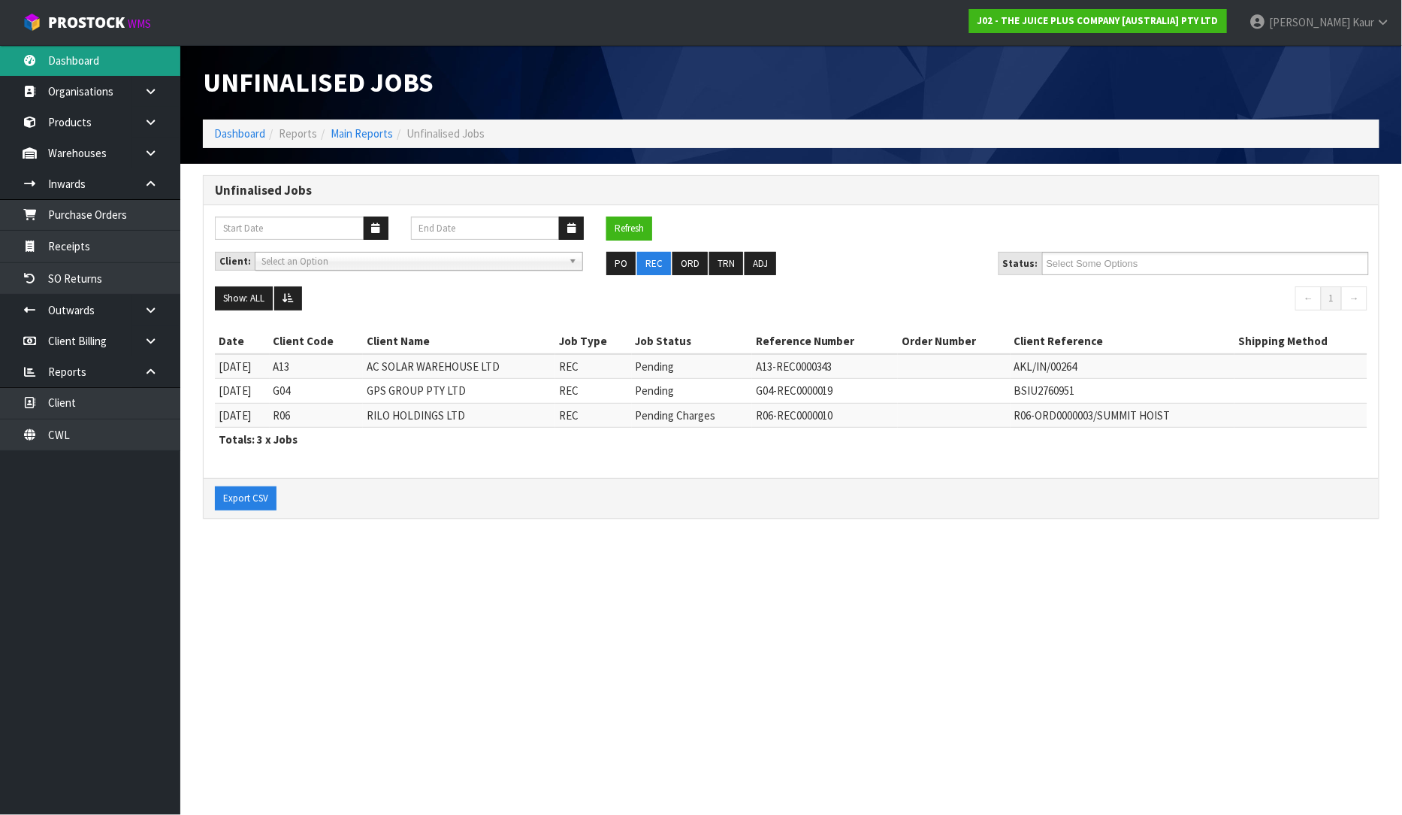
click at [42, 62] on link "Dashboard" at bounding box center [90, 60] width 180 height 31
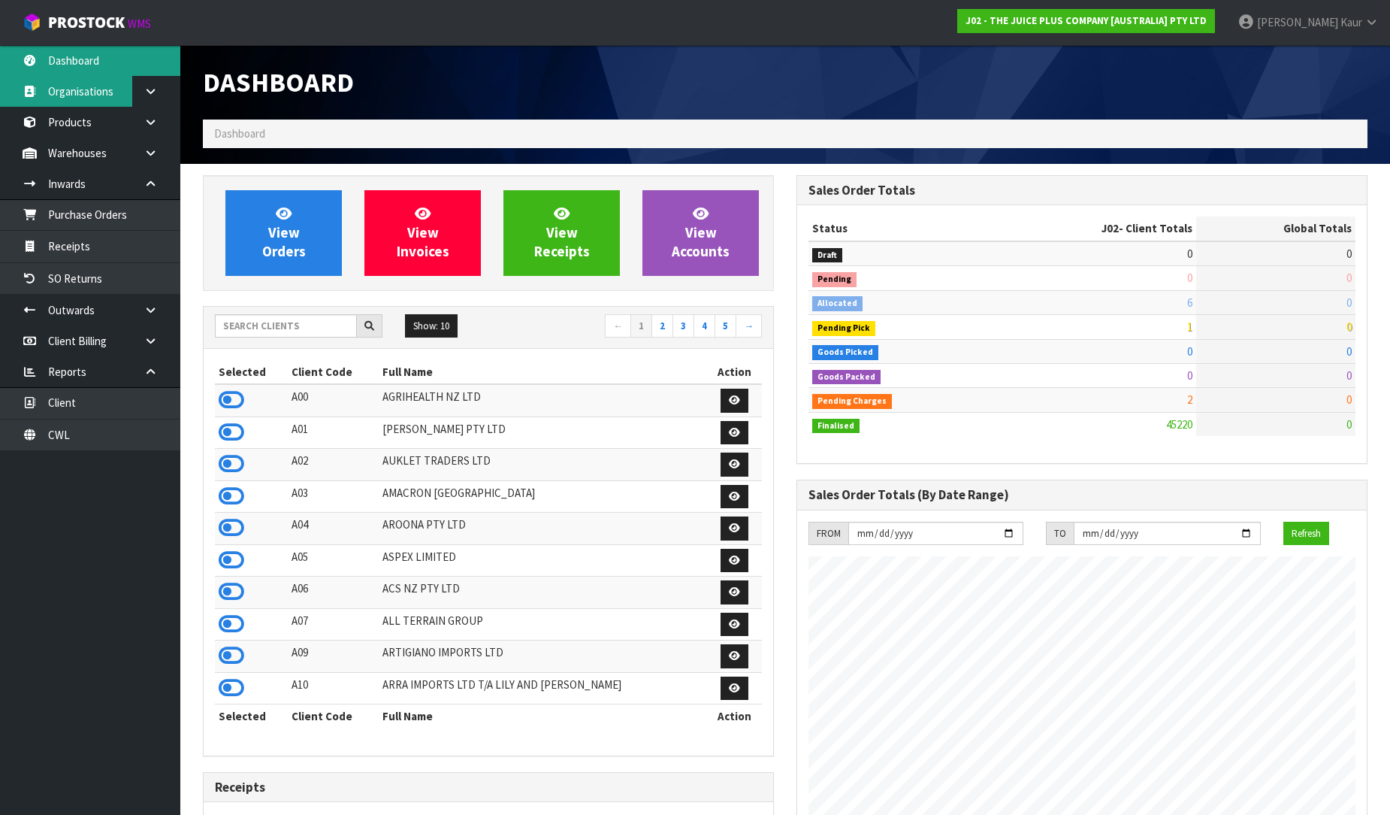
scroll to position [1139, 594]
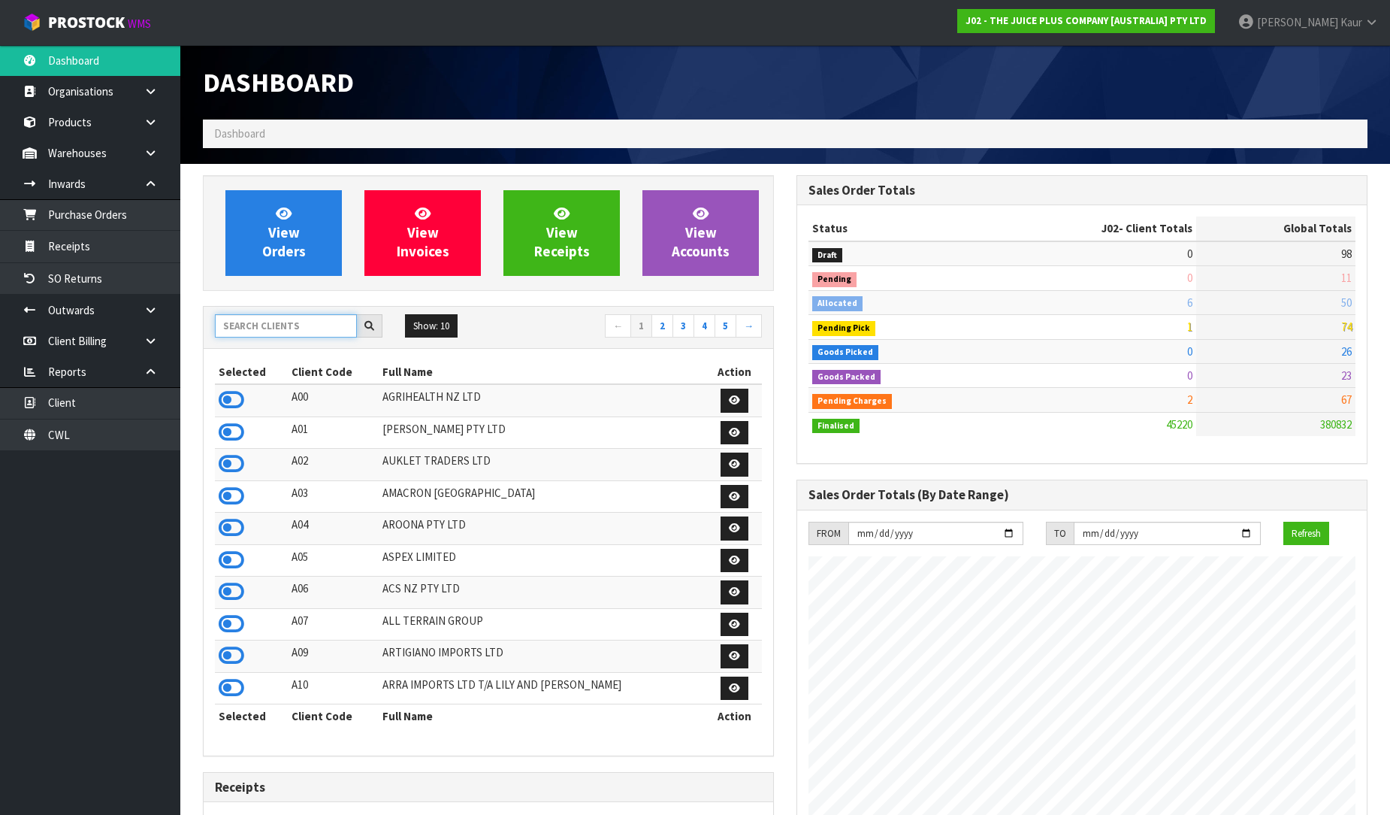
click at [273, 329] on input "text" at bounding box center [286, 325] width 142 height 23
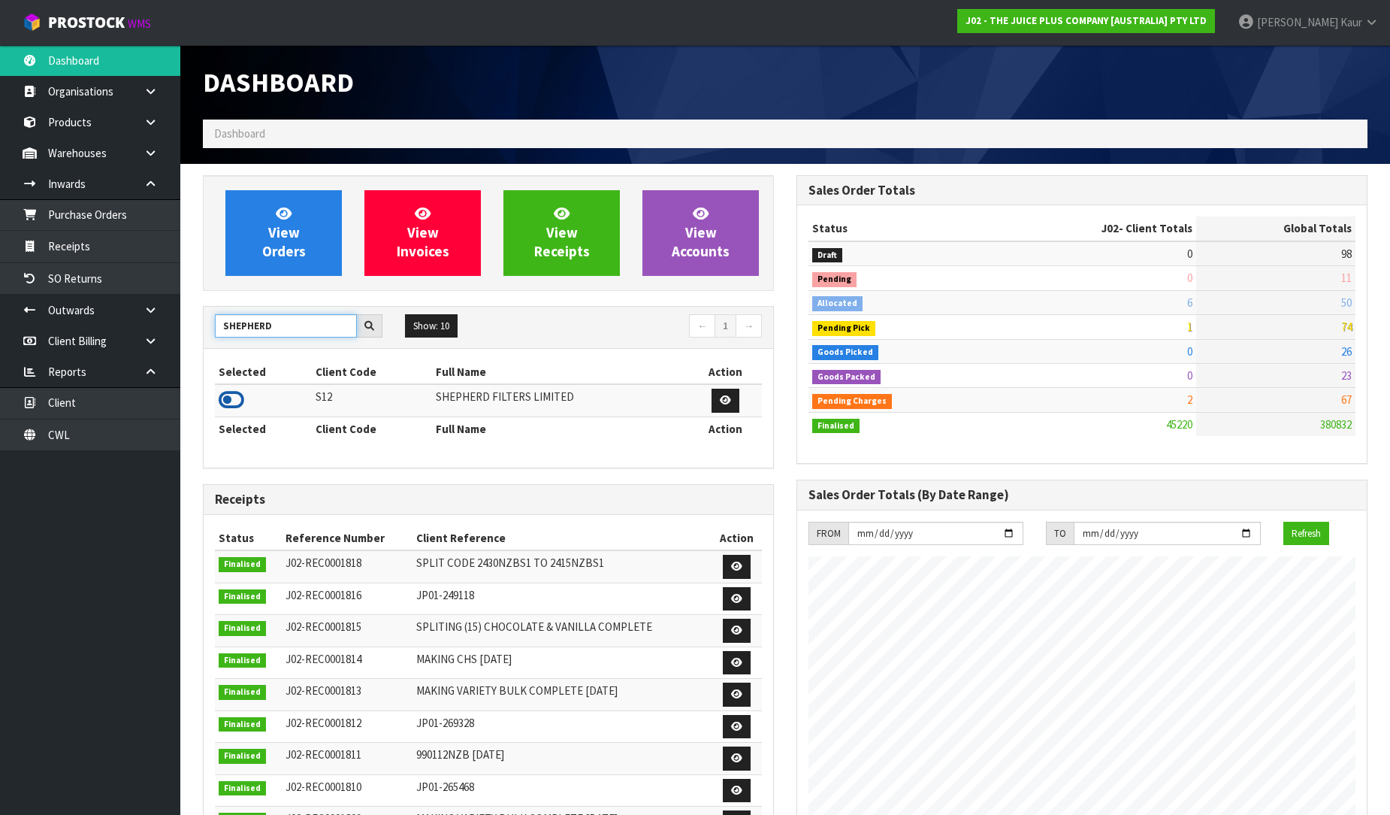
type input "SHEPHERD"
click at [227, 401] on icon at bounding box center [232, 400] width 26 height 23
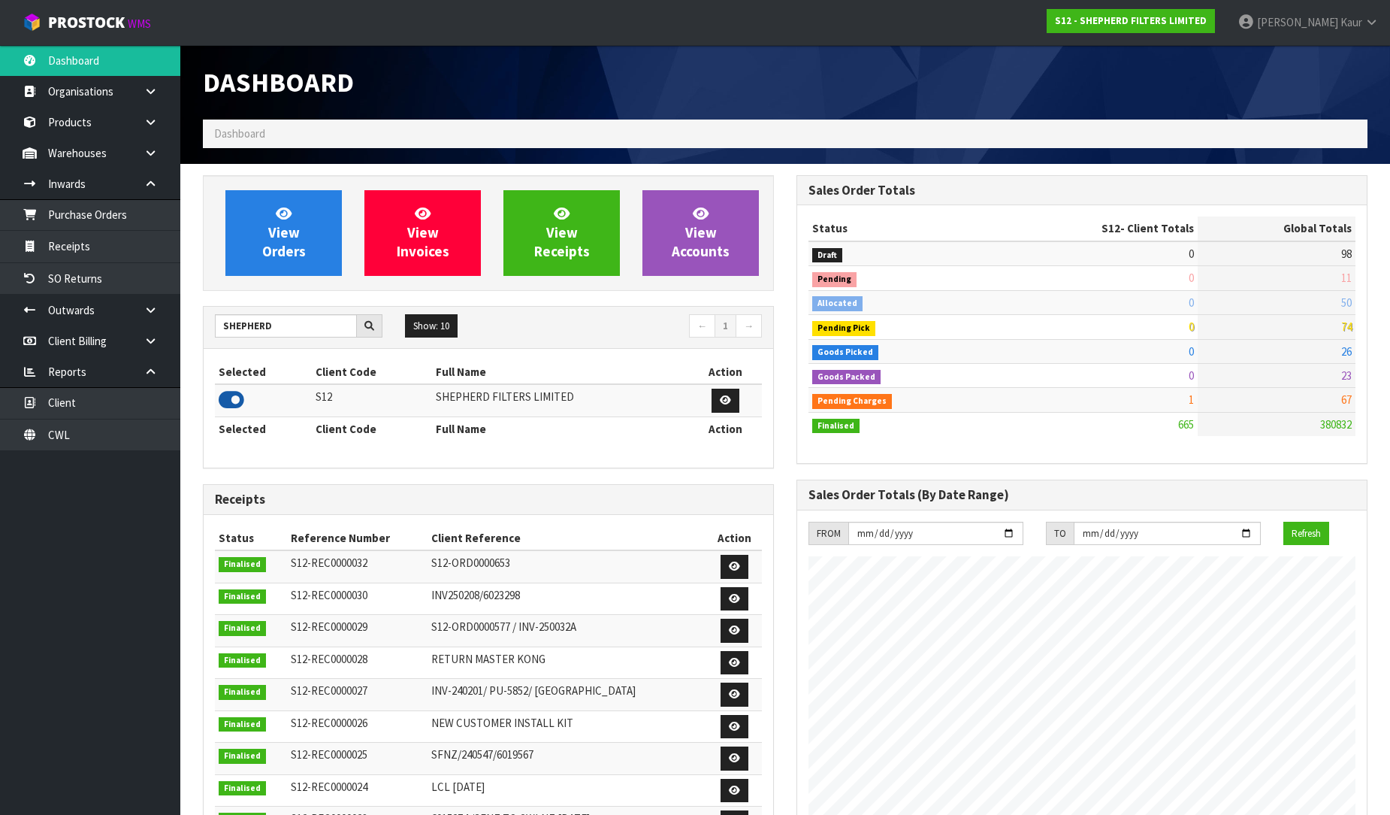
scroll to position [967, 594]
click at [90, 242] on link "Receipts" at bounding box center [90, 246] width 180 height 31
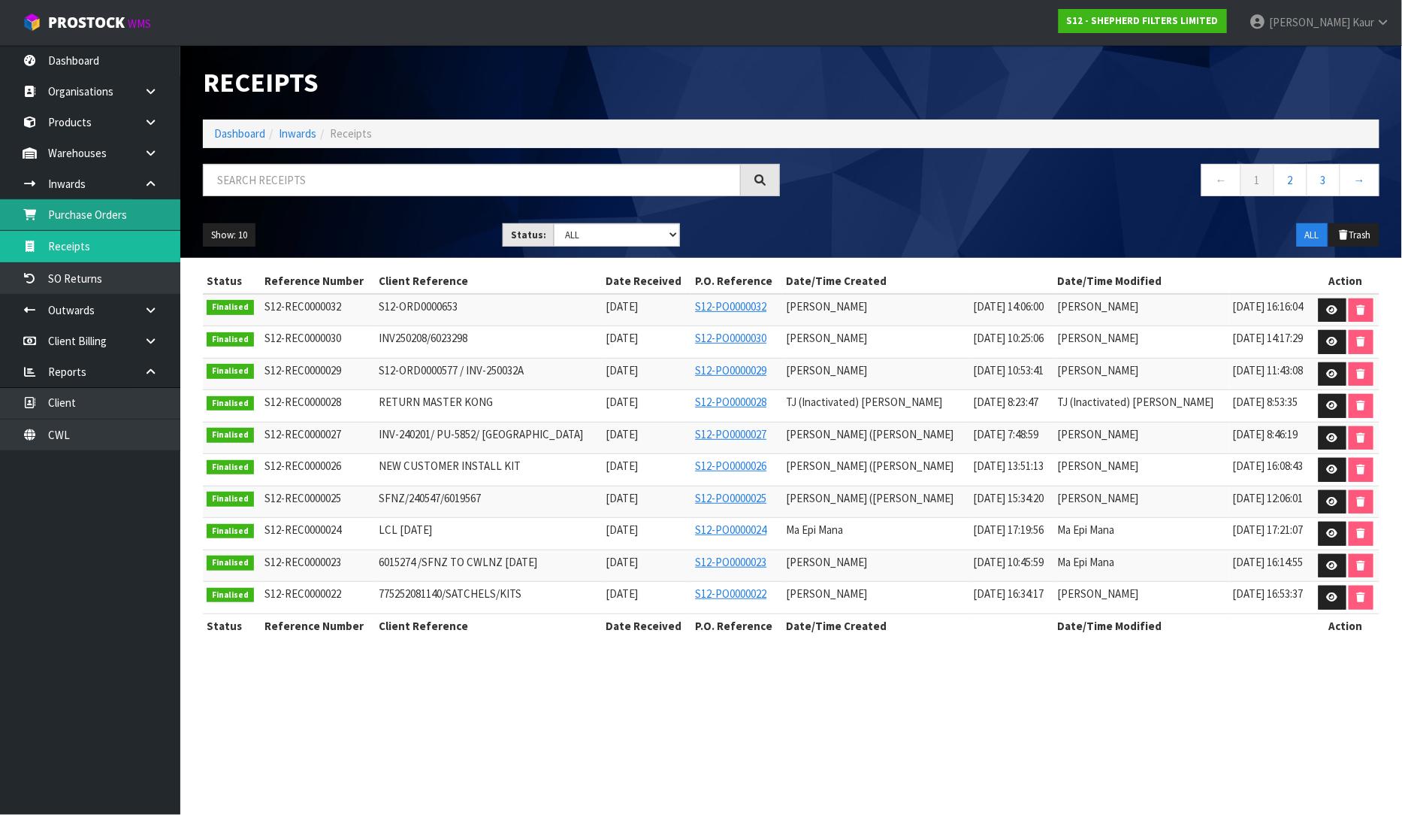
click at [89, 219] on link "Purchase Orders" at bounding box center [90, 214] width 180 height 31
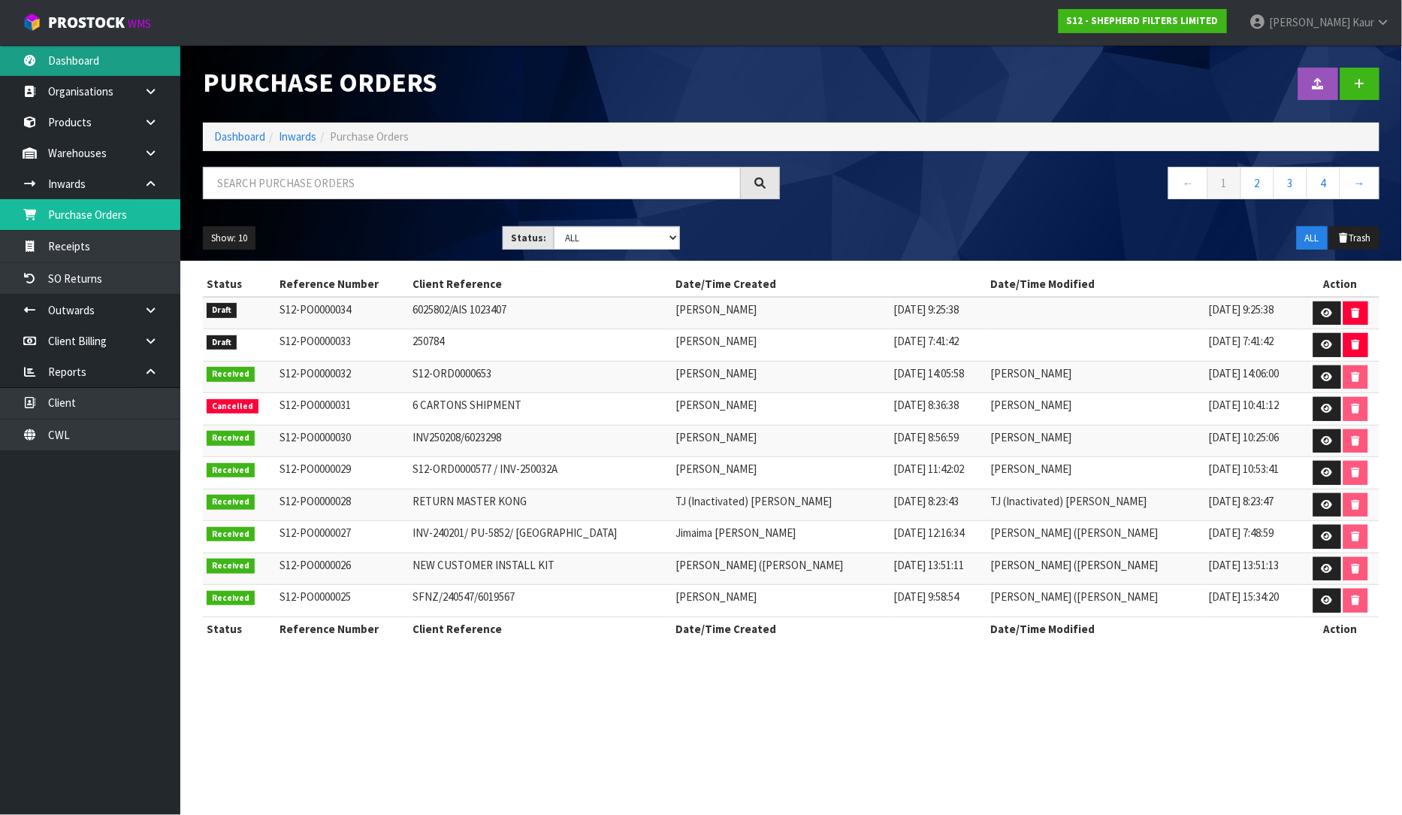
click at [108, 51] on link "Dashboard" at bounding box center [90, 60] width 180 height 31
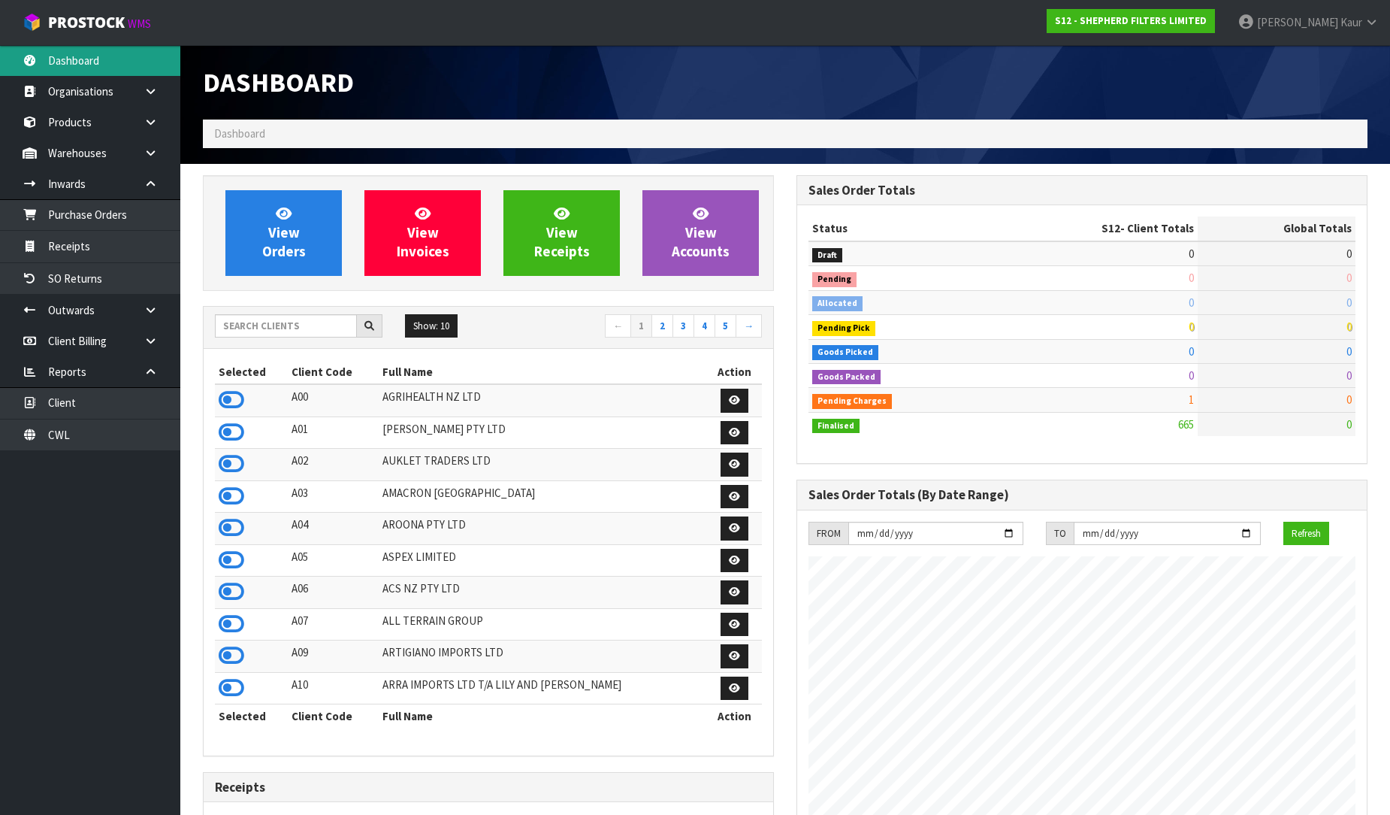
scroll to position [967, 594]
click at [242, 317] on input "text" at bounding box center [286, 325] width 142 height 23
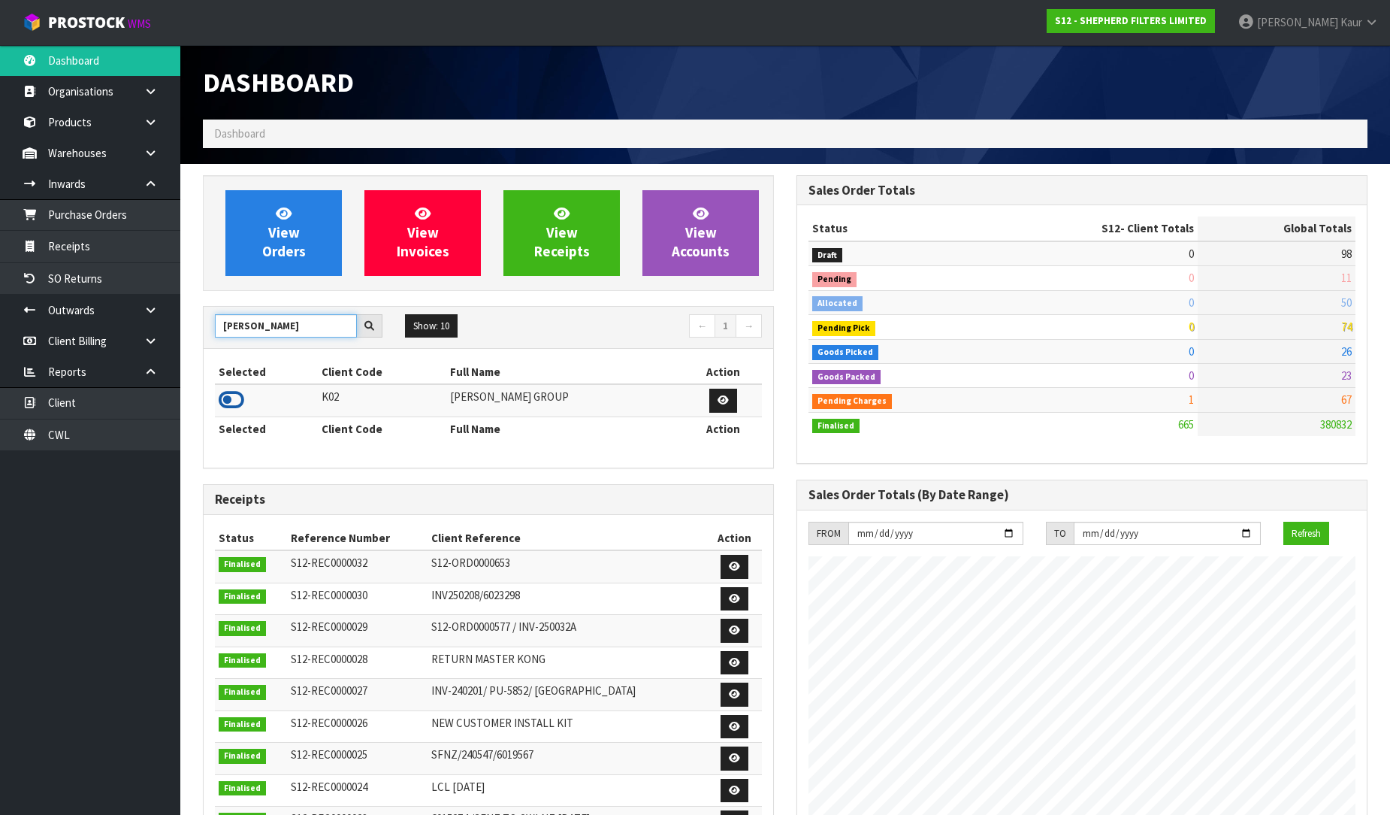
type input "[PERSON_NAME]"
click at [230, 402] on icon at bounding box center [232, 400] width 26 height 23
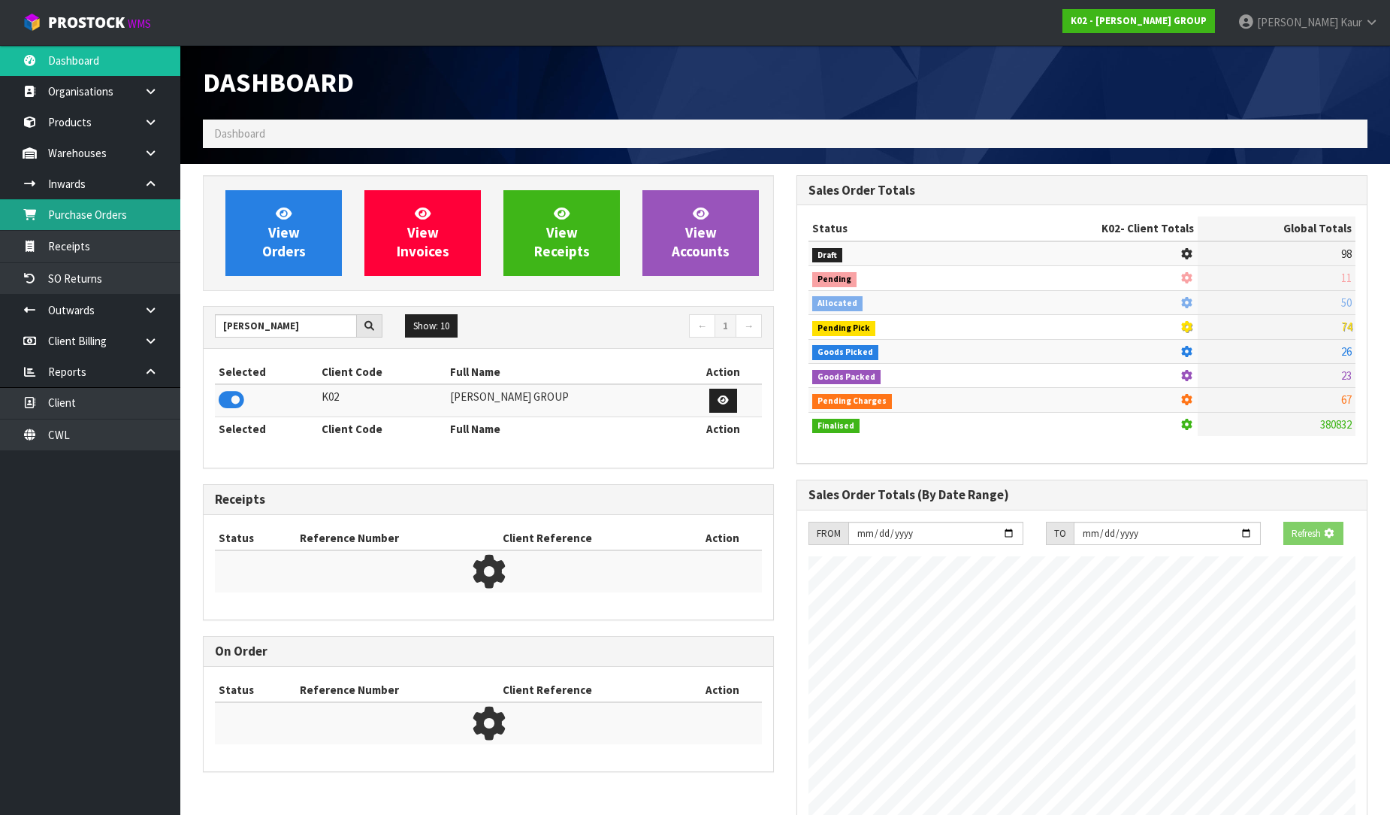
click at [84, 209] on link "Purchase Orders" at bounding box center [90, 214] width 180 height 31
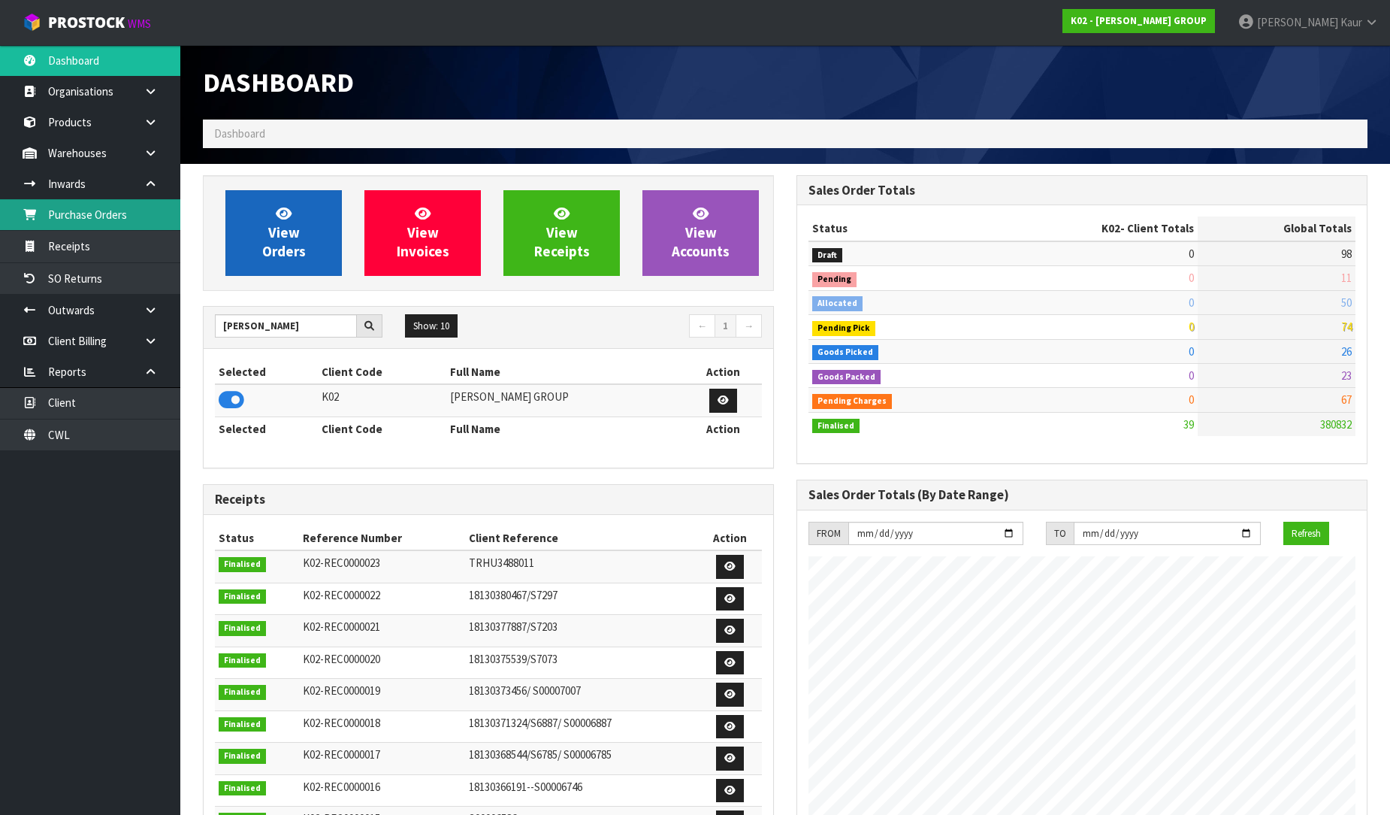
scroll to position [919, 594]
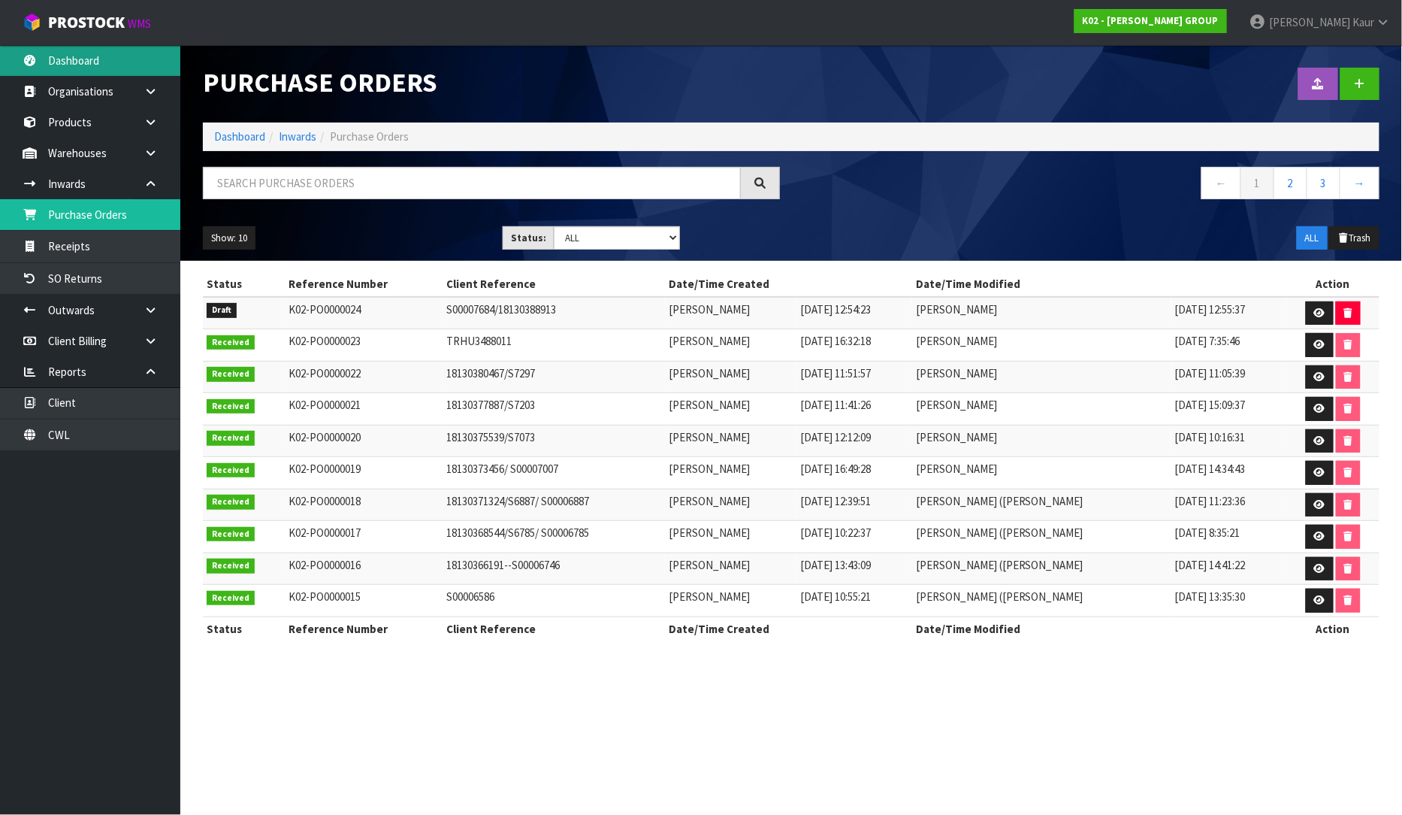
click at [128, 66] on link "Dashboard" at bounding box center [90, 60] width 180 height 31
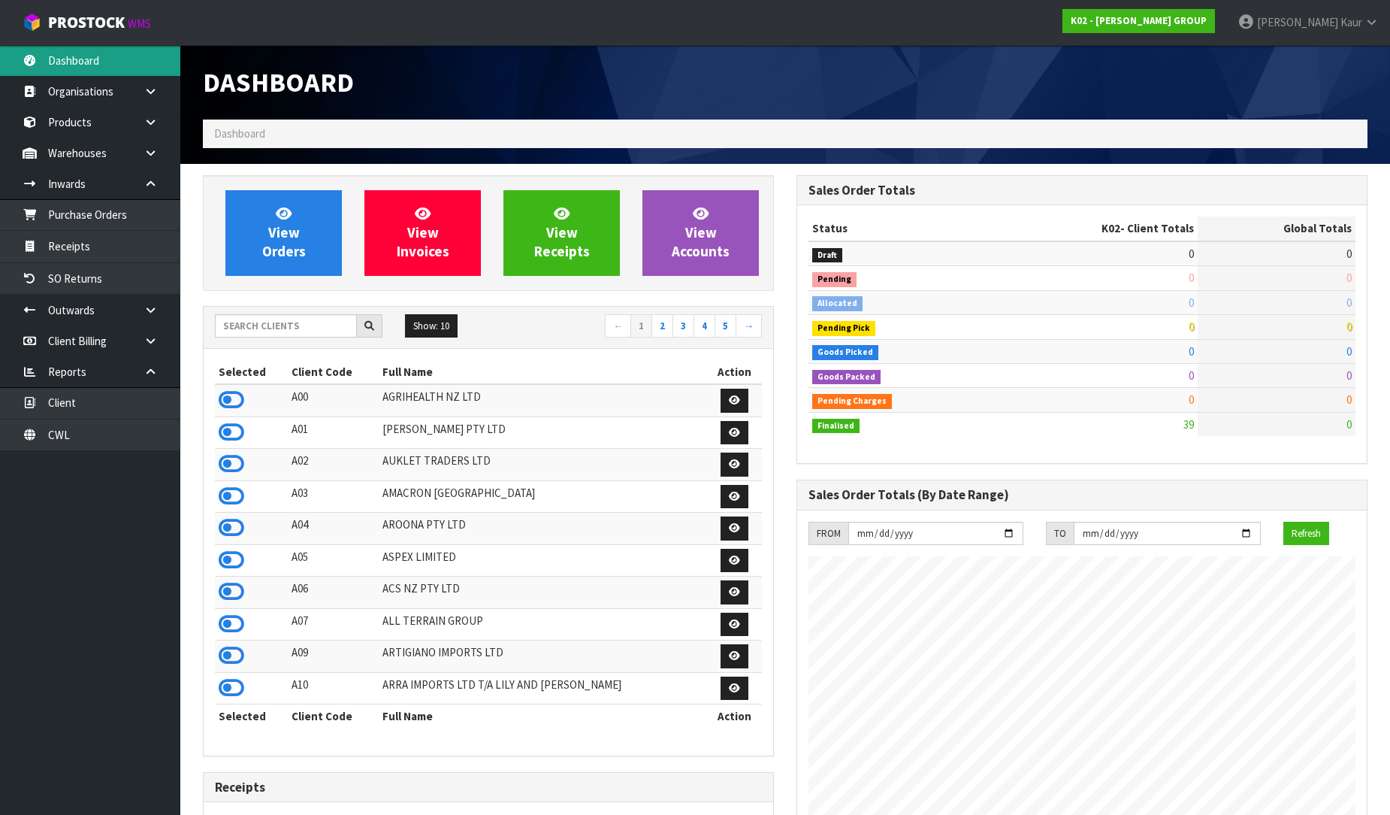
scroll to position [919, 594]
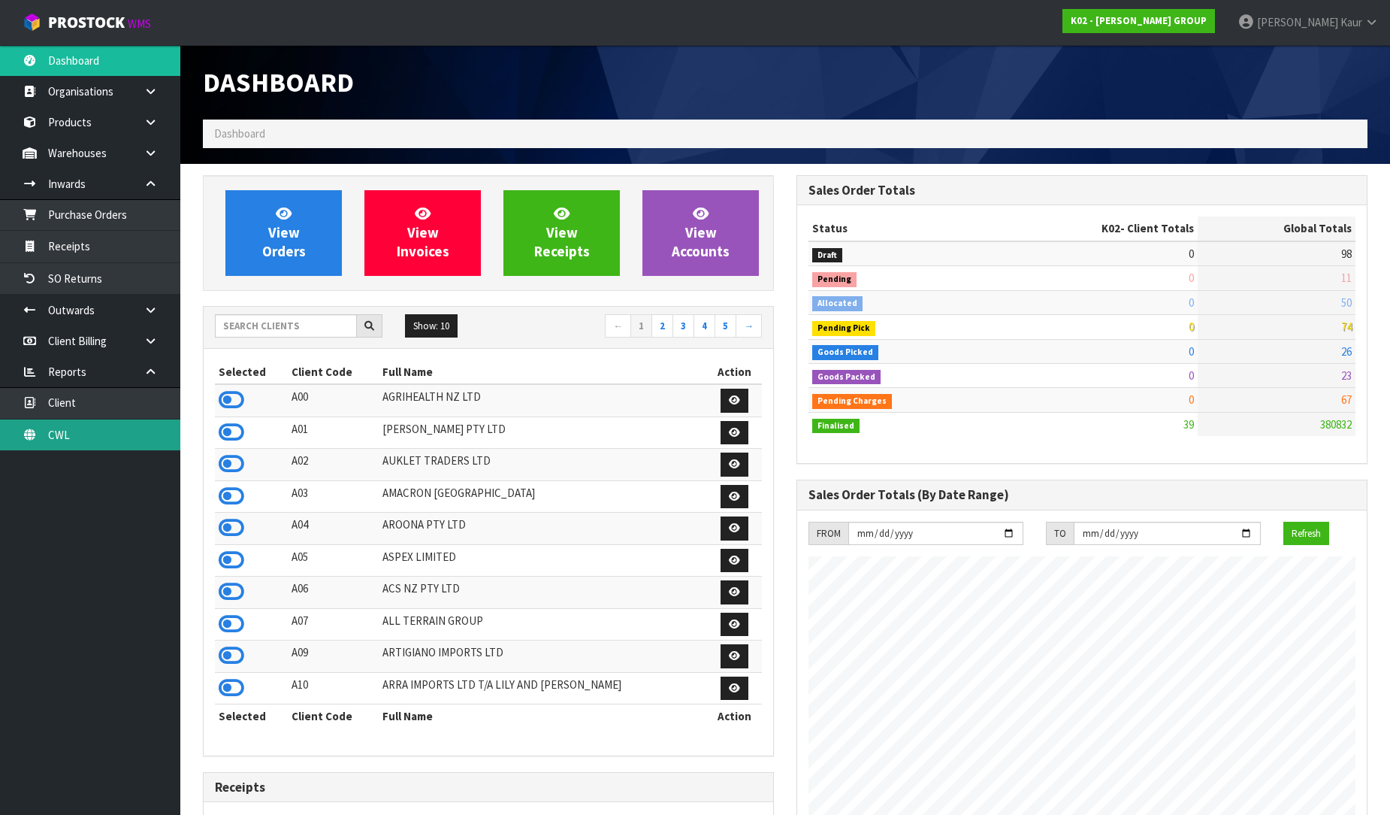
click at [68, 434] on link "CWL" at bounding box center [90, 434] width 180 height 31
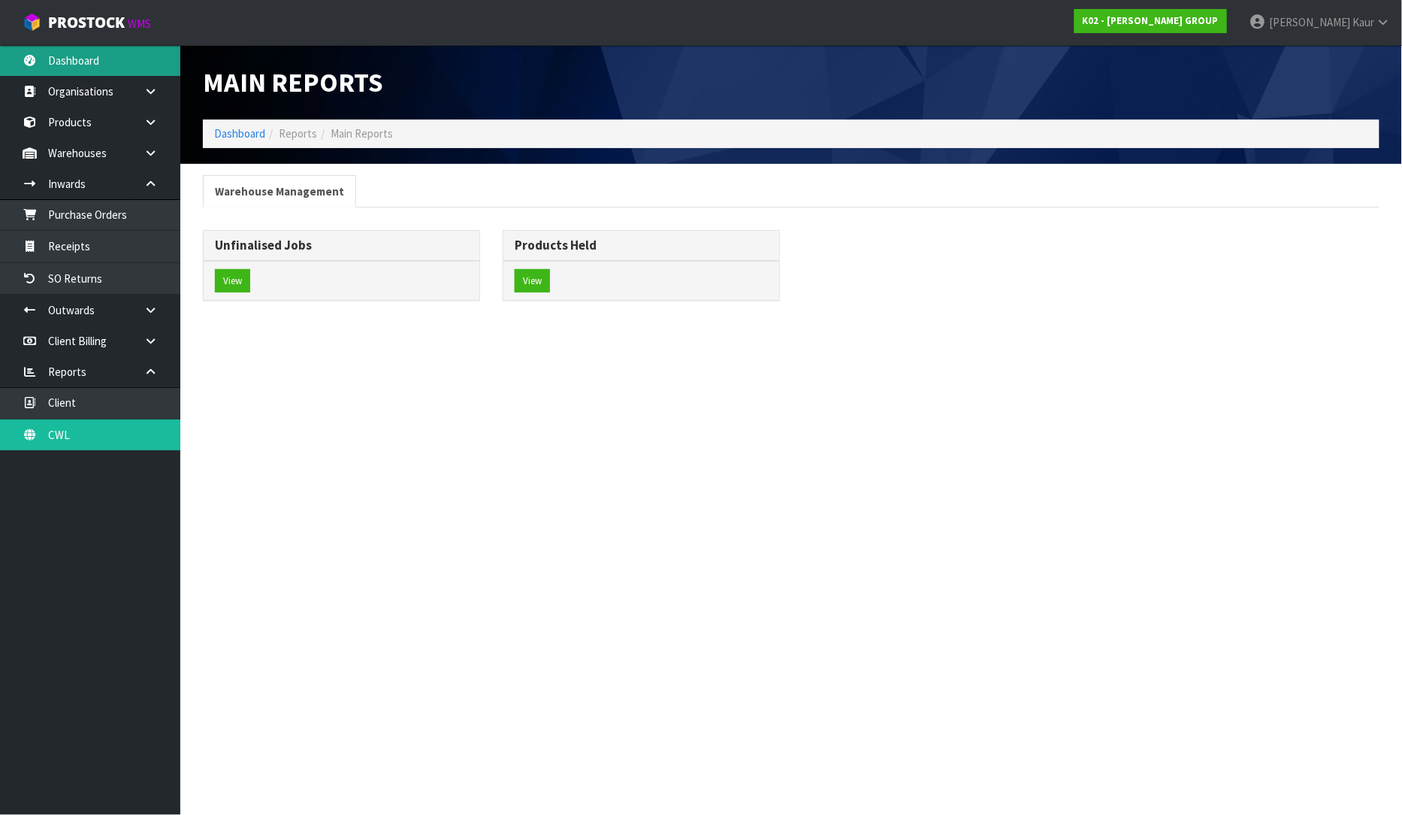
click at [72, 71] on link "Dashboard" at bounding box center [90, 60] width 180 height 31
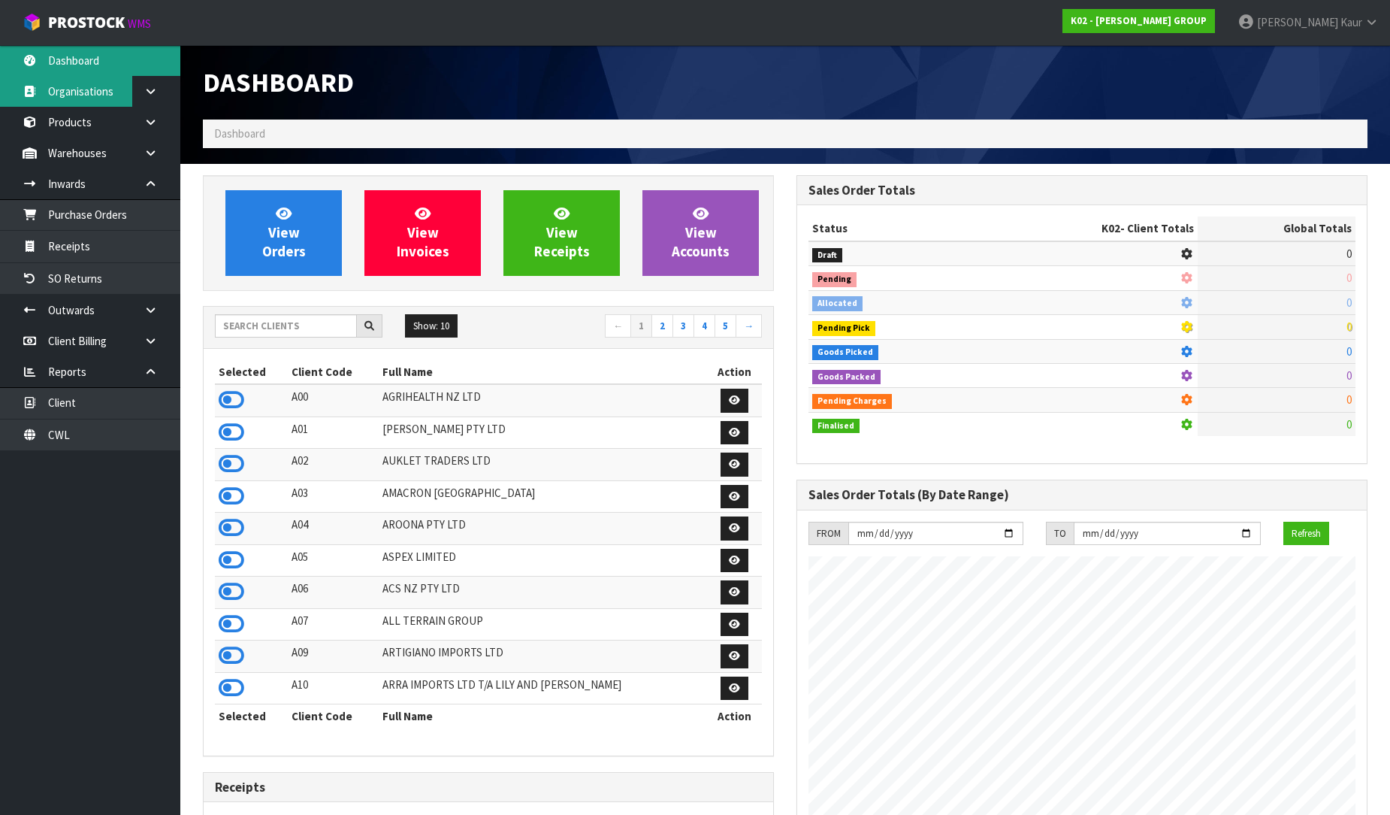
scroll to position [919, 594]
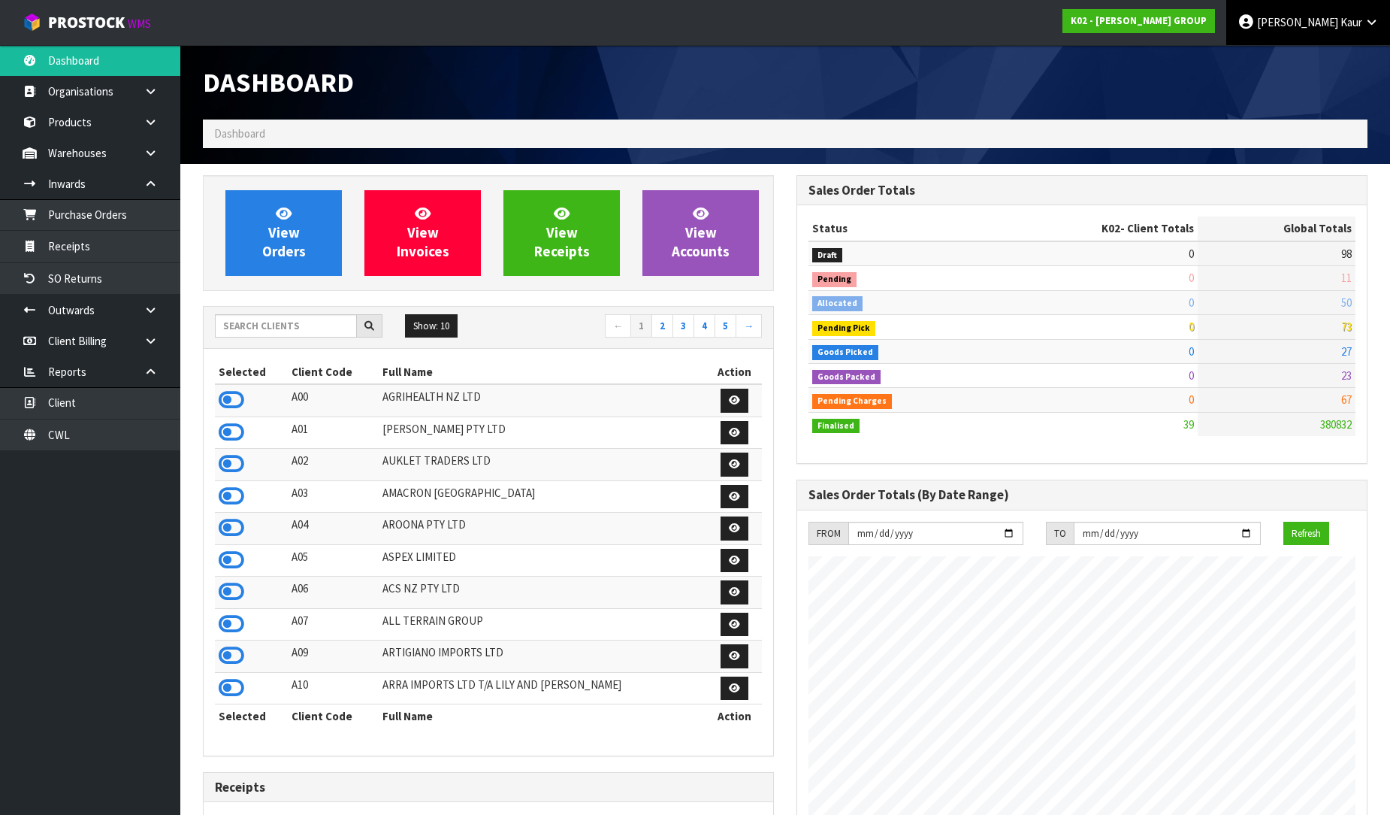
click at [1324, 30] on link "[PERSON_NAME]" at bounding box center [1308, 22] width 164 height 45
click at [1317, 62] on link "Logout" at bounding box center [1330, 60] width 119 height 20
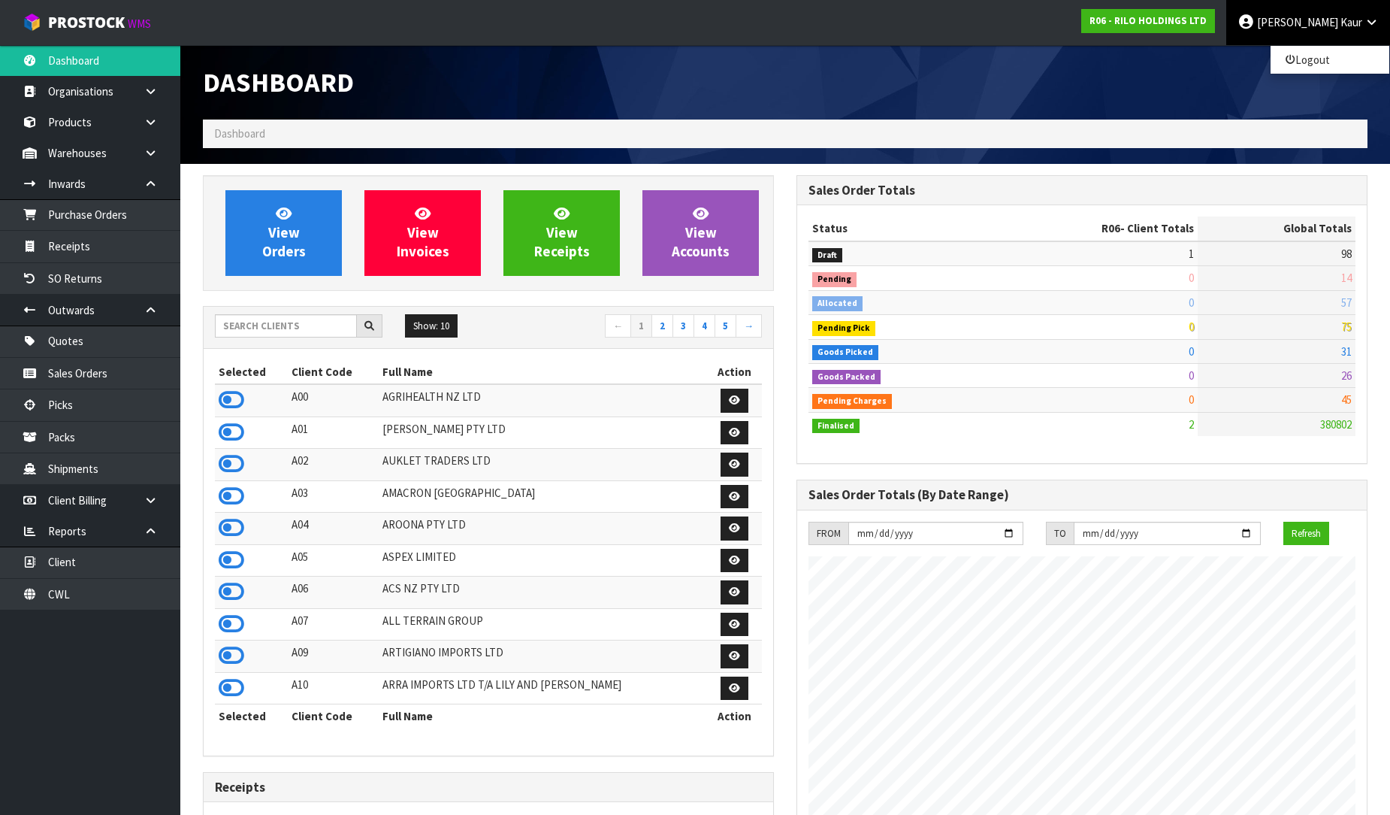
scroll to position [919, 594]
click at [1374, 26] on icon at bounding box center [1372, 22] width 14 height 11
click at [1362, 24] on link "[PERSON_NAME]" at bounding box center [1308, 22] width 164 height 45
click at [1308, 61] on link "Logout" at bounding box center [1330, 60] width 119 height 20
